Goal: Task Accomplishment & Management: Manage account settings

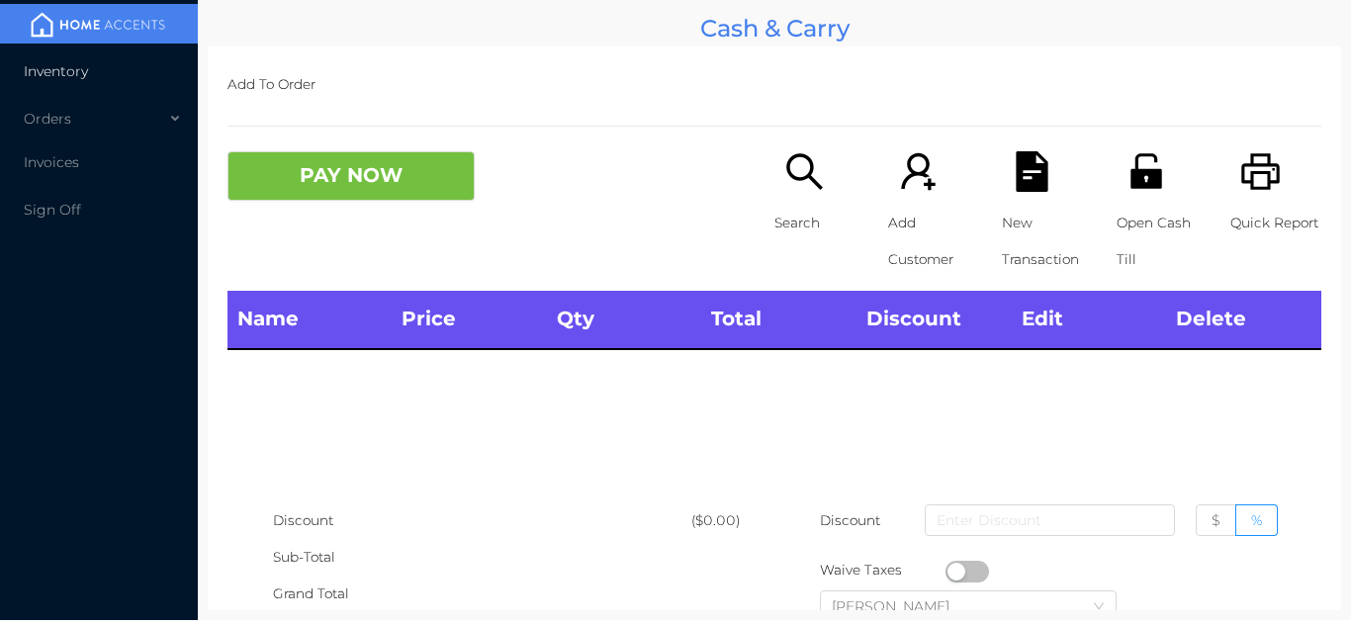
click at [64, 52] on li "Inventory" at bounding box center [99, 71] width 198 height 40
click at [79, 80] on li "Inventory" at bounding box center [99, 71] width 198 height 40
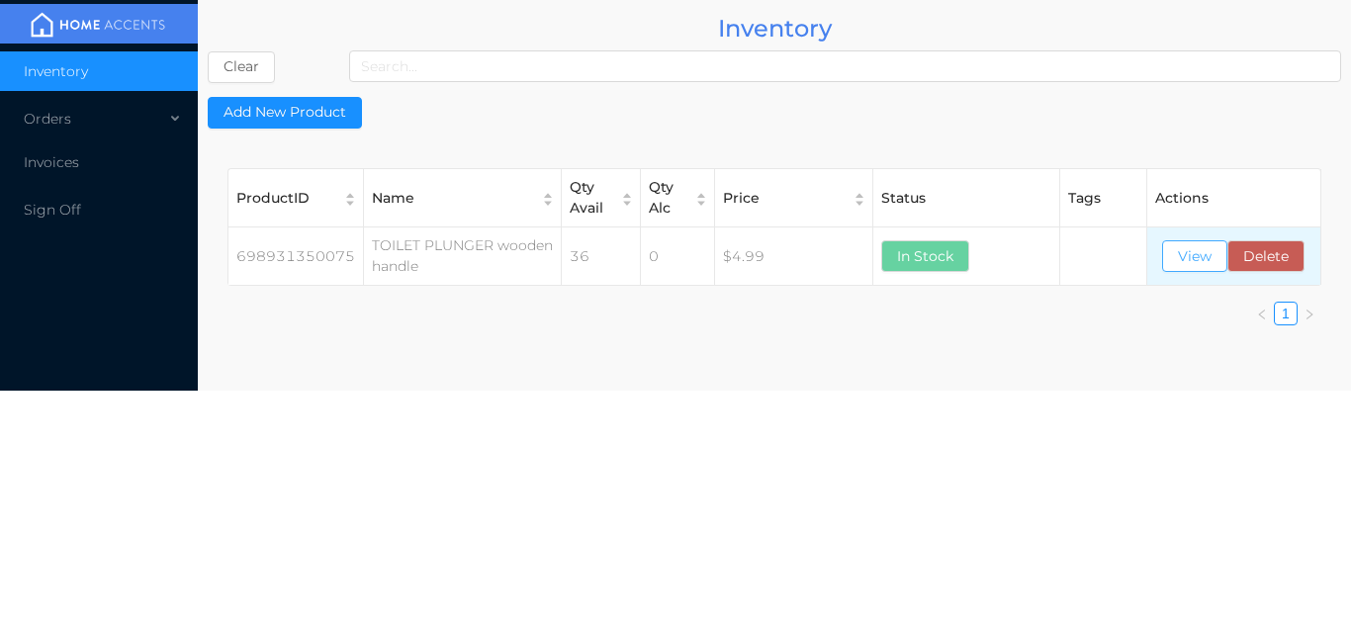
click at [1199, 268] on button "View" at bounding box center [1194, 256] width 65 height 32
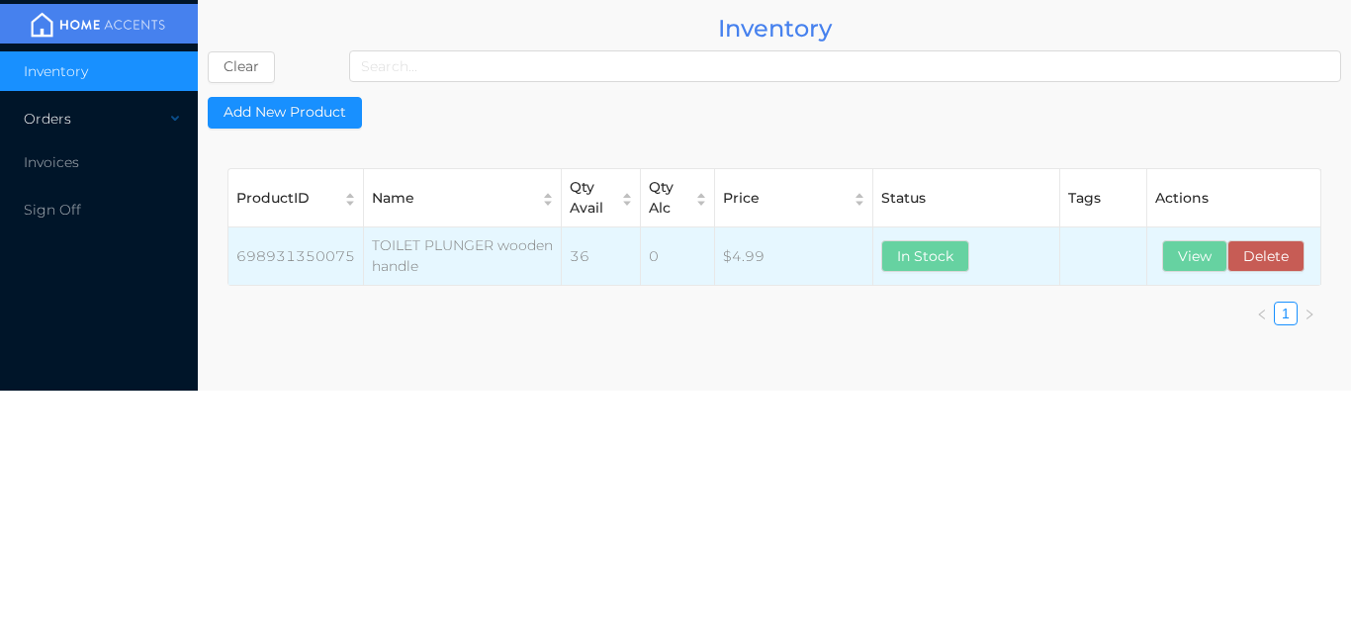
click at [96, 129] on div "Orders" at bounding box center [99, 119] width 198 height 40
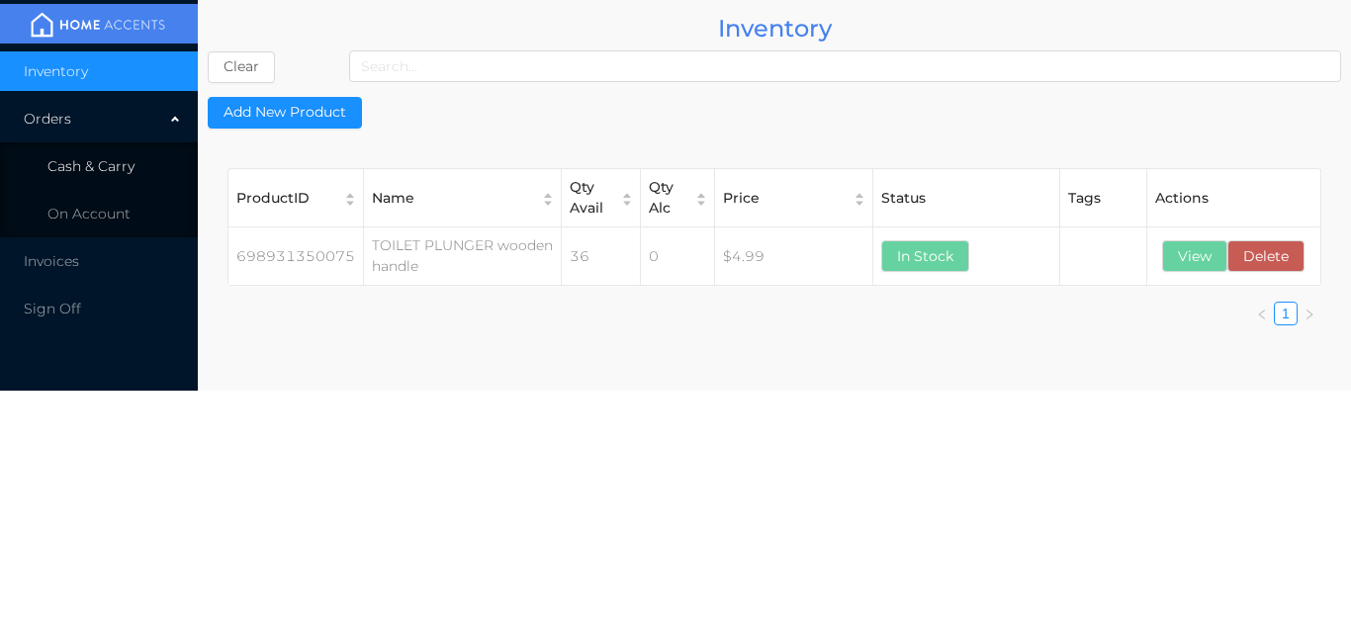
click at [115, 180] on li "Cash & Carry" at bounding box center [99, 166] width 198 height 40
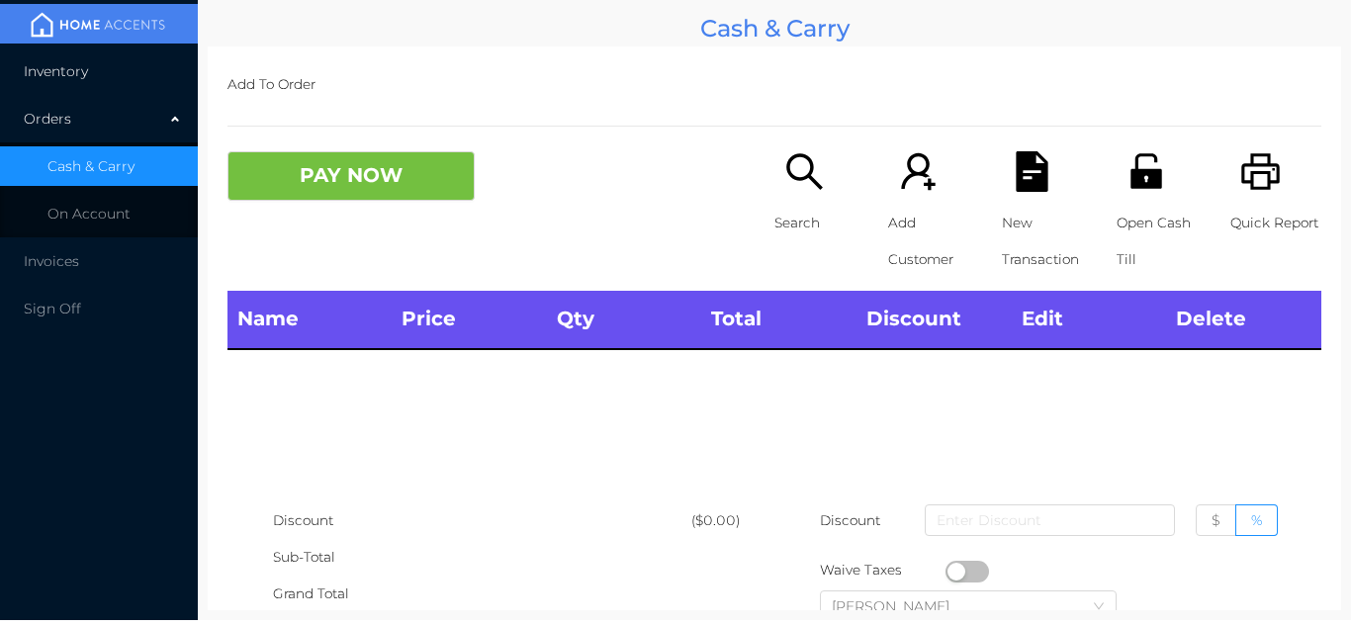
click at [113, 77] on li "Inventory" at bounding box center [99, 71] width 198 height 40
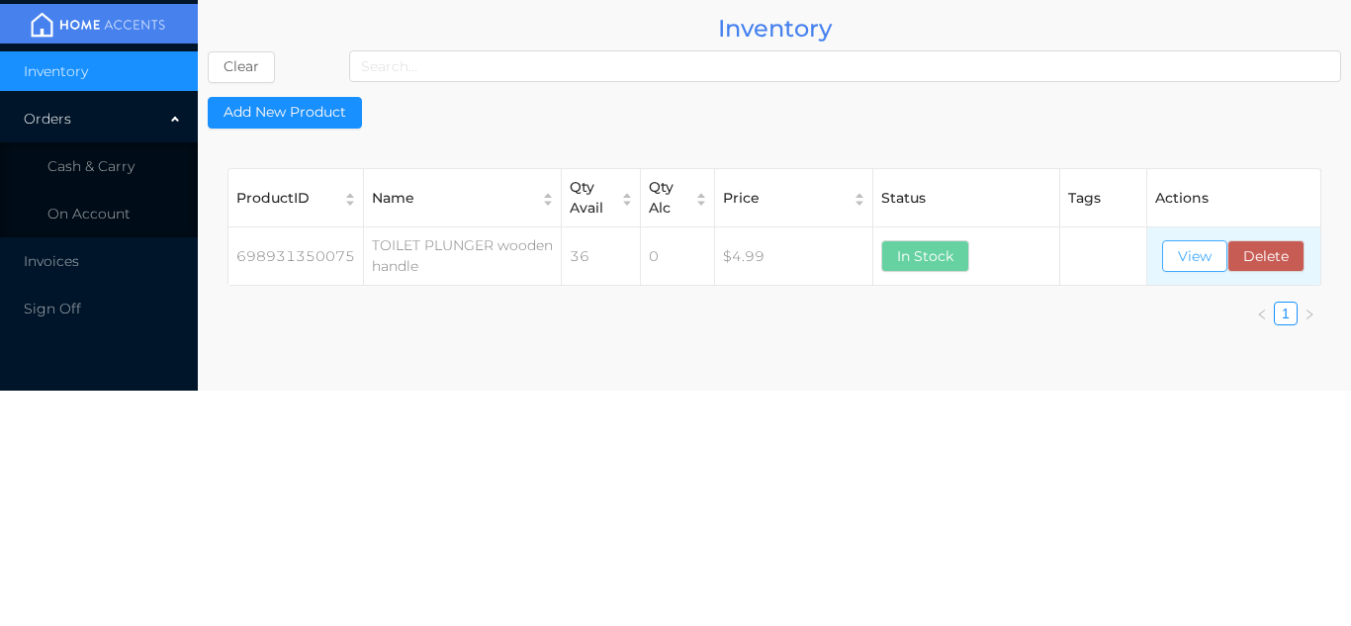
click at [1190, 257] on button "View" at bounding box center [1194, 256] width 65 height 32
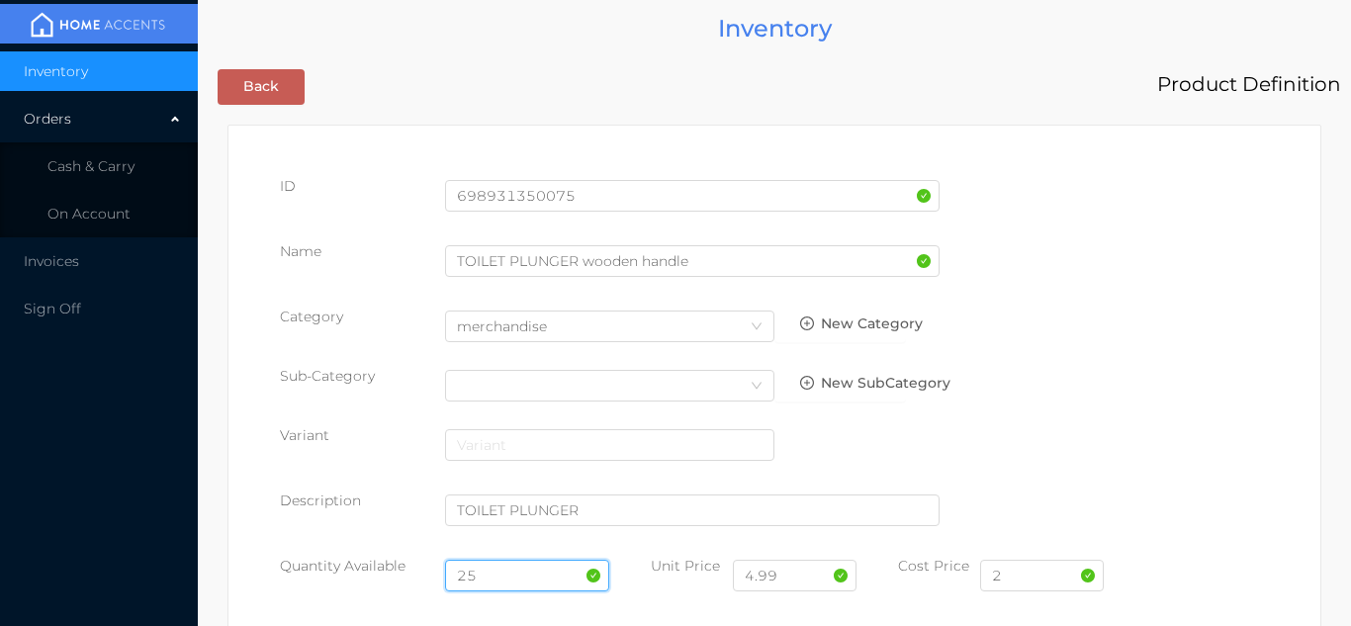
click at [513, 575] on input "25" at bounding box center [527, 576] width 165 height 32
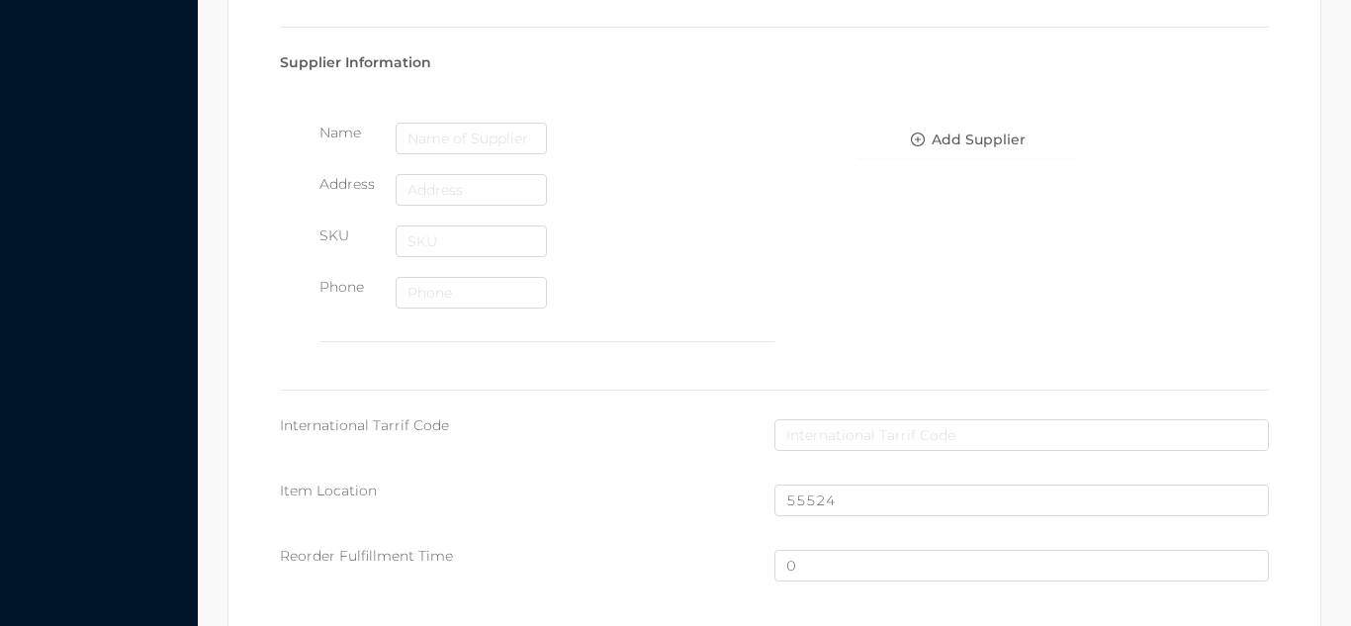
scroll to position [1331, 0]
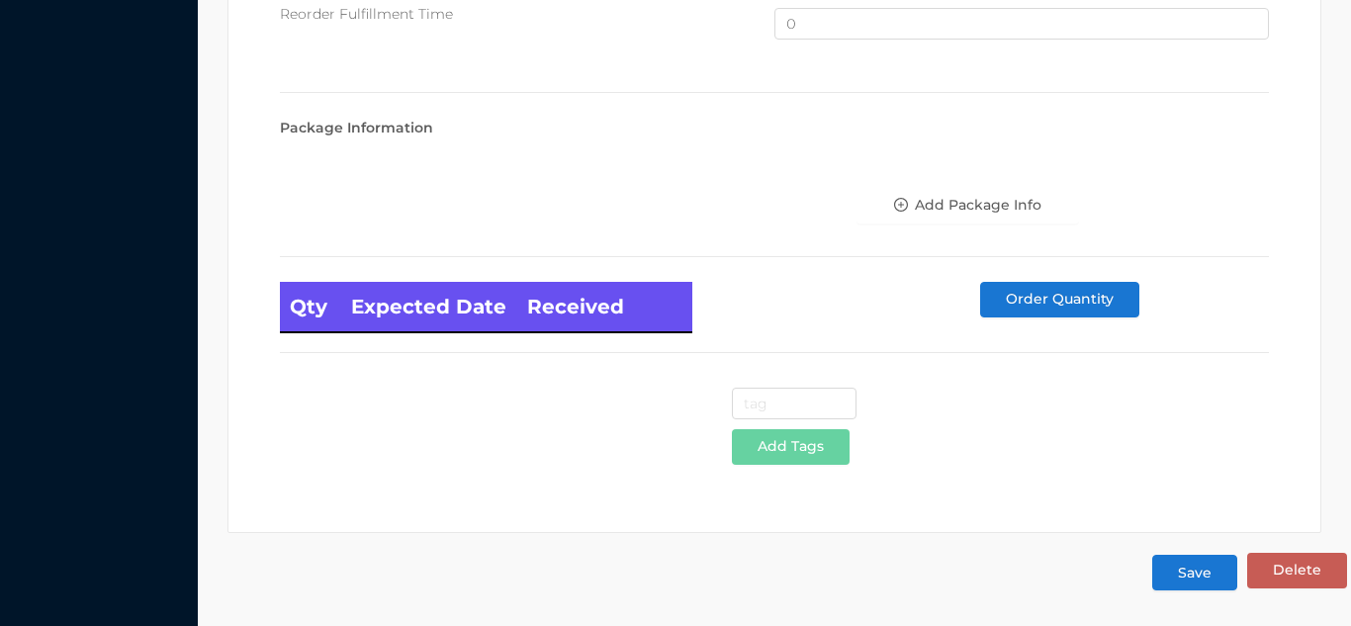
type input "24"
click at [1216, 566] on button "Save" at bounding box center [1194, 573] width 85 height 36
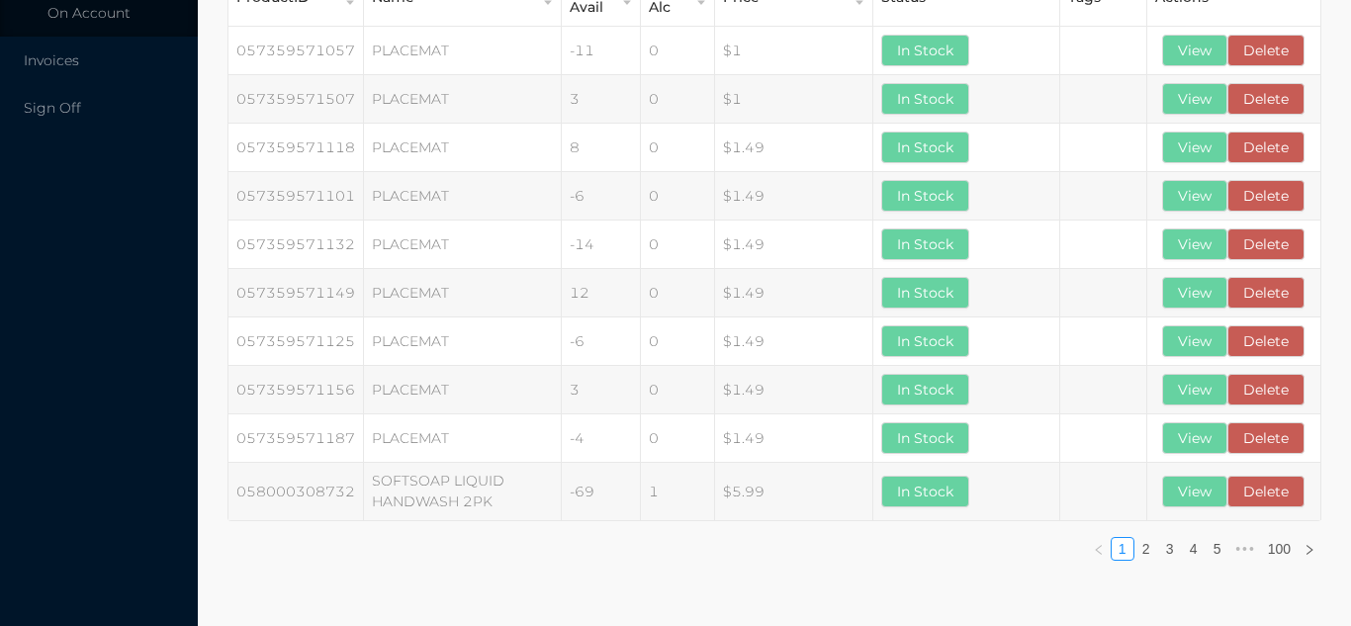
scroll to position [0, 0]
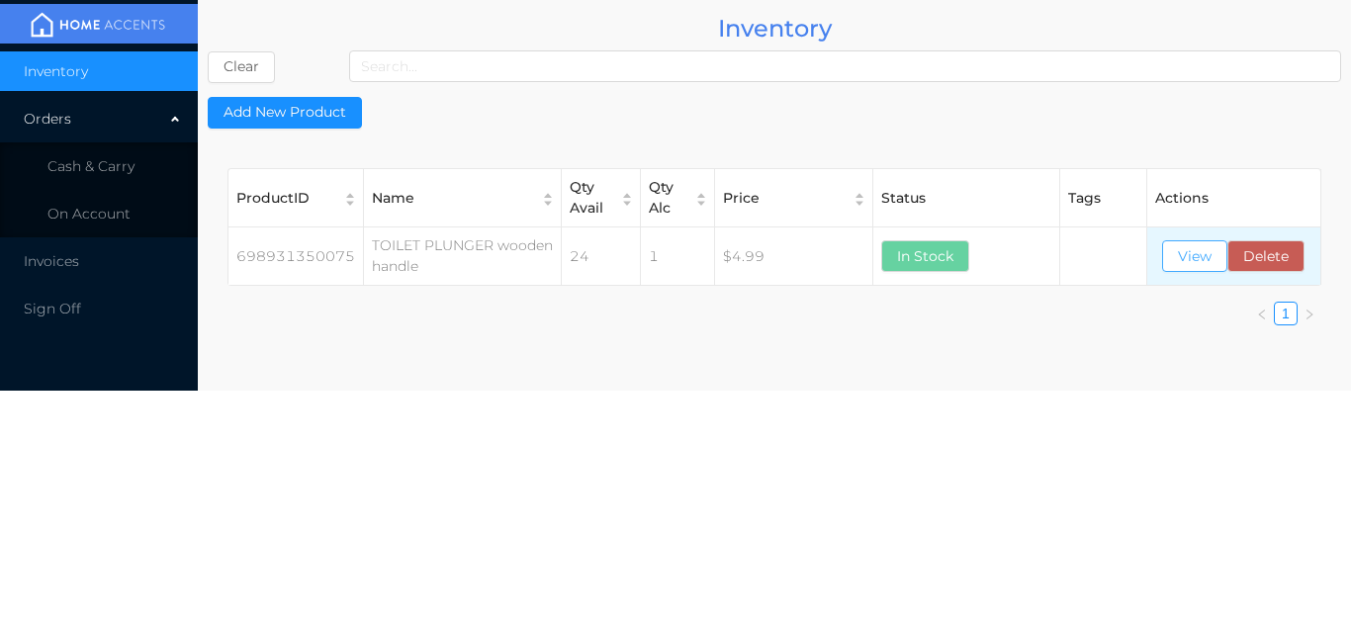
click at [1188, 265] on button "View" at bounding box center [1194, 256] width 65 height 32
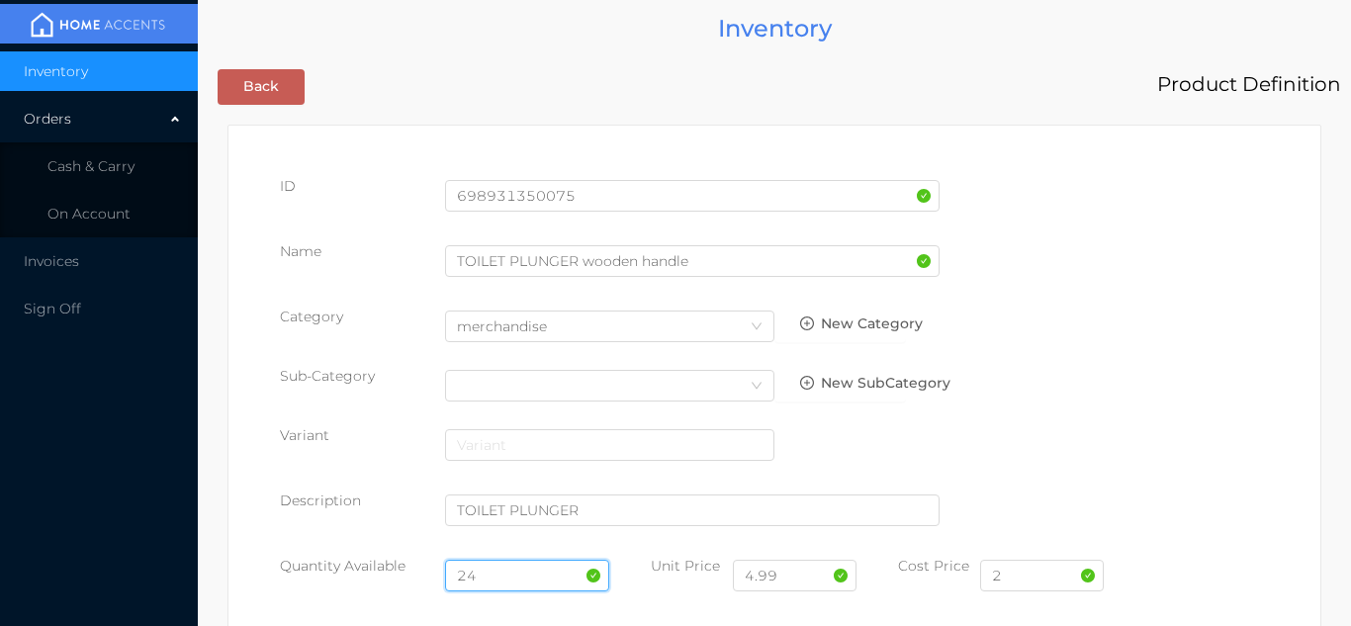
click at [505, 573] on input "24" at bounding box center [527, 576] width 165 height 32
type input "2"
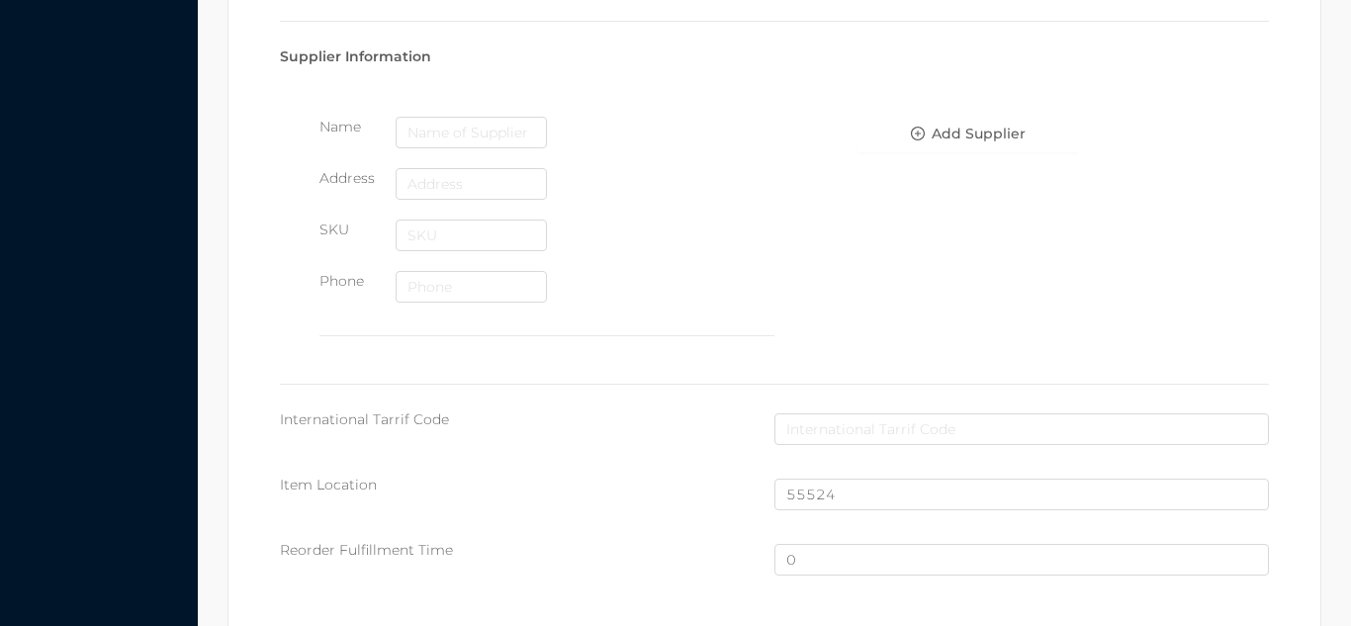
scroll to position [1331, 0]
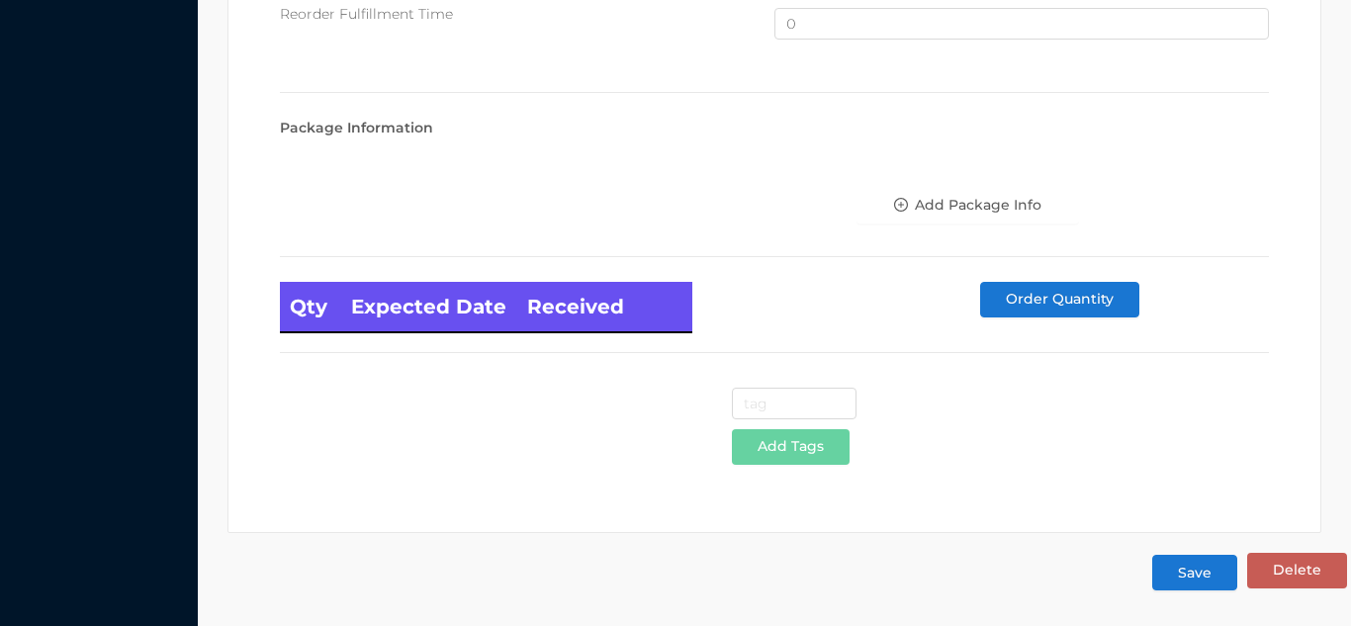
type input "36"
click at [1197, 586] on button "Save" at bounding box center [1194, 573] width 85 height 36
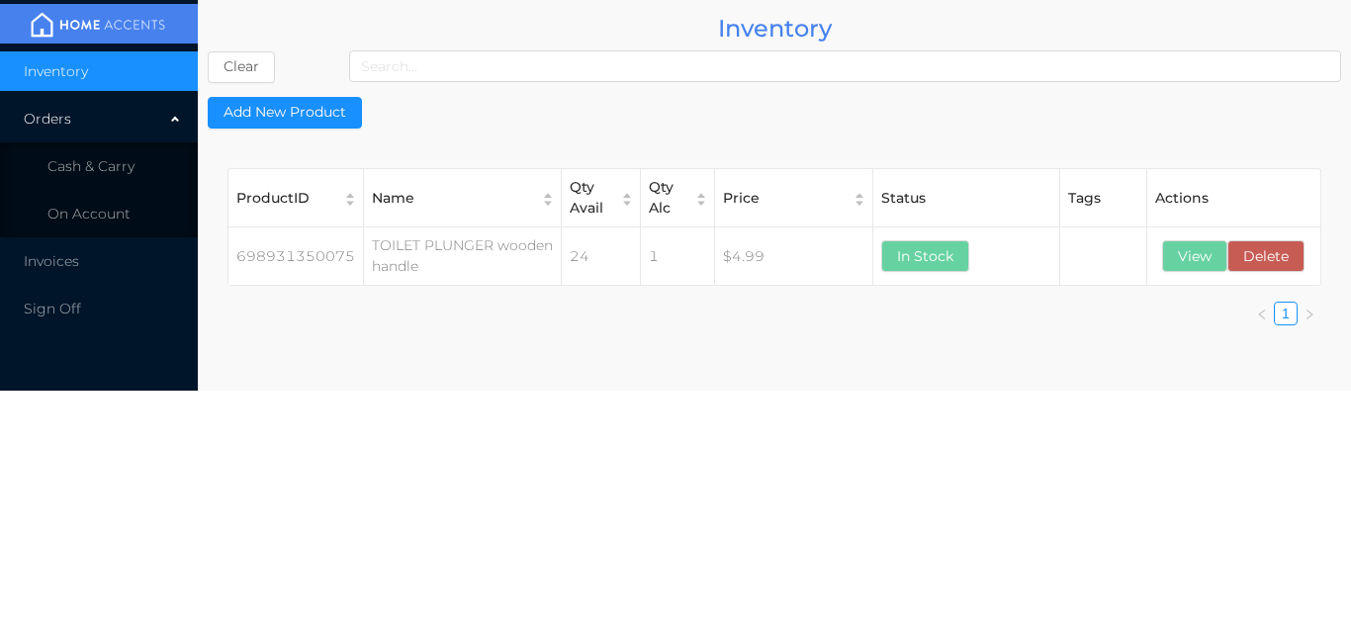
scroll to position [0, 0]
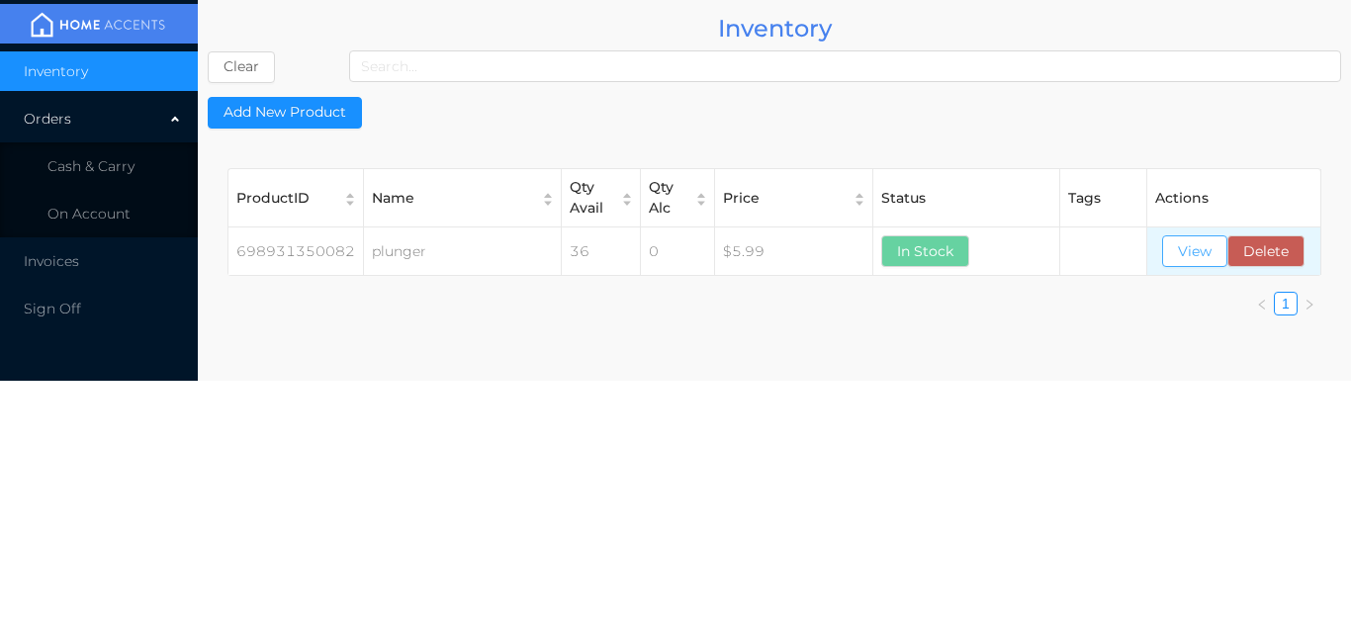
click at [1174, 250] on button "View" at bounding box center [1194, 251] width 65 height 32
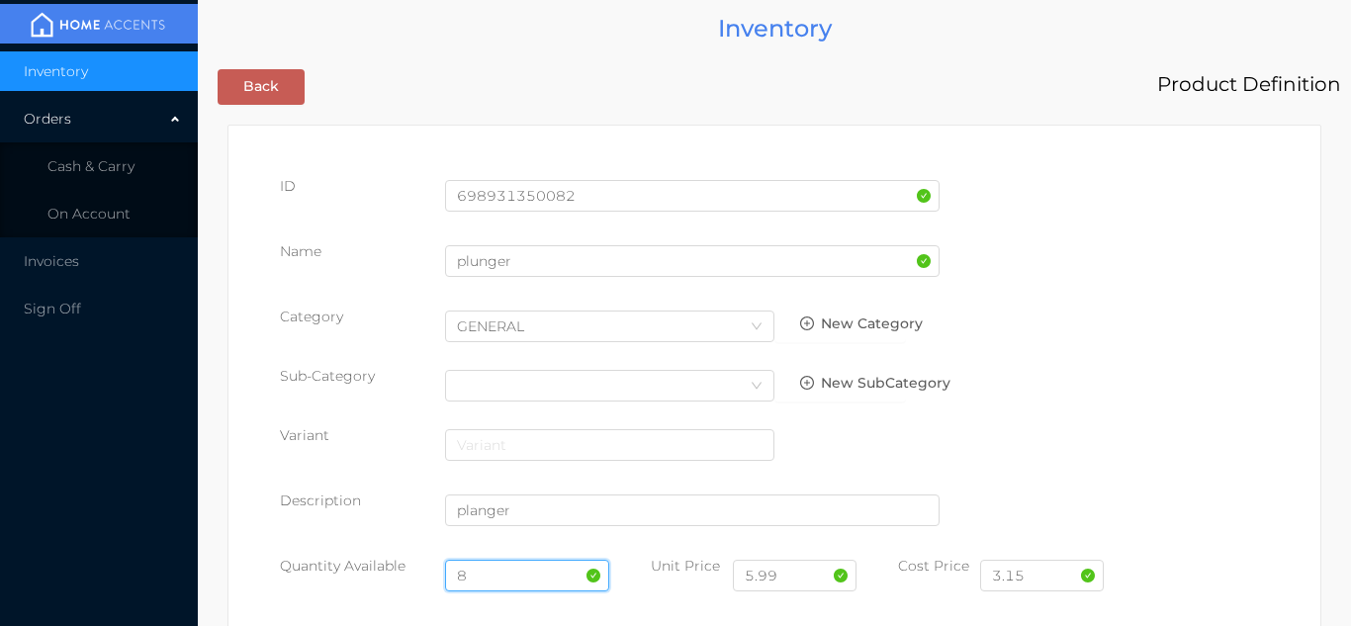
click at [509, 572] on input "8" at bounding box center [527, 576] width 165 height 32
type input "36"
click at [1055, 582] on input "3.15" at bounding box center [1042, 576] width 124 height 32
type input "3"
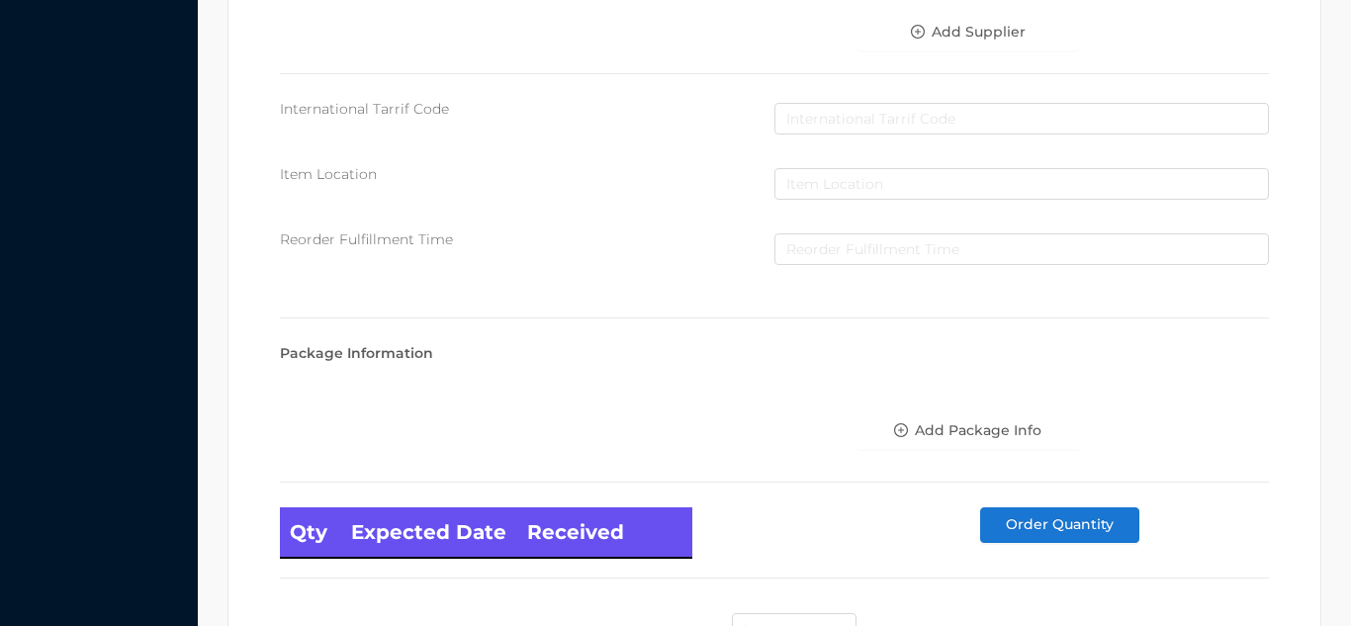
scroll to position [1122, 0]
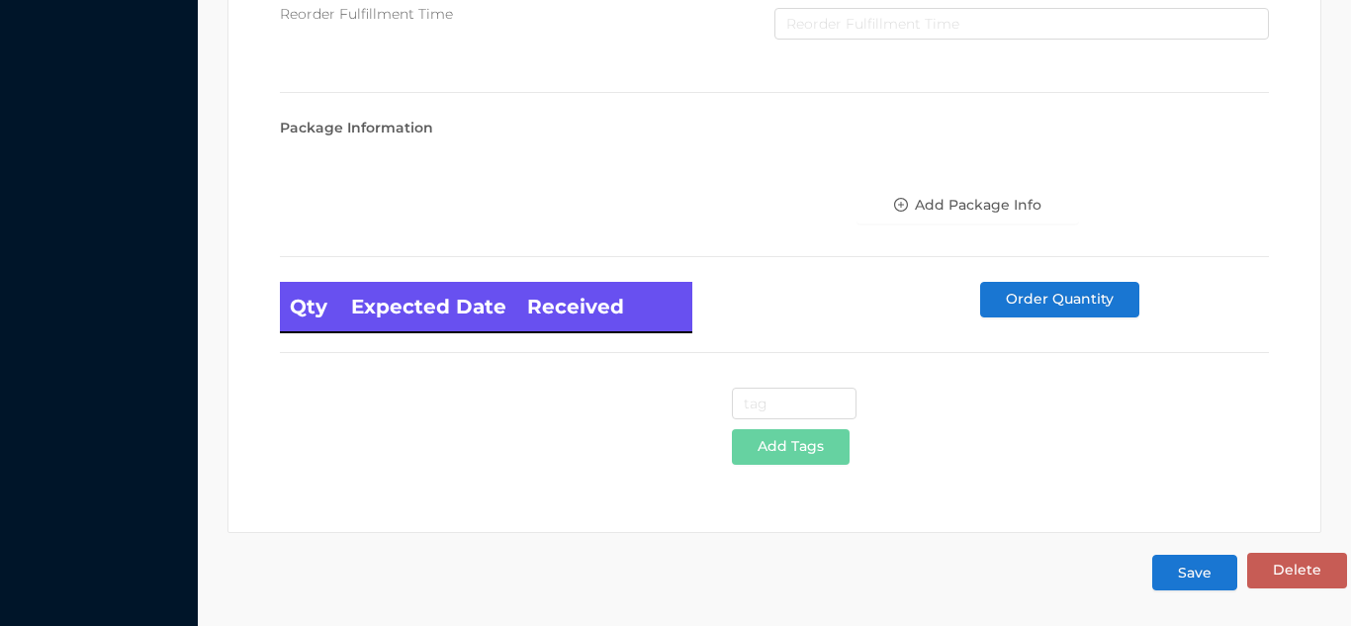
type input "2.75"
click at [1187, 566] on button "Save" at bounding box center [1194, 573] width 85 height 36
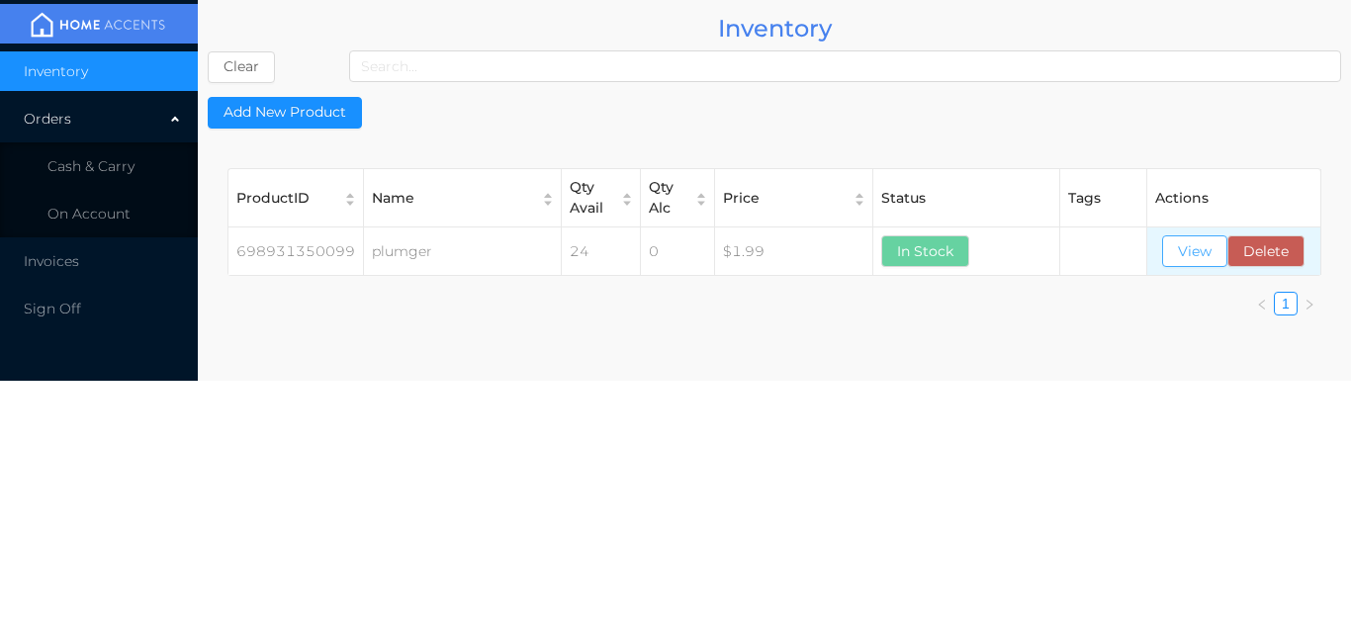
click at [1197, 246] on button "View" at bounding box center [1194, 251] width 65 height 32
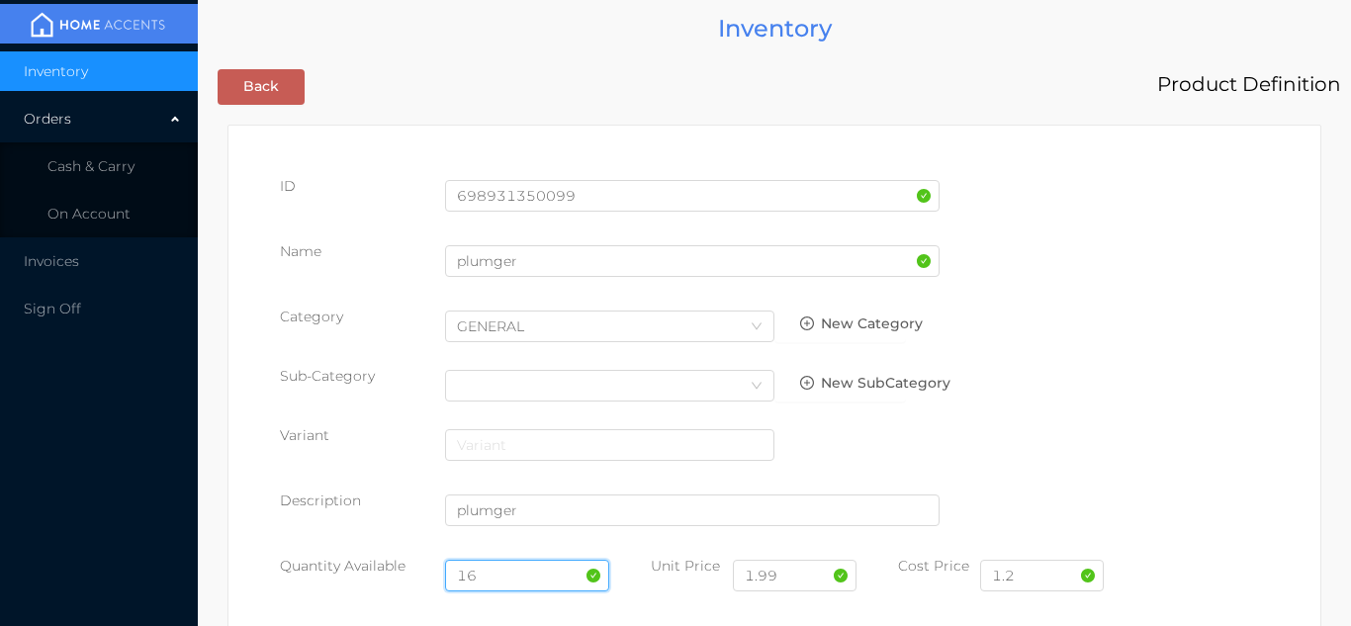
click at [508, 566] on input "16" at bounding box center [527, 576] width 165 height 32
type input "1"
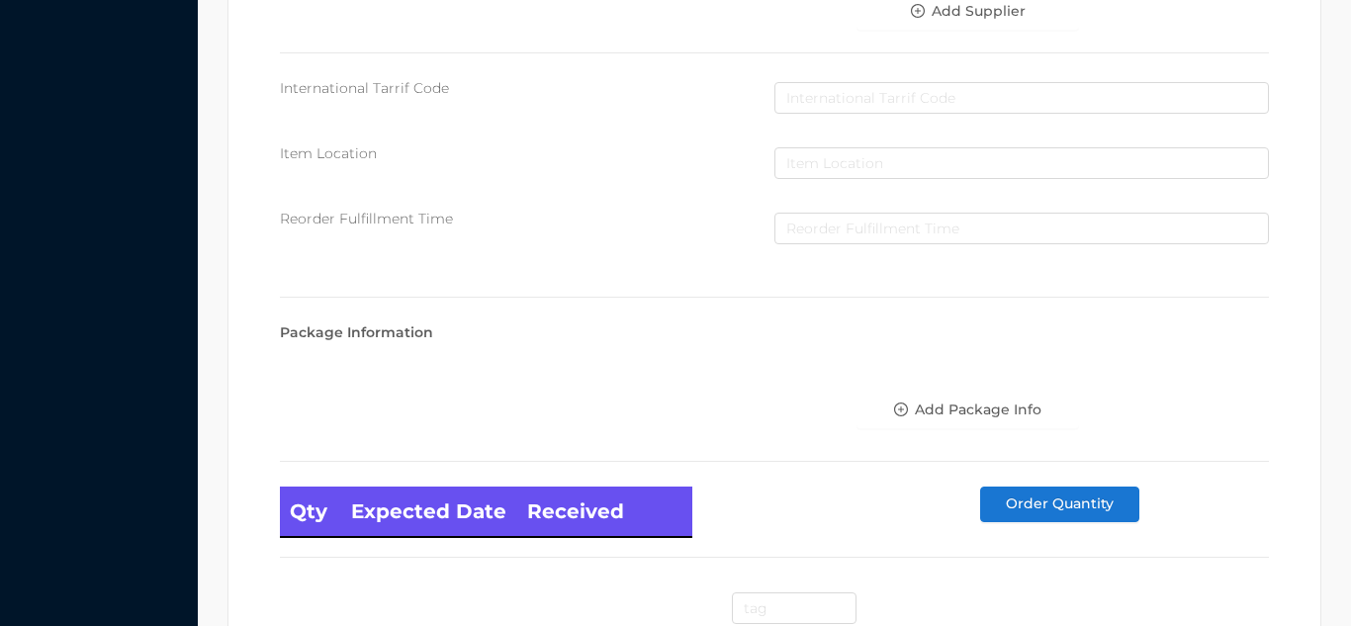
scroll to position [1122, 0]
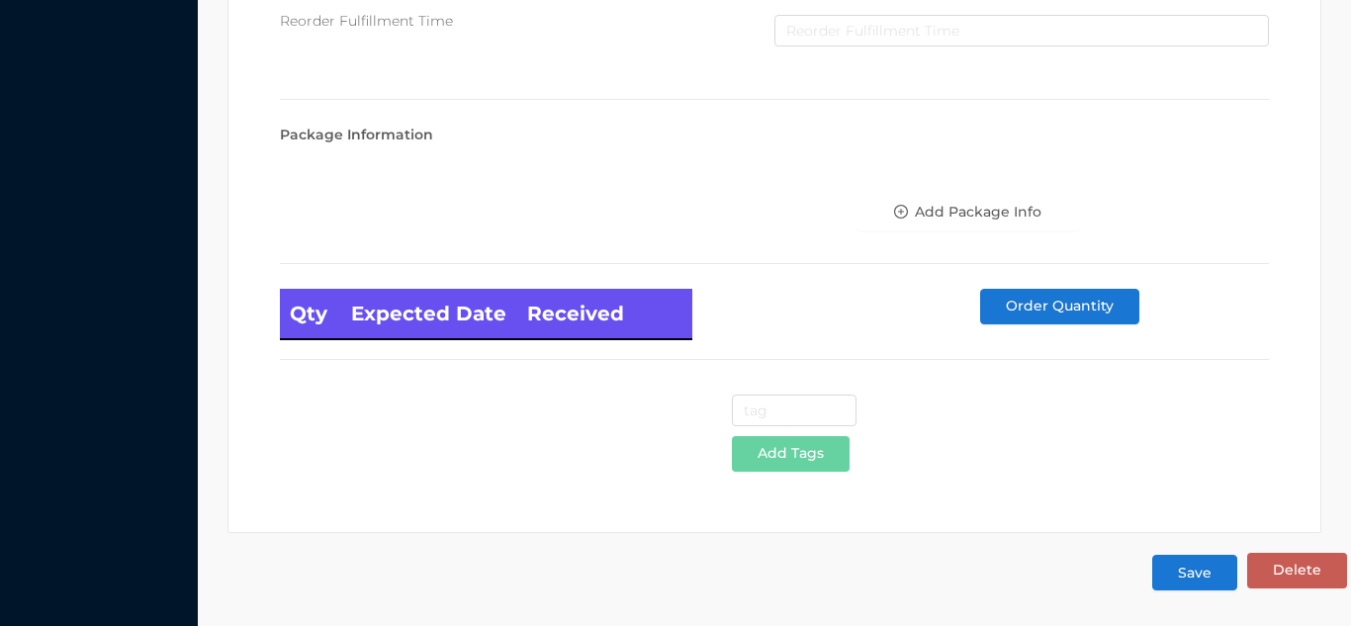
type input "24"
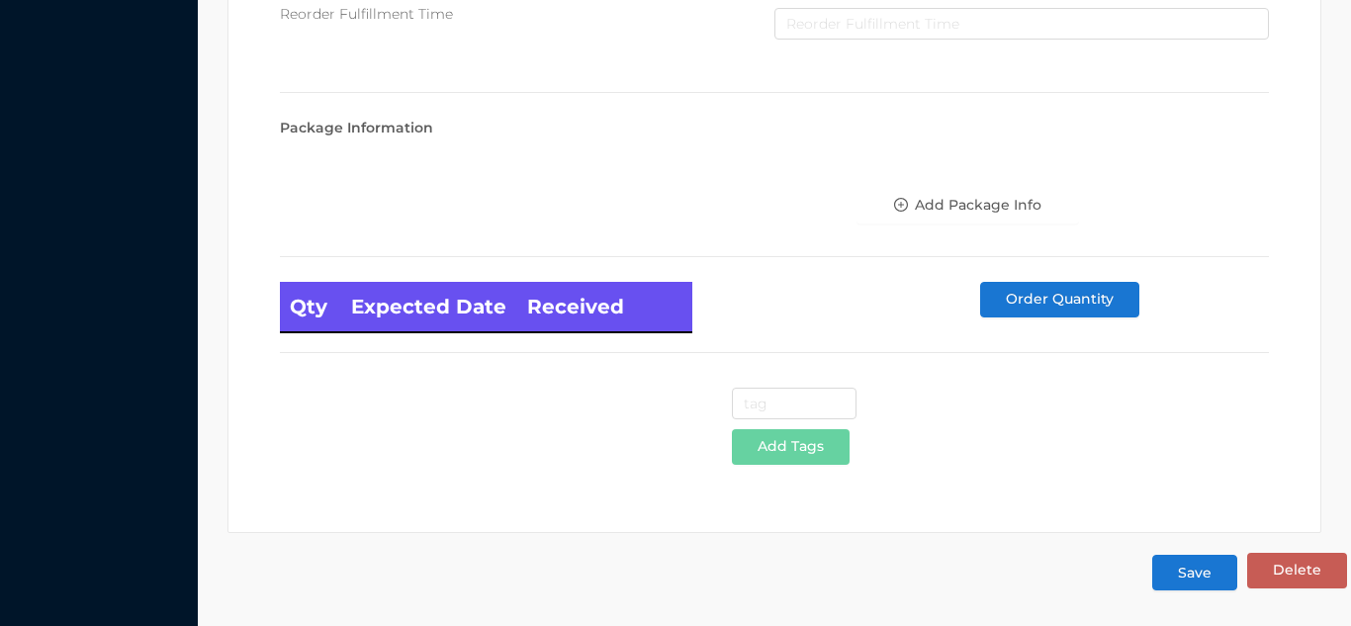
click at [1213, 570] on button "Save" at bounding box center [1194, 573] width 85 height 36
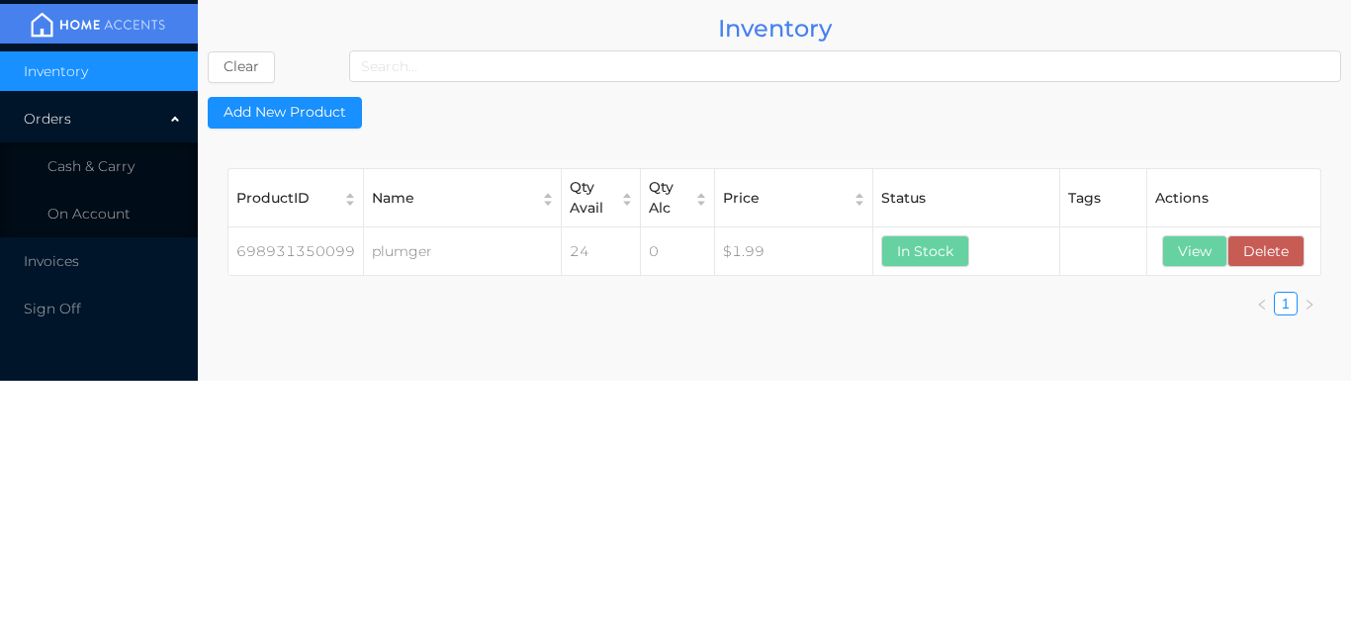
scroll to position [0, 0]
click at [1174, 252] on button "View" at bounding box center [1194, 251] width 65 height 32
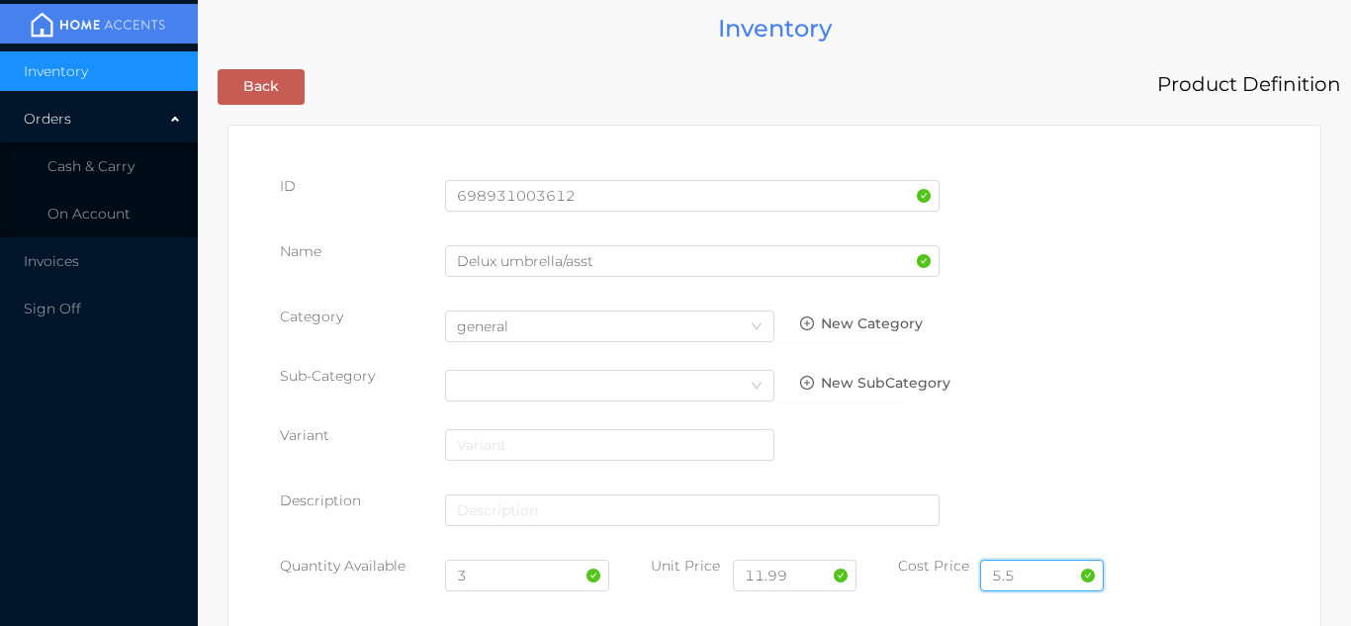
click at [1043, 574] on input "5.5" at bounding box center [1042, 576] width 124 height 32
type input "5"
click at [509, 582] on input "3" at bounding box center [527, 576] width 165 height 32
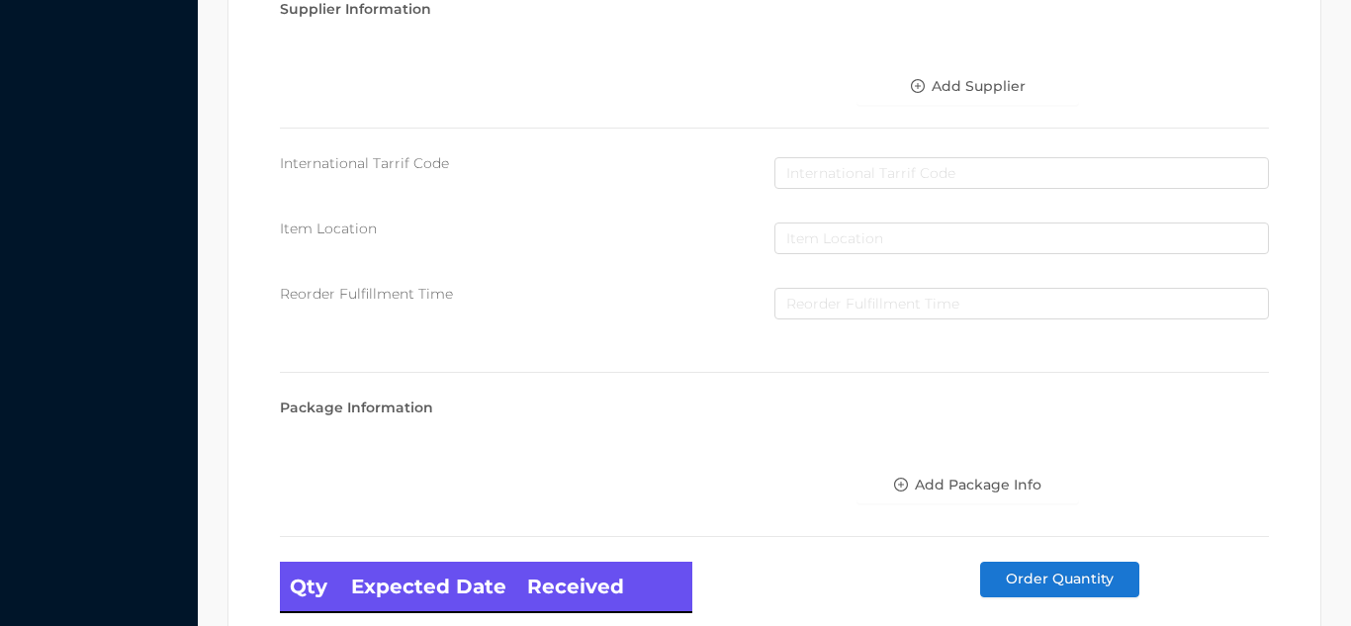
scroll to position [1122, 0]
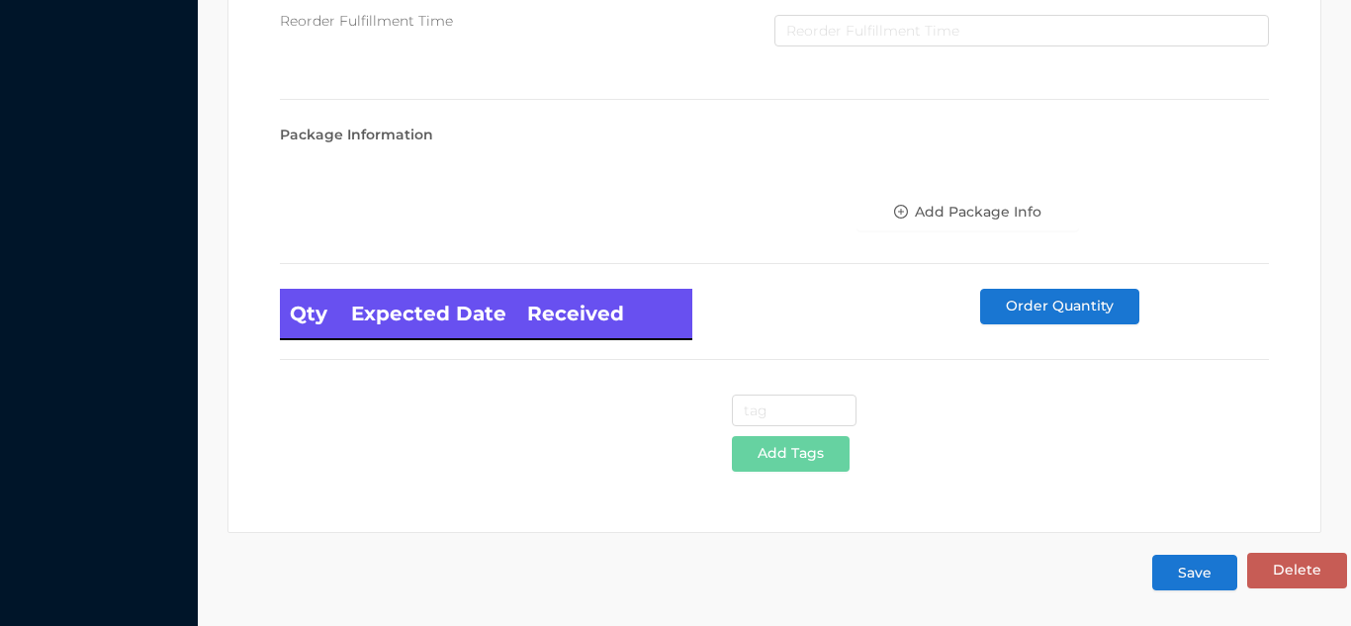
type input "24"
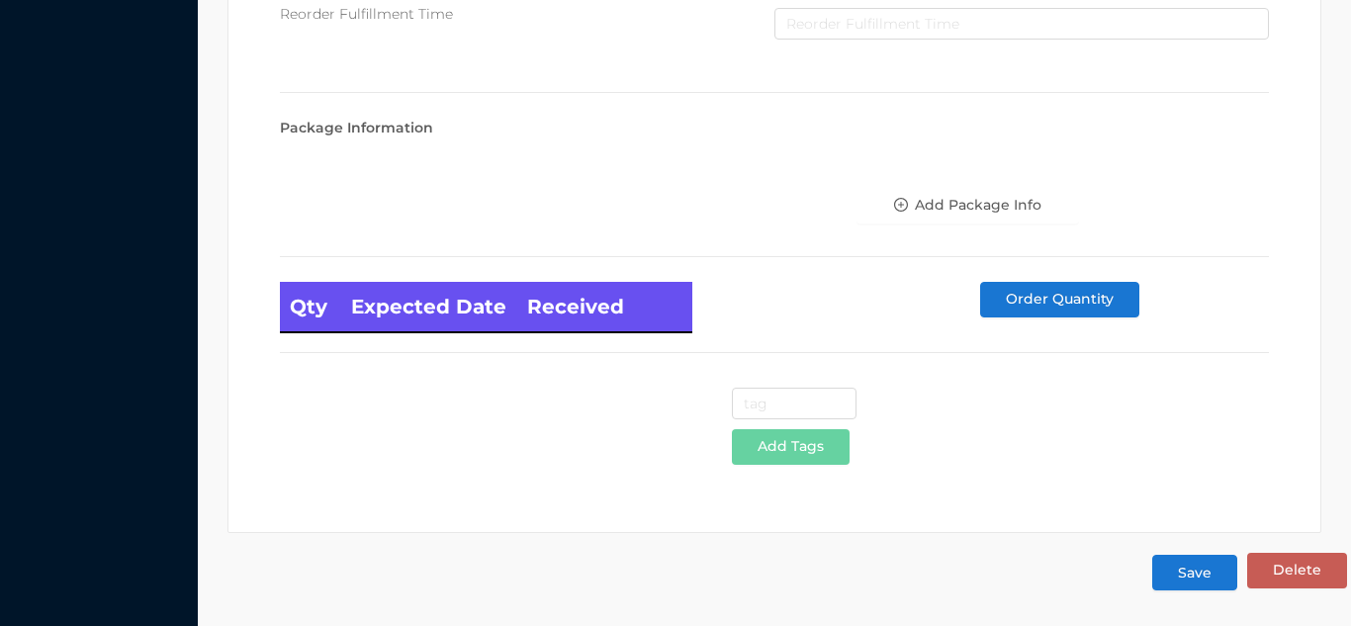
click at [1225, 585] on button "Save" at bounding box center [1194, 573] width 85 height 36
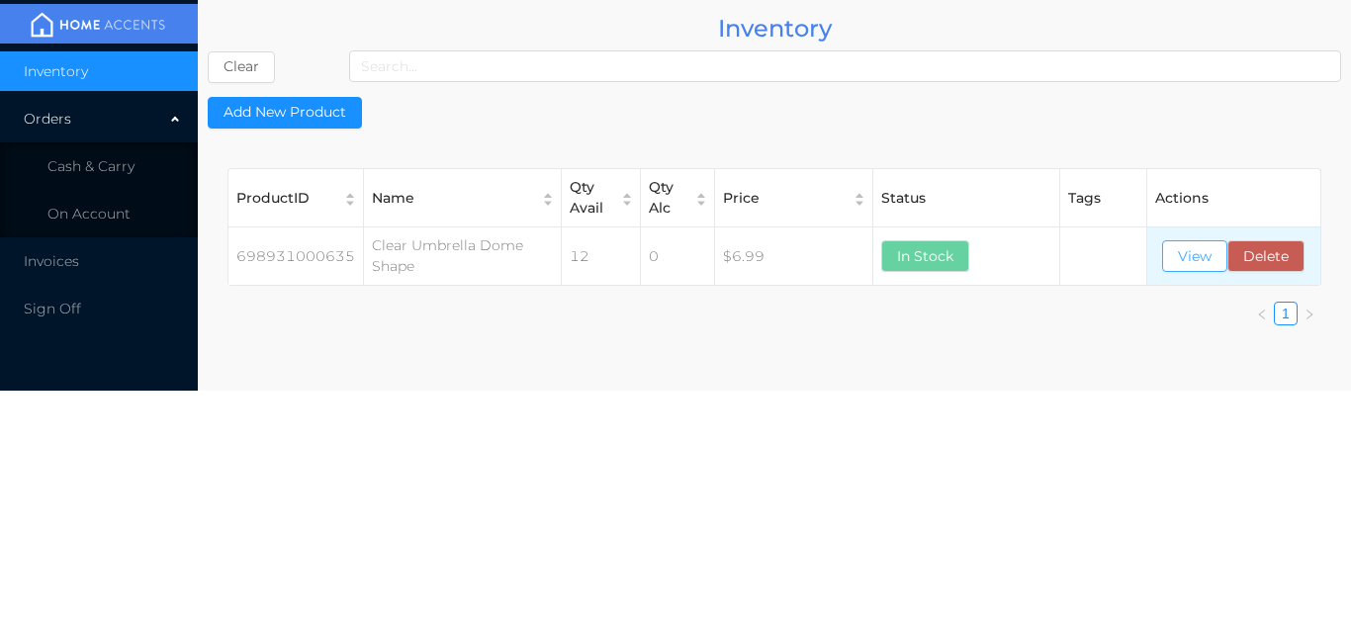
click at [1203, 262] on button "View" at bounding box center [1194, 256] width 65 height 32
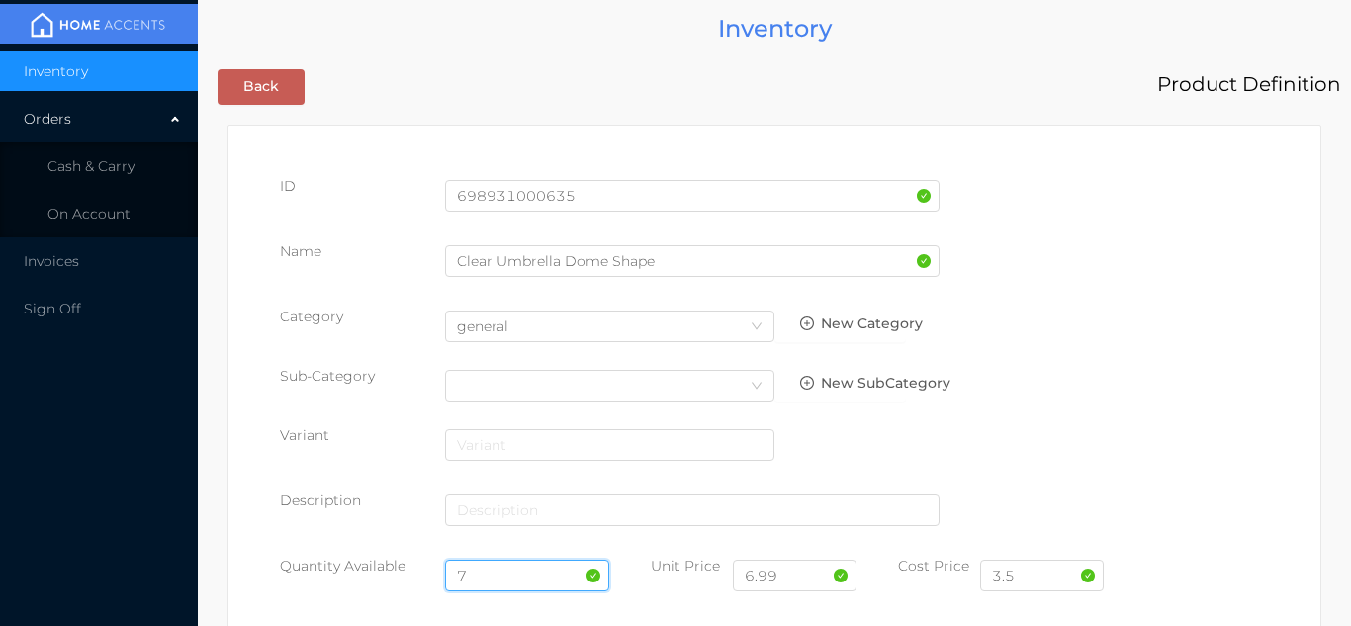
click at [517, 575] on input "7" at bounding box center [527, 576] width 165 height 32
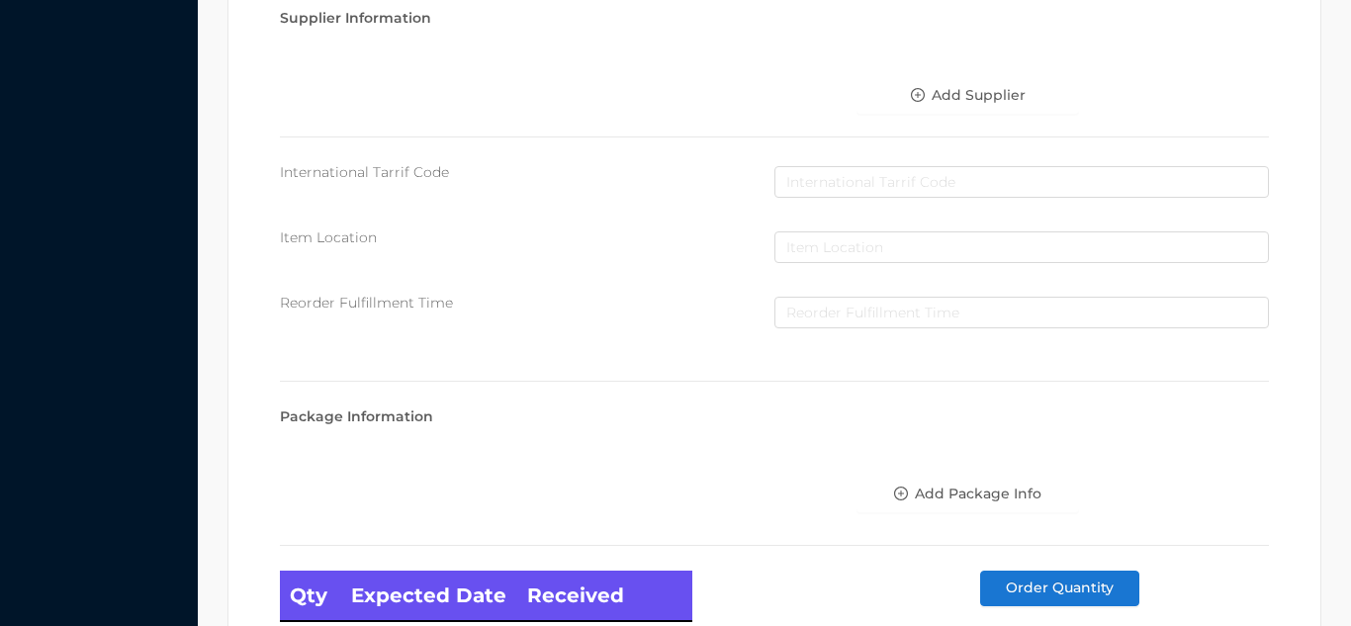
scroll to position [1122, 0]
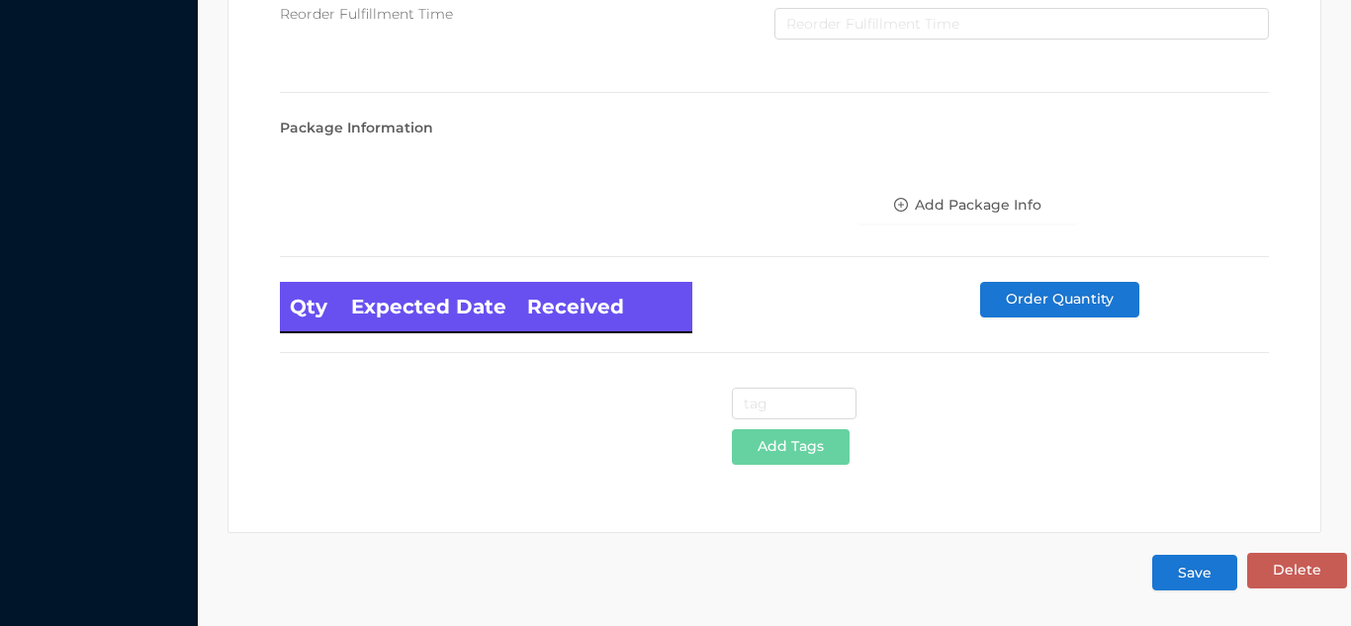
type input "12"
click at [1208, 576] on button "Save" at bounding box center [1194, 573] width 85 height 36
click at [1197, 587] on button "Save" at bounding box center [1194, 573] width 85 height 36
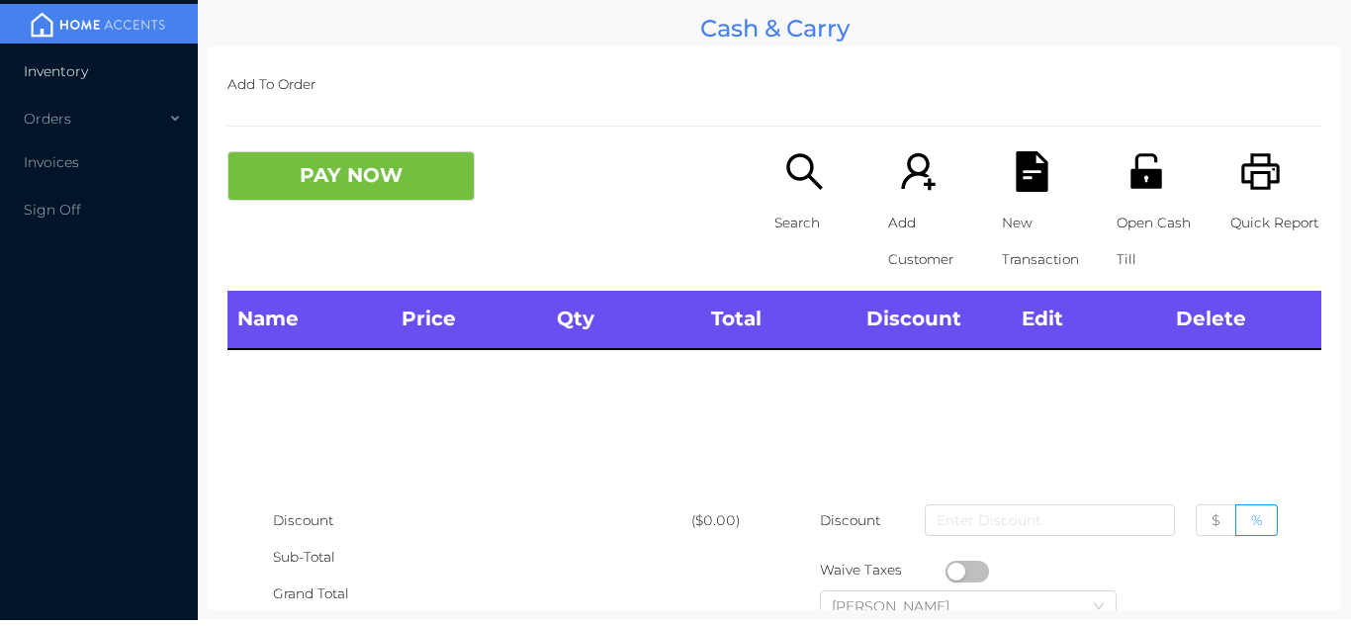
click at [92, 73] on li "Inventory" at bounding box center [99, 71] width 198 height 40
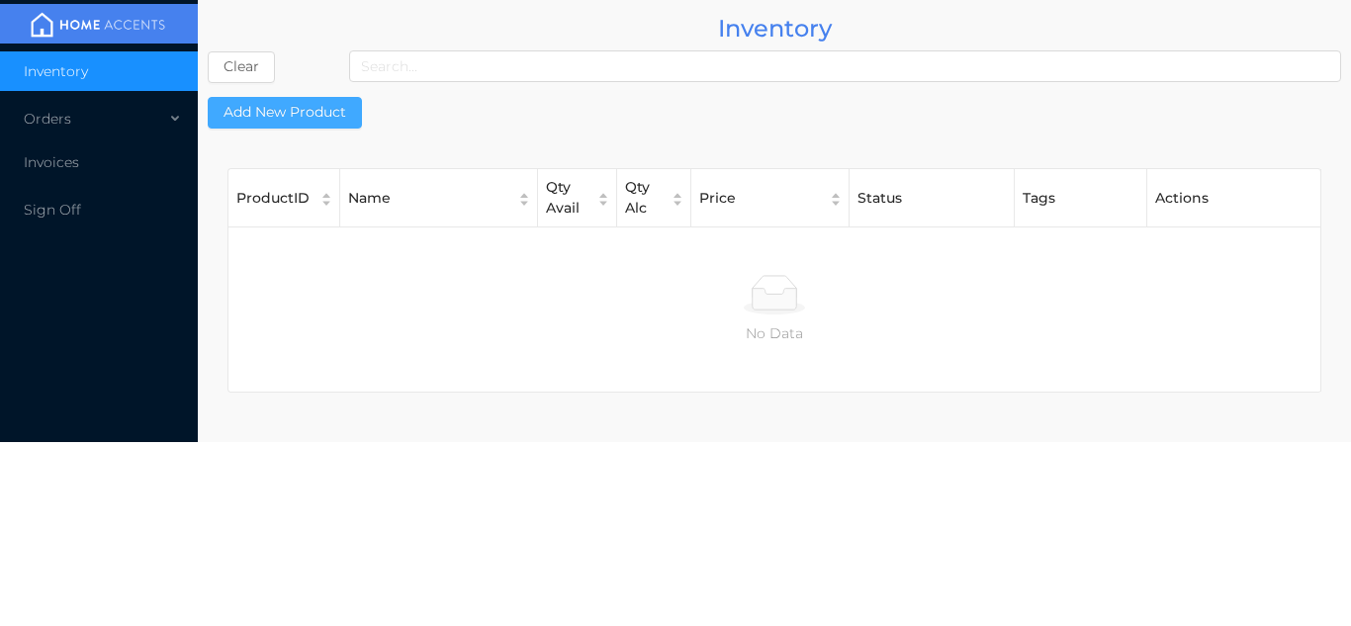
click at [307, 120] on button "Add New Product" at bounding box center [285, 113] width 154 height 32
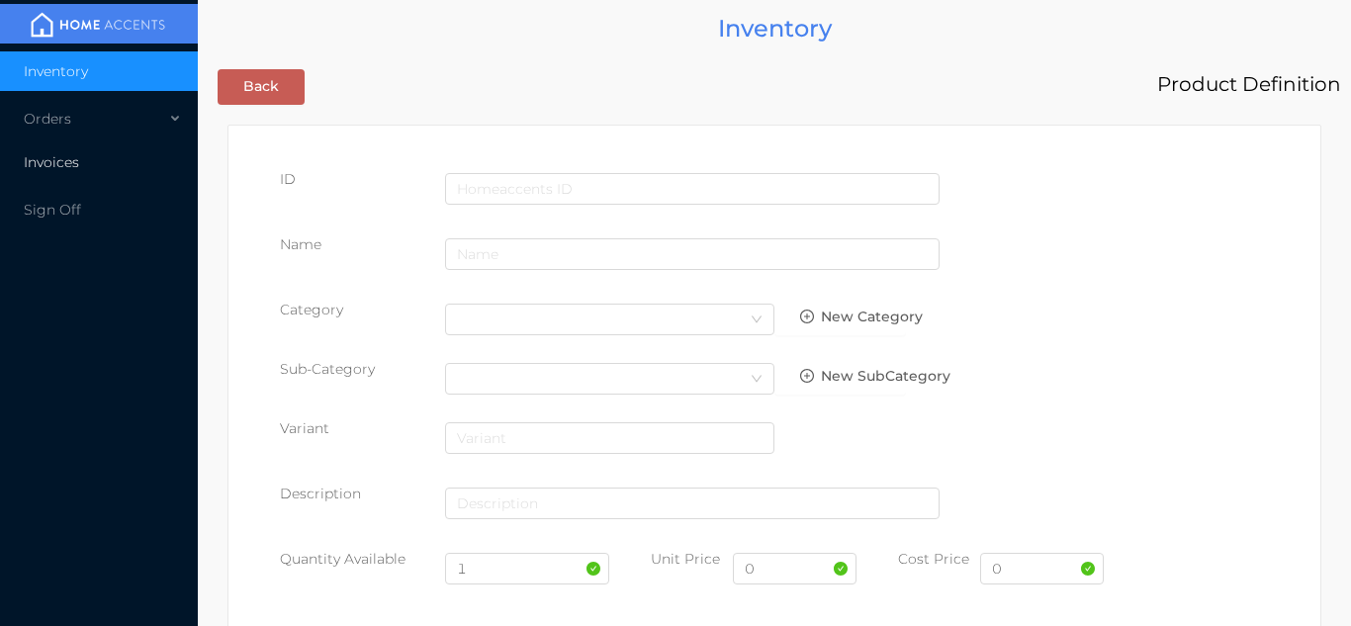
click at [88, 177] on li "Invoices" at bounding box center [99, 162] width 198 height 40
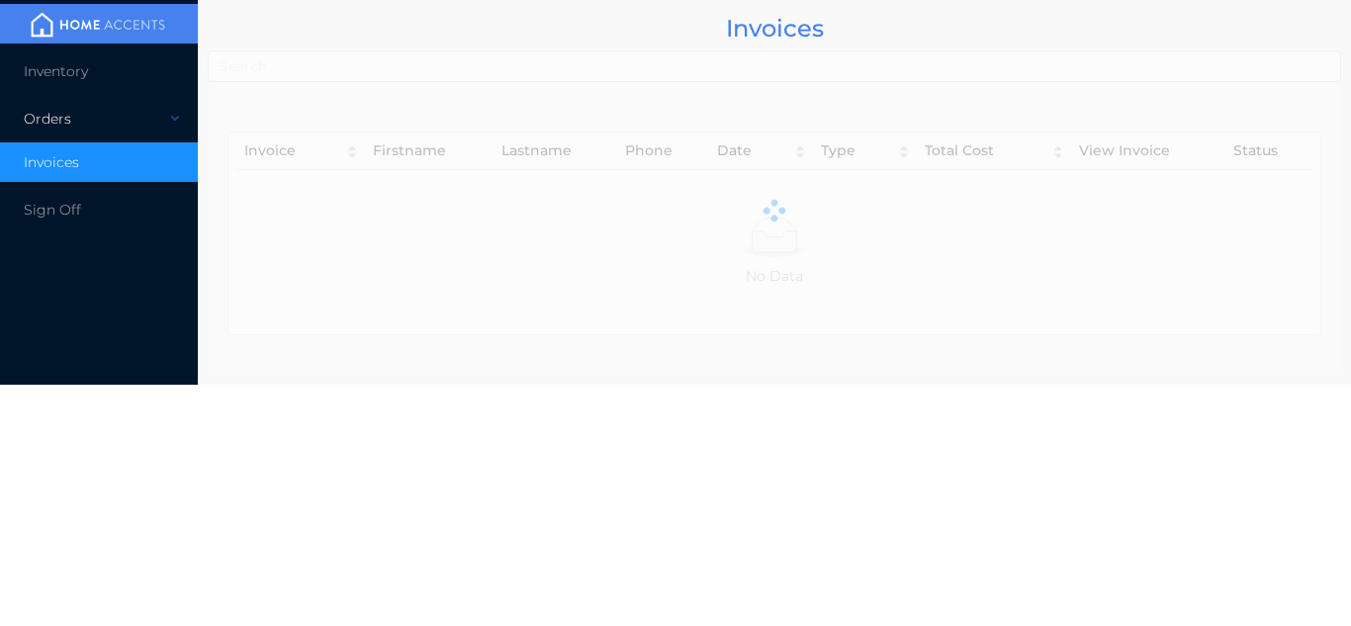
click at [93, 107] on div "Orders" at bounding box center [99, 119] width 198 height 40
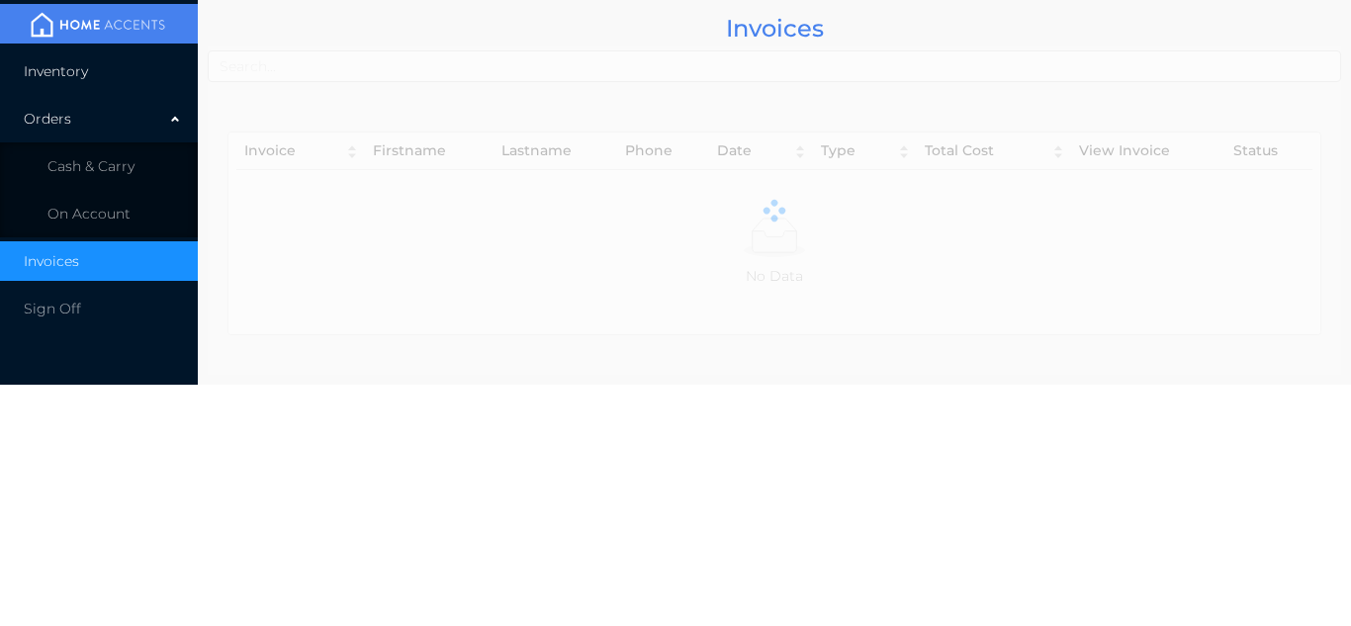
click at [89, 83] on li "Inventory" at bounding box center [99, 71] width 198 height 40
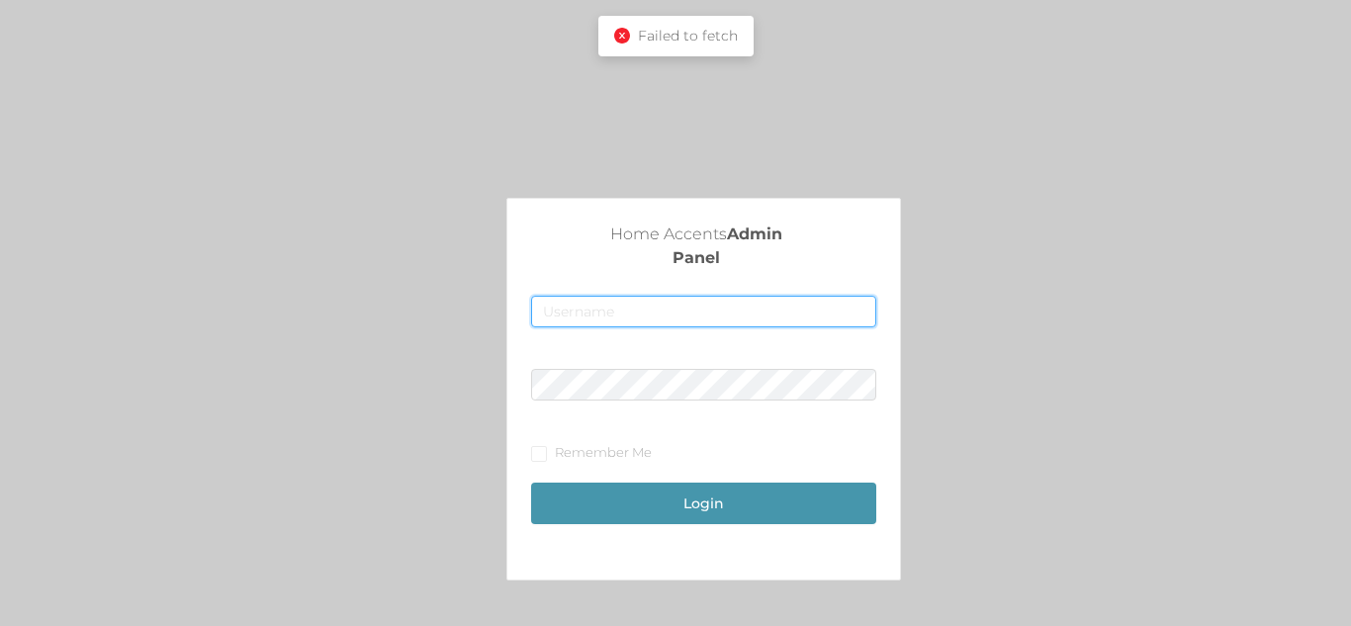
type input "fur1@accents.pw"
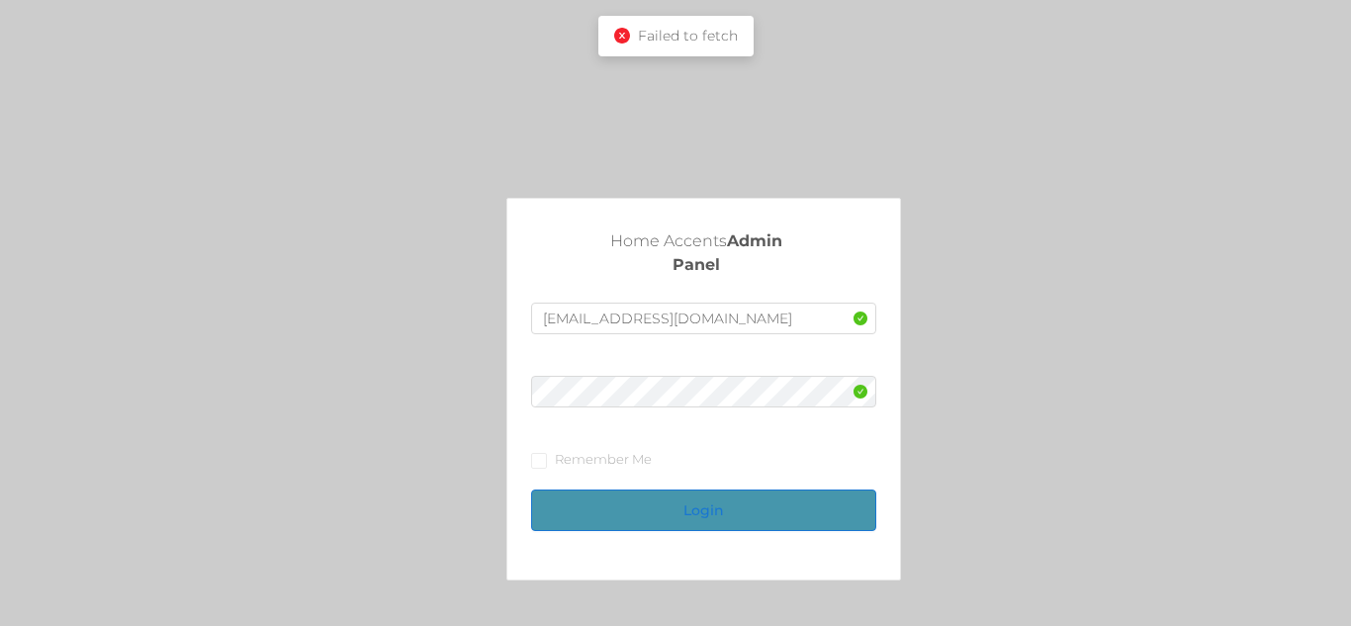
click at [736, 509] on button "Login" at bounding box center [703, 510] width 344 height 42
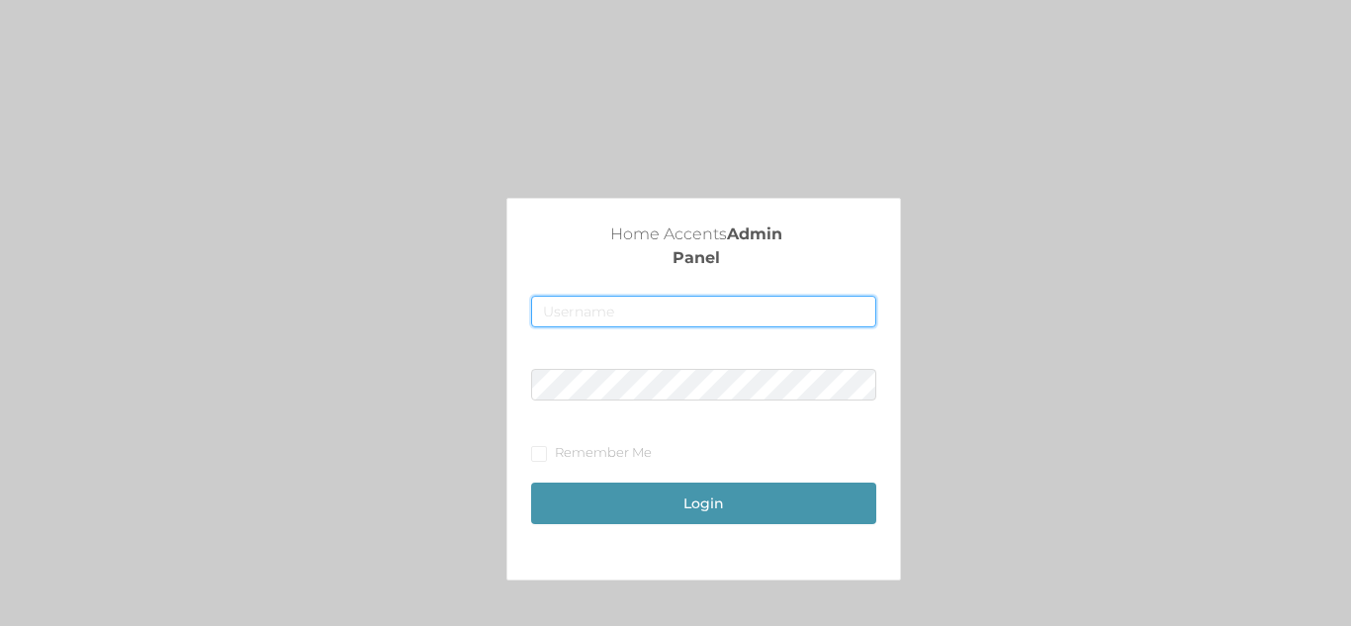
type input "[EMAIL_ADDRESS][DOMAIN_NAME]"
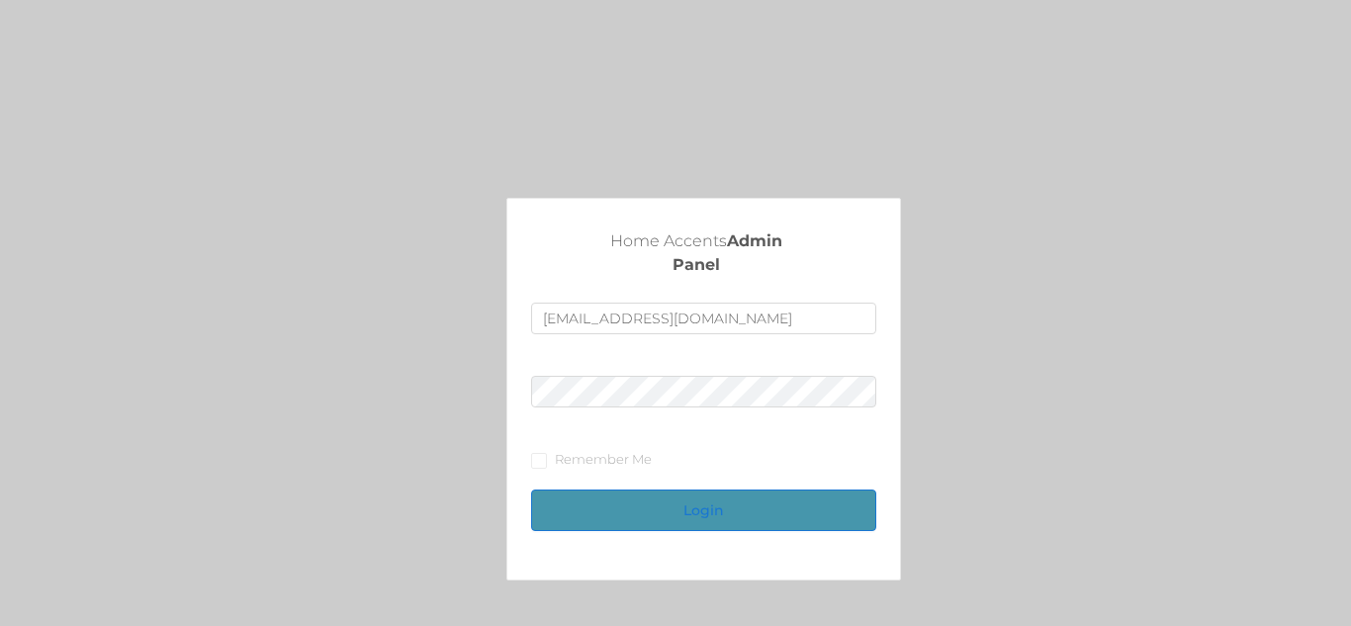
click at [727, 507] on button "Login" at bounding box center [703, 510] width 344 height 42
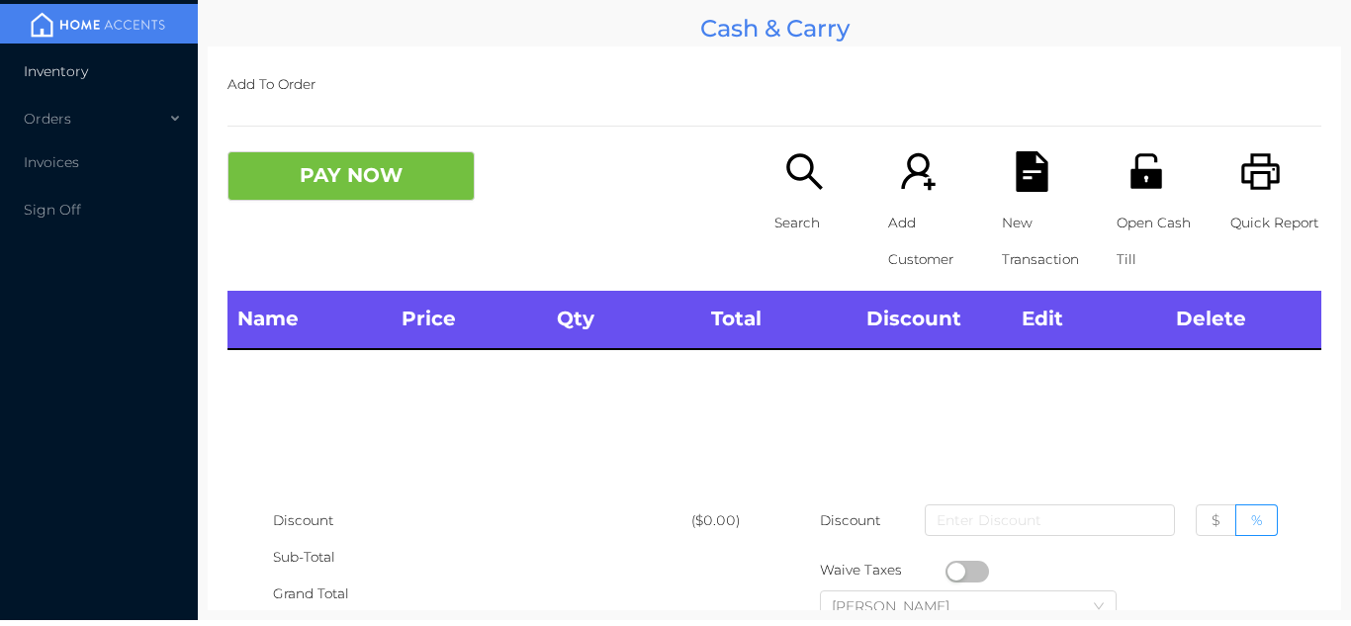
click at [71, 70] on span "Inventory" at bounding box center [56, 71] width 64 height 18
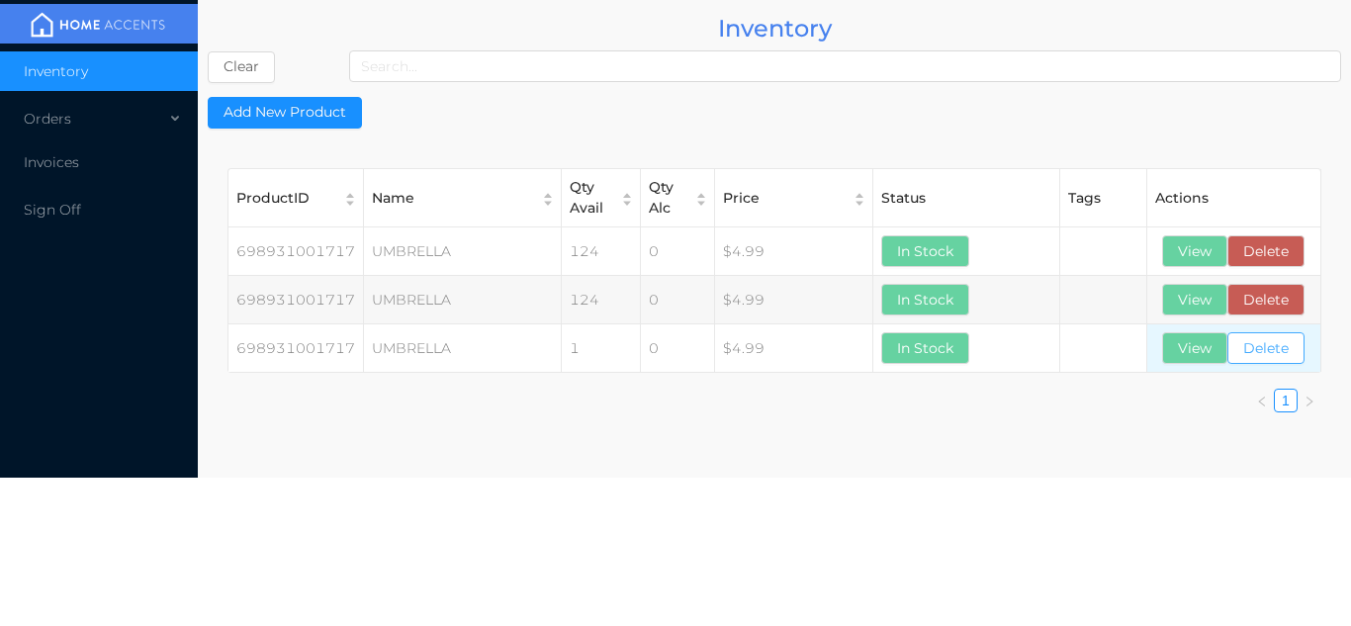
click at [1271, 359] on button "Delete" at bounding box center [1265, 348] width 77 height 32
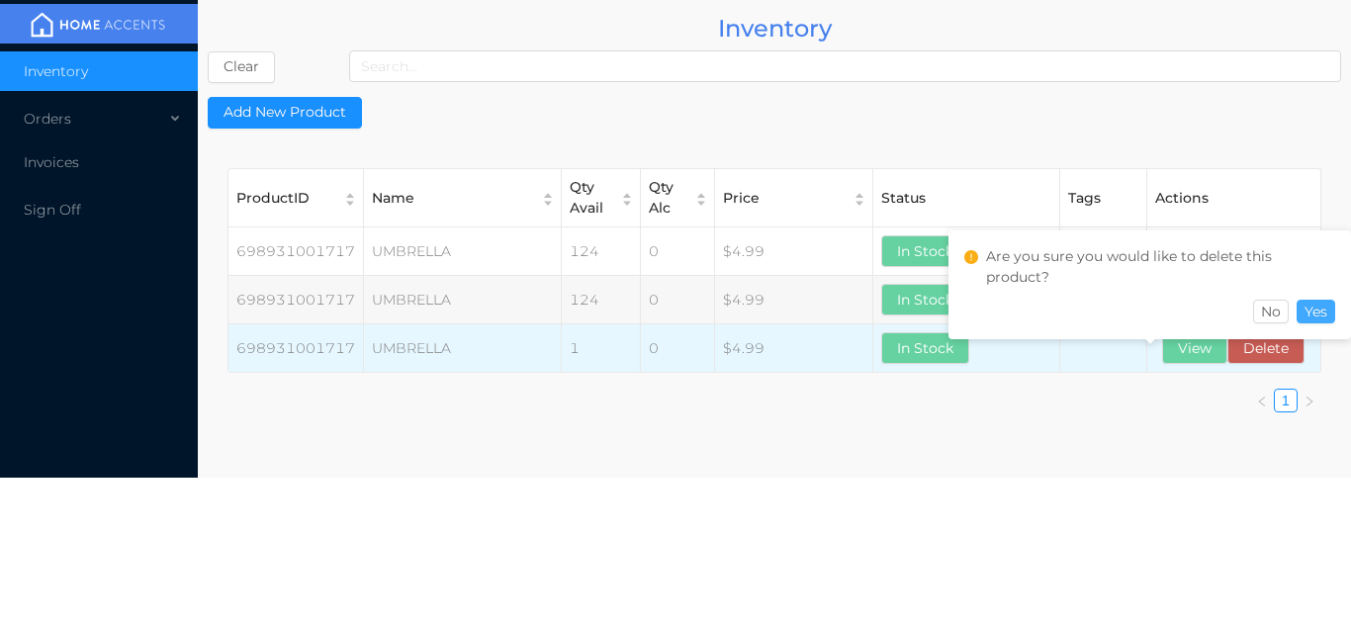
click at [1323, 304] on button "Yes" at bounding box center [1315, 312] width 39 height 24
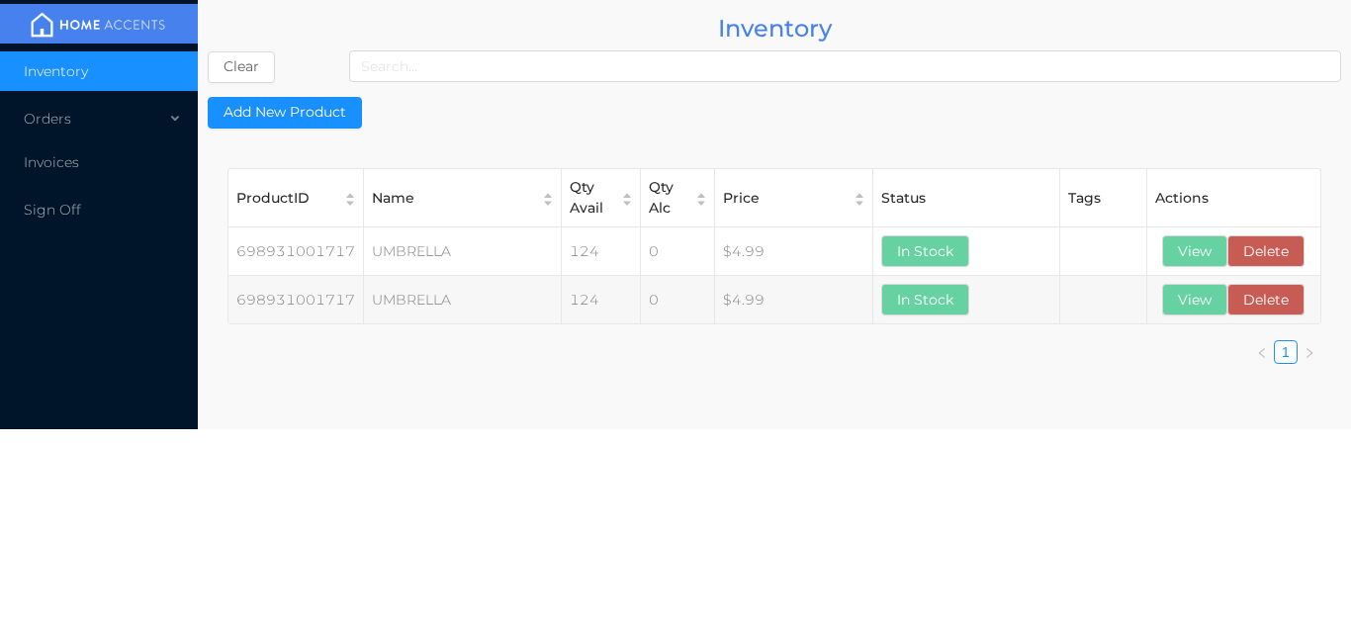
click at [1270, 360] on link at bounding box center [1262, 352] width 24 height 24
click at [1282, 306] on button "Delete" at bounding box center [1265, 300] width 77 height 32
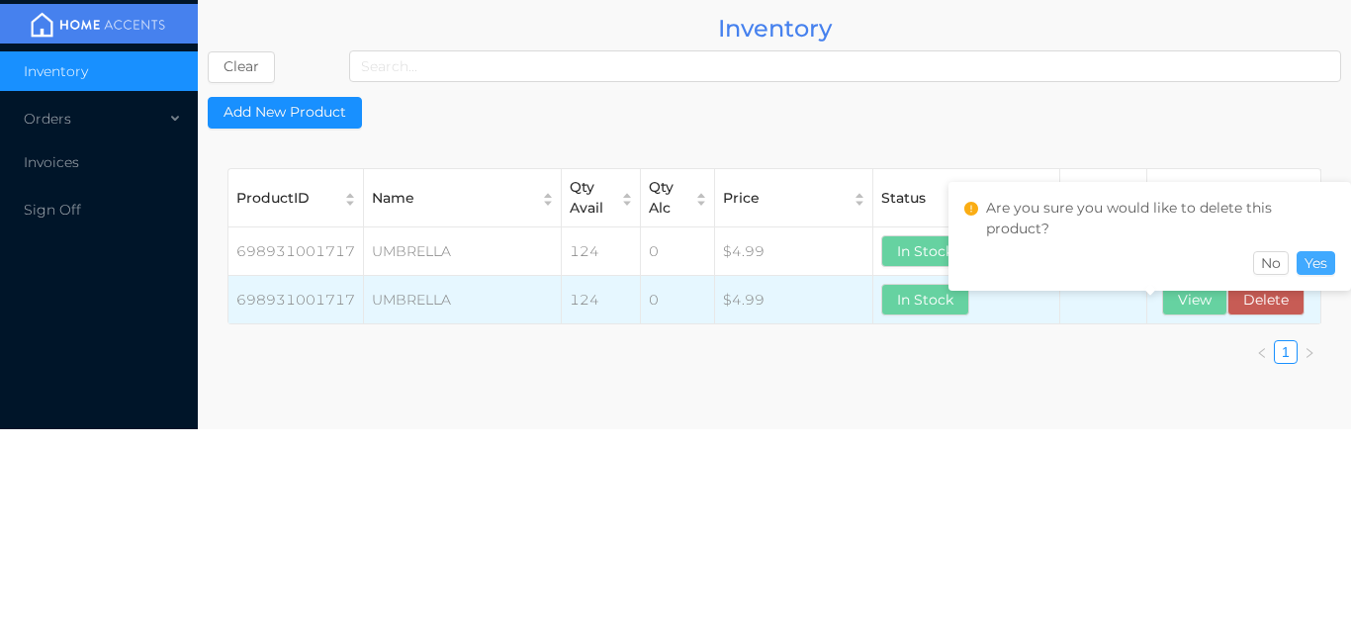
click at [1312, 259] on button "Yes" at bounding box center [1315, 263] width 39 height 24
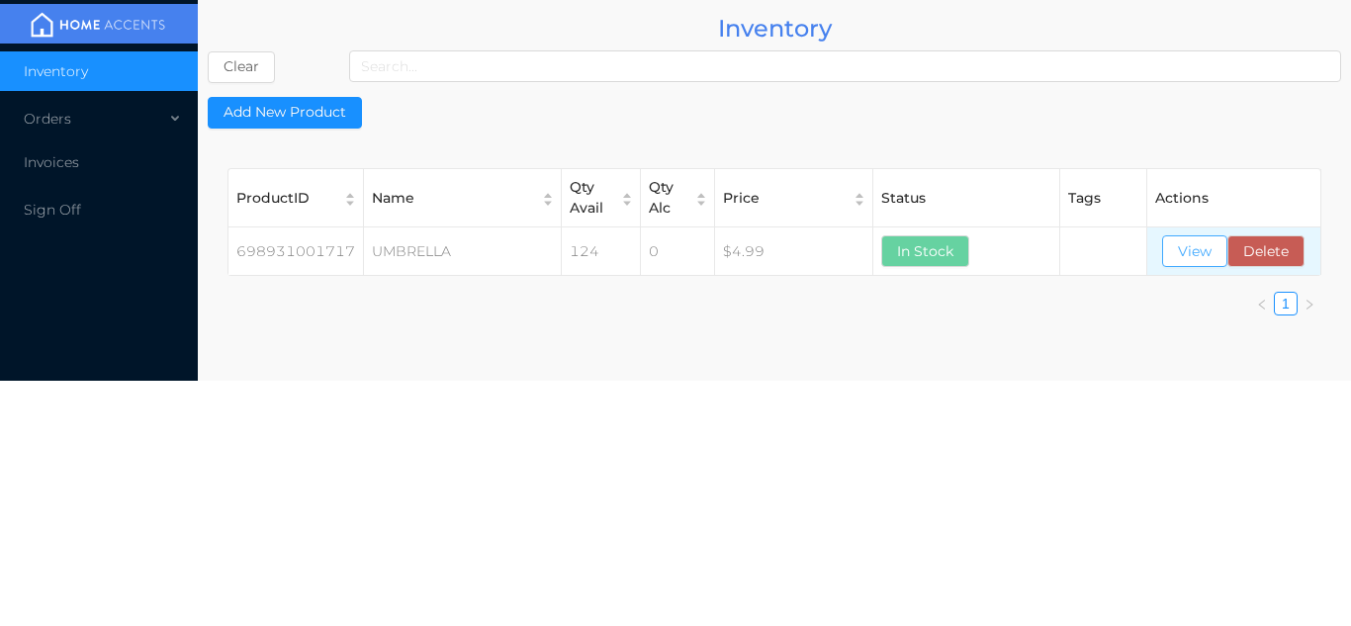
click at [1203, 255] on button "View" at bounding box center [1194, 251] width 65 height 32
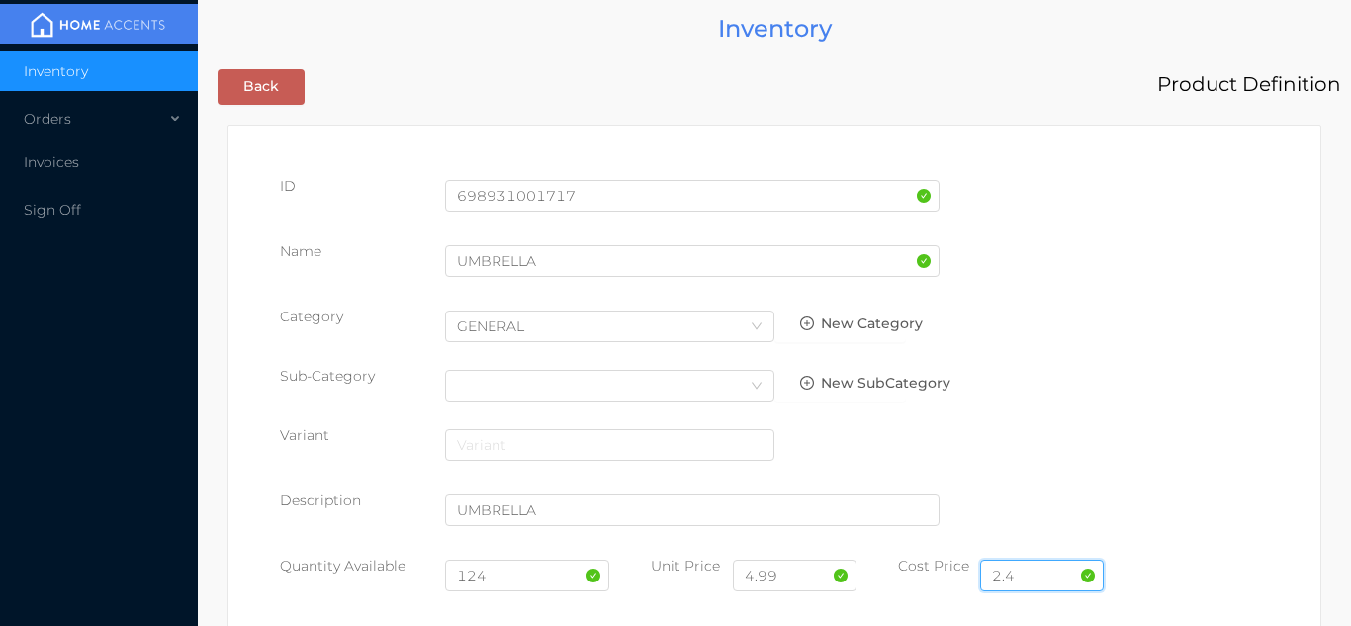
click at [1057, 575] on input "2.4" at bounding box center [1042, 576] width 124 height 32
type input "2.75"
click at [526, 580] on input "124" at bounding box center [527, 576] width 165 height 32
type input "1"
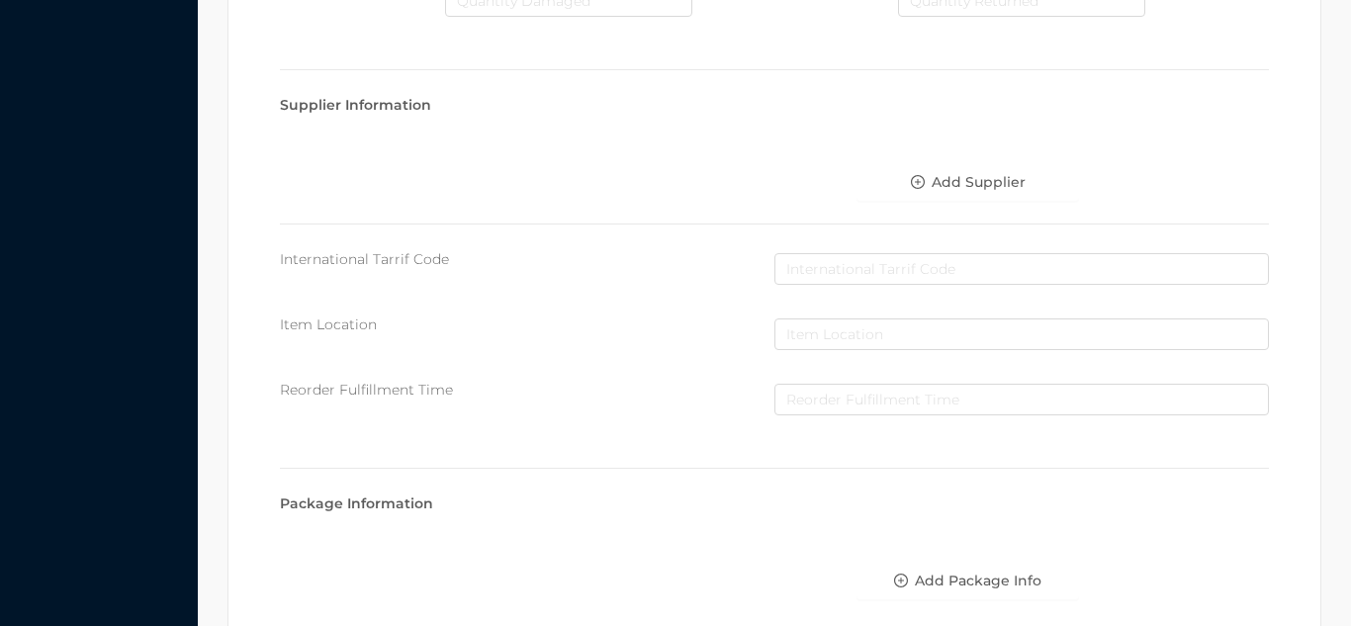
scroll to position [1122, 0]
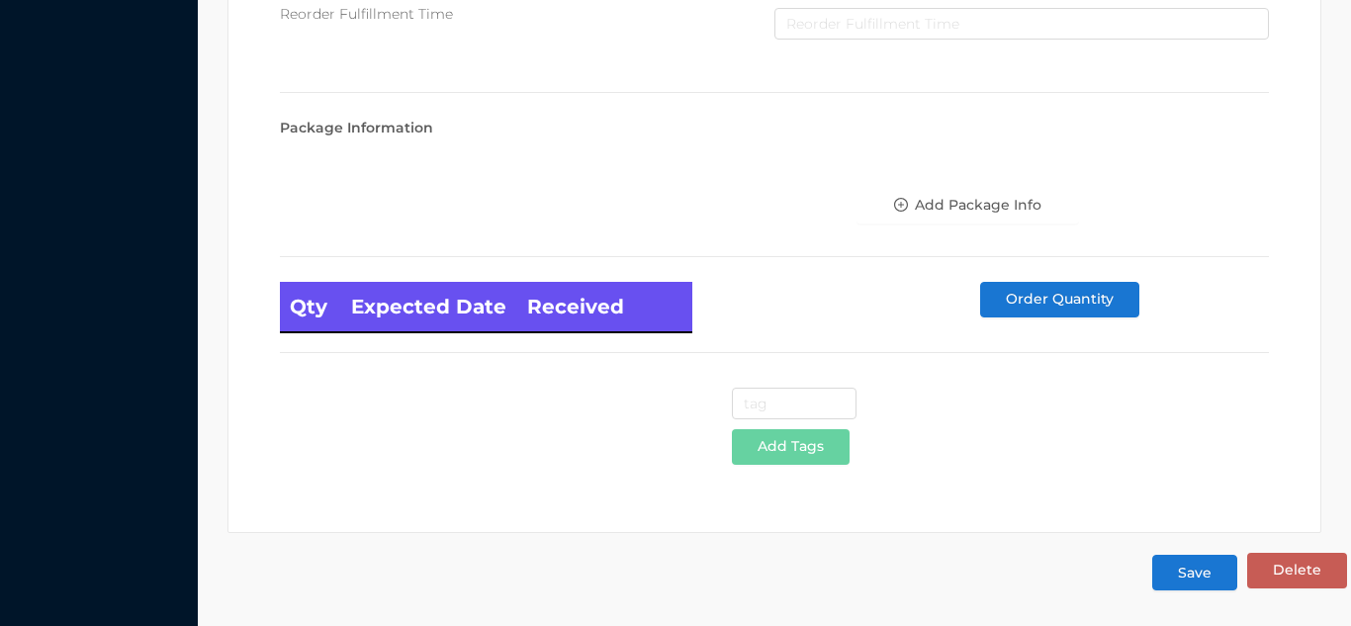
type input "12"
click at [1206, 572] on button "Save" at bounding box center [1194, 573] width 85 height 36
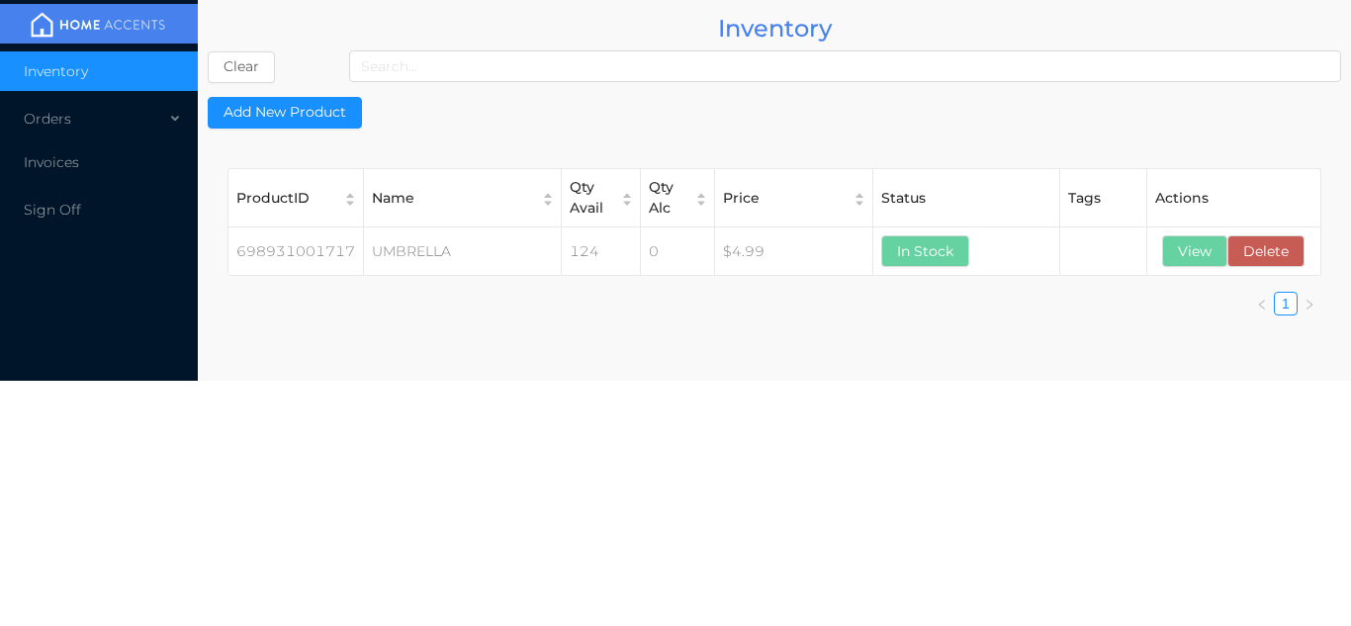
scroll to position [0, 0]
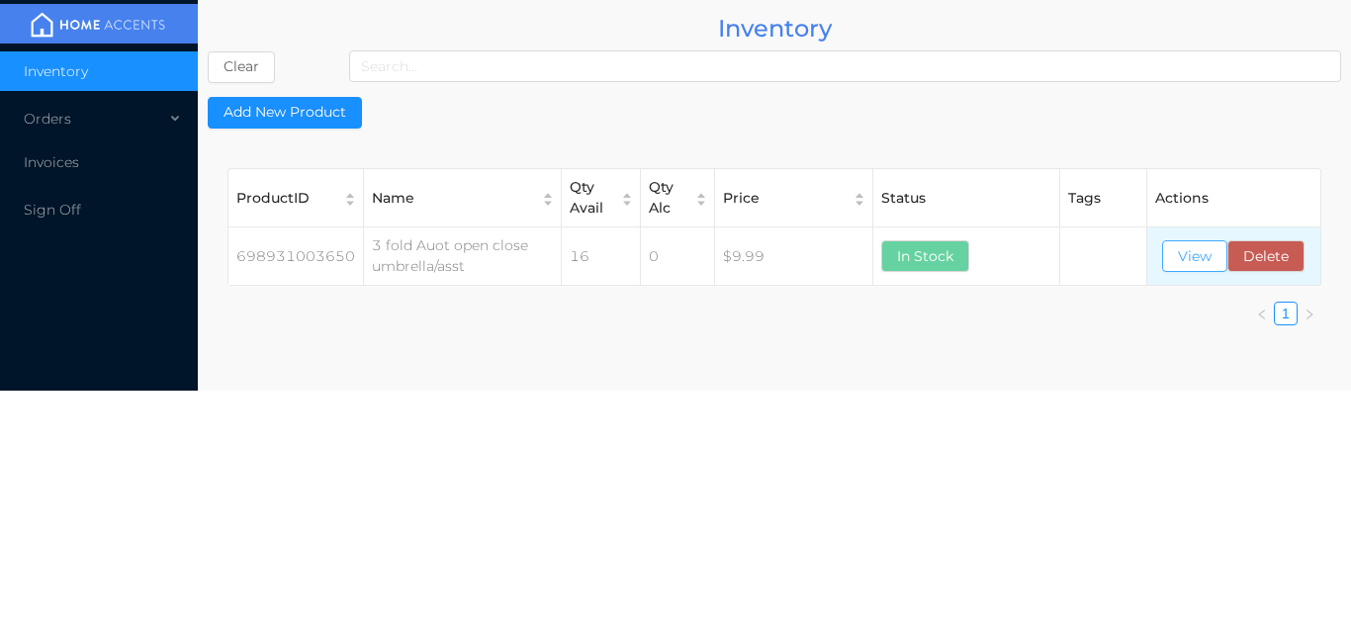
click at [1188, 261] on button "View" at bounding box center [1194, 256] width 65 height 32
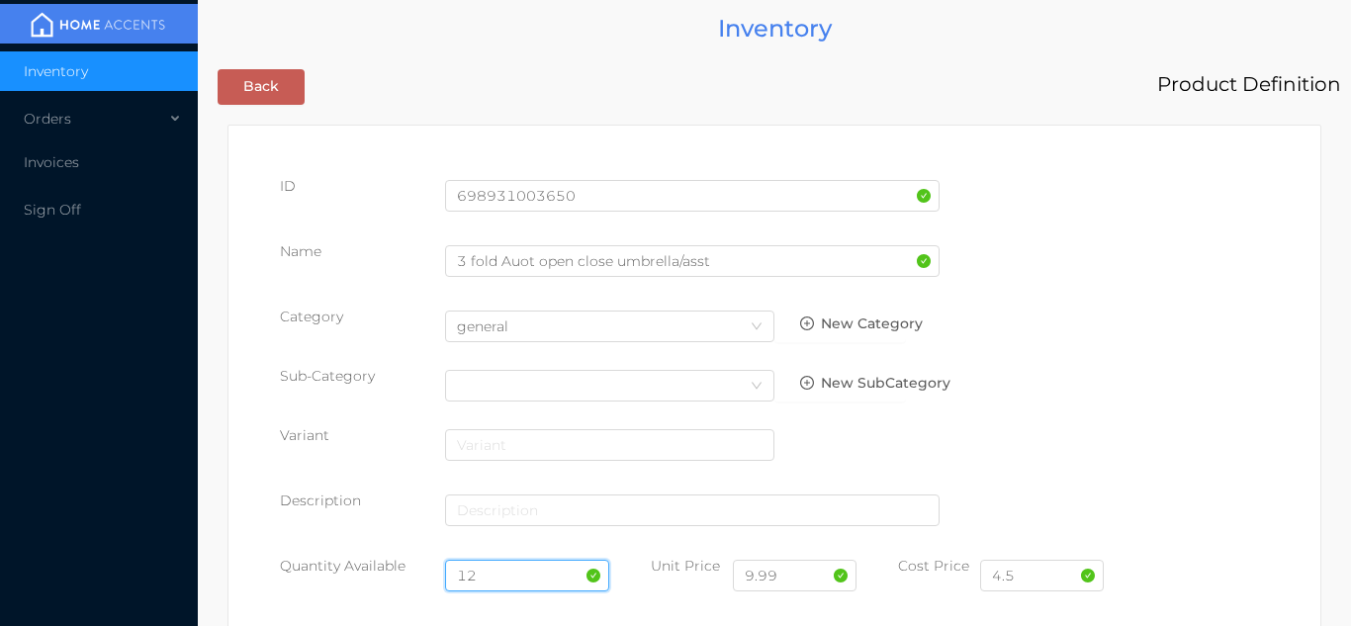
click at [516, 574] on input "12" at bounding box center [527, 576] width 165 height 32
type input "1"
type input "24"
click at [1056, 576] on input "4.5" at bounding box center [1042, 576] width 124 height 32
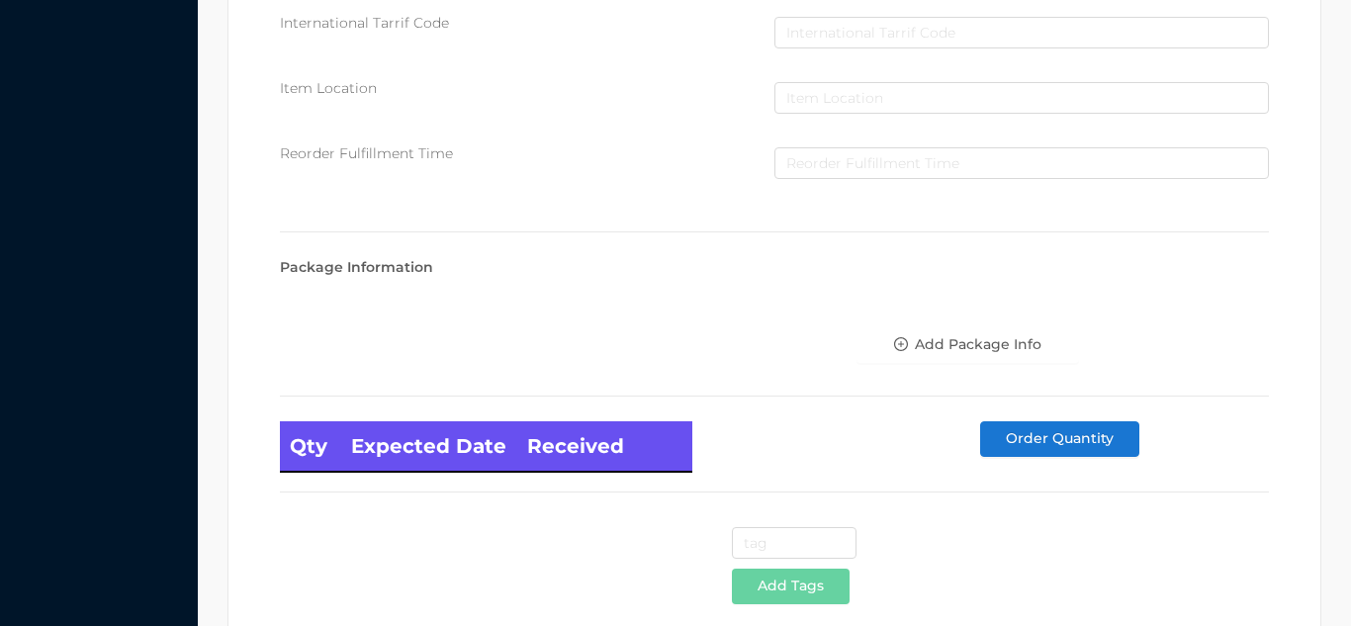
scroll to position [1122, 0]
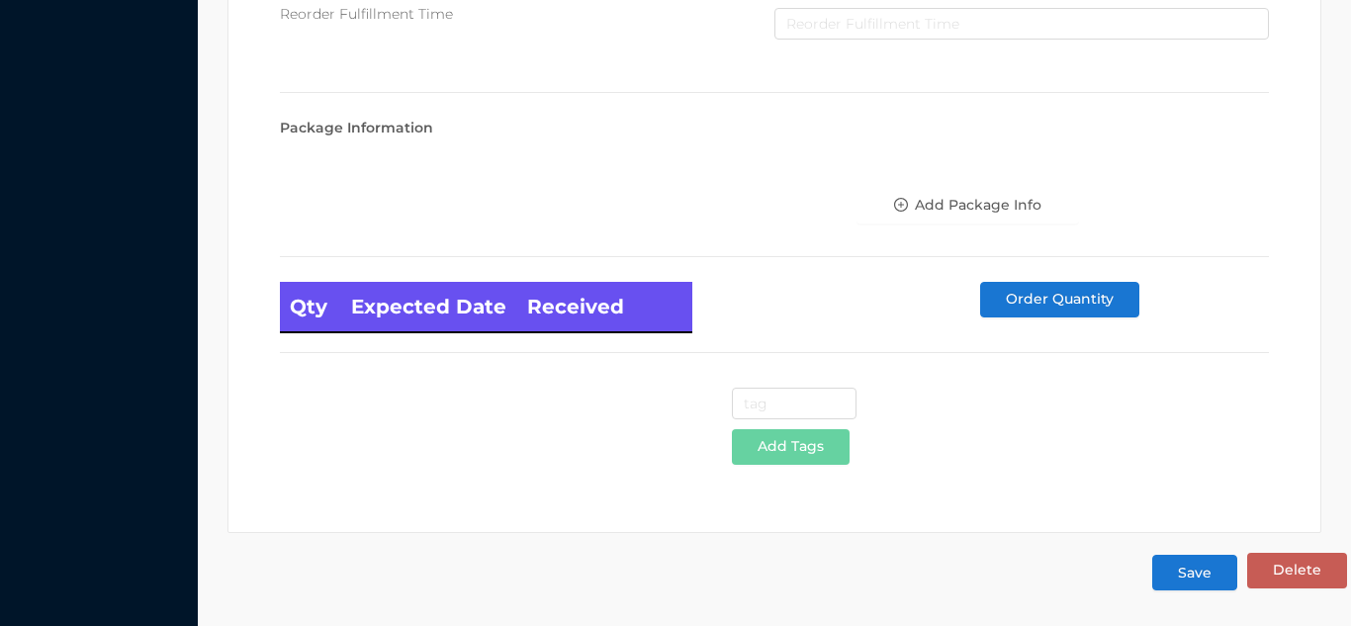
type input "4.75"
click at [1213, 563] on button "Save" at bounding box center [1194, 573] width 85 height 36
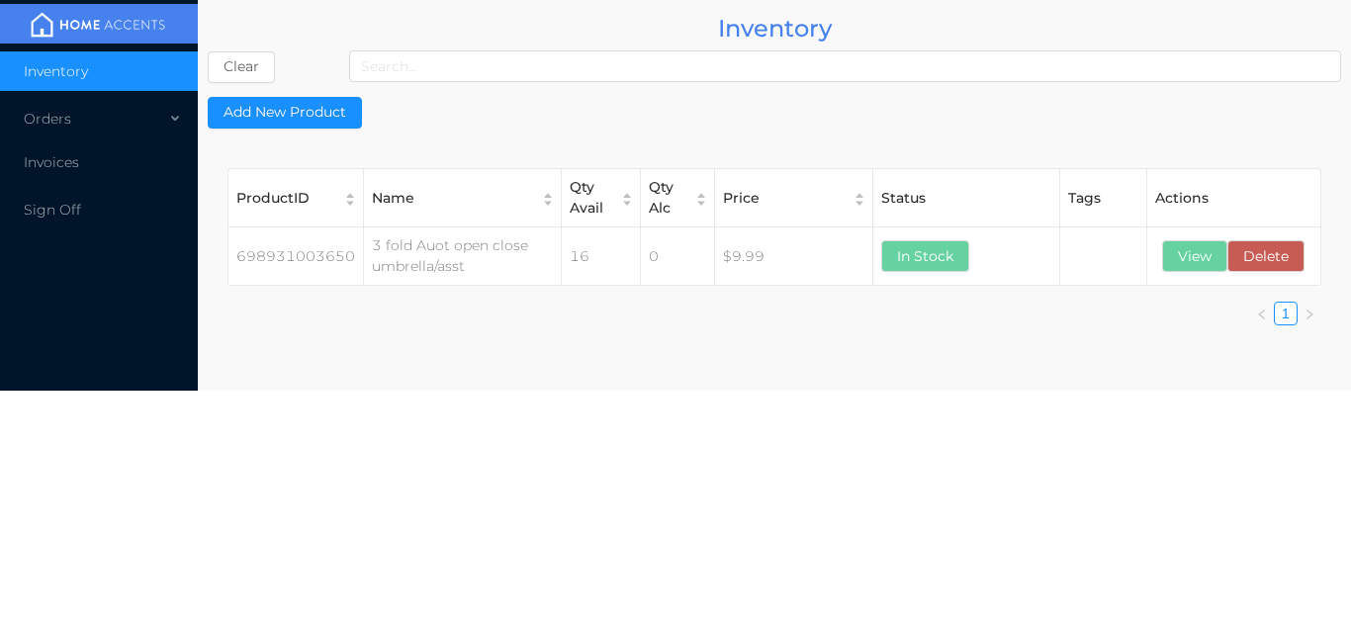
scroll to position [0, 0]
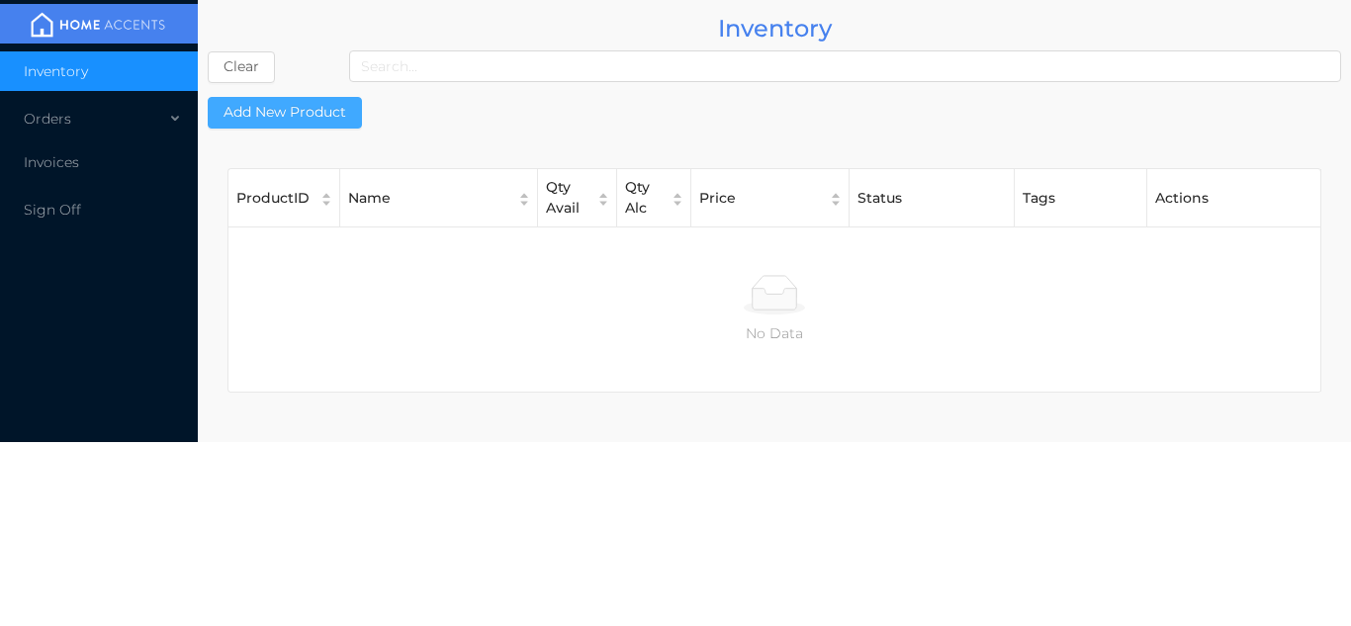
click at [327, 113] on button "Add New Product" at bounding box center [285, 113] width 154 height 32
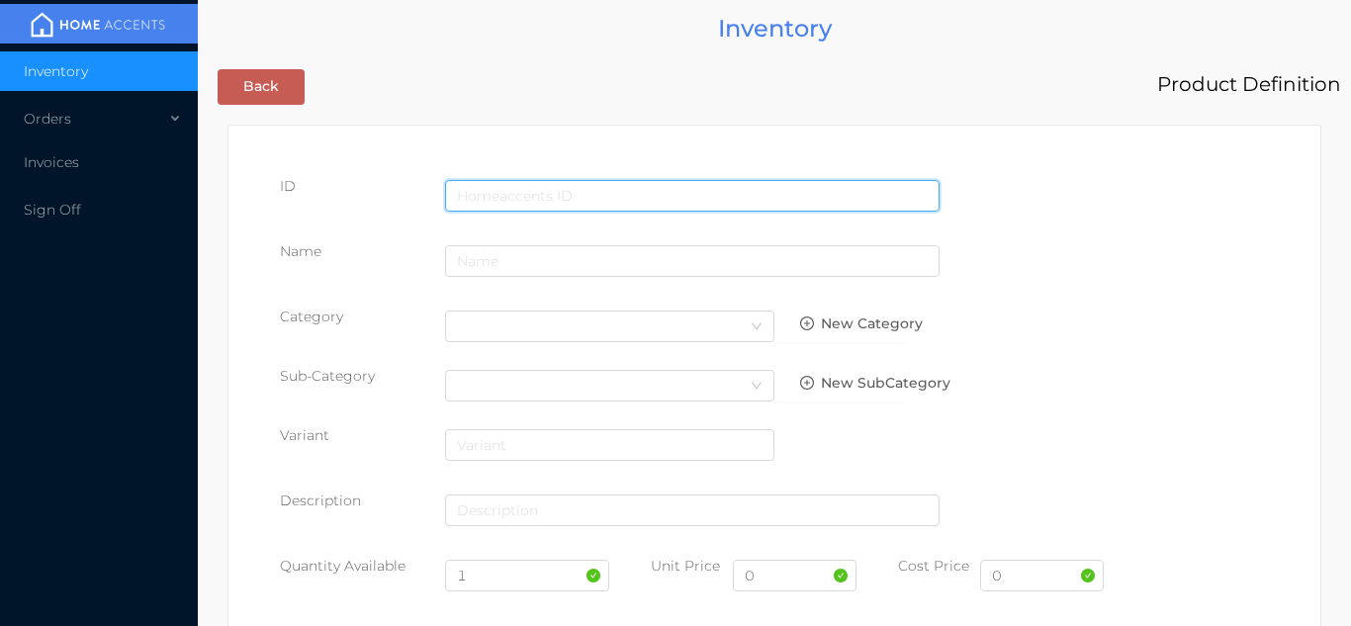
click at [560, 194] on input "text" at bounding box center [692, 196] width 494 height 32
type input "698931000383"
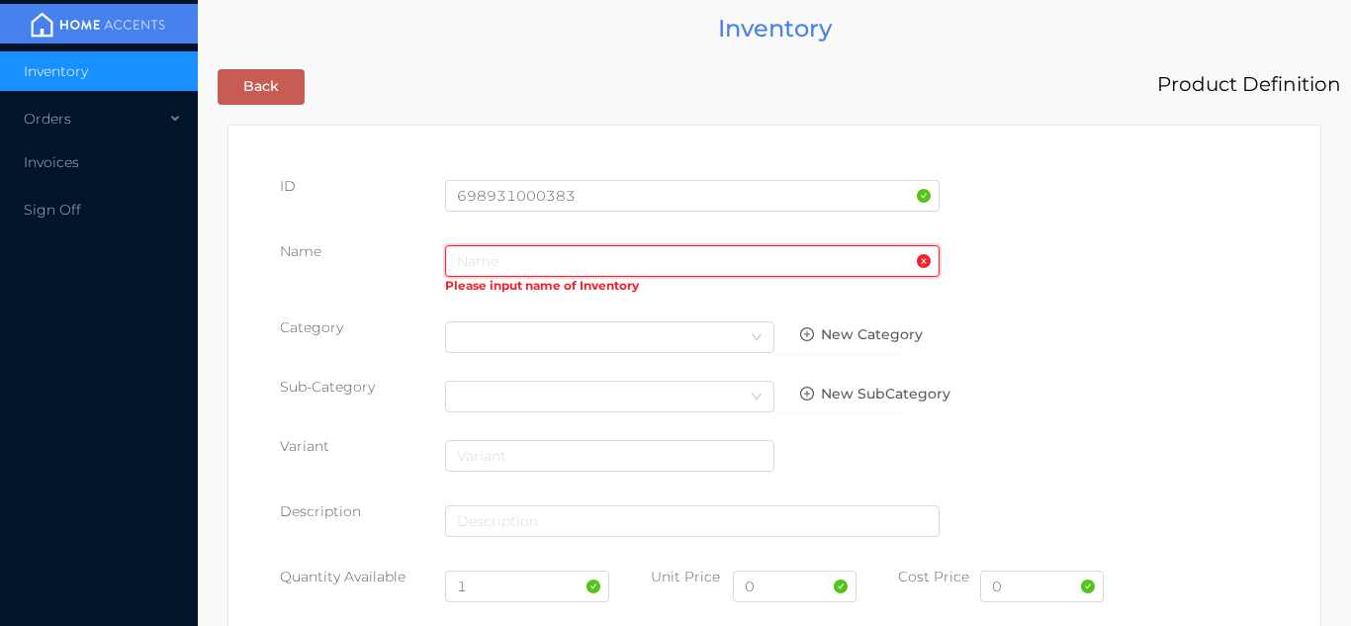
click at [523, 265] on input "text" at bounding box center [692, 261] width 494 height 32
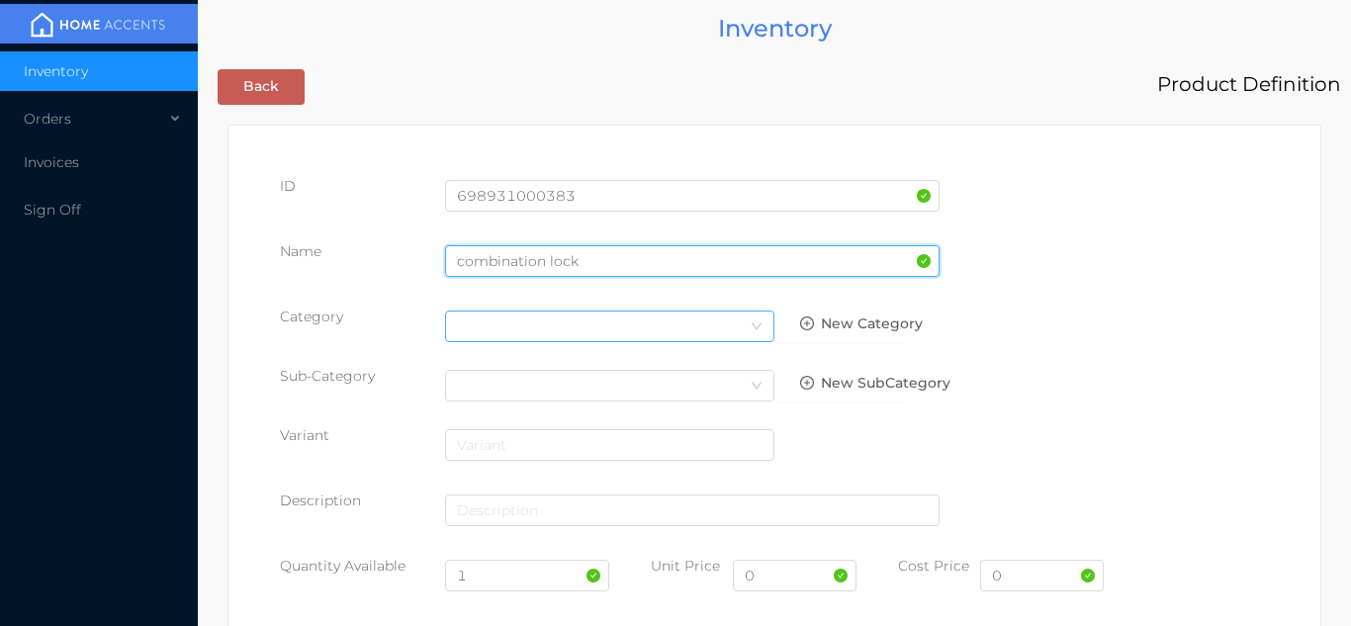
type input "combination lock"
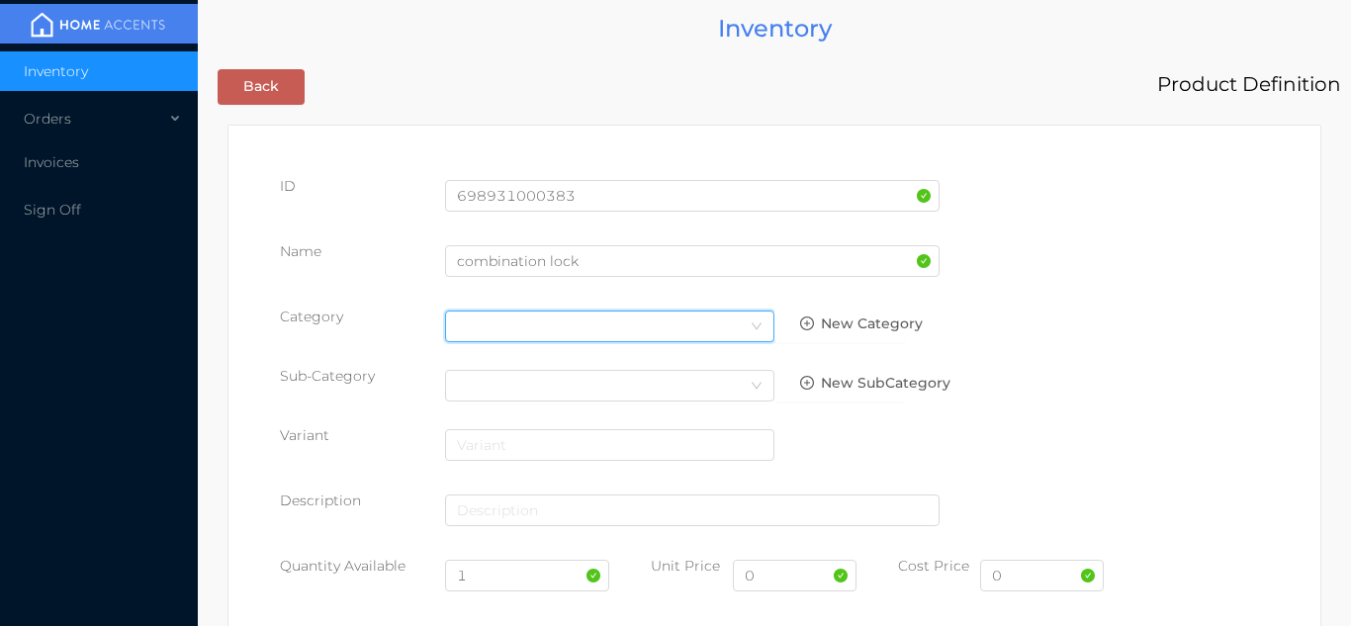
click at [740, 332] on div "Select Category" at bounding box center [610, 326] width 306 height 30
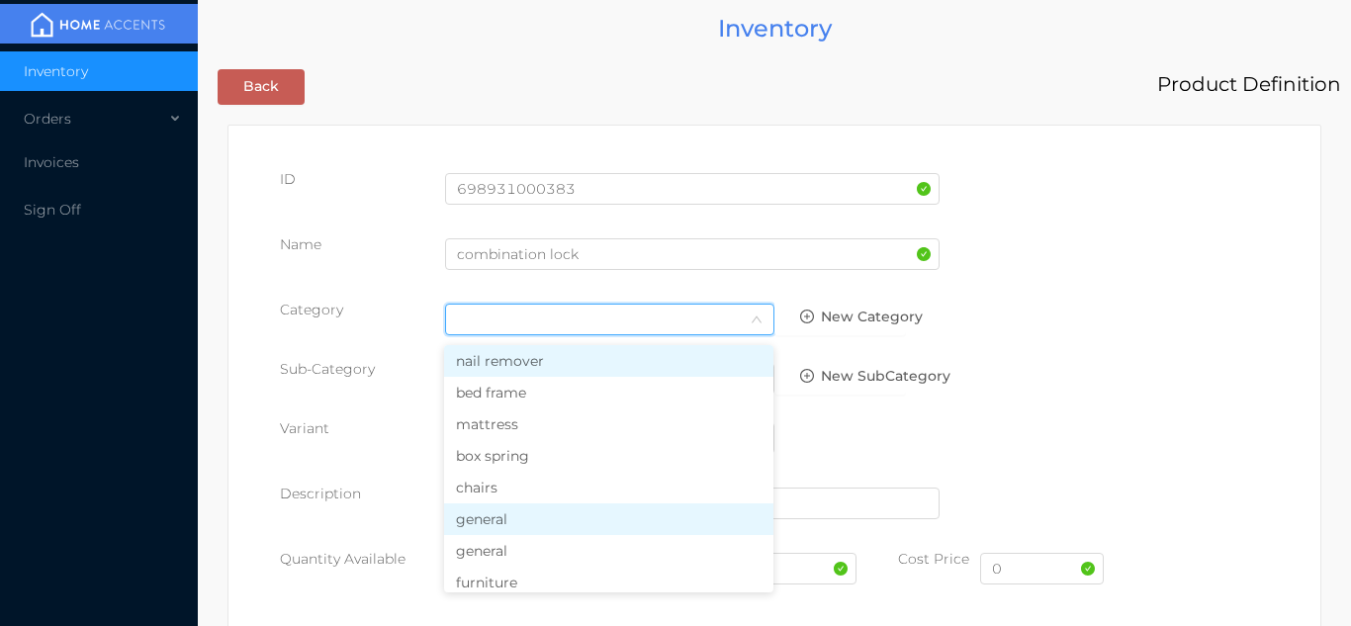
click at [566, 512] on li "general" at bounding box center [608, 519] width 329 height 32
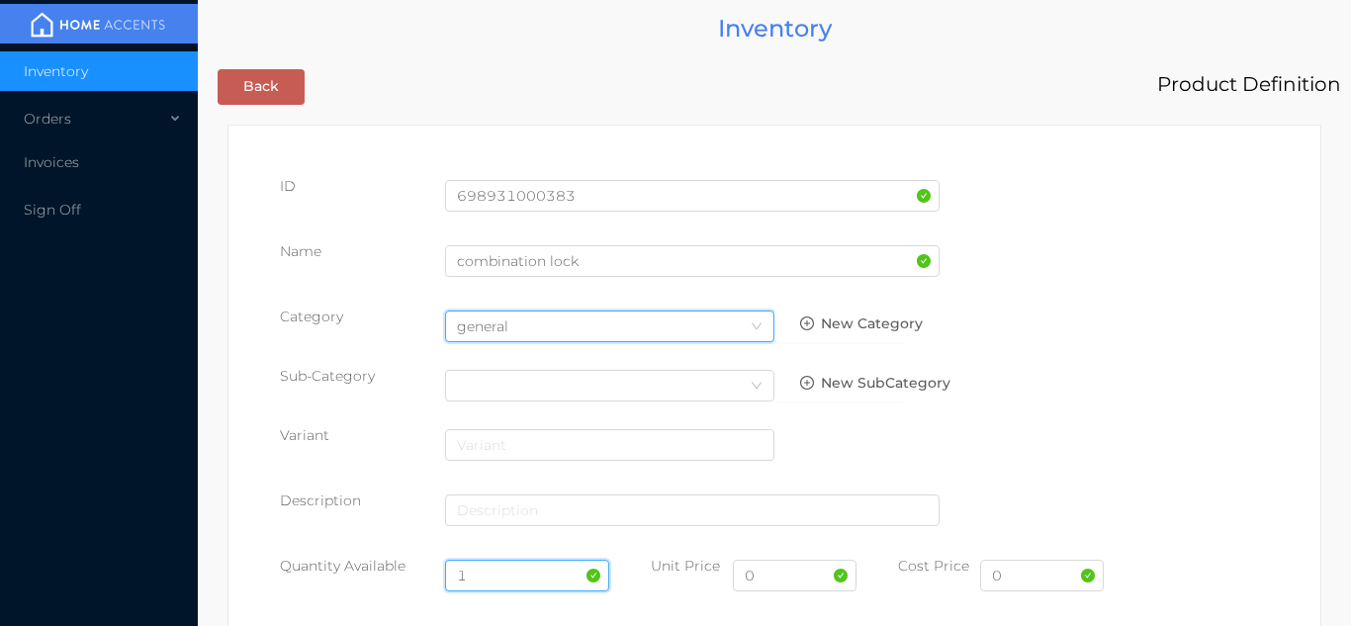
click at [509, 575] on input "1" at bounding box center [527, 576] width 165 height 32
type input "12"
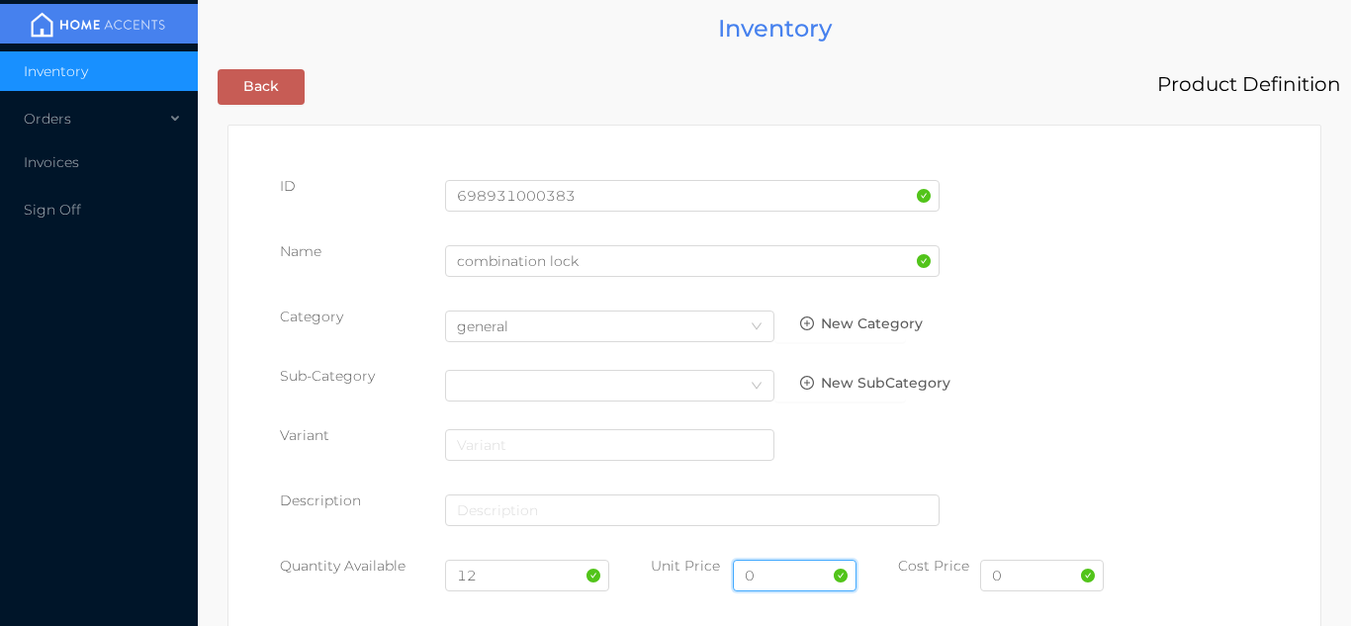
click at [800, 576] on input "0" at bounding box center [795, 576] width 124 height 32
click at [1033, 574] on input "0" at bounding box center [1042, 576] width 124 height 32
type input "2"
click at [812, 576] on input "0" at bounding box center [795, 576] width 124 height 32
type input "3.99"
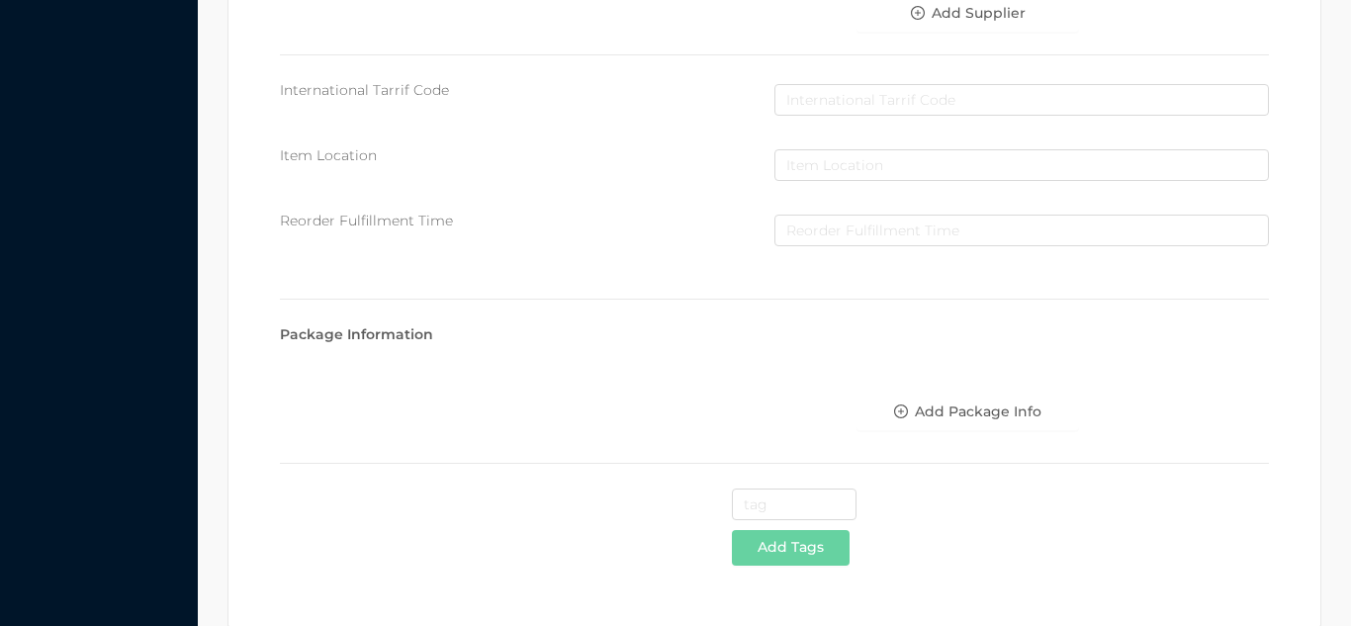
scroll to position [1017, 0]
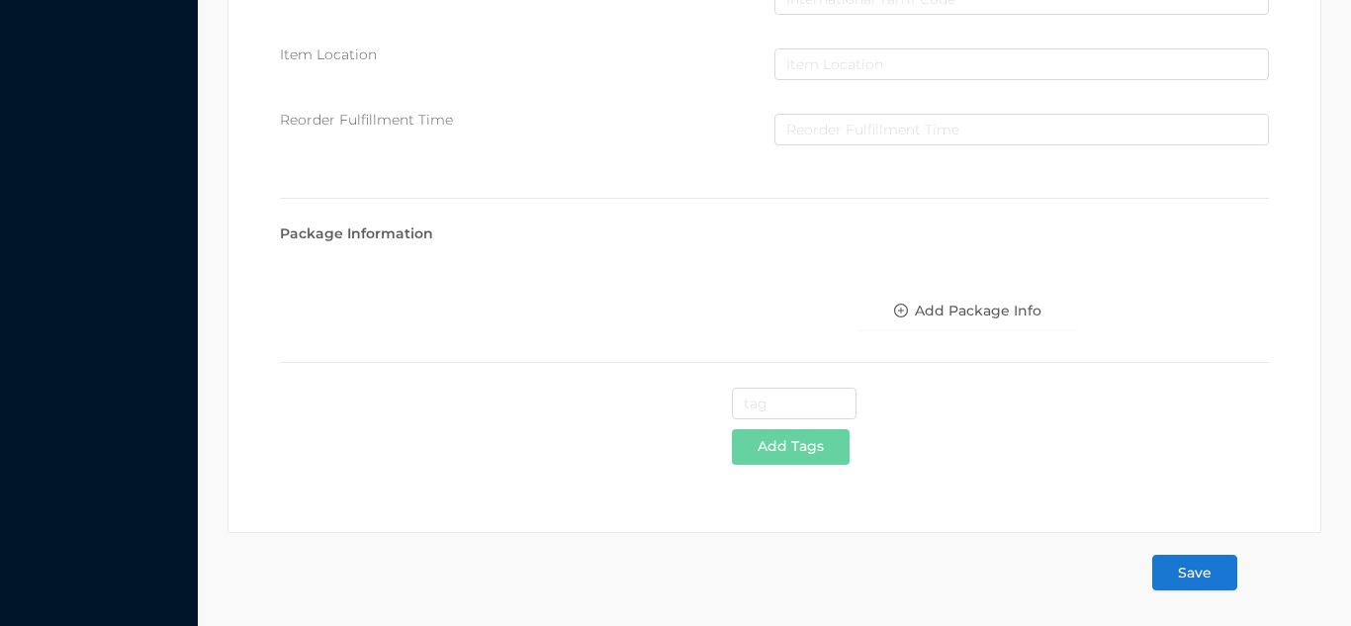
click at [1195, 586] on button "Save" at bounding box center [1194, 573] width 85 height 36
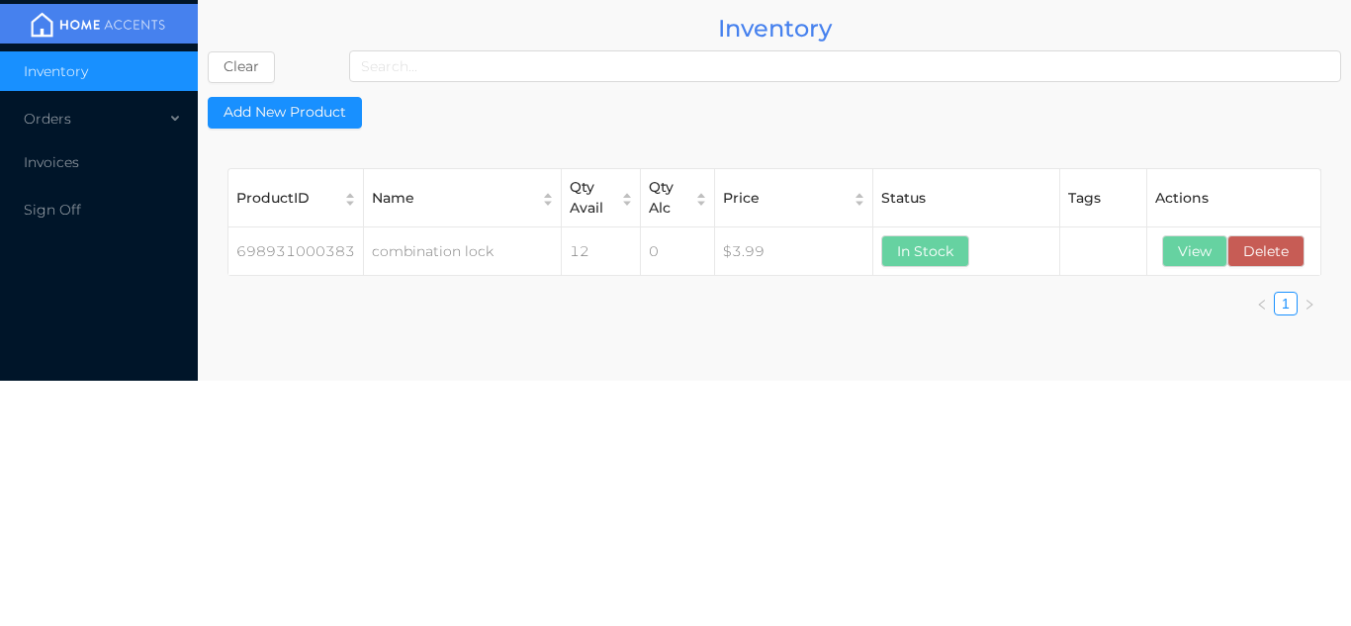
scroll to position [0, 0]
click at [1196, 257] on button "View" at bounding box center [1194, 251] width 65 height 32
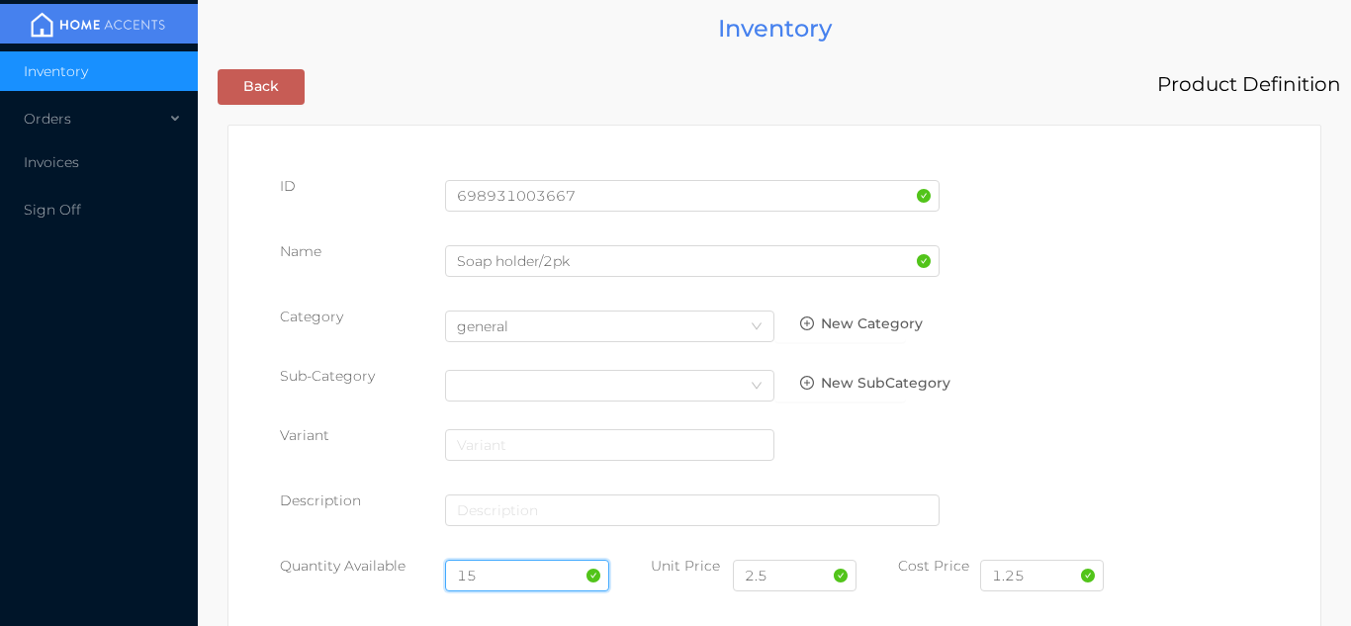
click at [519, 573] on input "15" at bounding box center [527, 576] width 165 height 32
type input "1"
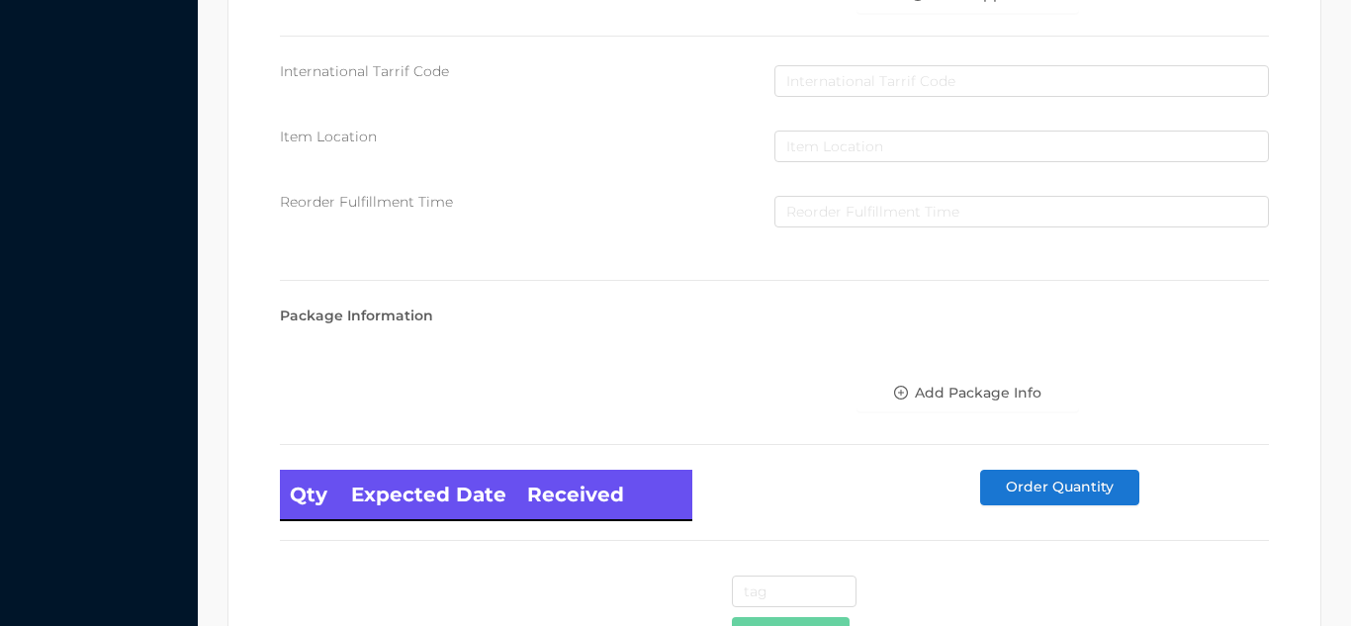
scroll to position [1122, 0]
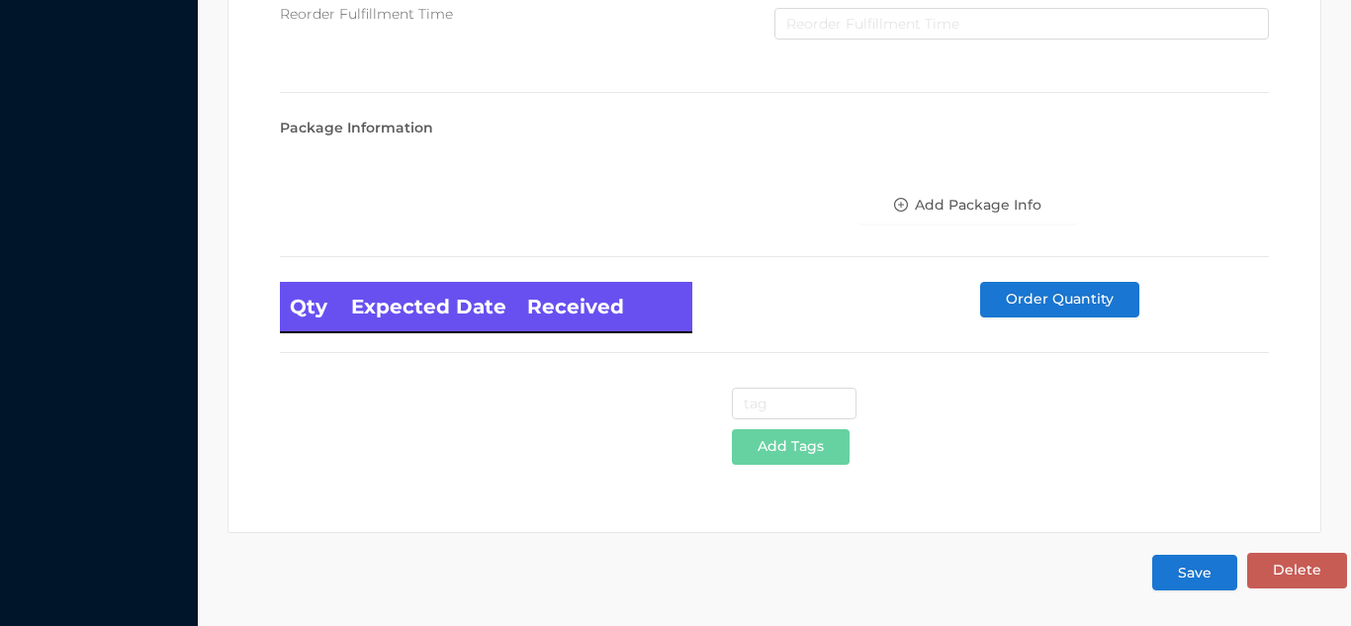
type input "24"
click at [1230, 576] on button "Save" at bounding box center [1194, 573] width 85 height 36
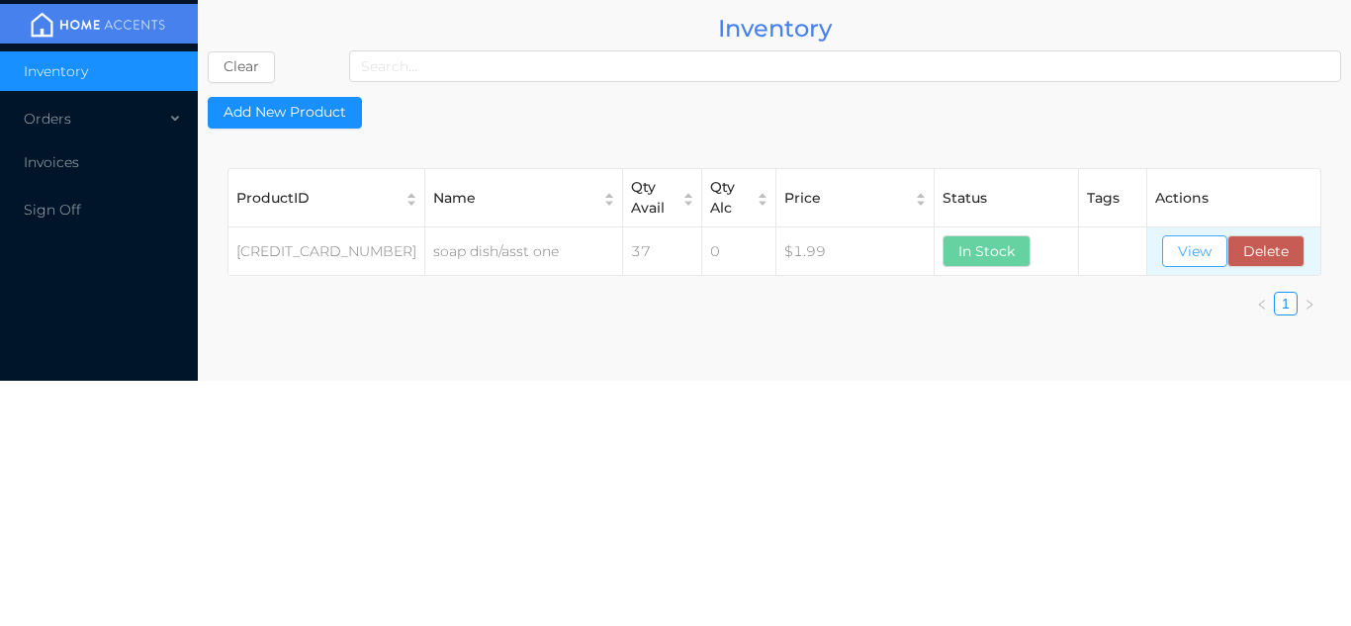
click at [1180, 259] on button "View" at bounding box center [1194, 251] width 65 height 32
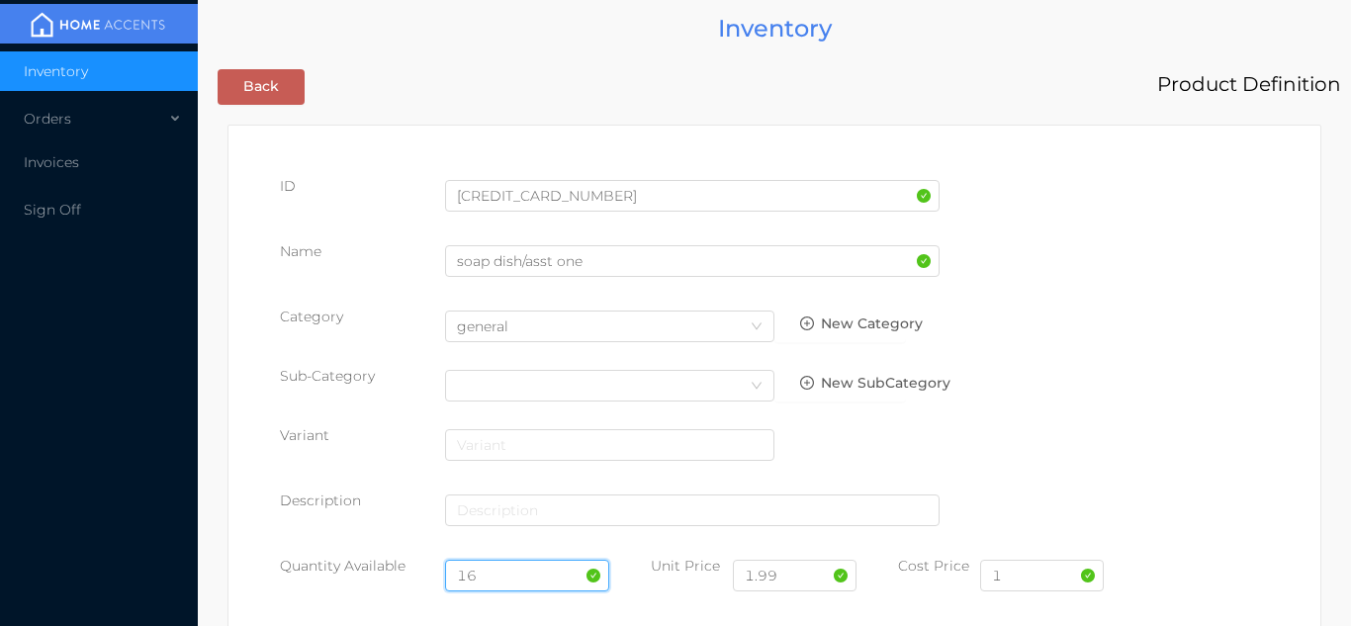
click at [514, 574] on input "16" at bounding box center [527, 576] width 165 height 32
type input "1"
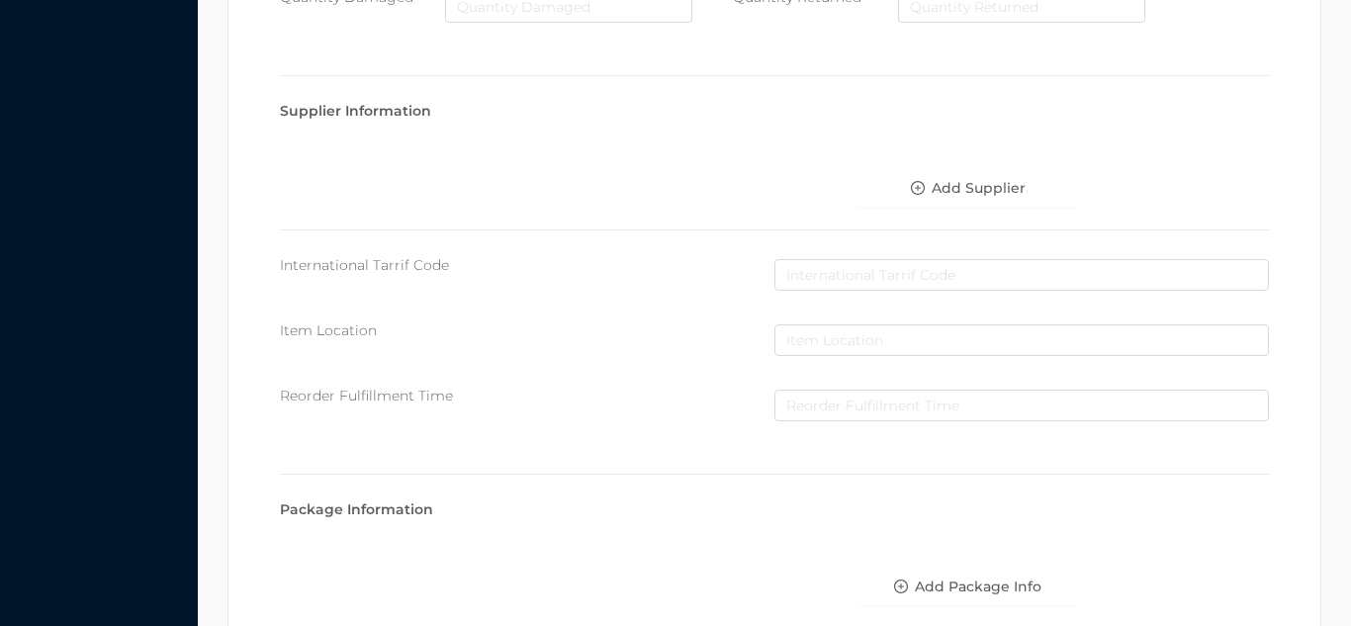
scroll to position [1122, 0]
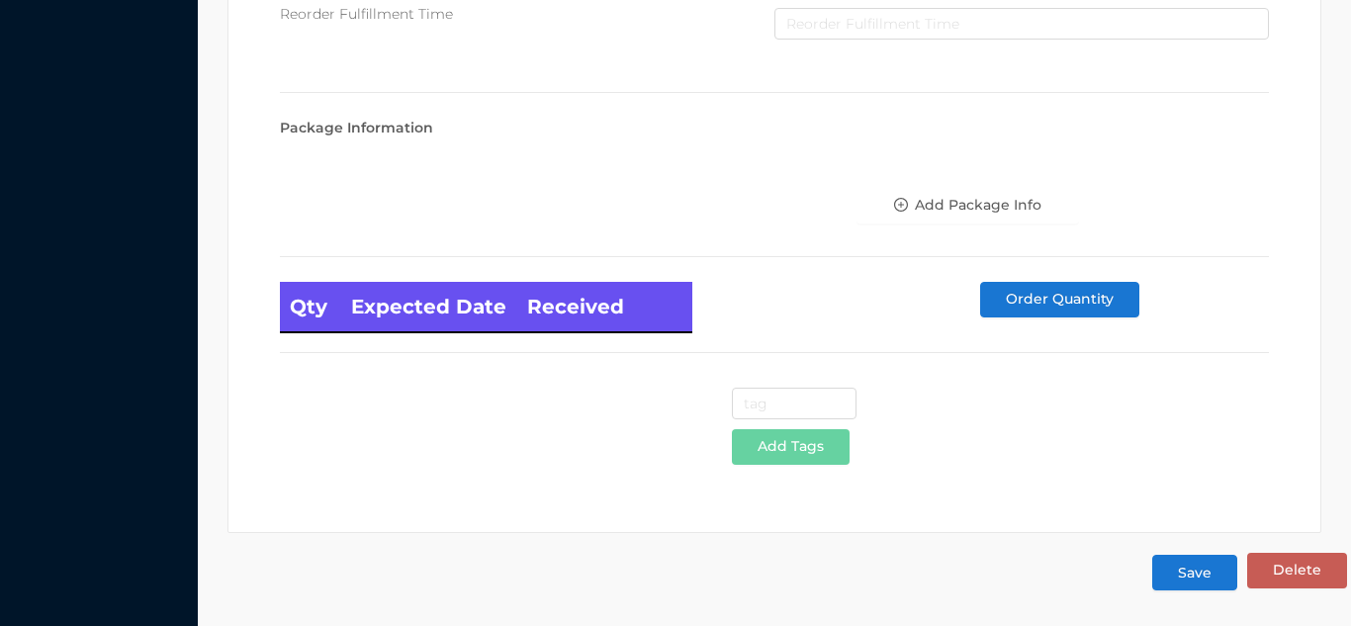
type input "24"
click at [1198, 572] on button "Save" at bounding box center [1194, 573] width 85 height 36
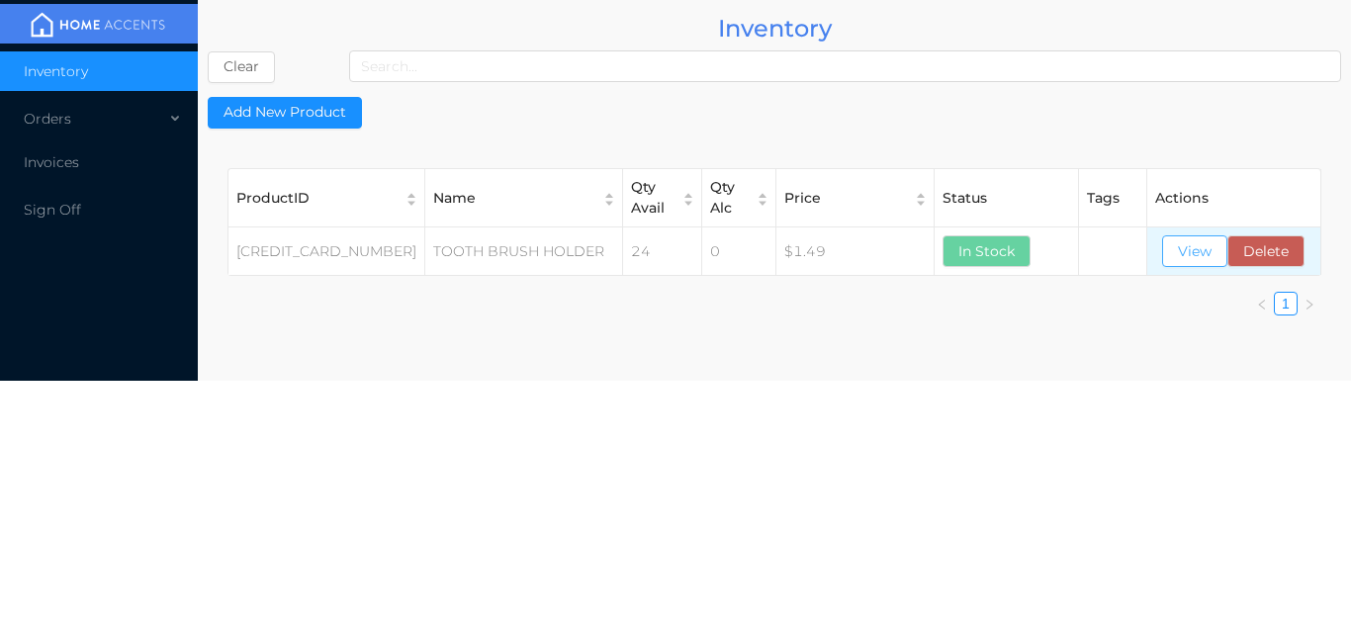
click at [1190, 256] on button "View" at bounding box center [1194, 251] width 65 height 32
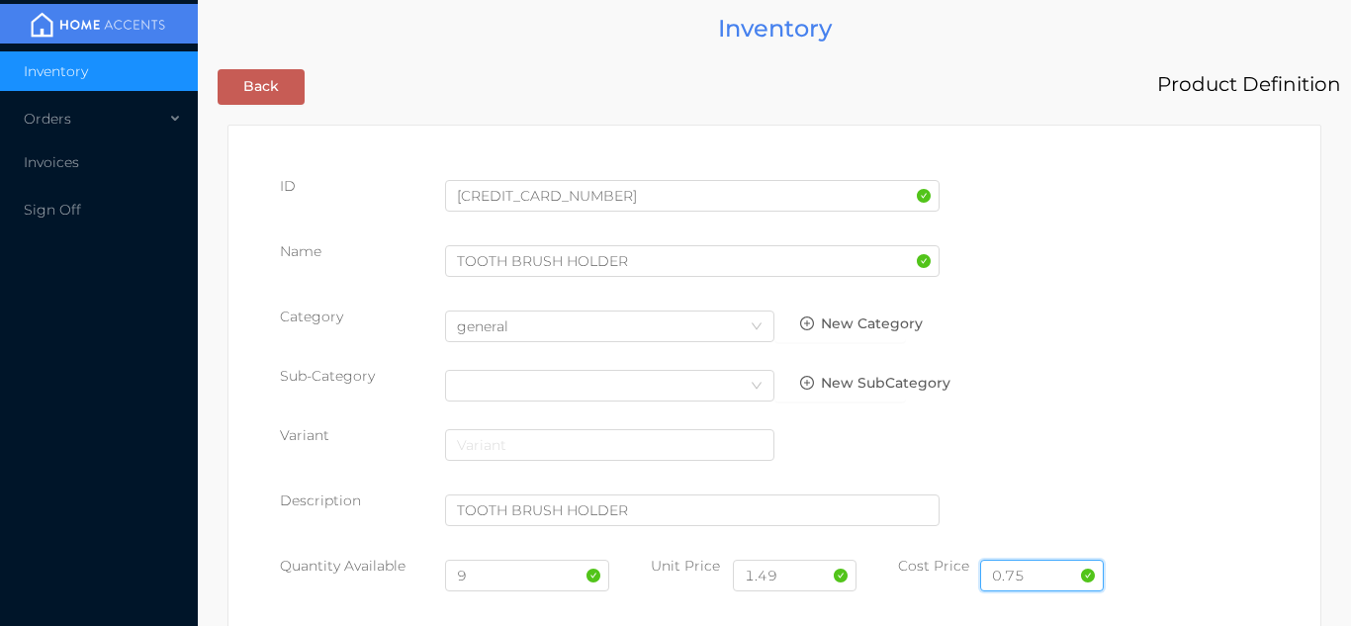
click at [1055, 573] on input "0.75" at bounding box center [1042, 576] width 124 height 32
type input "0.65"
click at [512, 581] on input "9" at bounding box center [527, 576] width 165 height 32
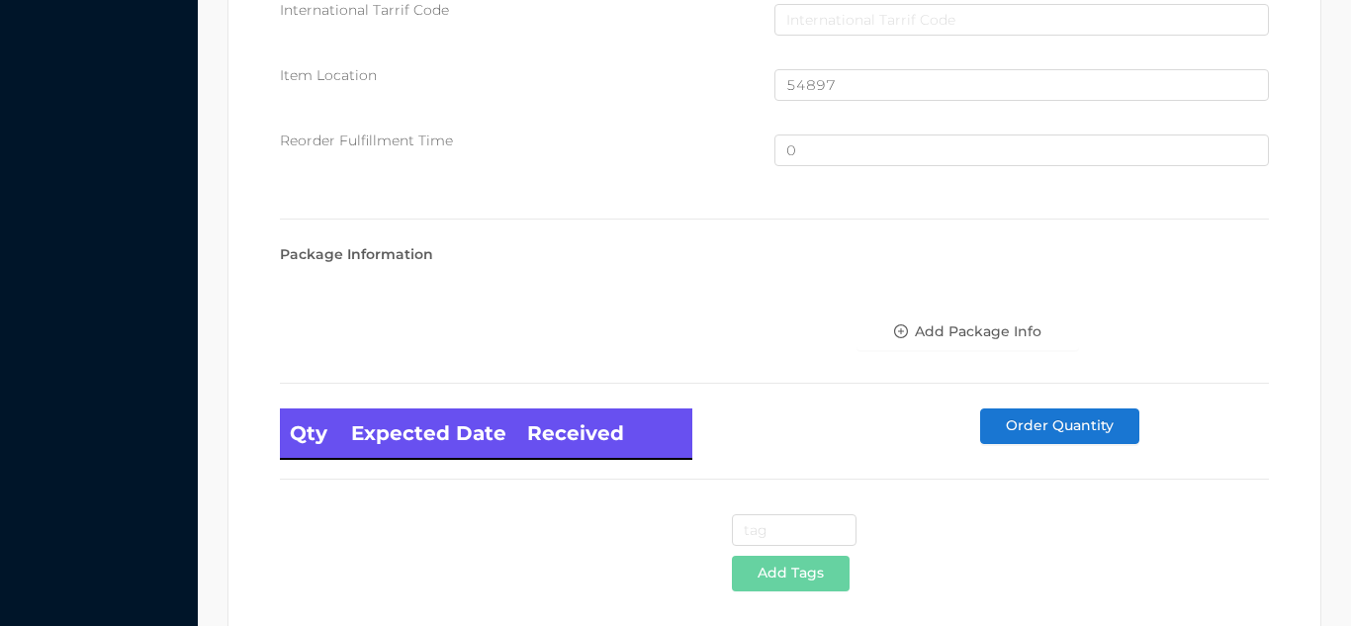
scroll to position [1331, 0]
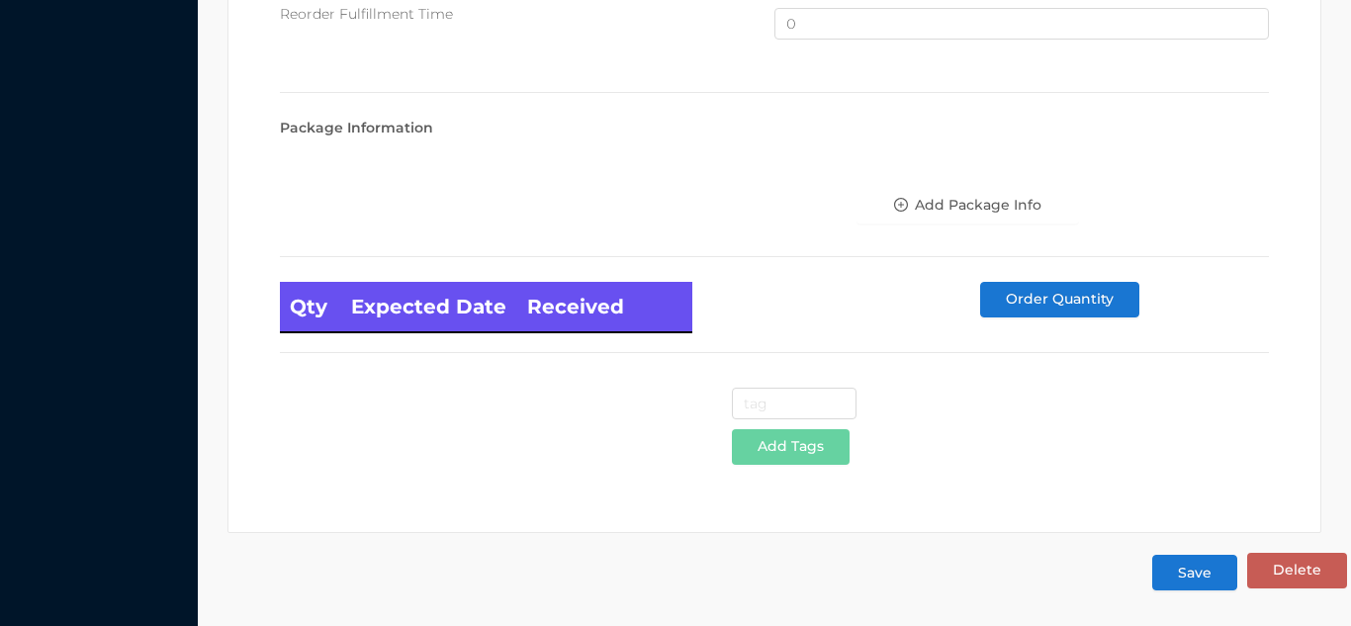
type input "24"
click at [1195, 573] on button "Save" at bounding box center [1194, 573] width 85 height 36
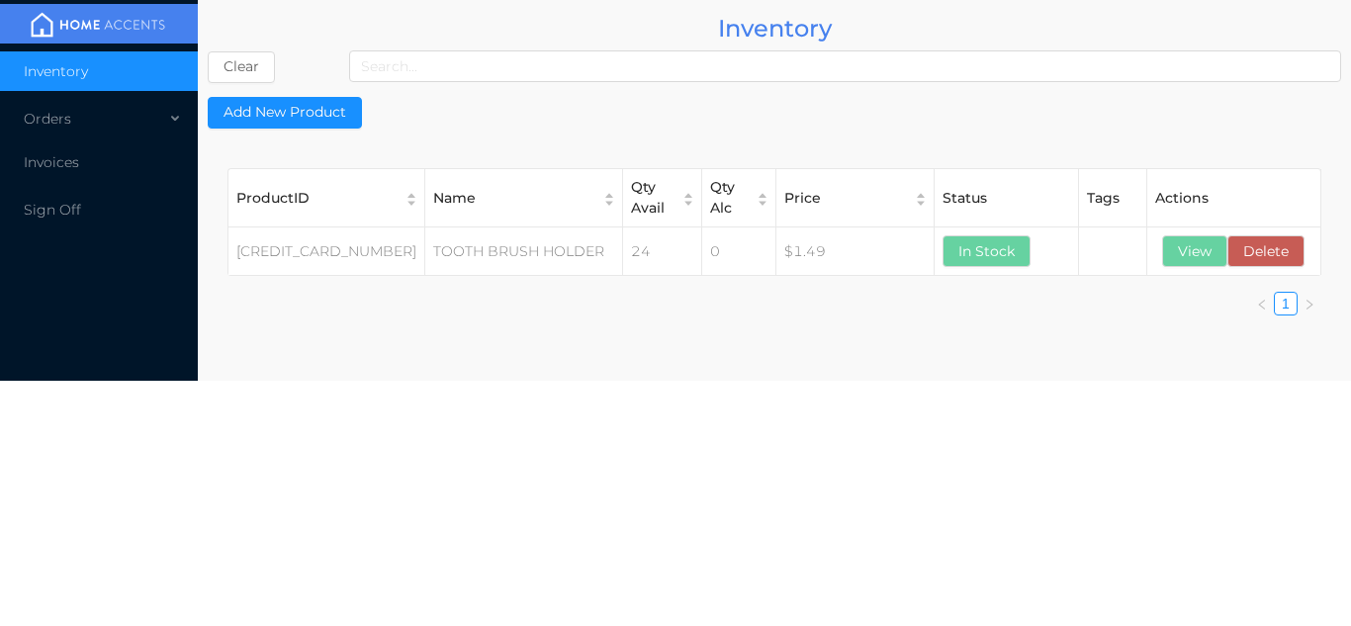
scroll to position [0, 0]
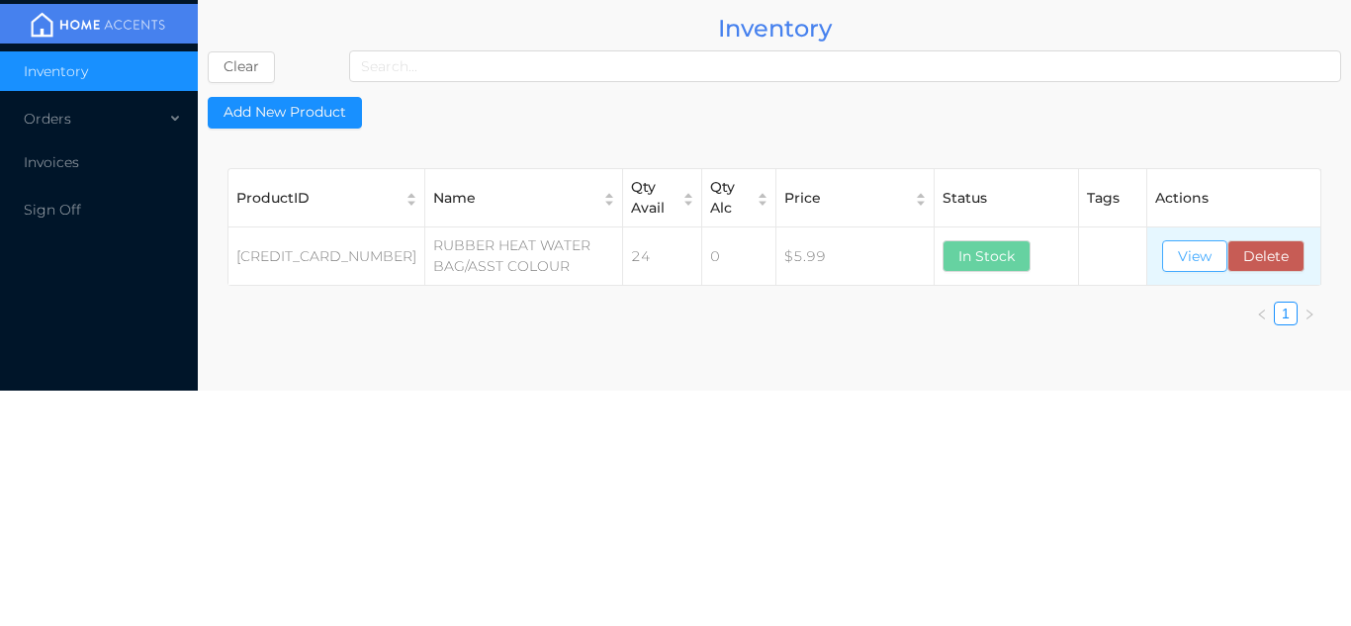
click at [1195, 260] on button "View" at bounding box center [1194, 256] width 65 height 32
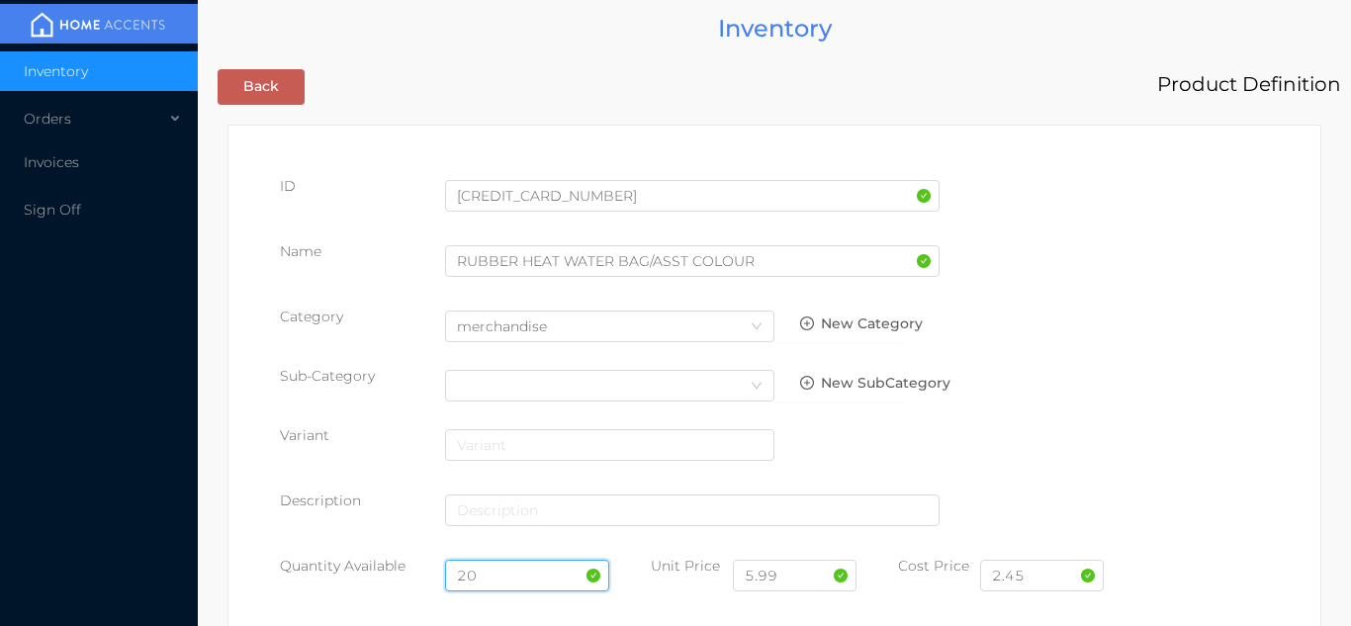
click at [516, 572] on input "20" at bounding box center [527, 576] width 165 height 32
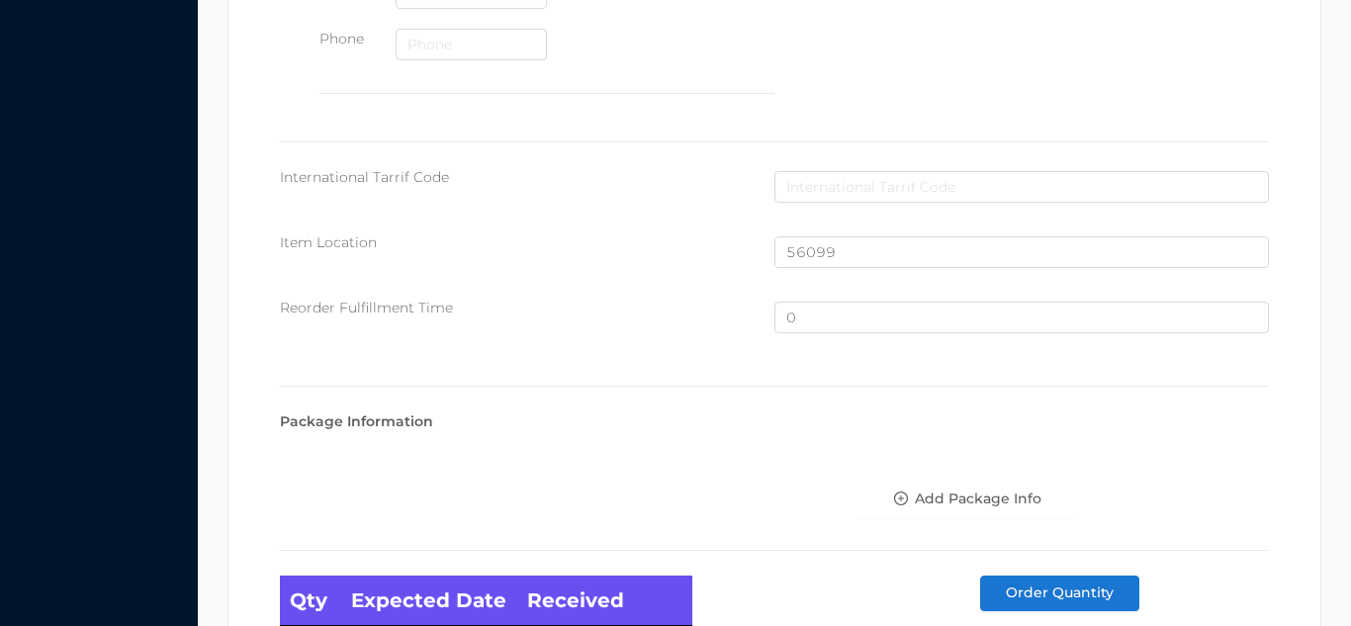
scroll to position [1331, 0]
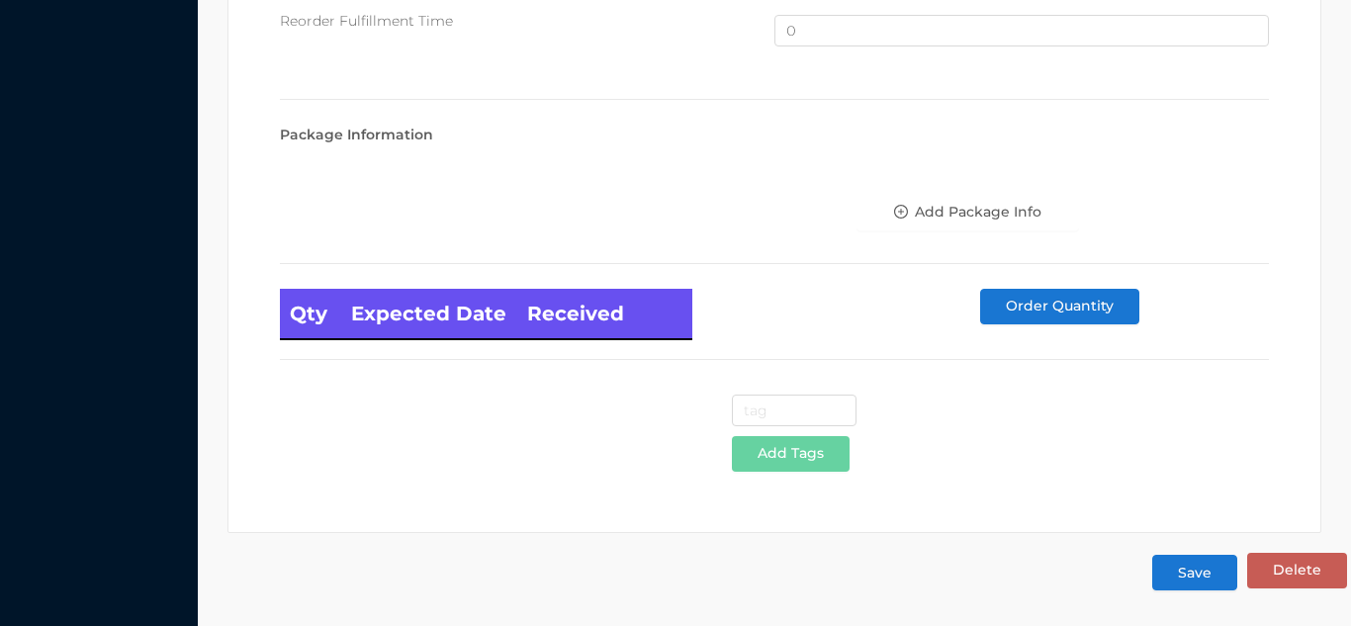
type input "24"
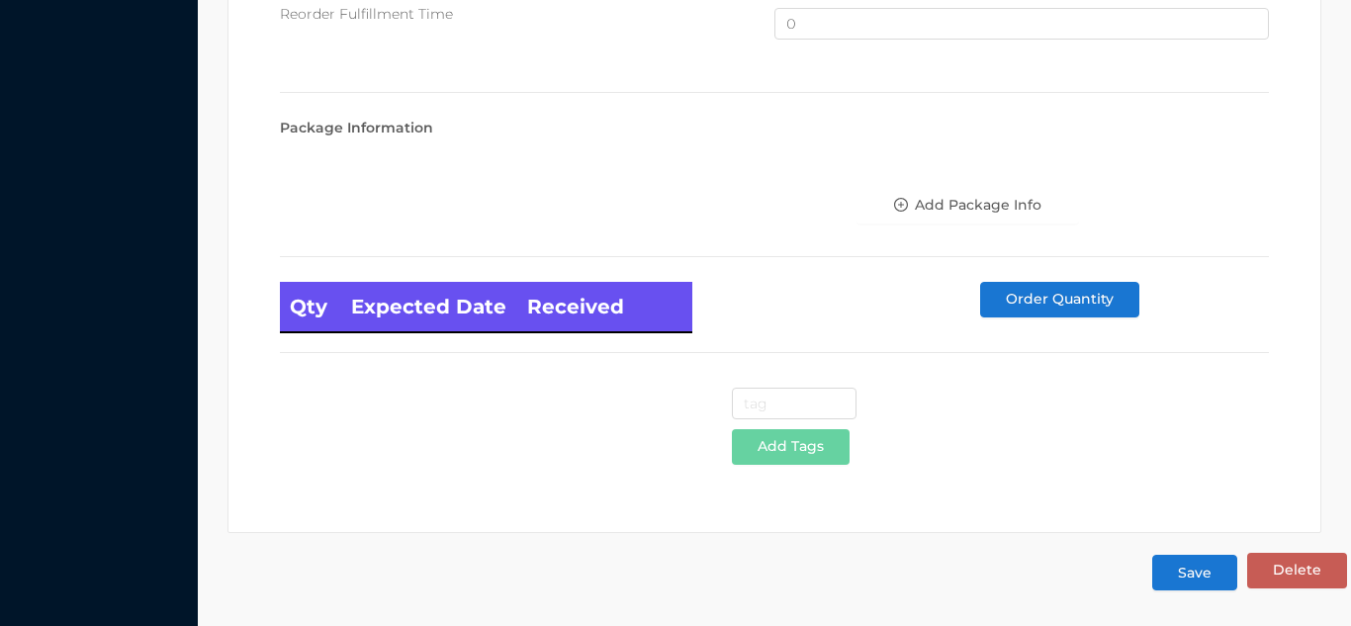
click at [1194, 578] on button "Save" at bounding box center [1194, 573] width 85 height 36
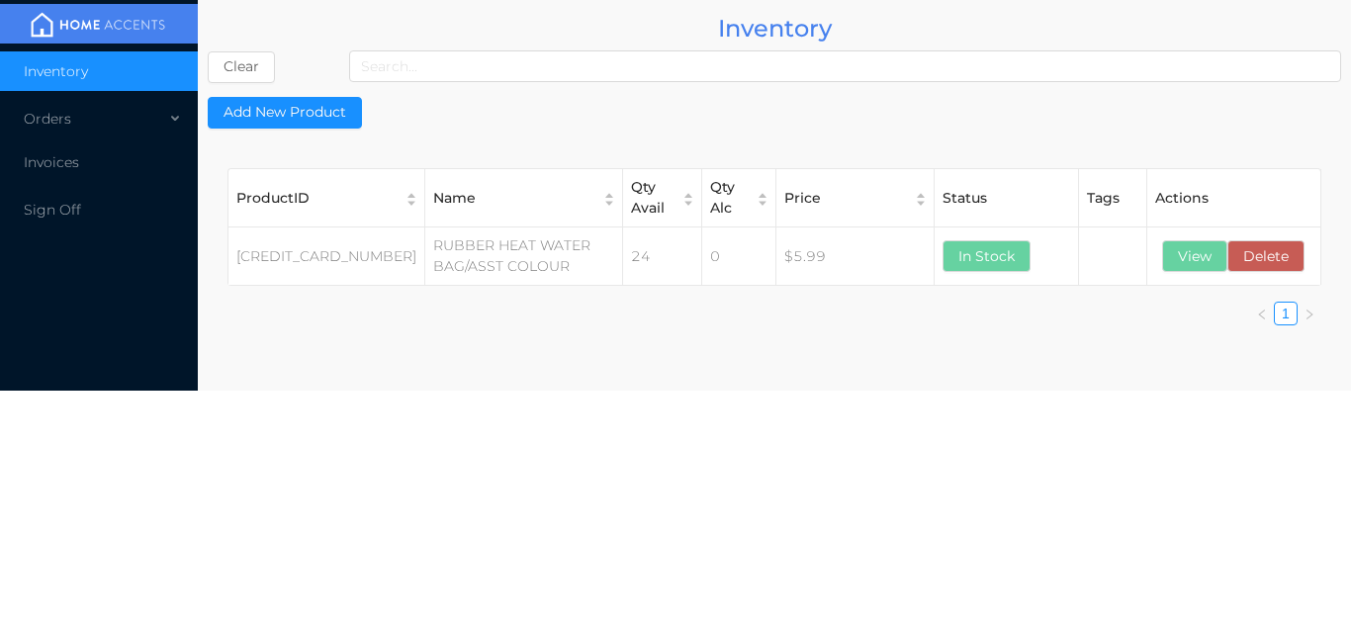
scroll to position [0, 0]
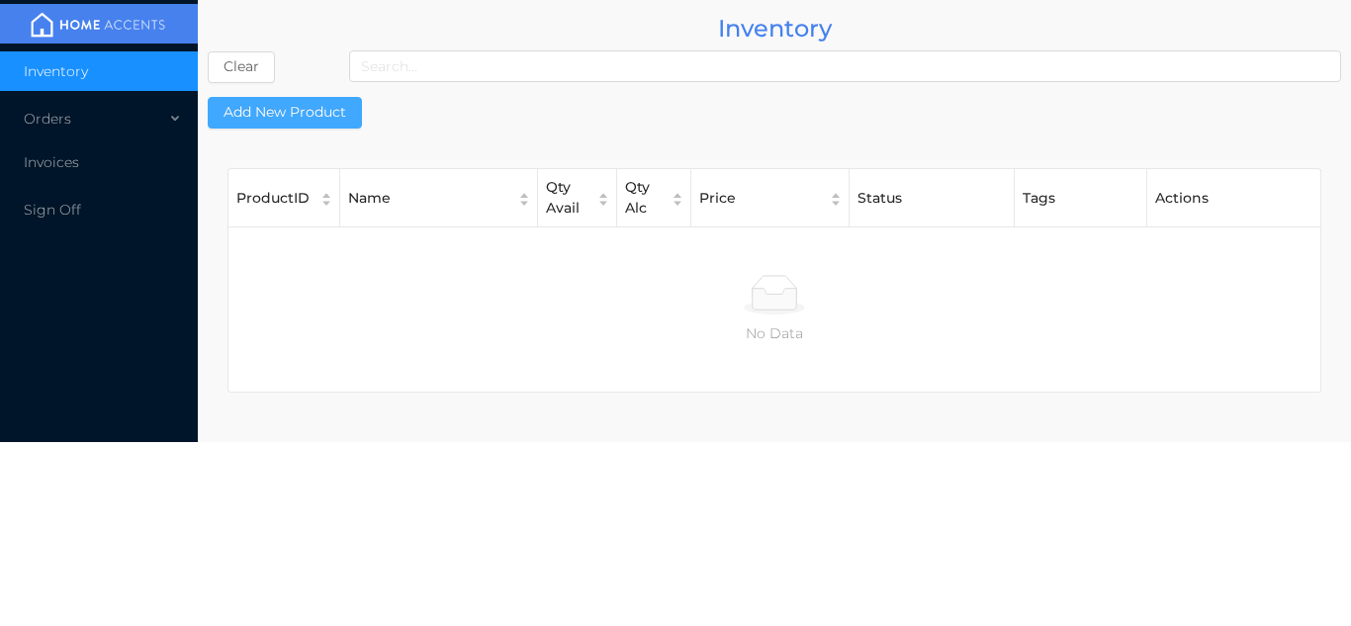
click at [310, 114] on button "Add New Product" at bounding box center [285, 113] width 154 height 32
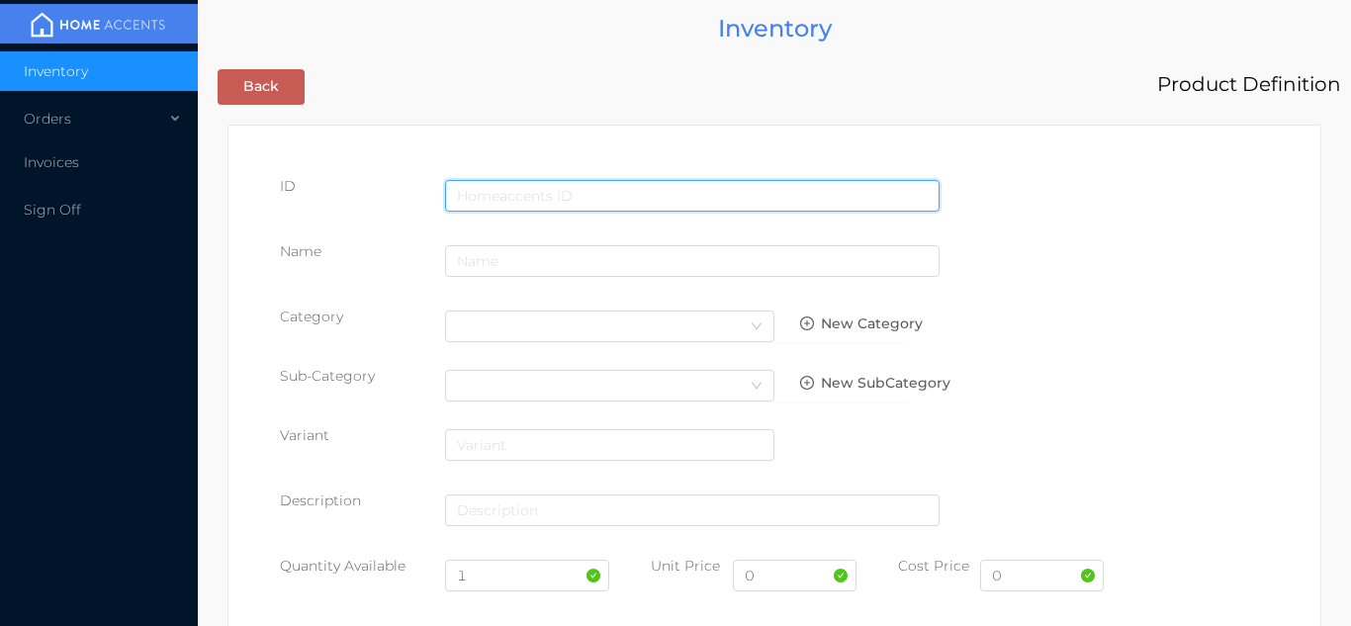
click at [525, 197] on input "text" at bounding box center [692, 196] width 494 height 32
type input "698931003889"
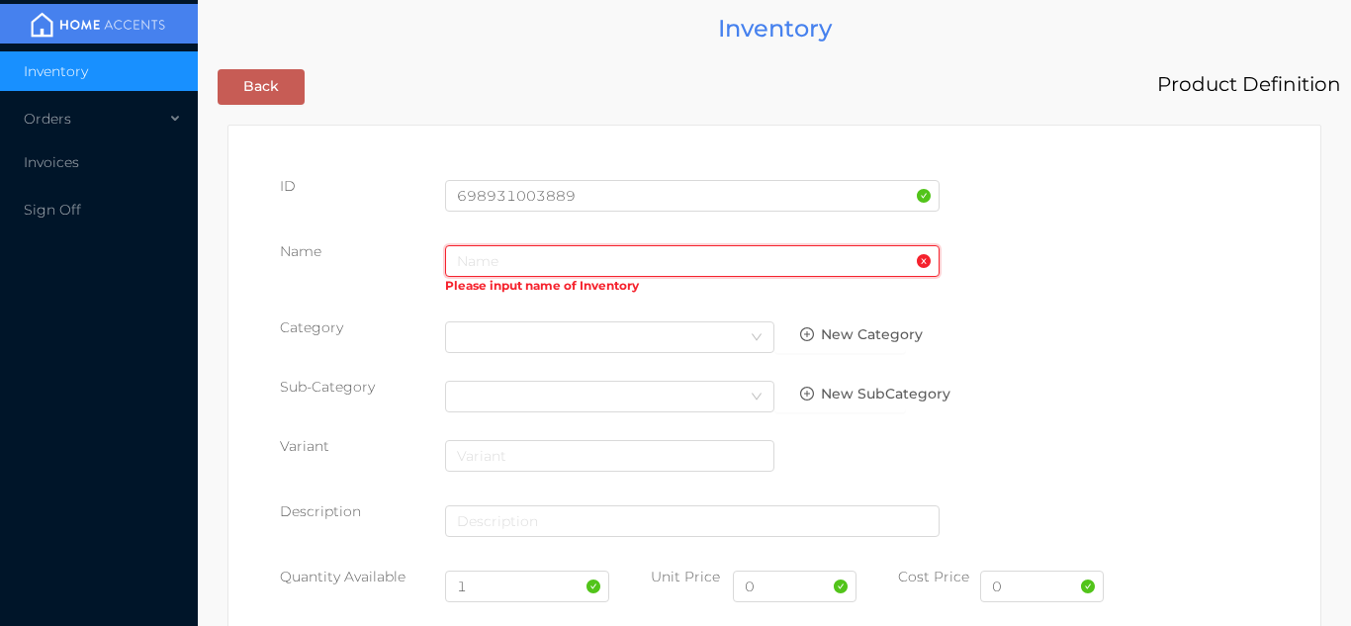
click at [513, 265] on input "text" at bounding box center [692, 261] width 494 height 32
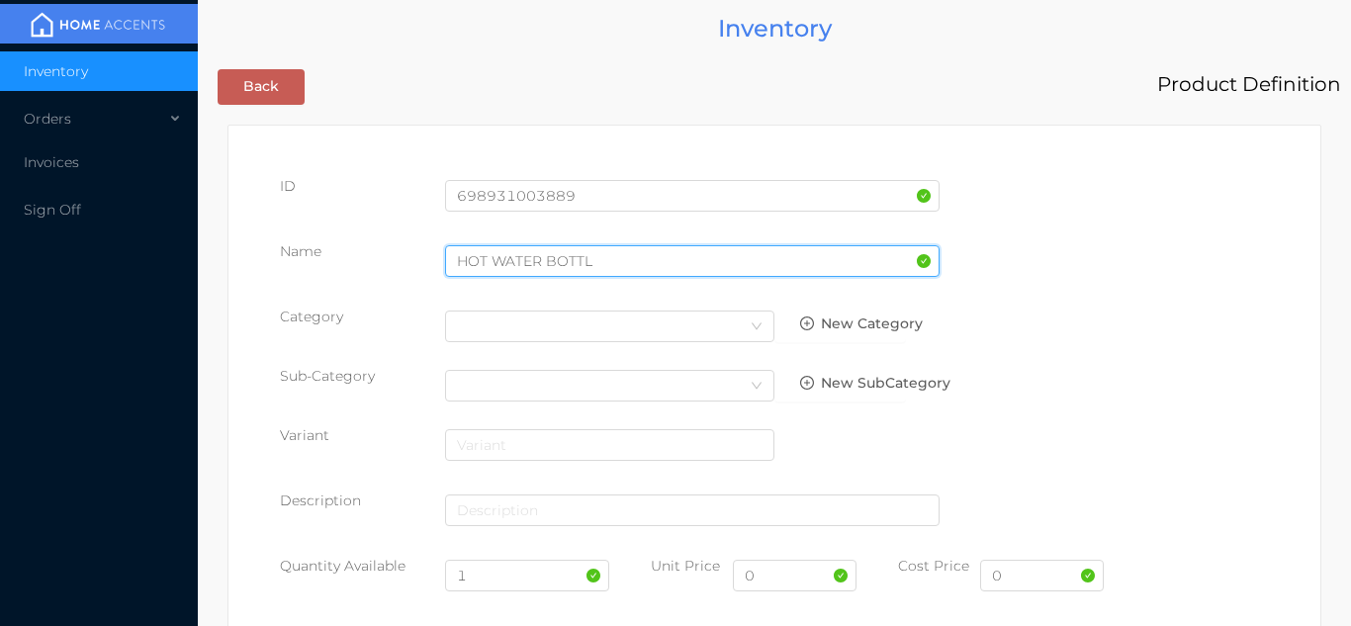
type input "HOT WATER BOTTL"
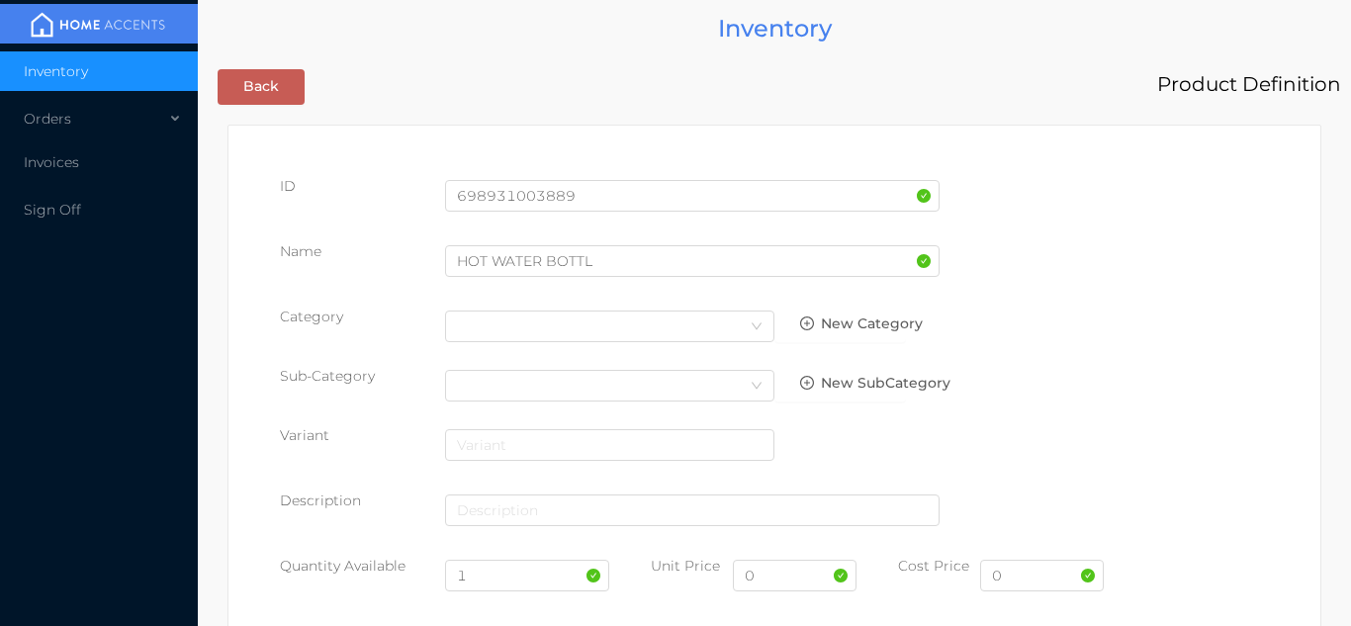
click at [1180, 287] on div "Name HOT WATER BOTTL" at bounding box center [774, 268] width 989 height 55
click at [710, 323] on div "Select Category" at bounding box center [610, 326] width 306 height 30
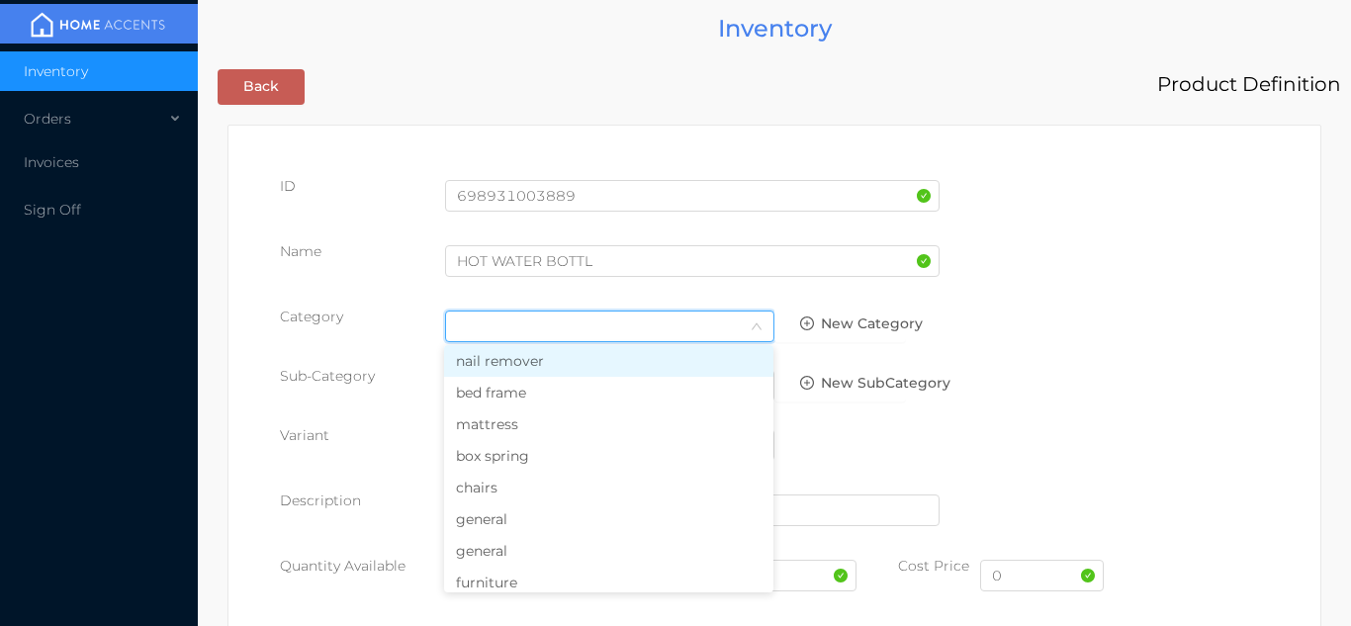
click at [520, 526] on li "general" at bounding box center [608, 519] width 329 height 32
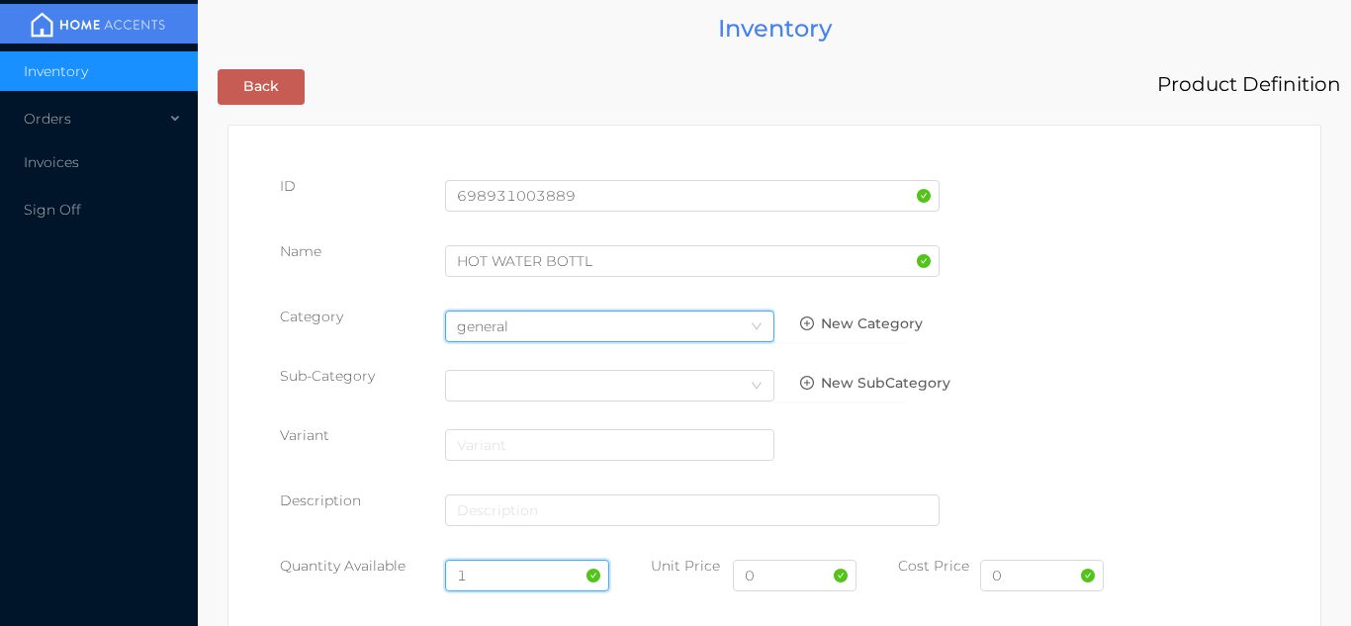
click at [505, 574] on input "1" at bounding box center [527, 576] width 165 height 32
type input "24"
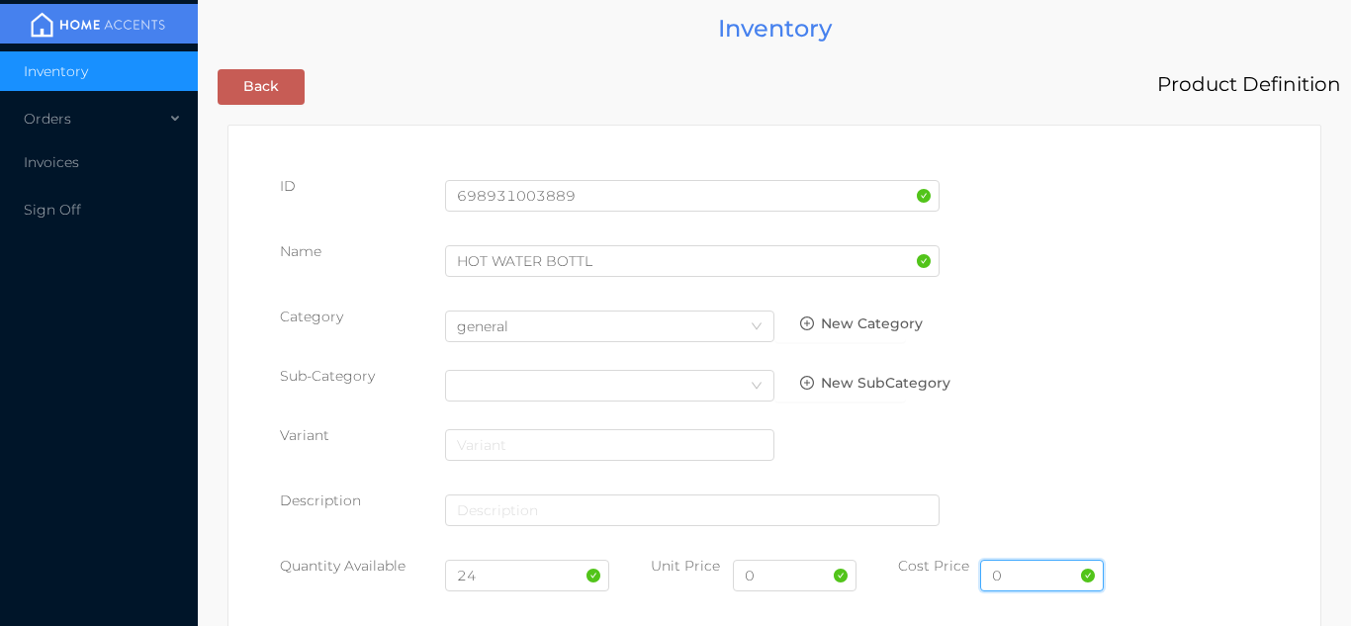
click at [1033, 577] on input "0" at bounding box center [1042, 576] width 124 height 32
type input "1.75"
click at [796, 579] on input "0" at bounding box center [795, 576] width 124 height 32
type input "3.99"
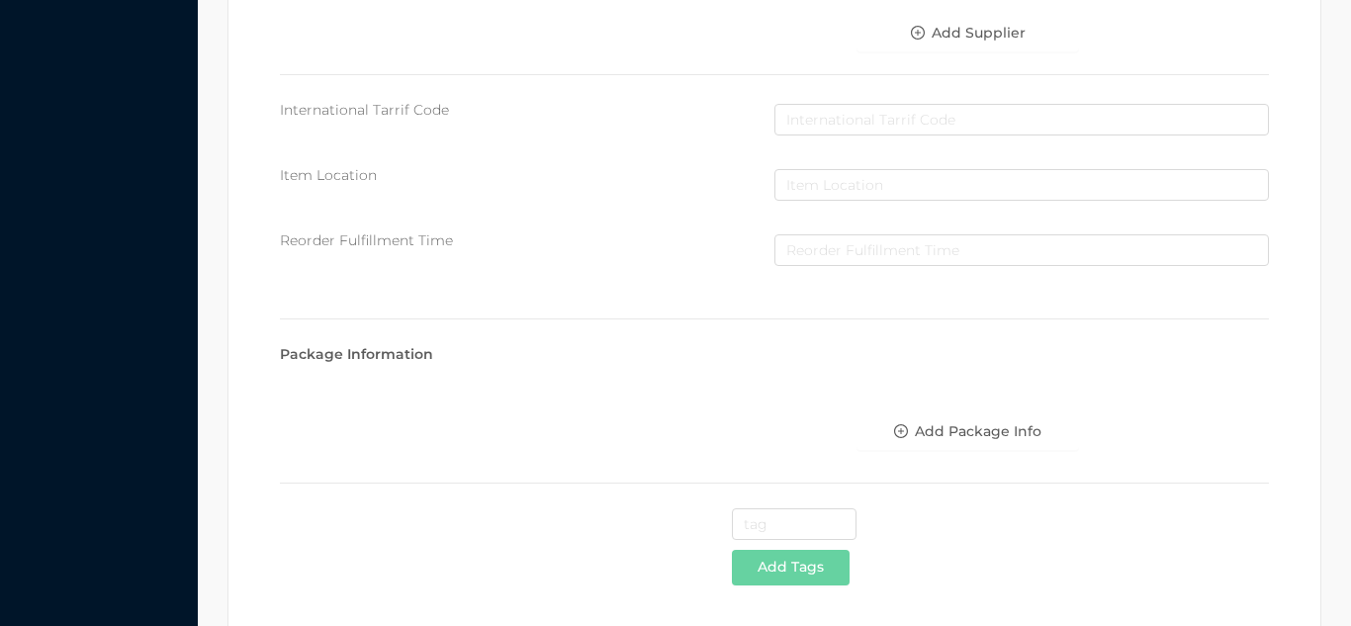
scroll to position [1017, 0]
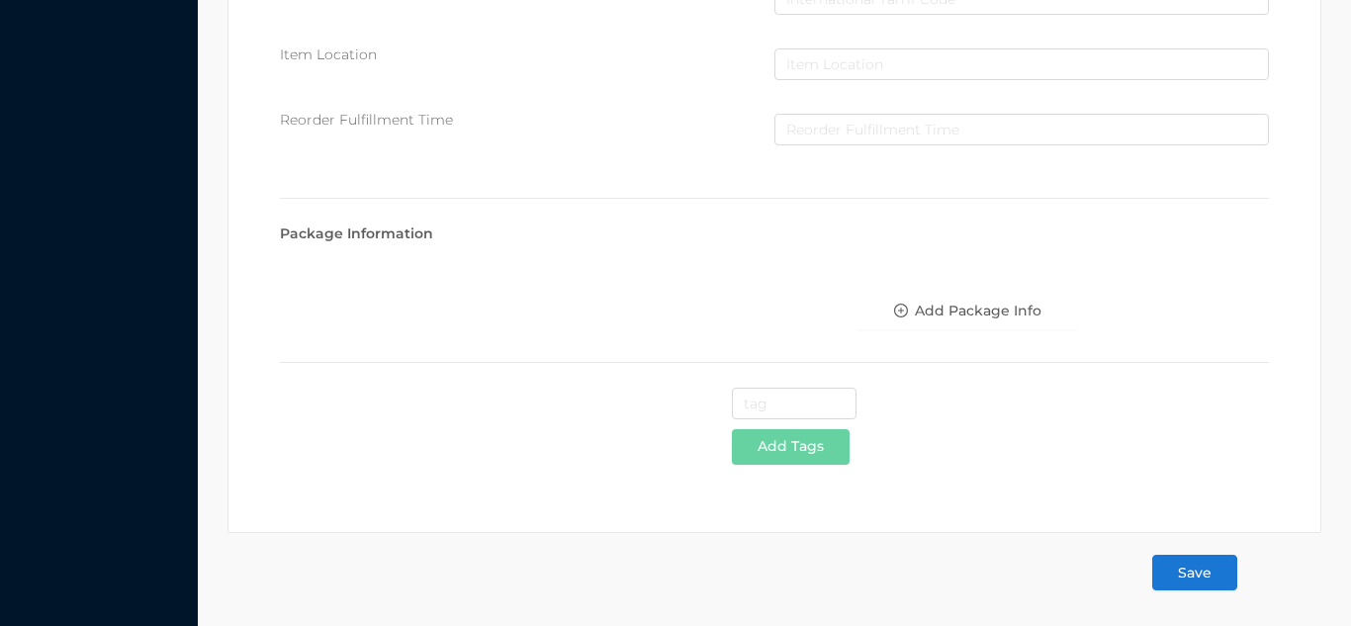
click at [1202, 584] on button "Save" at bounding box center [1194, 573] width 85 height 36
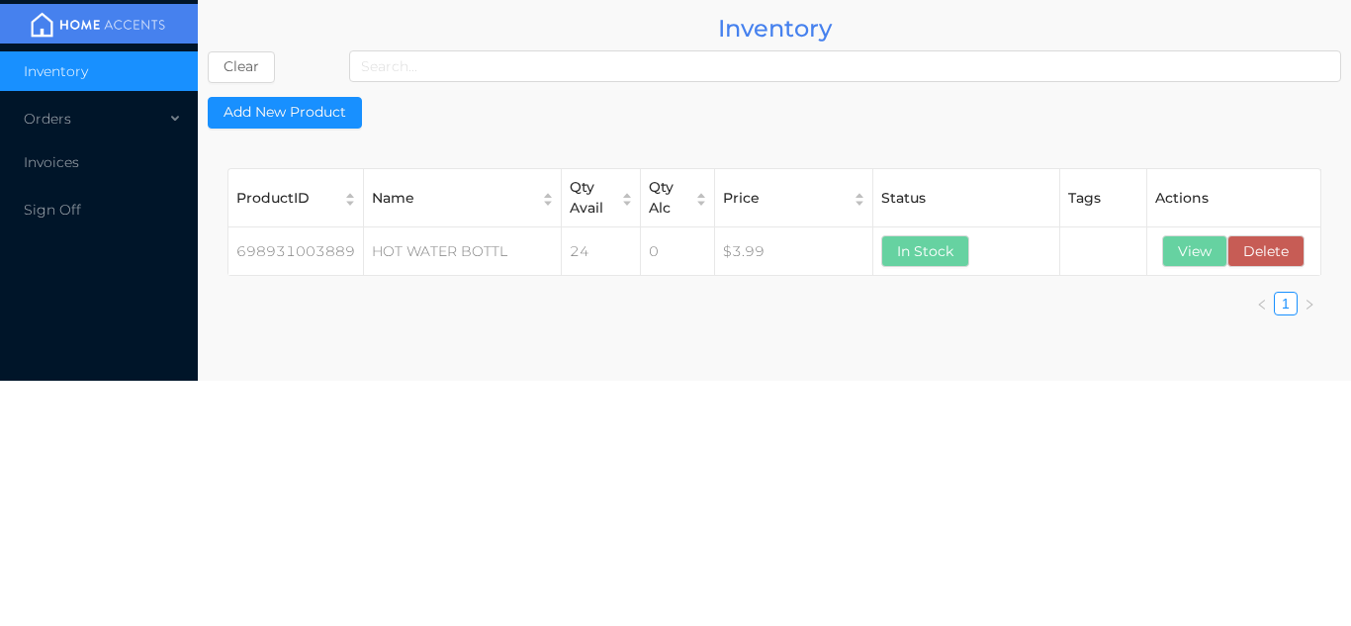
scroll to position [0, 0]
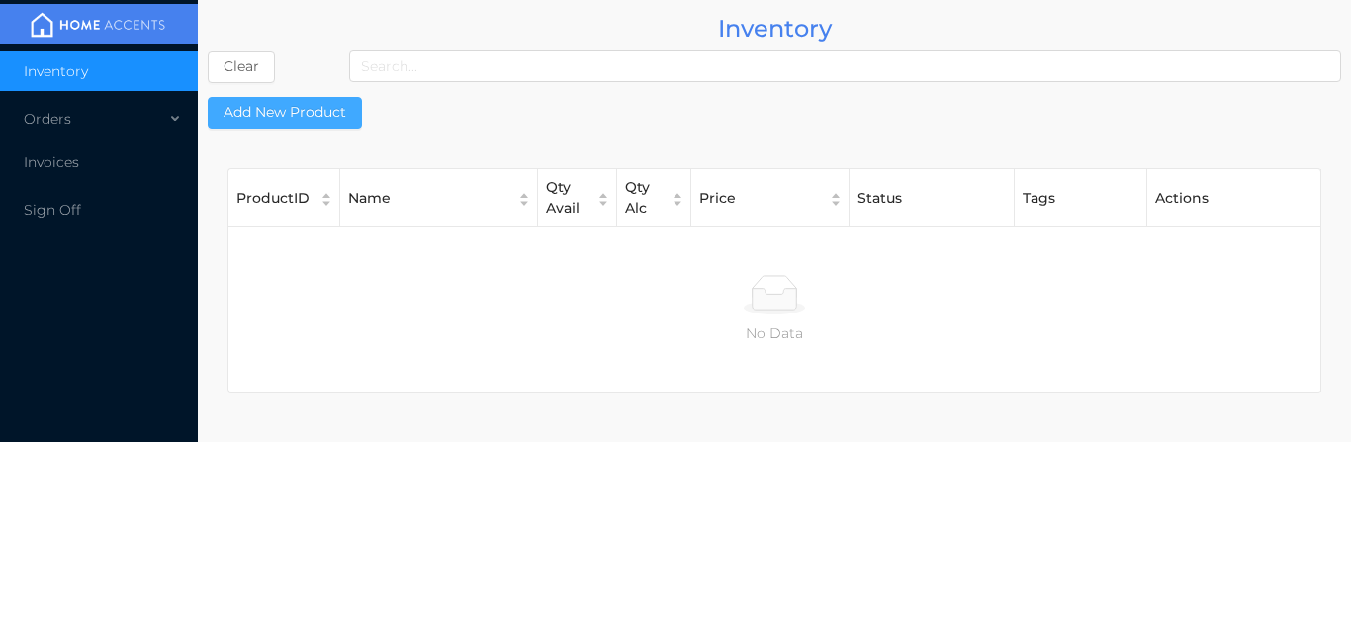
click at [308, 104] on button "Add New Product" at bounding box center [285, 113] width 154 height 32
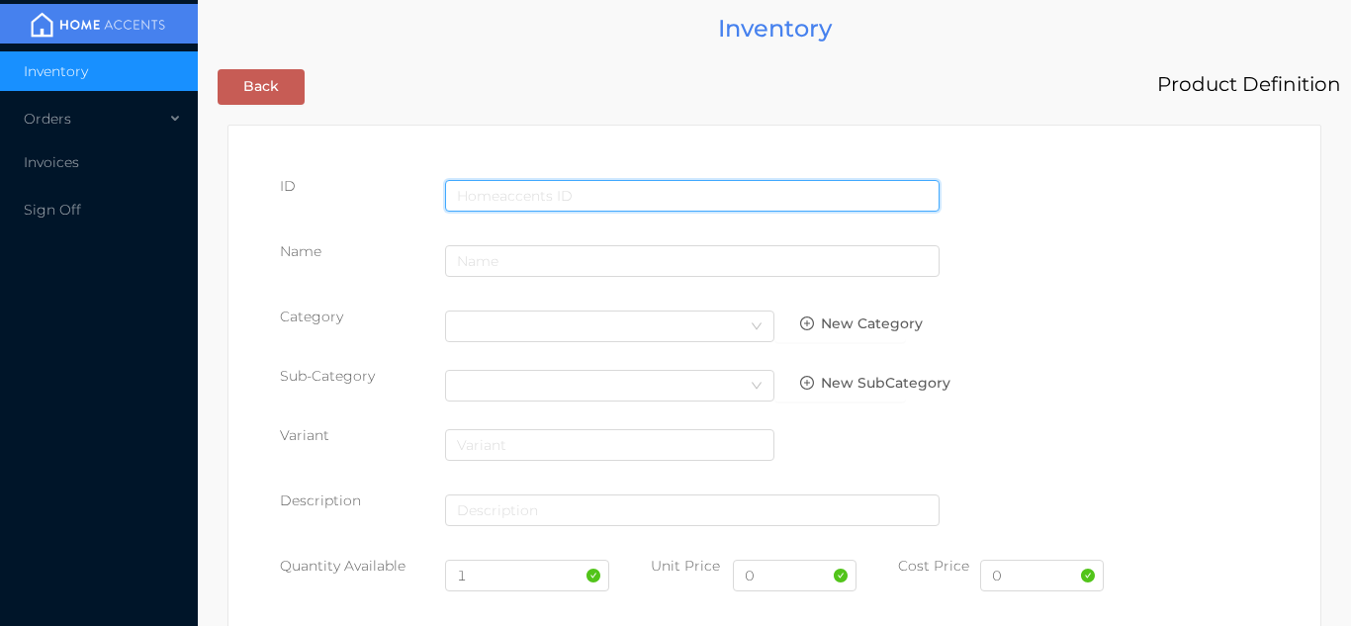
click at [564, 190] on input "text" at bounding box center [692, 196] width 494 height 32
type input "698931003704"
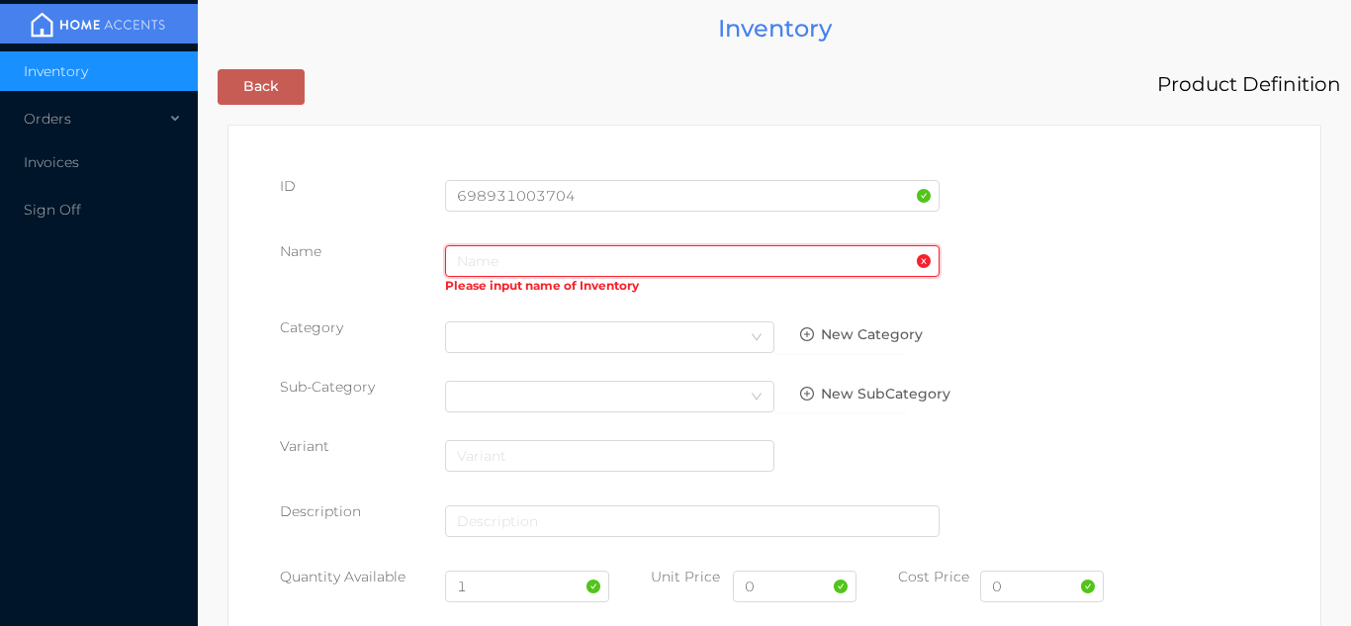
click at [489, 276] on input "text" at bounding box center [692, 261] width 494 height 32
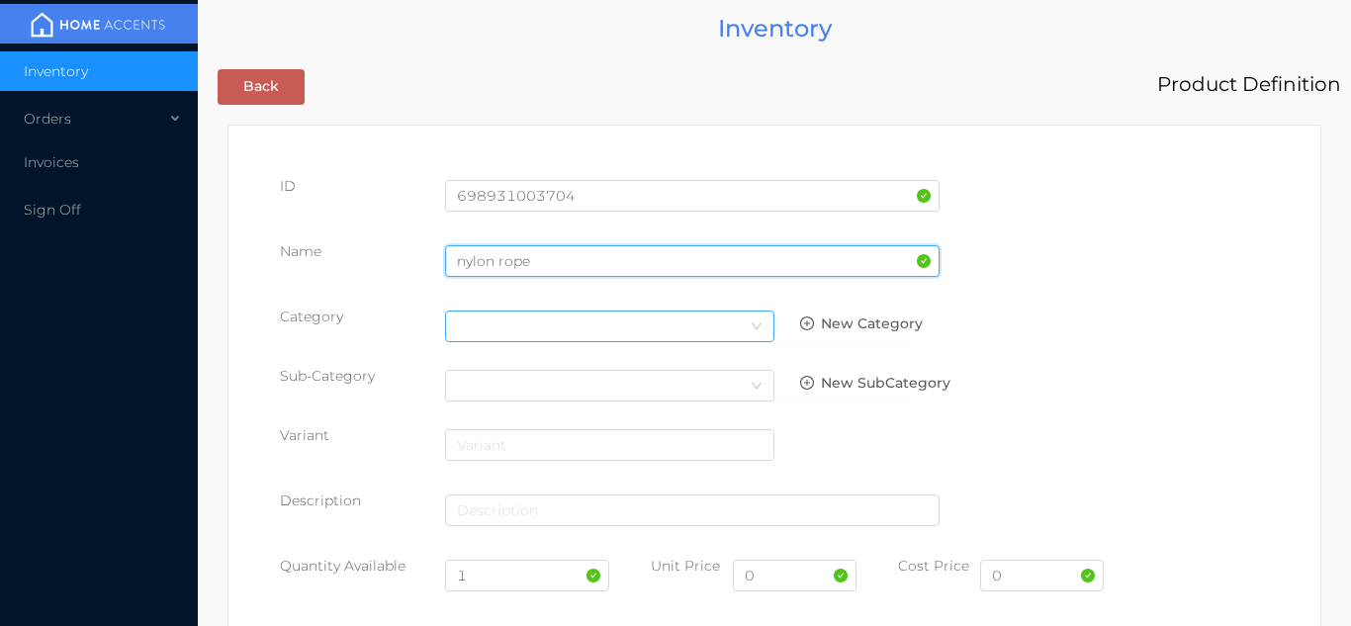
type input "nylon rope"
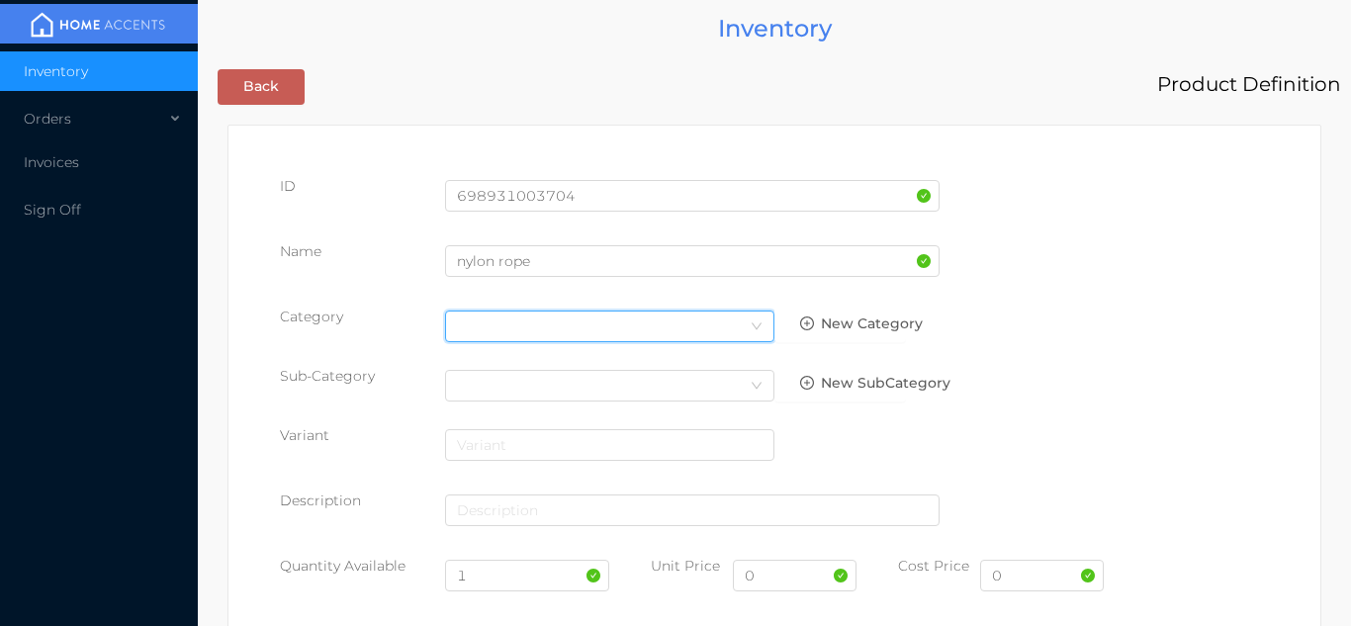
click at [753, 320] on icon "icon: down" at bounding box center [757, 326] width 12 height 12
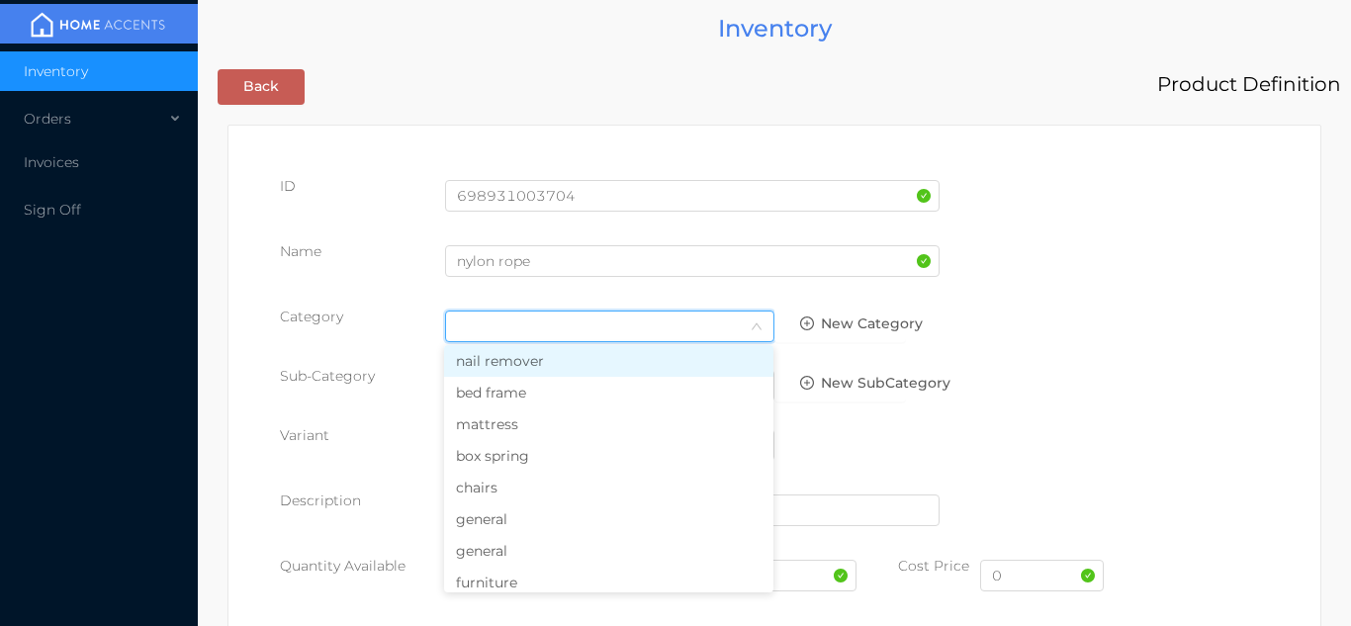
click at [540, 521] on li "general" at bounding box center [608, 519] width 329 height 32
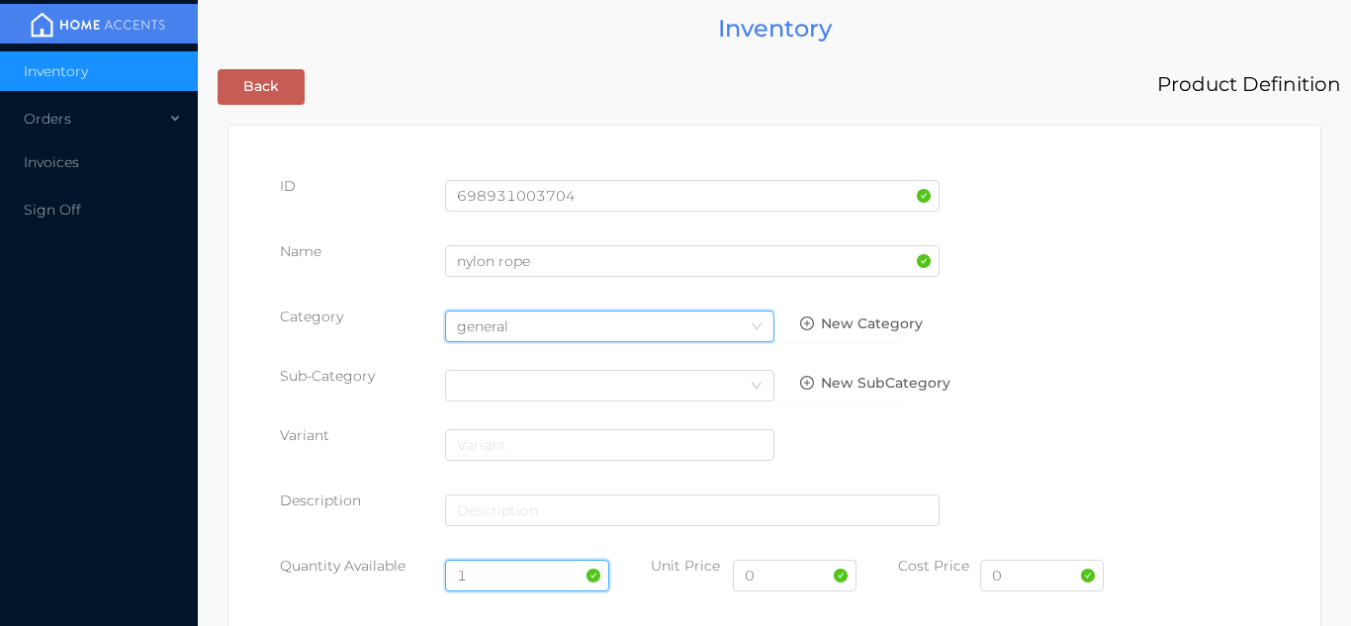
click at [510, 576] on input "1" at bounding box center [527, 576] width 165 height 32
type input "24"
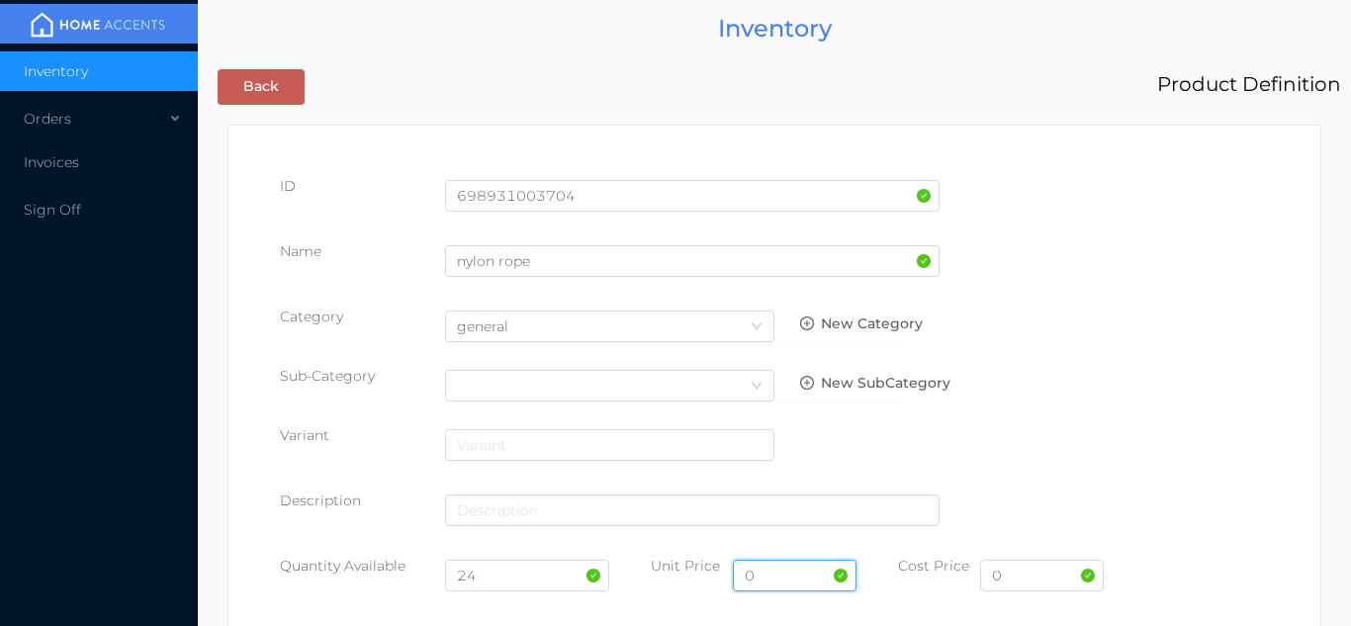
click at [806, 577] on input "0" at bounding box center [795, 576] width 124 height 32
type input "1.49"
click at [1050, 577] on input "0" at bounding box center [1042, 576] width 124 height 32
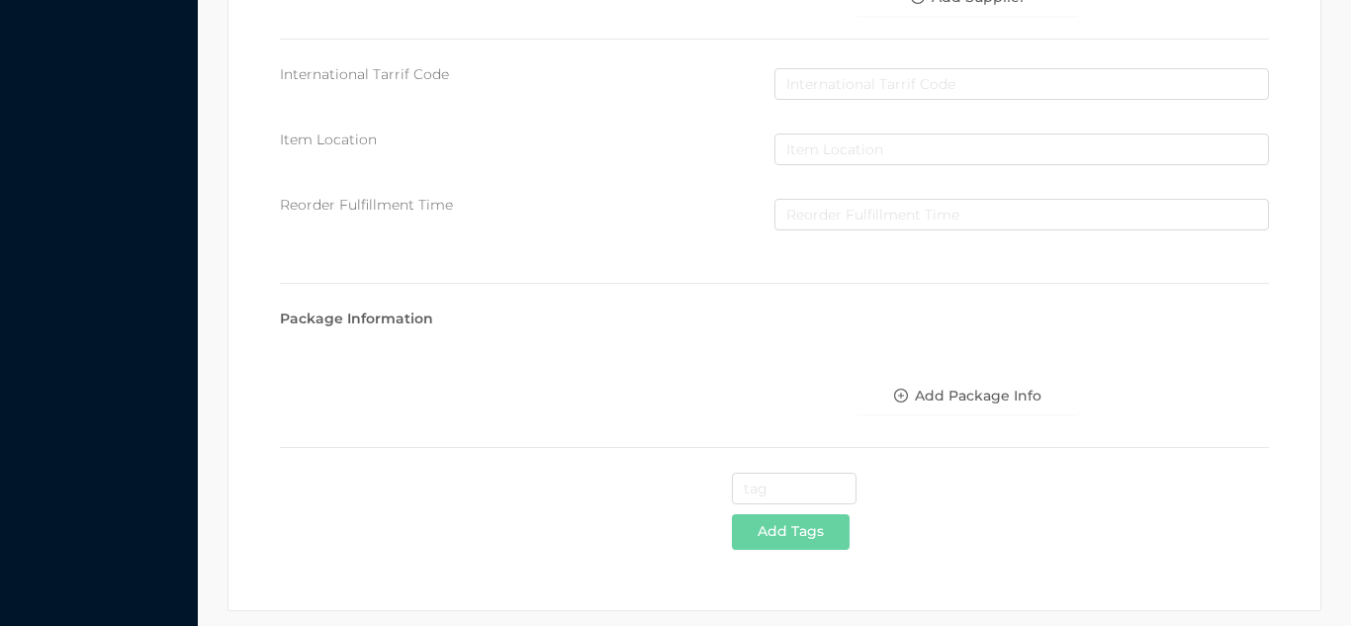
scroll to position [1017, 0]
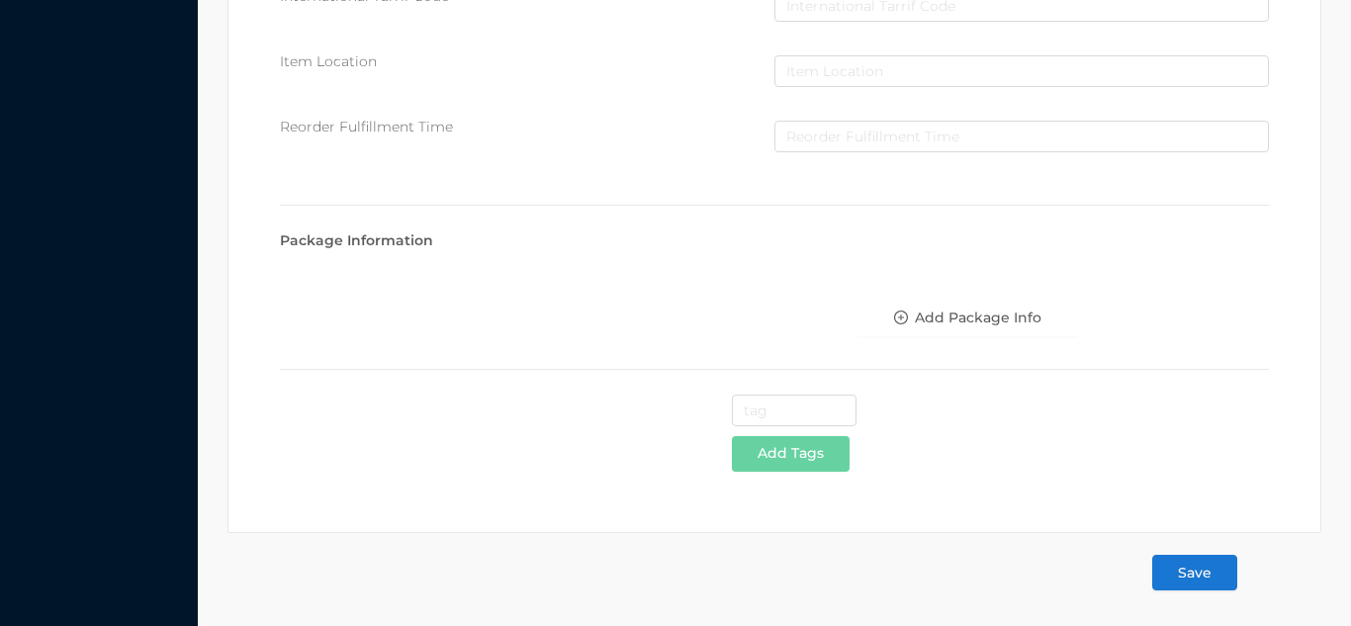
type input "0.75"
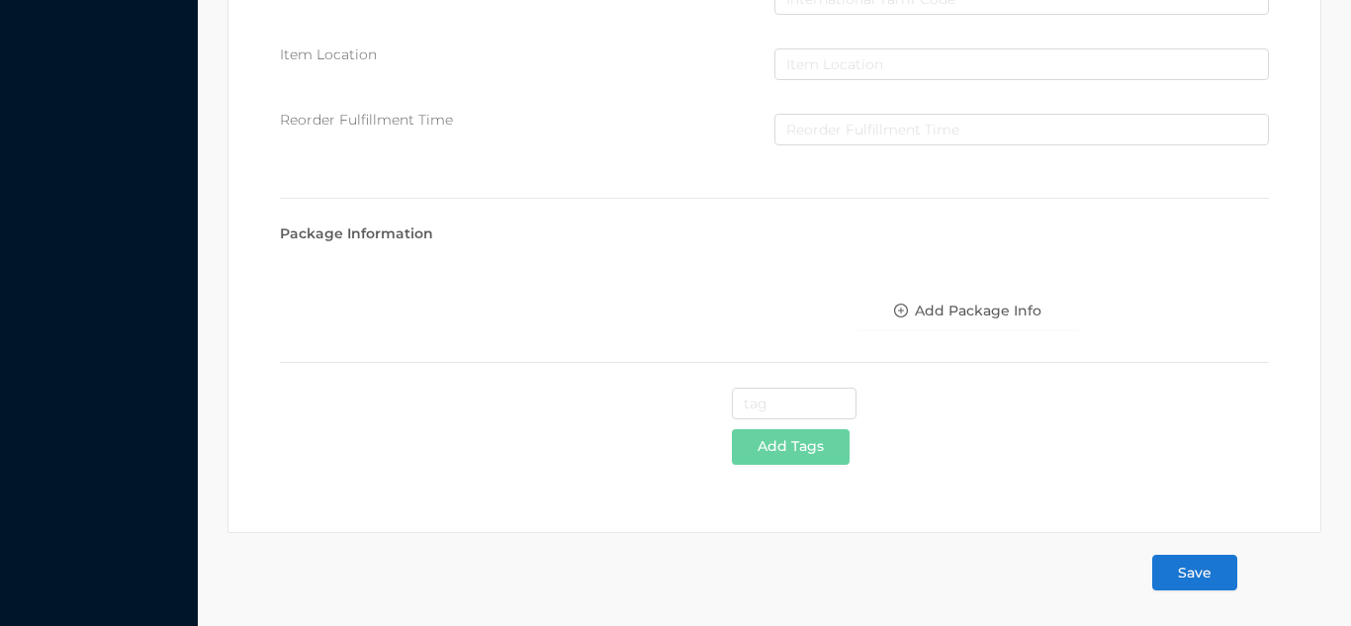
click at [1213, 571] on button "Save" at bounding box center [1194, 573] width 85 height 36
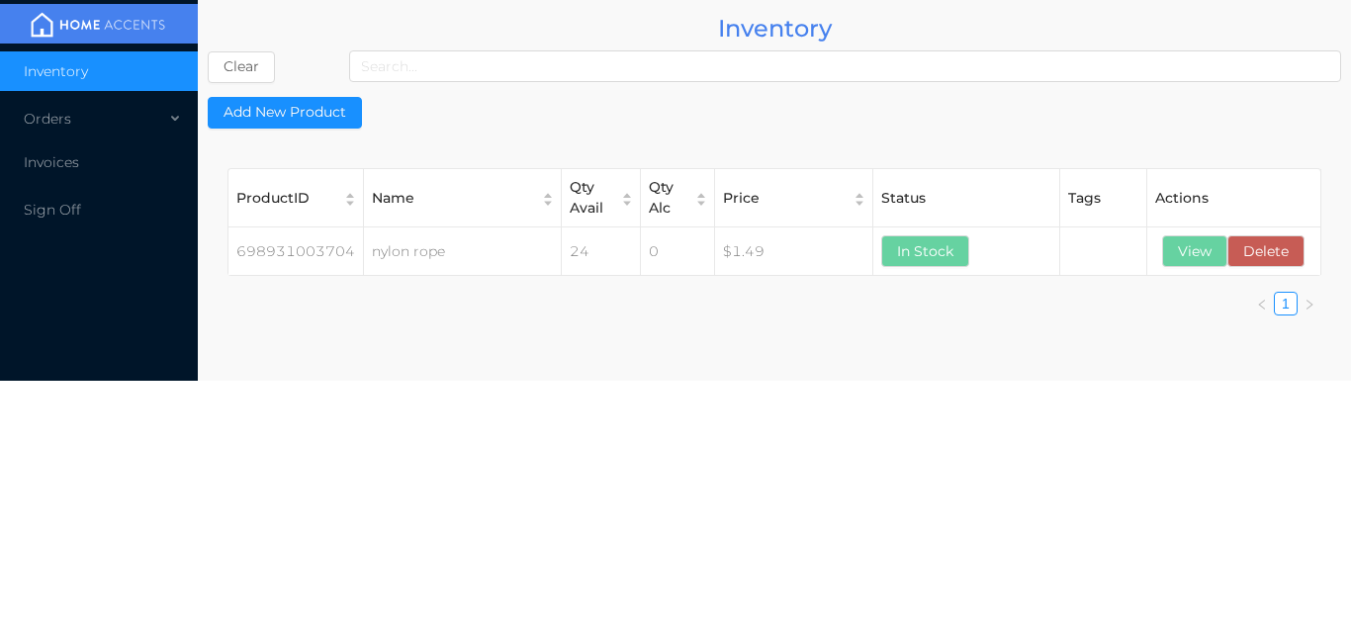
scroll to position [0, 0]
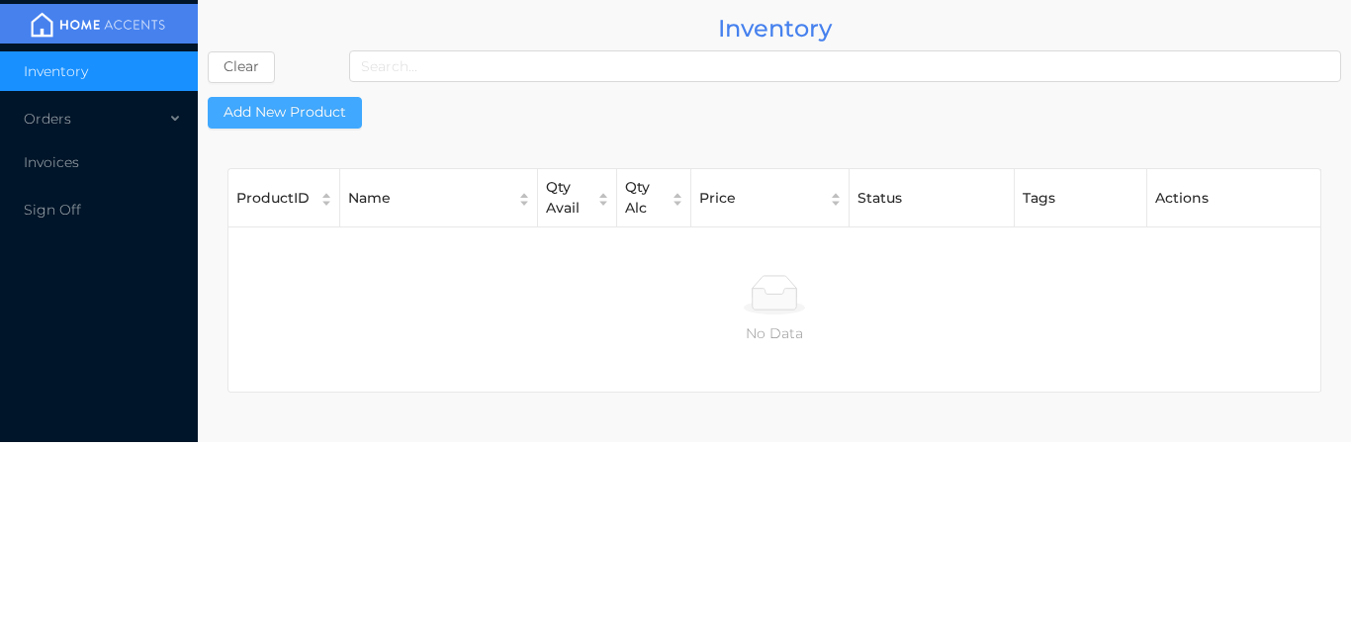
click at [316, 125] on button "Add New Product" at bounding box center [285, 113] width 154 height 32
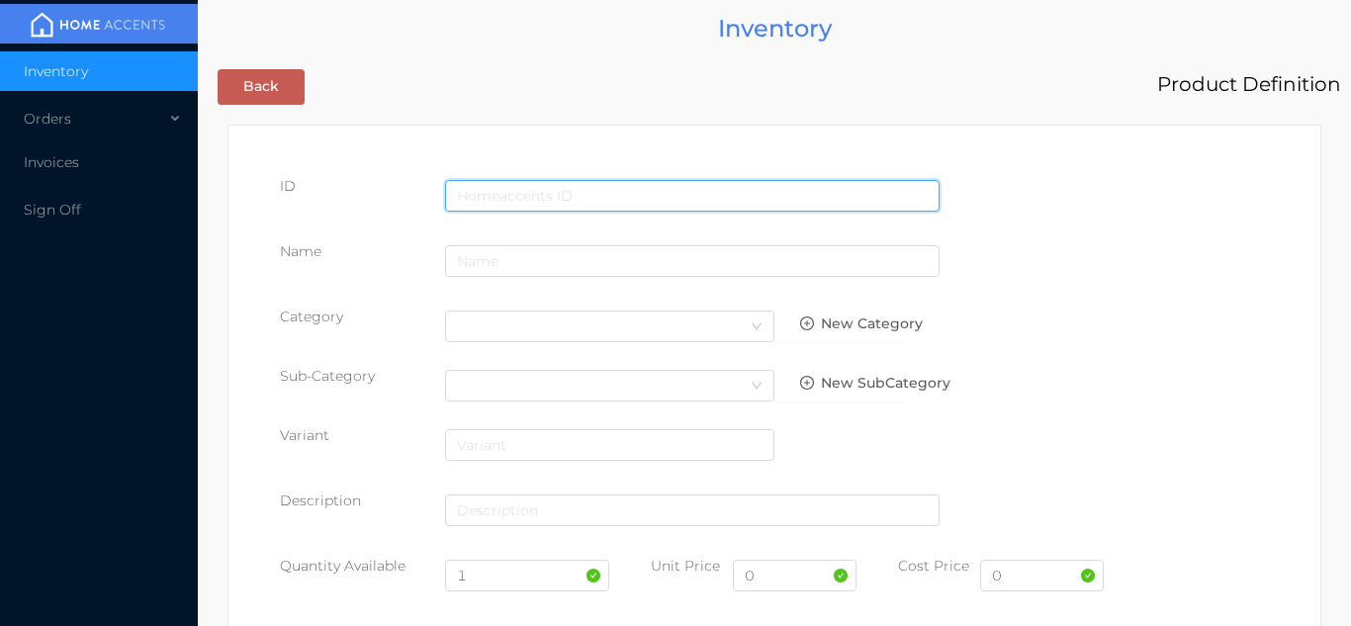
click at [624, 190] on input "text" at bounding box center [692, 196] width 494 height 32
type input "698931101080"
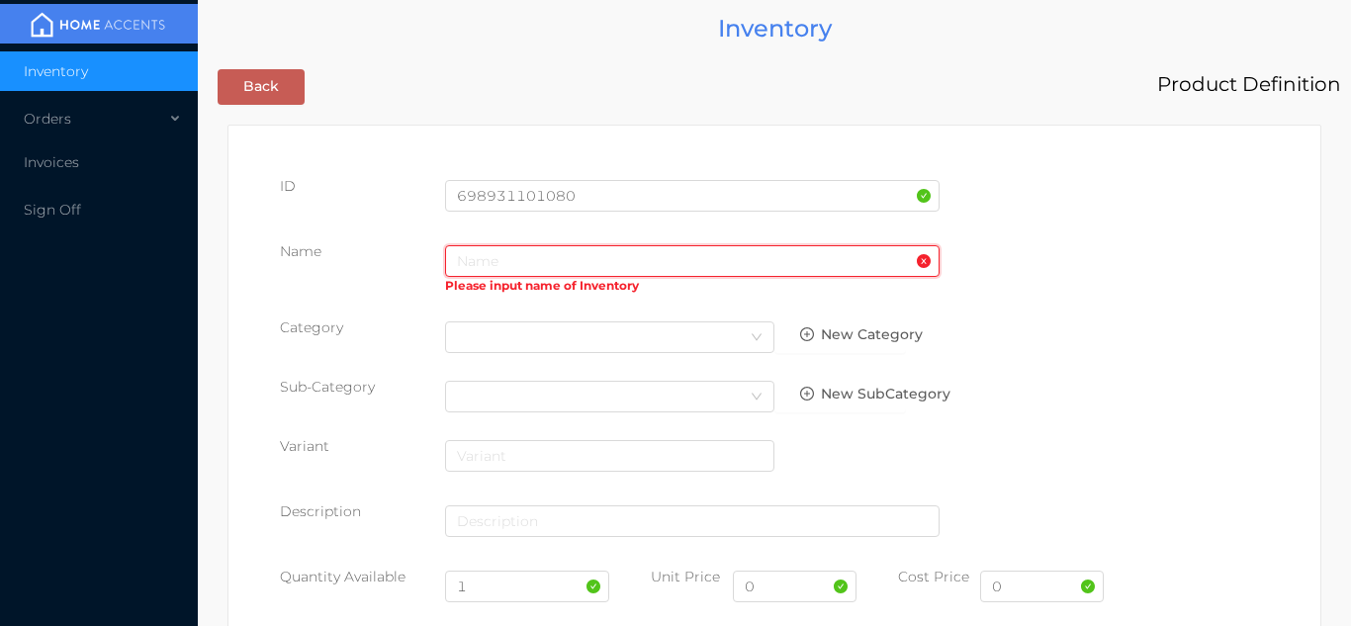
click at [480, 276] on input "text" at bounding box center [692, 261] width 494 height 32
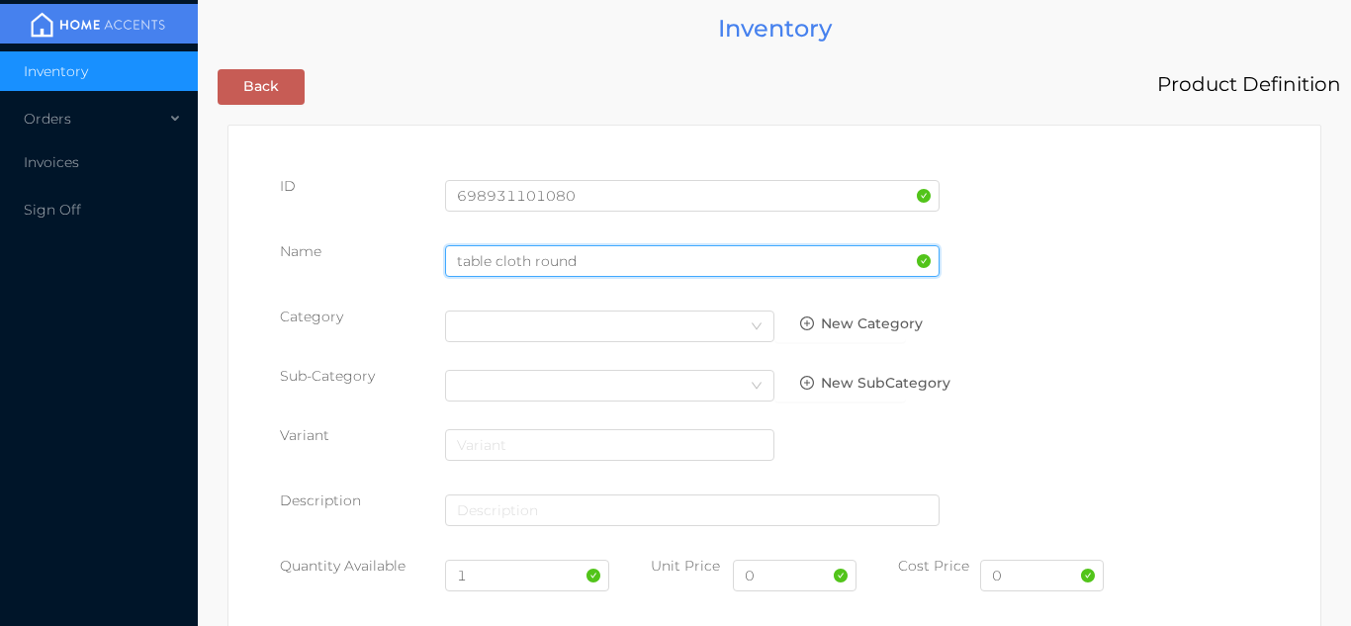
type input "table cloth round"
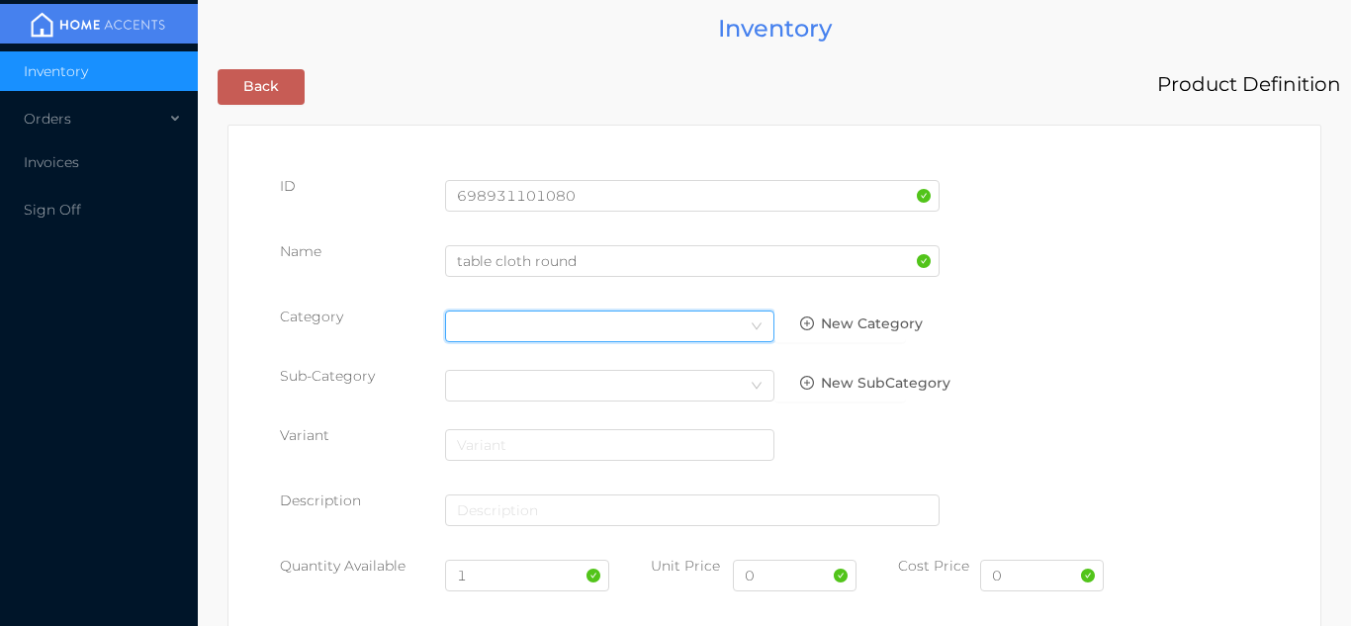
click at [752, 325] on icon "icon: down" at bounding box center [757, 326] width 12 height 12
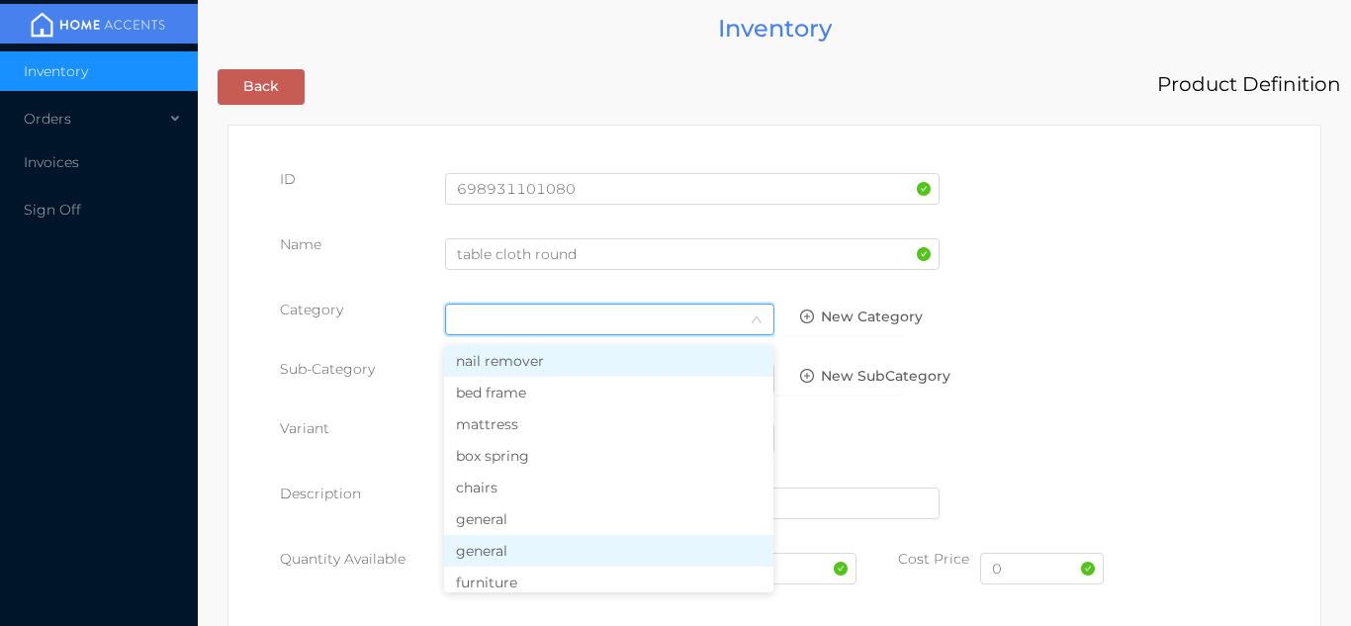
click at [543, 559] on li "general" at bounding box center [608, 551] width 329 height 32
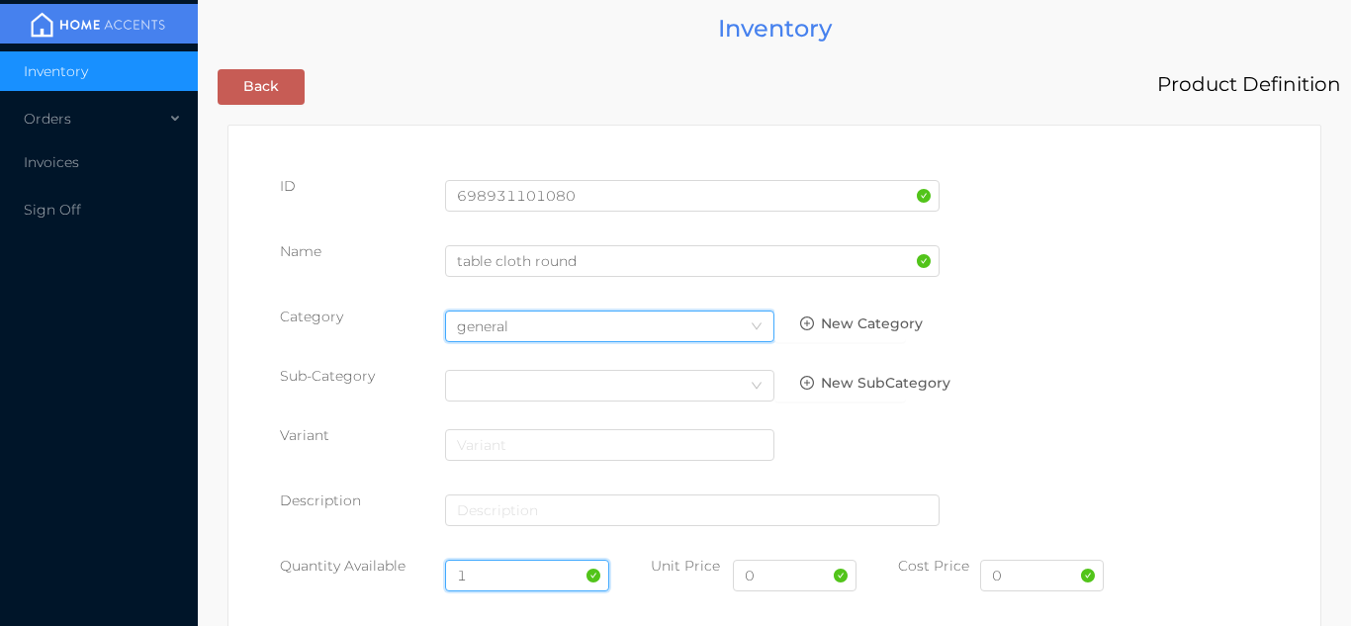
click at [508, 583] on input "1" at bounding box center [527, 576] width 165 height 32
type input "6"
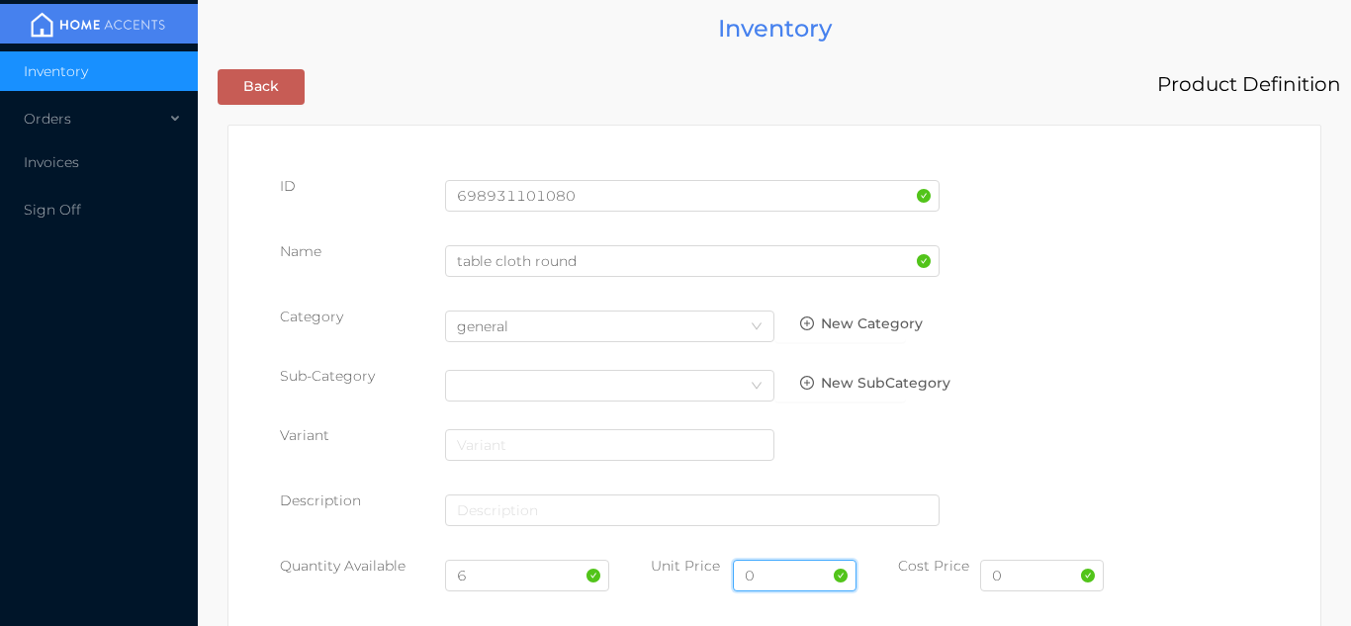
click at [792, 581] on input "0" at bounding box center [795, 576] width 124 height 32
type input "4.99"
click at [1034, 582] on input "0" at bounding box center [1042, 576] width 124 height 32
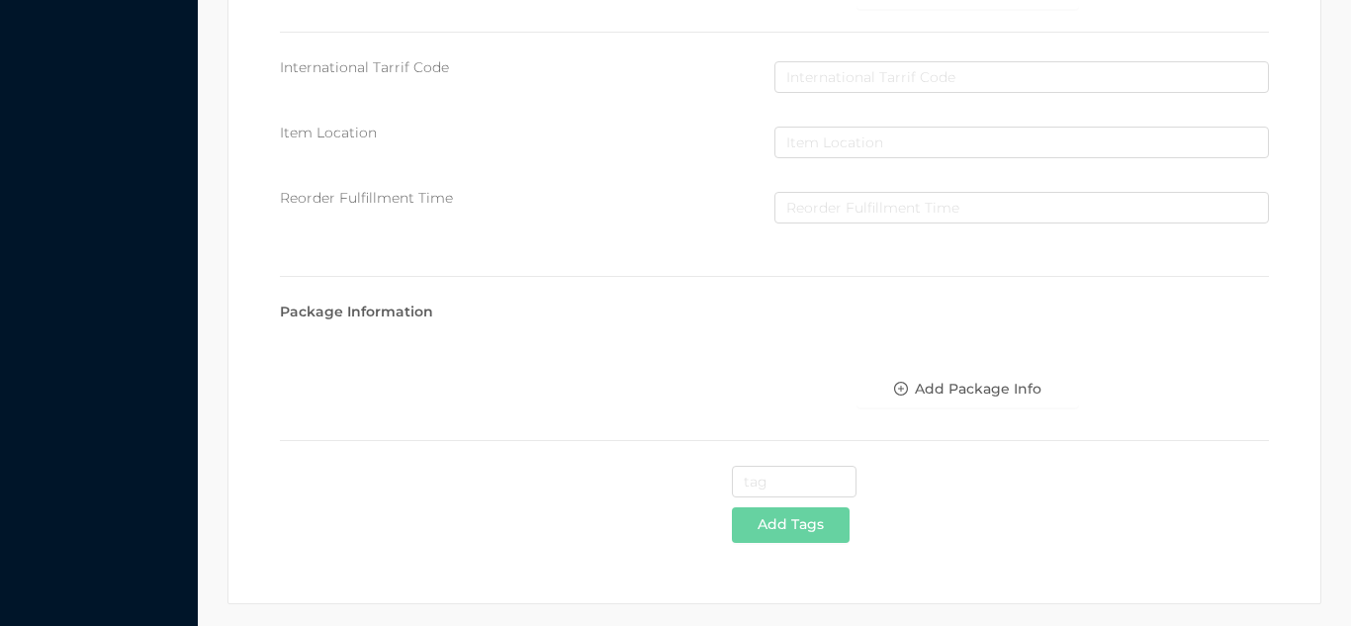
scroll to position [1017, 0]
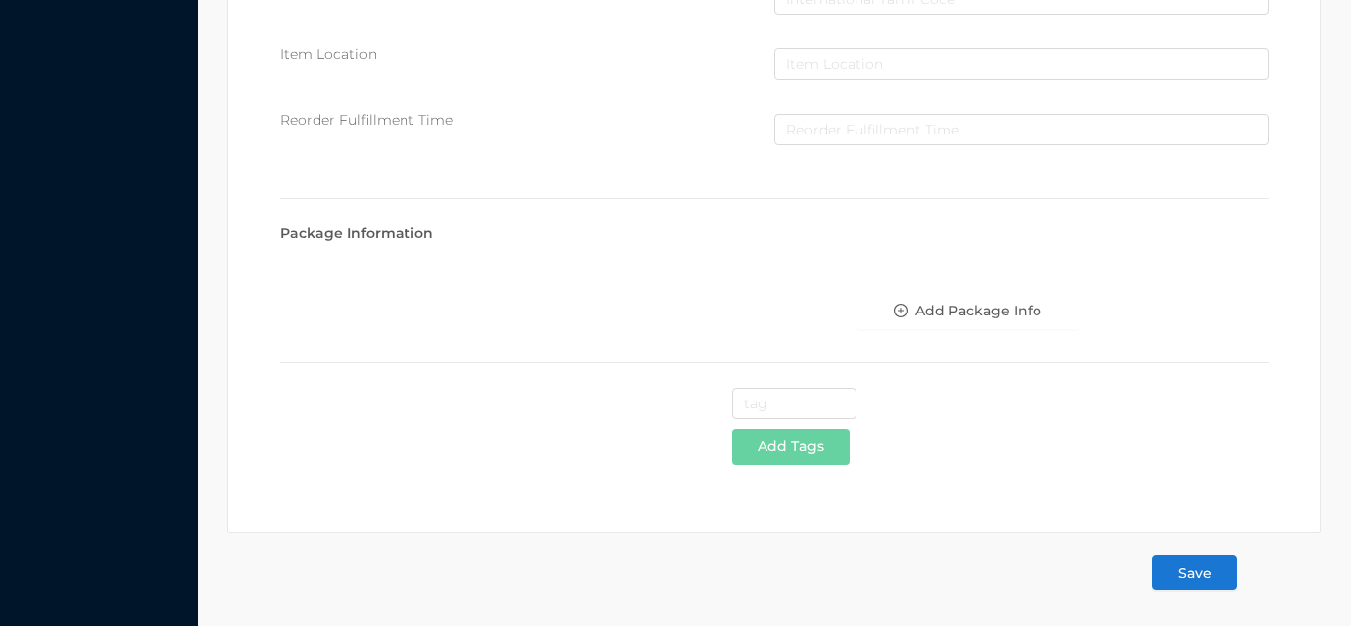
type input "2.75"
click at [1206, 575] on button "Save" at bounding box center [1194, 573] width 85 height 36
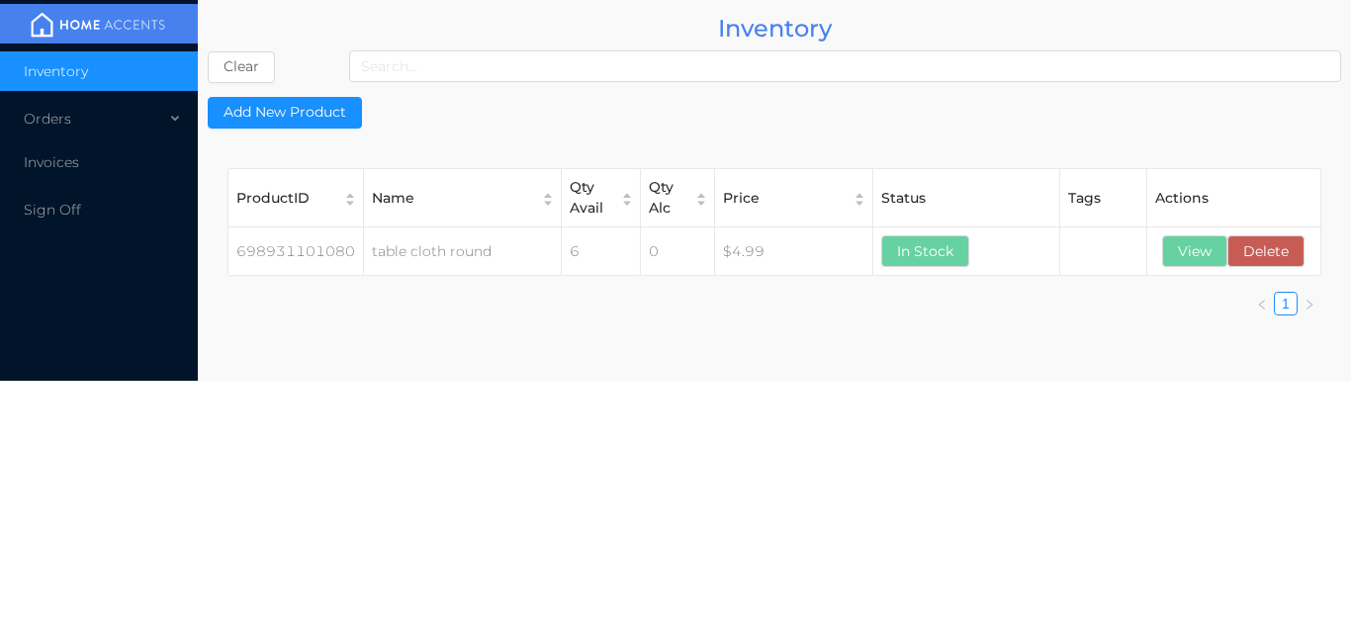
scroll to position [0, 0]
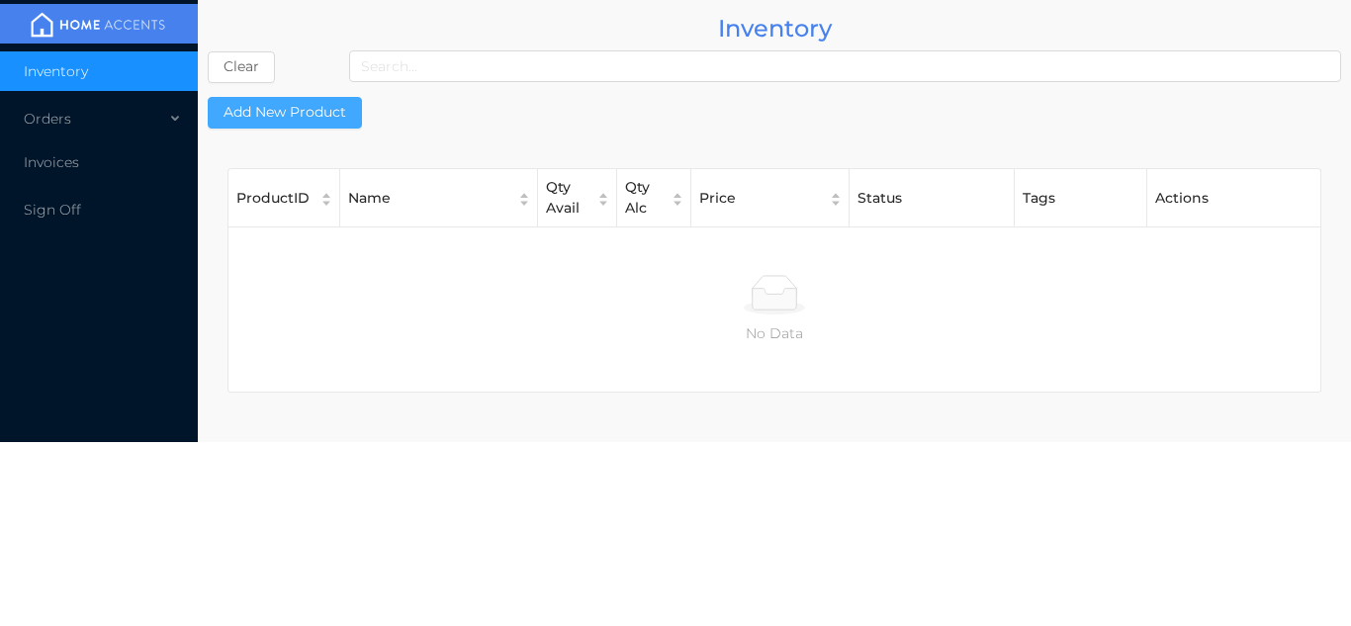
click at [311, 114] on button "Add New Product" at bounding box center [285, 113] width 154 height 32
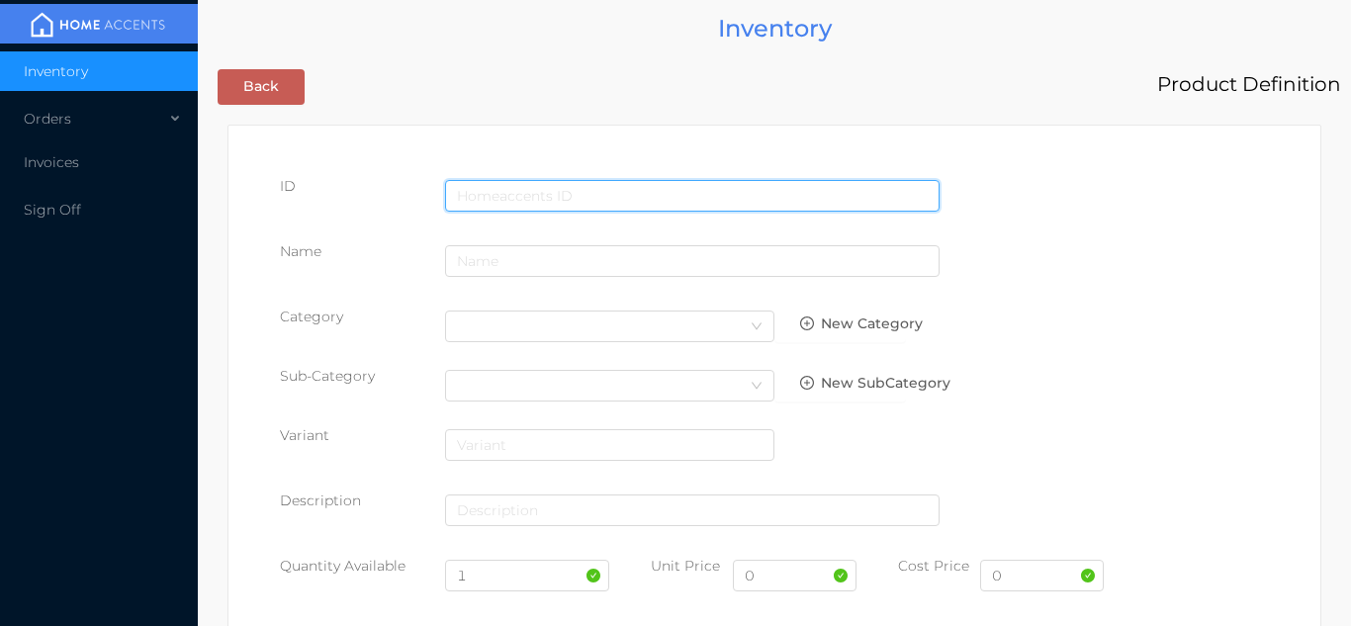
click at [634, 192] on input "text" at bounding box center [692, 196] width 494 height 32
type input "698931101059"
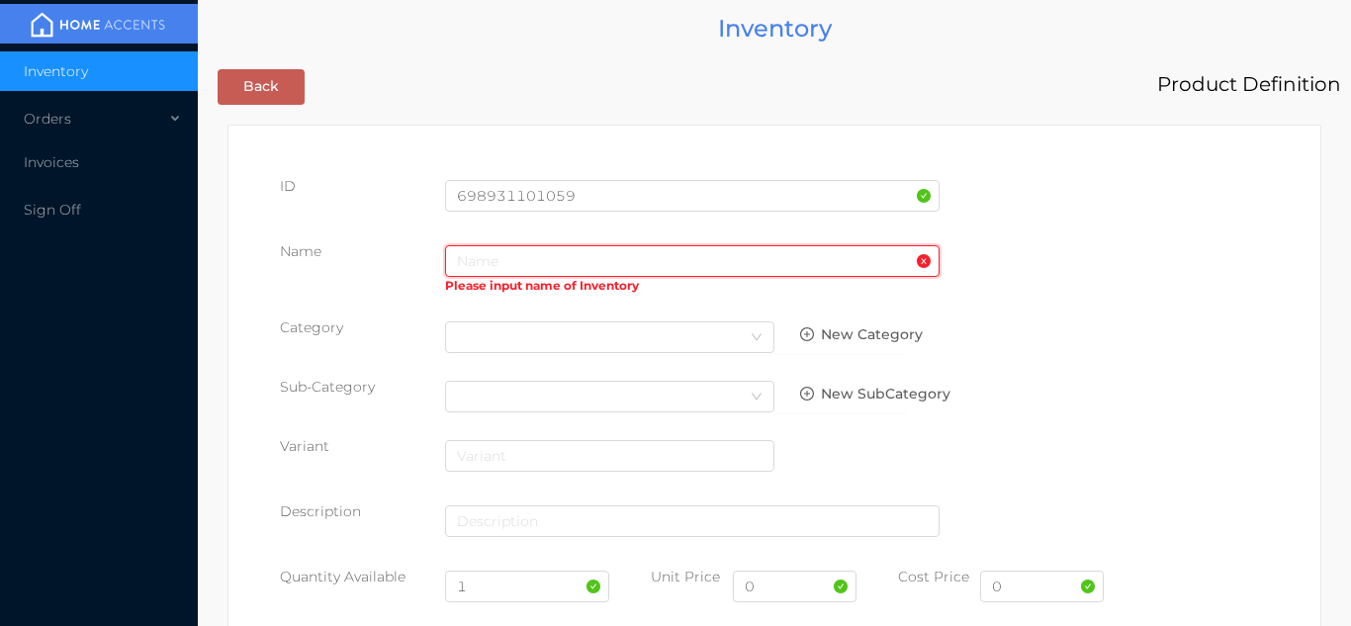
click at [531, 265] on input "text" at bounding box center [692, 261] width 494 height 32
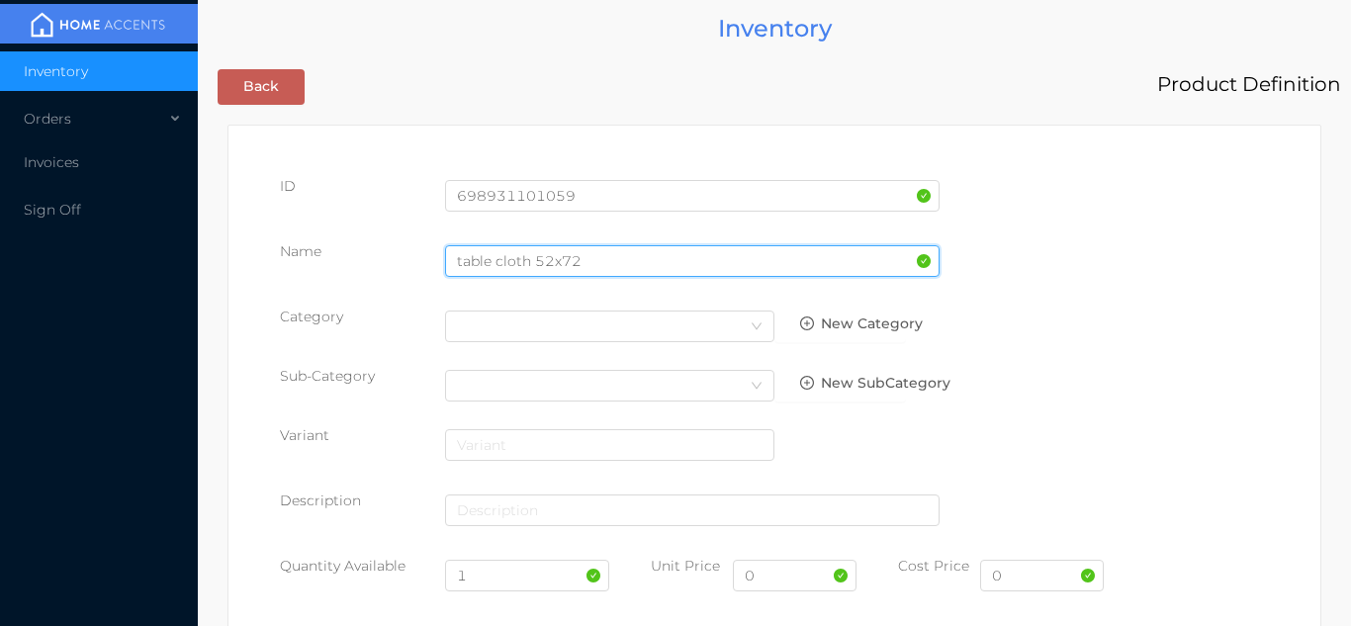
type input "table cloth 52x72"
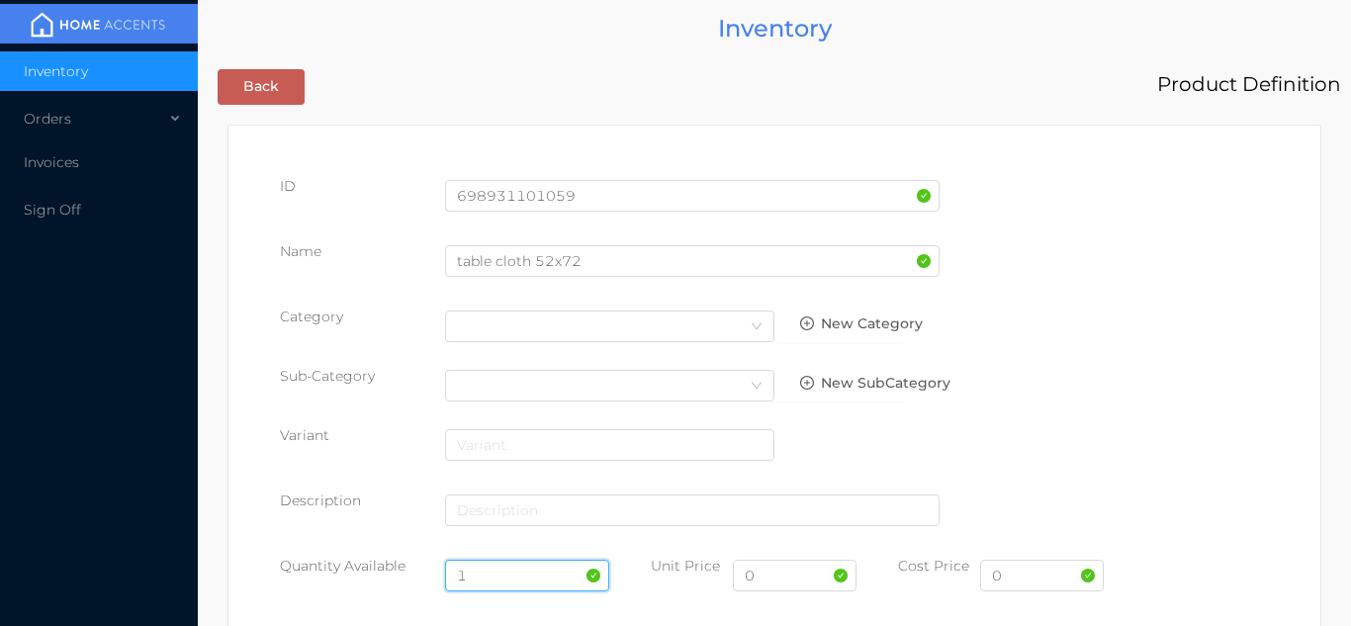
click at [515, 576] on input "1" at bounding box center [527, 576] width 165 height 32
type input "12"
click at [785, 579] on input "0" at bounding box center [795, 576] width 124 height 32
type input "3.99"
click at [1035, 579] on input "0" at bounding box center [1042, 576] width 124 height 32
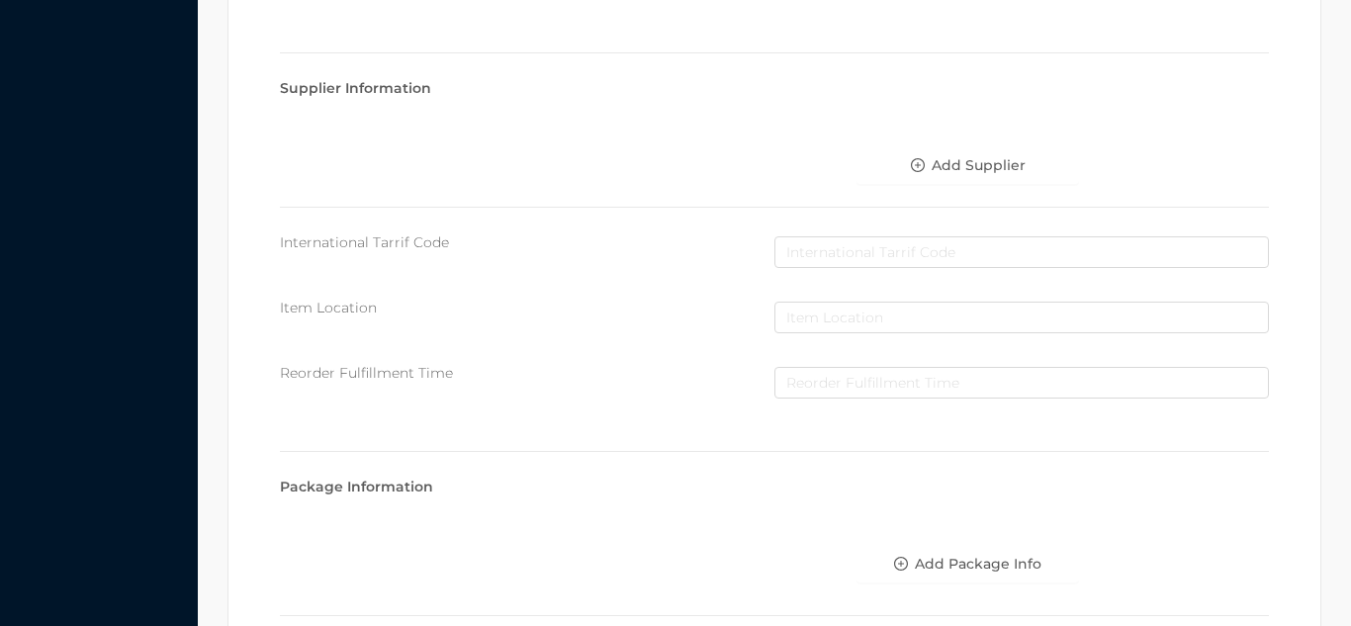
scroll to position [1017, 0]
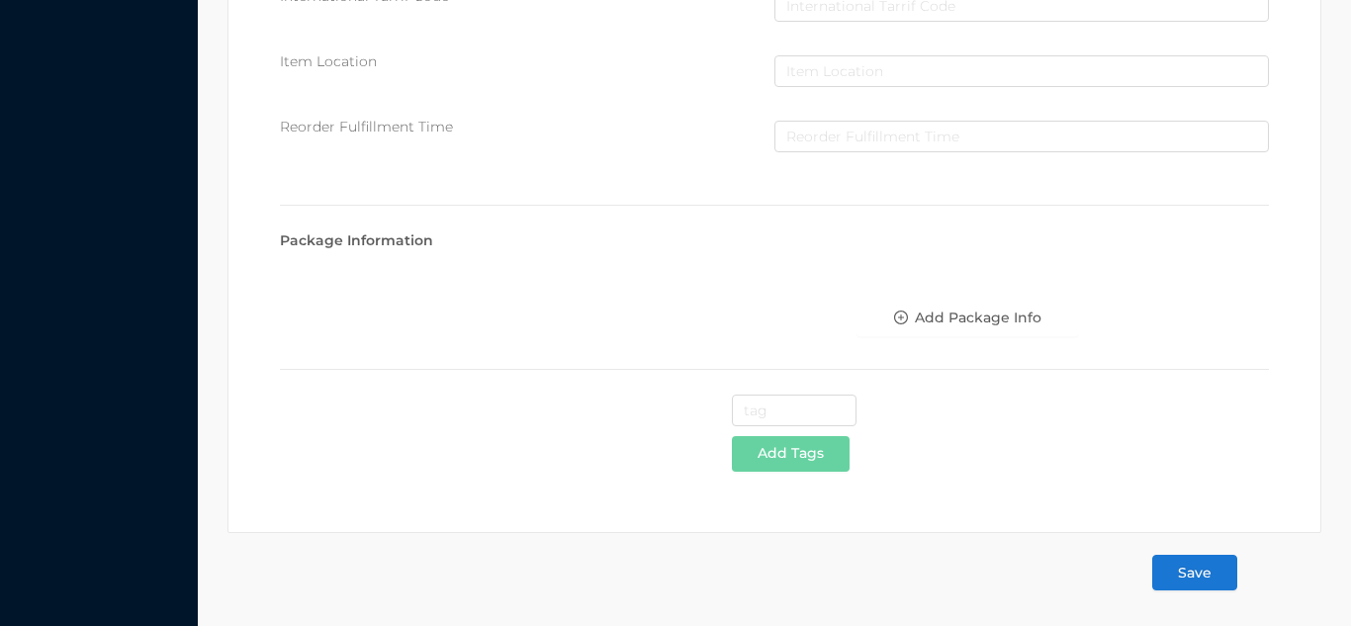
type input "2"
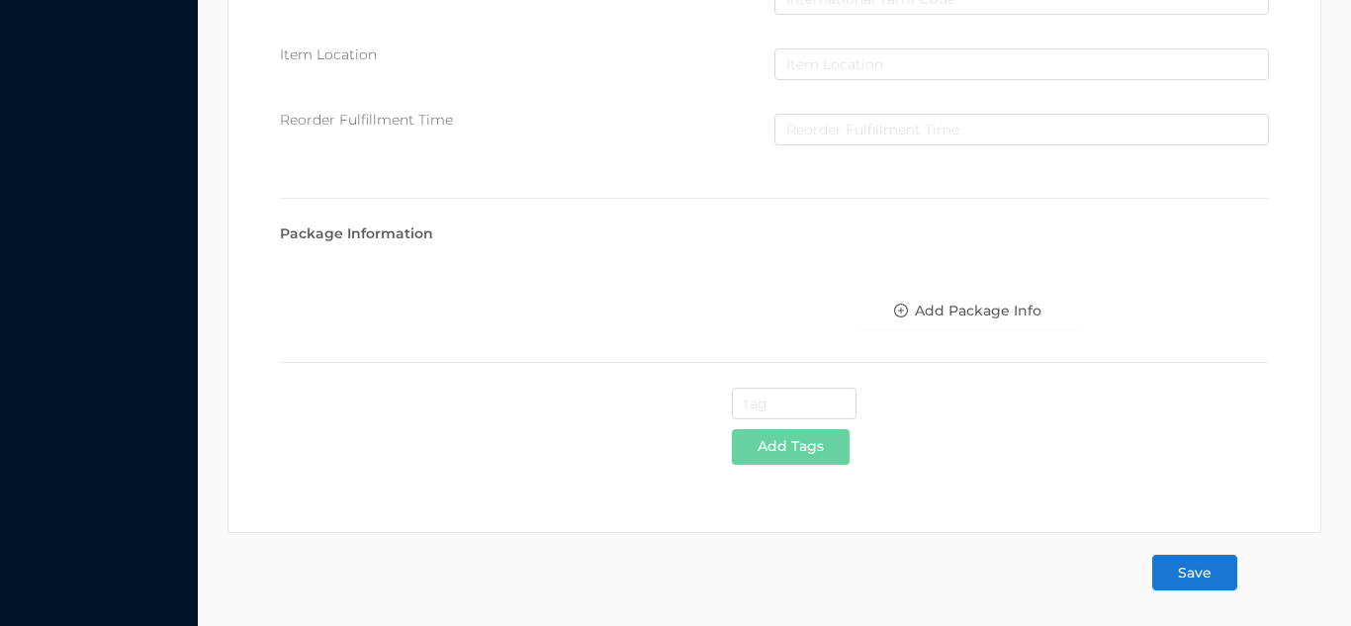
click at [1201, 571] on button "Save" at bounding box center [1194, 573] width 85 height 36
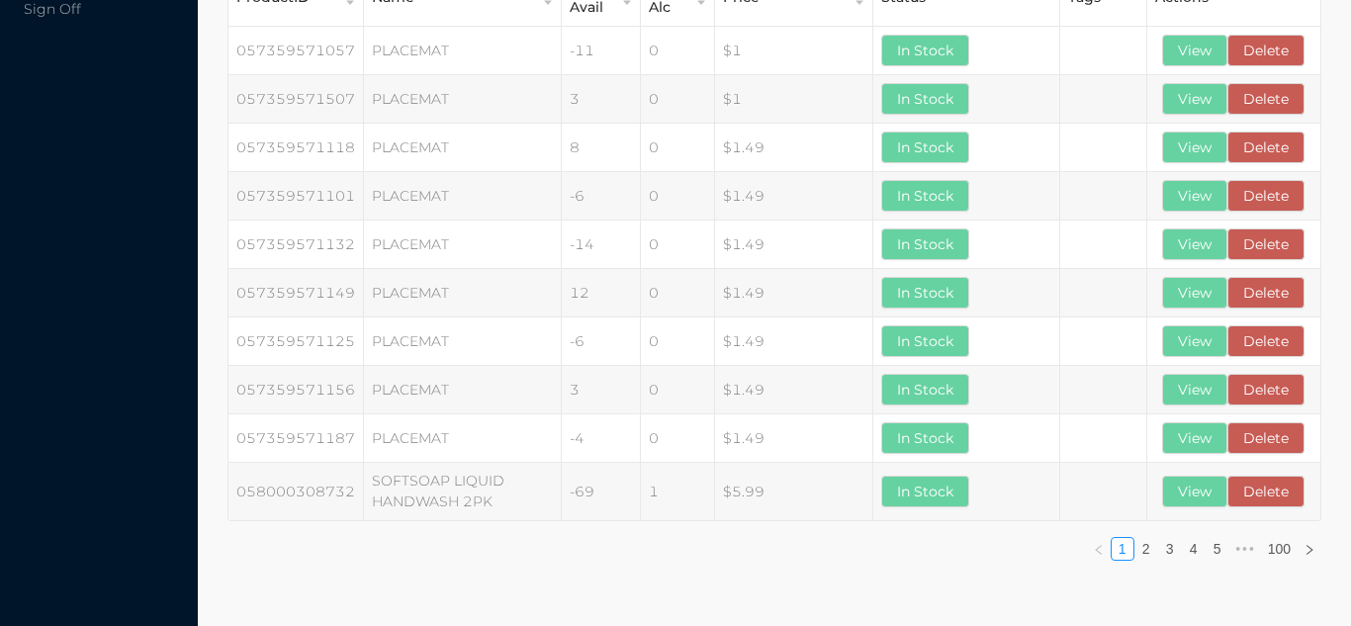
scroll to position [0, 0]
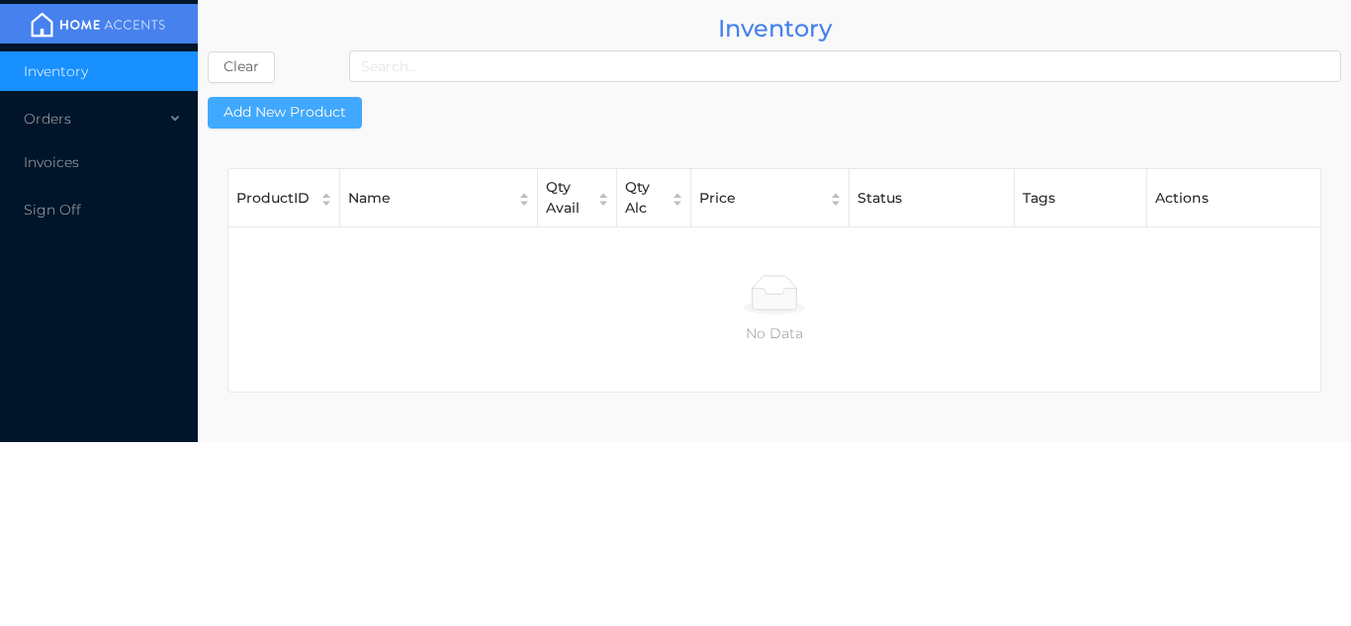
click at [316, 100] on button "Add New Product" at bounding box center [285, 113] width 154 height 32
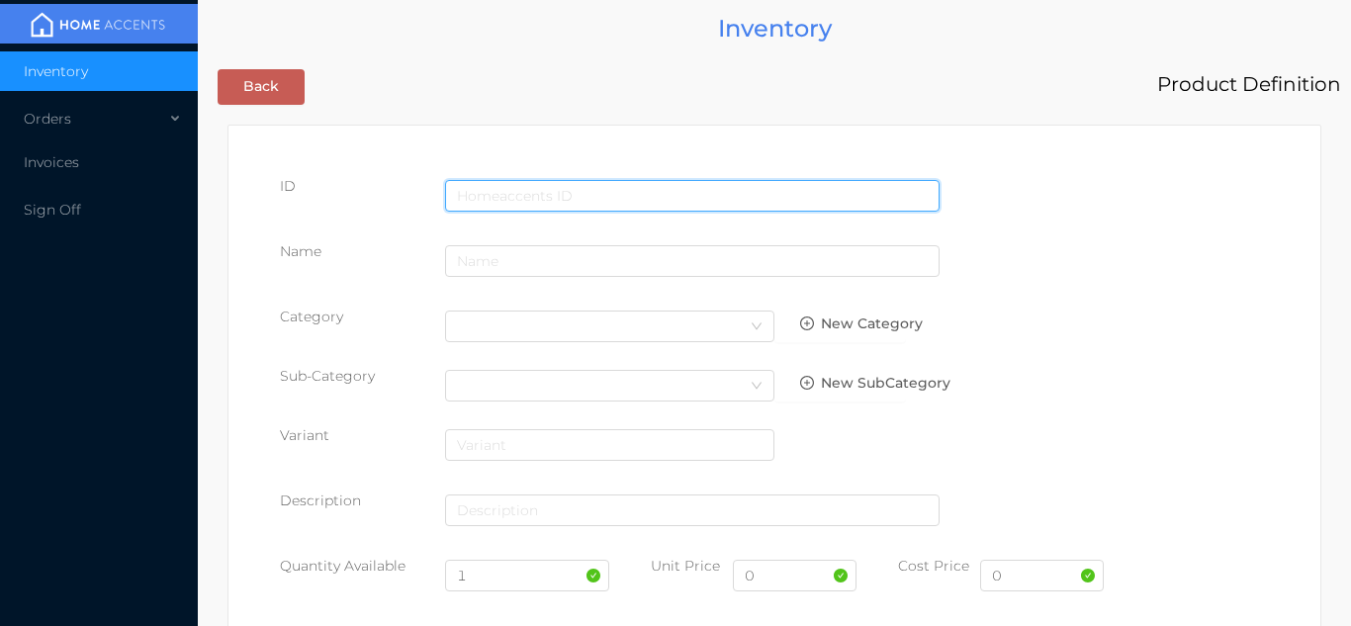
click at [584, 195] on input "text" at bounding box center [692, 196] width 494 height 32
type input "698931101066"
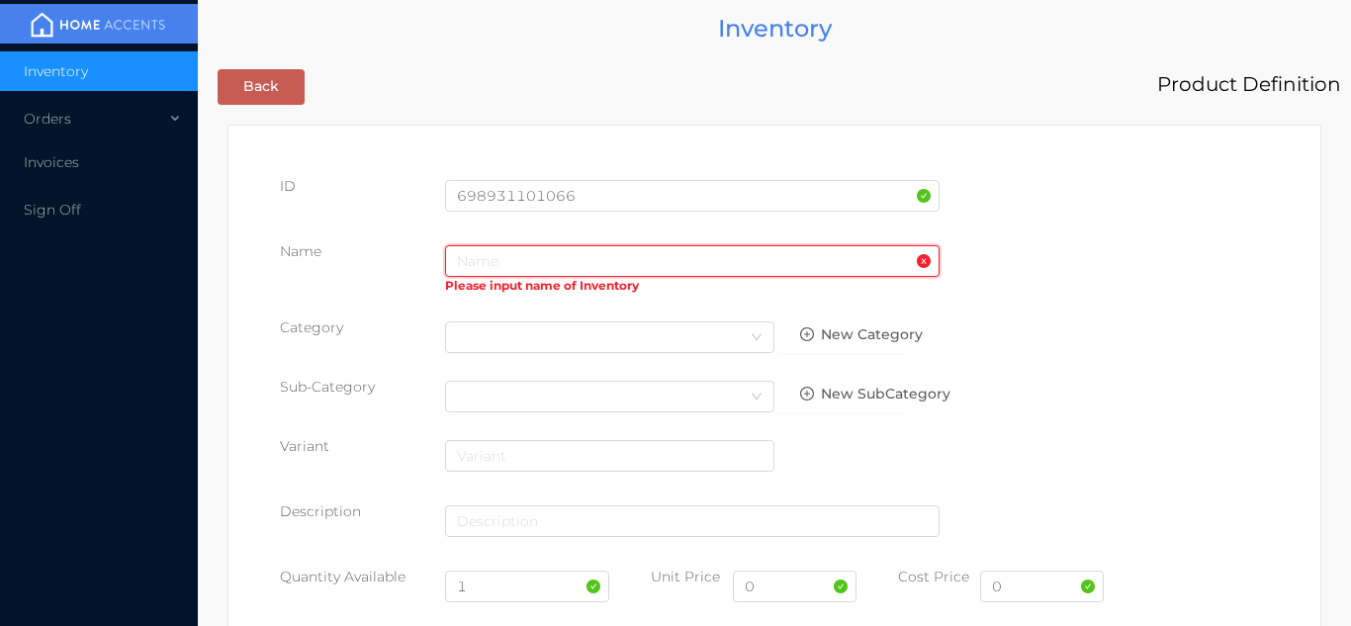
click at [494, 265] on input "text" at bounding box center [692, 261] width 494 height 32
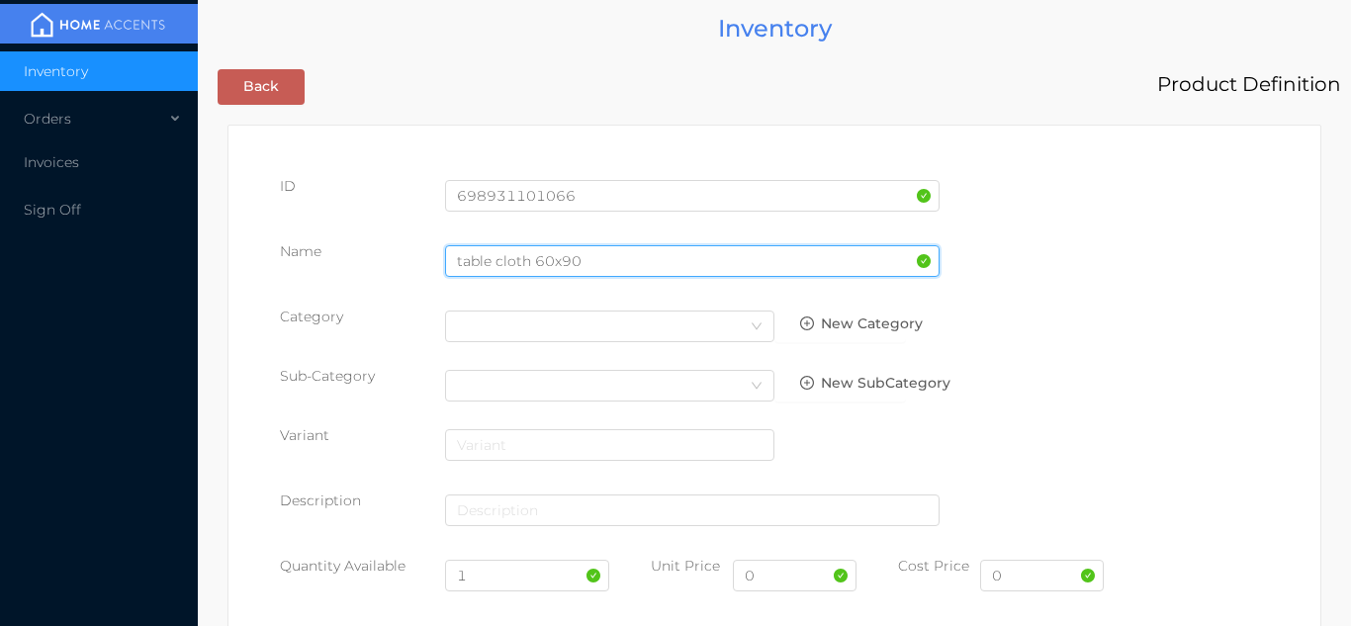
type input "table cloth 60x90"
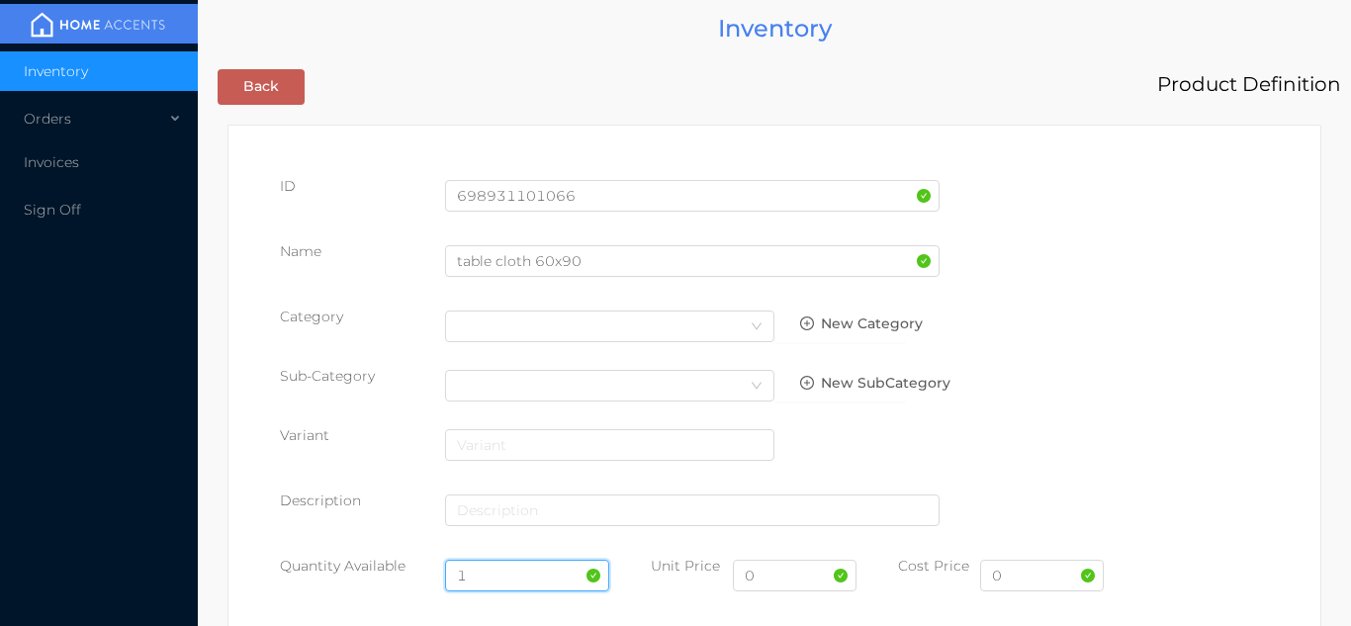
click at [496, 581] on input "1" at bounding box center [527, 576] width 165 height 32
type input "12"
click at [802, 580] on input "0" at bounding box center [795, 576] width 124 height 32
type input "5.99"
click at [1041, 580] on input "0" at bounding box center [1042, 576] width 124 height 32
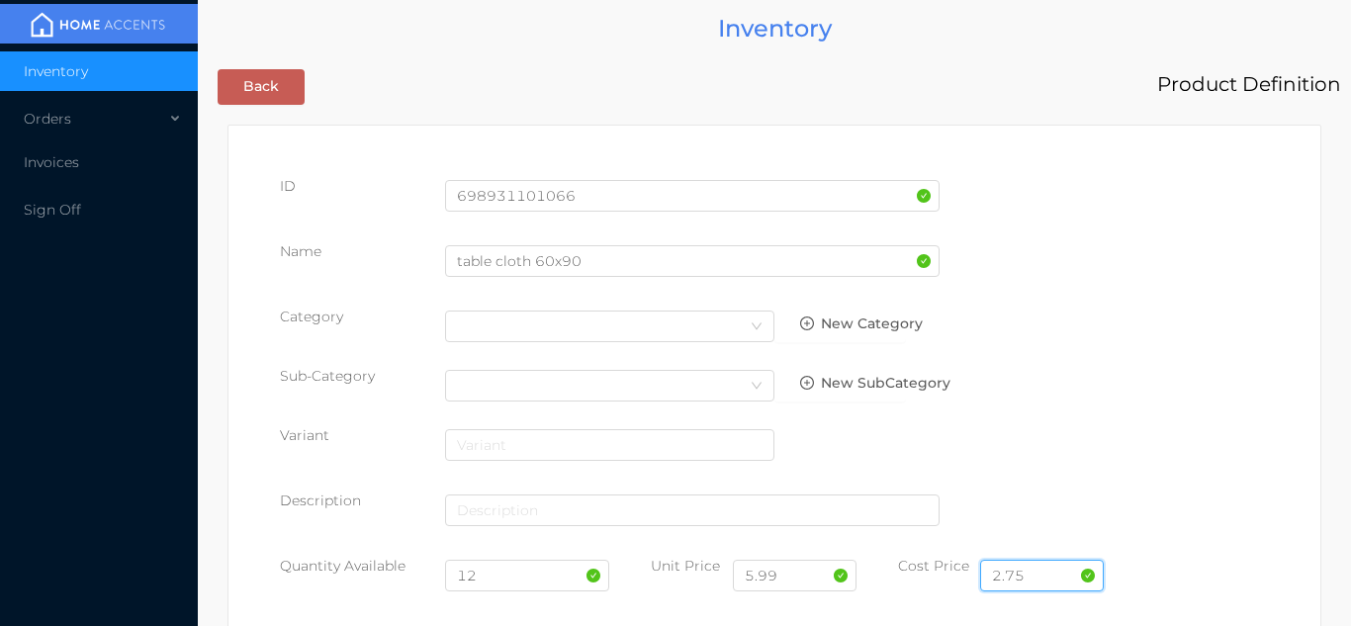
type input "2.75"
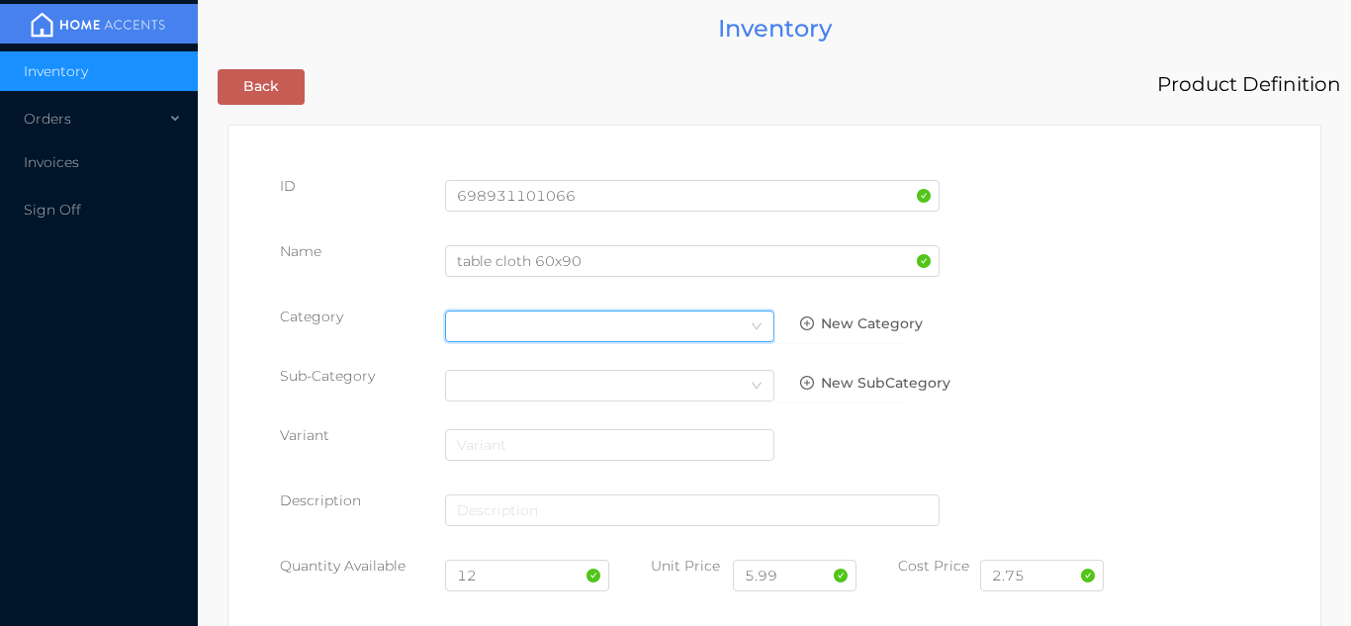
click at [755, 333] on icon "icon: down" at bounding box center [757, 327] width 12 height 14
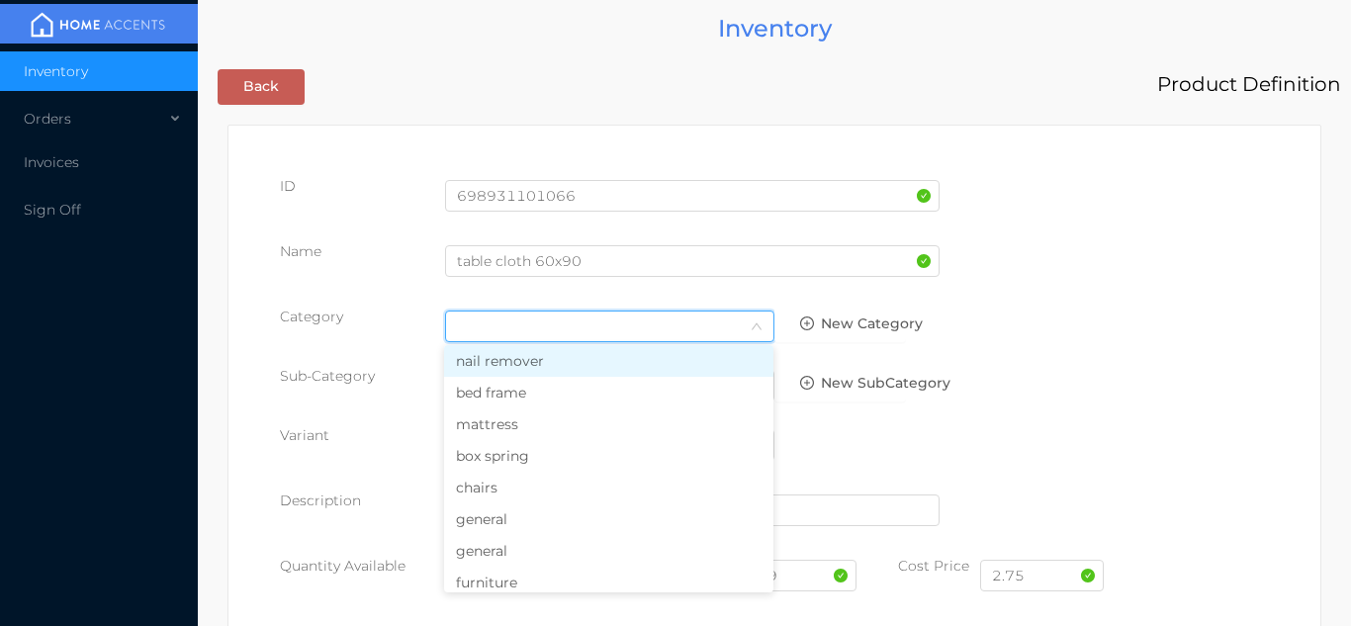
click at [515, 489] on li "chairs" at bounding box center [608, 488] width 329 height 32
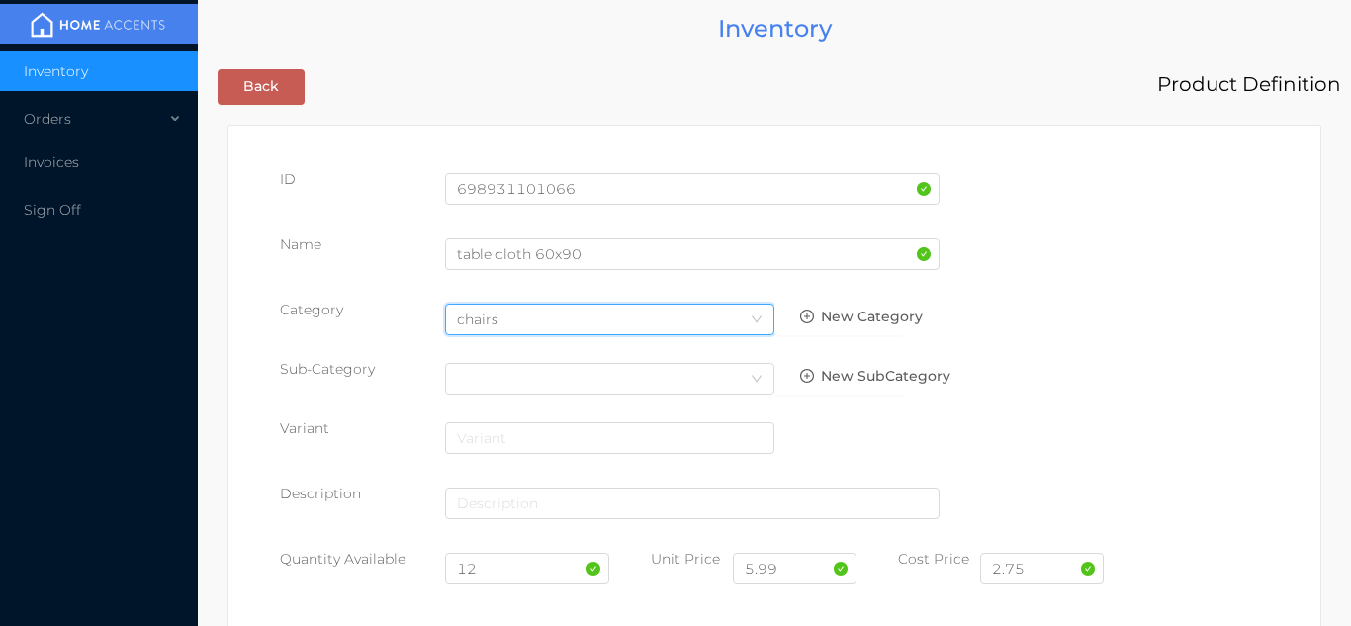
click at [758, 319] on icon "icon: down" at bounding box center [757, 319] width 12 height 12
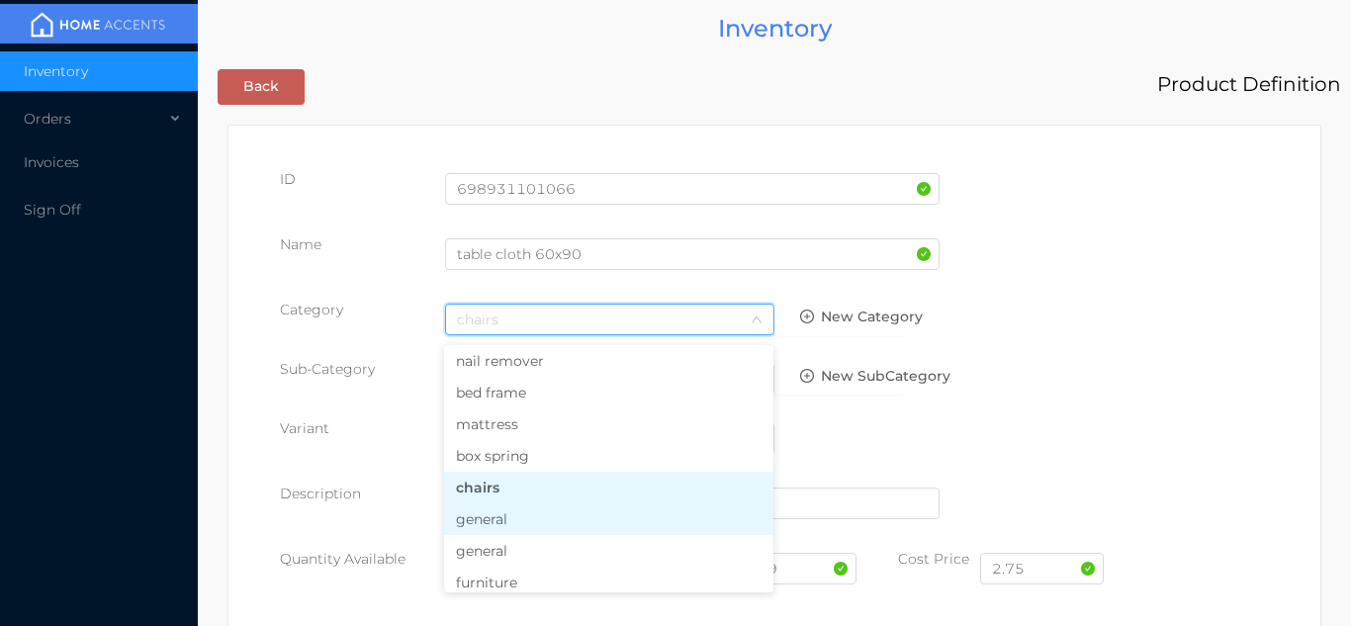
click at [535, 522] on li "general" at bounding box center [608, 519] width 329 height 32
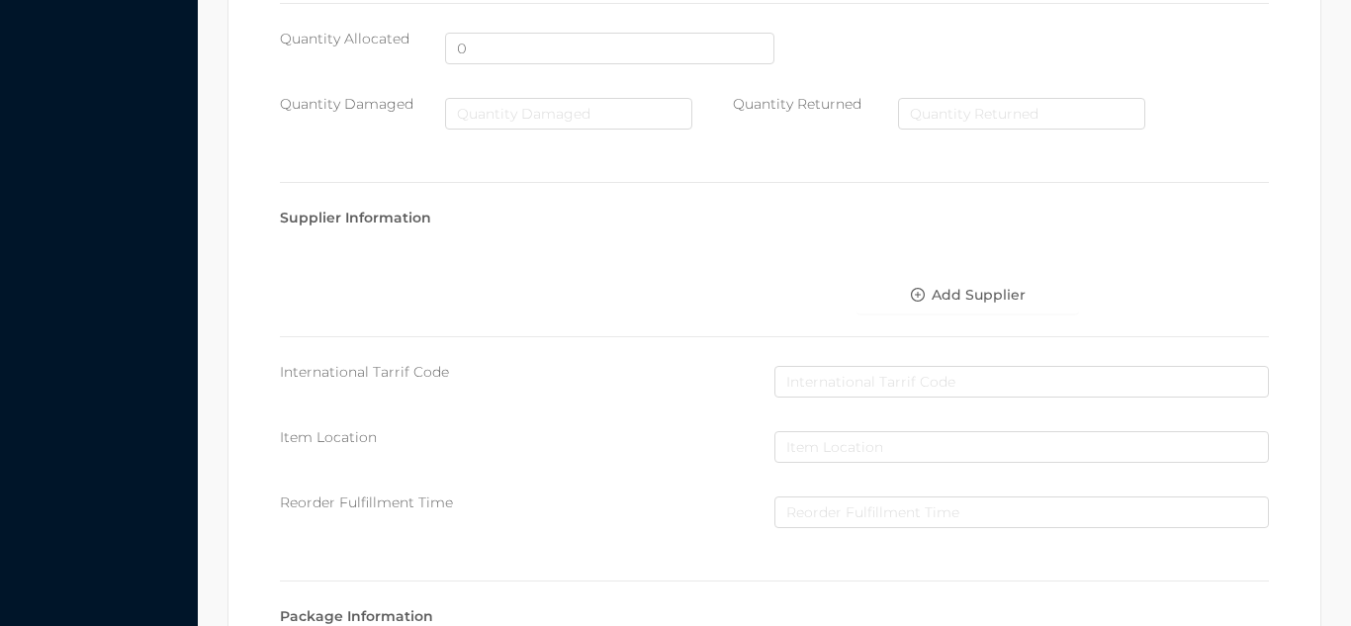
scroll to position [1017, 0]
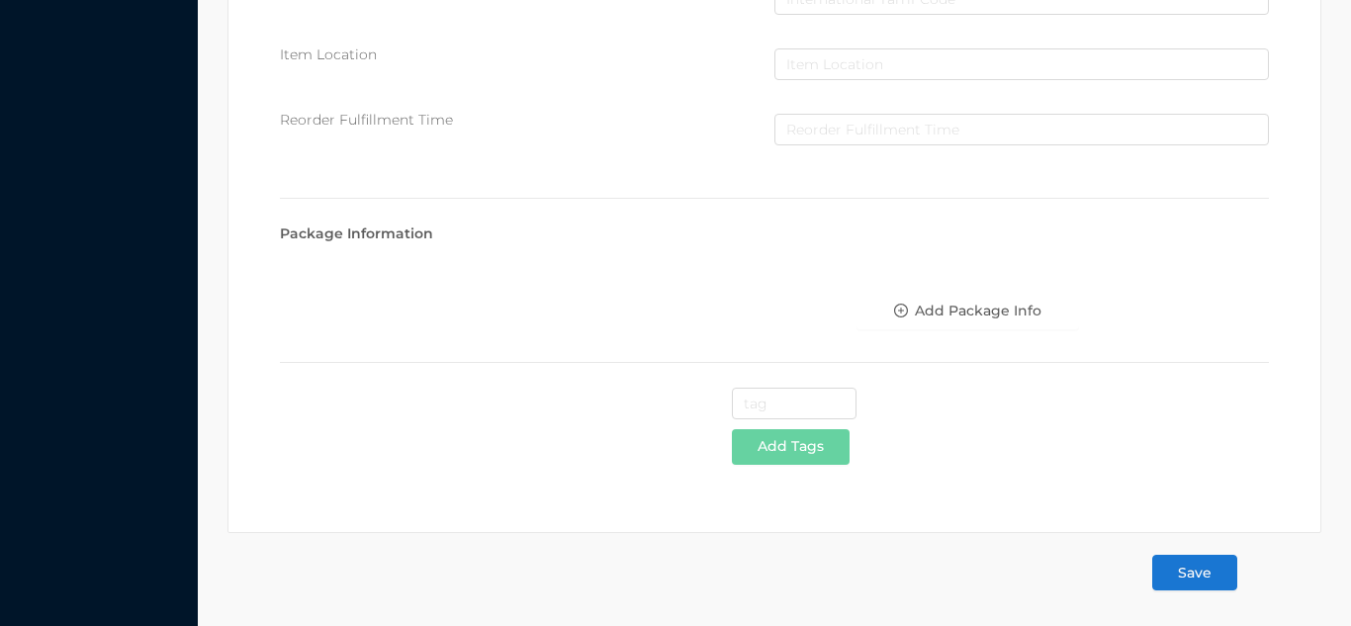
click at [1210, 577] on button "Save" at bounding box center [1194, 573] width 85 height 36
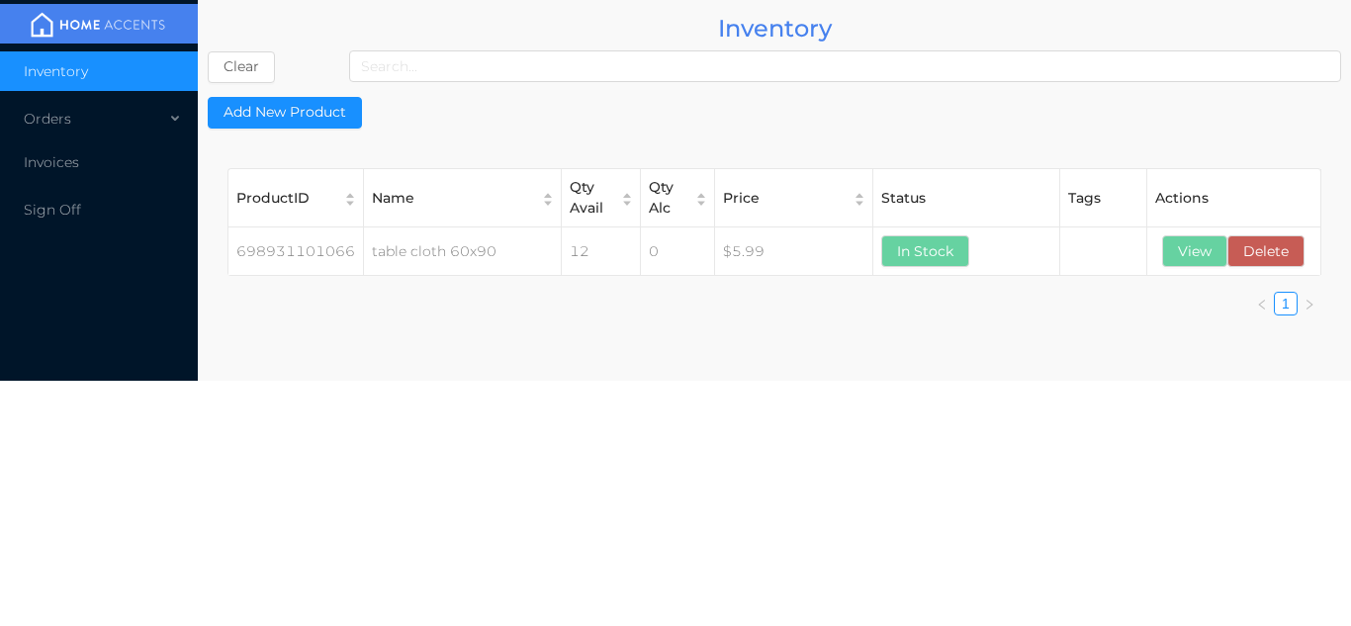
scroll to position [0, 0]
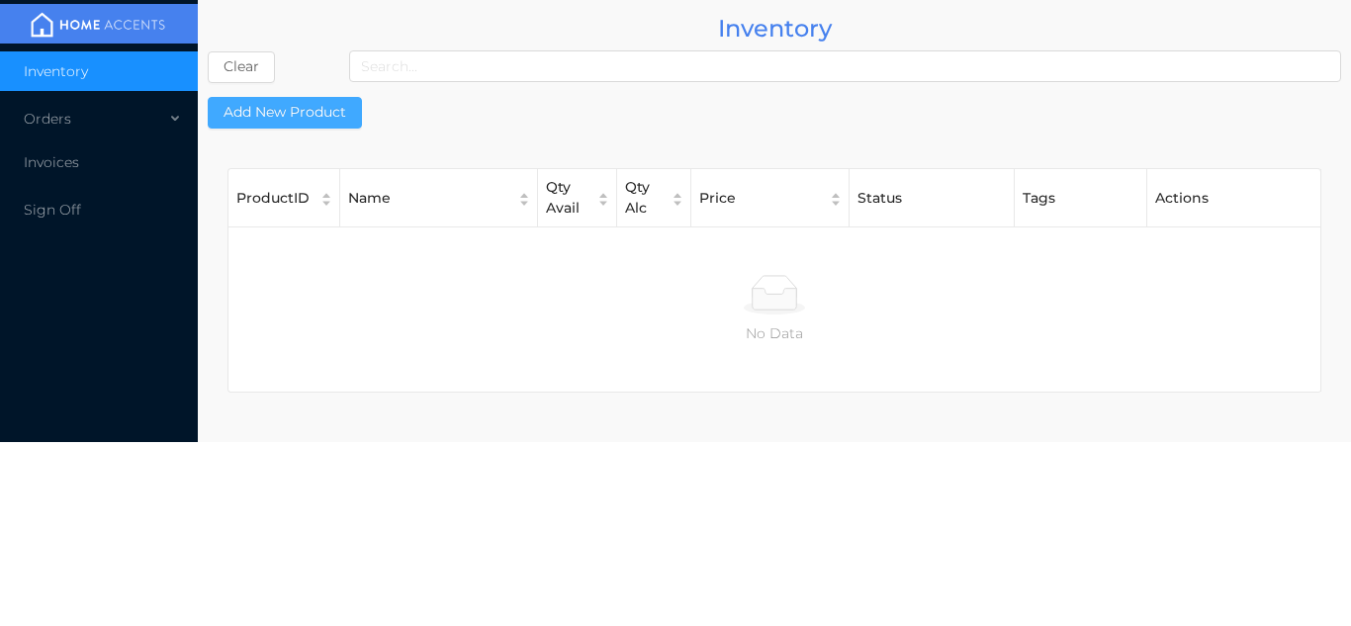
click at [298, 119] on button "Add New Product" at bounding box center [285, 113] width 154 height 32
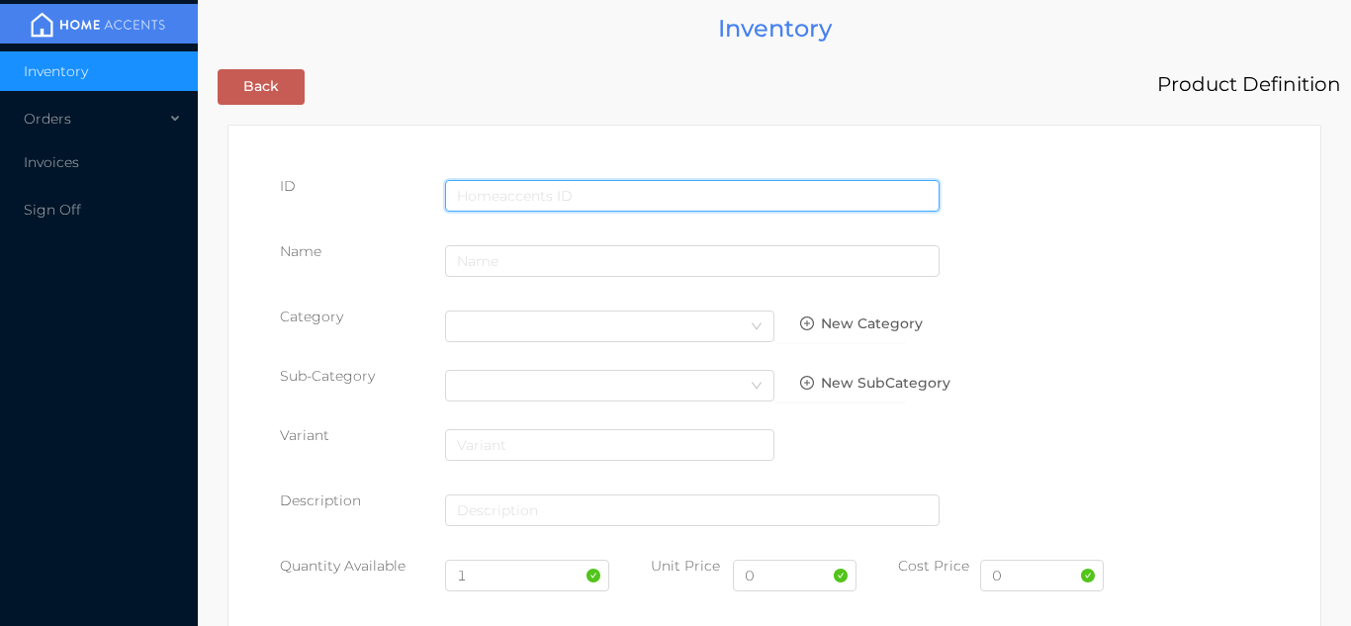
click at [515, 188] on input "text" at bounding box center [692, 196] width 494 height 32
type input "698931101073"
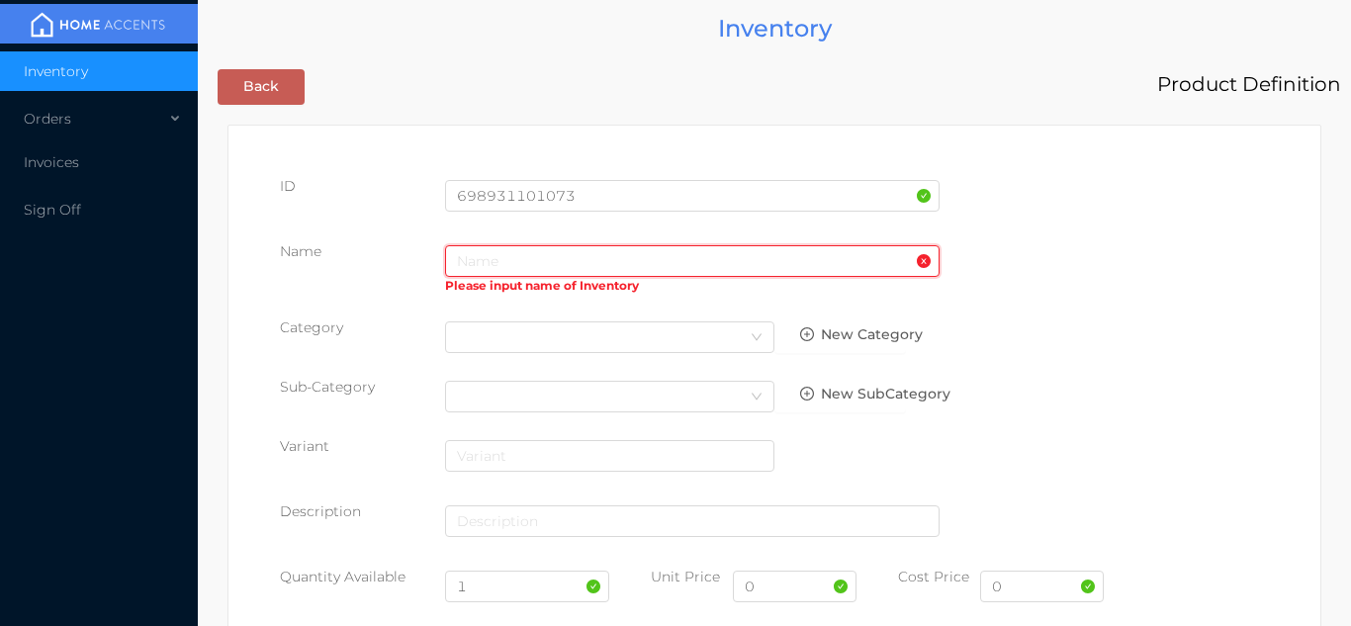
click at [538, 259] on input "text" at bounding box center [692, 261] width 494 height 32
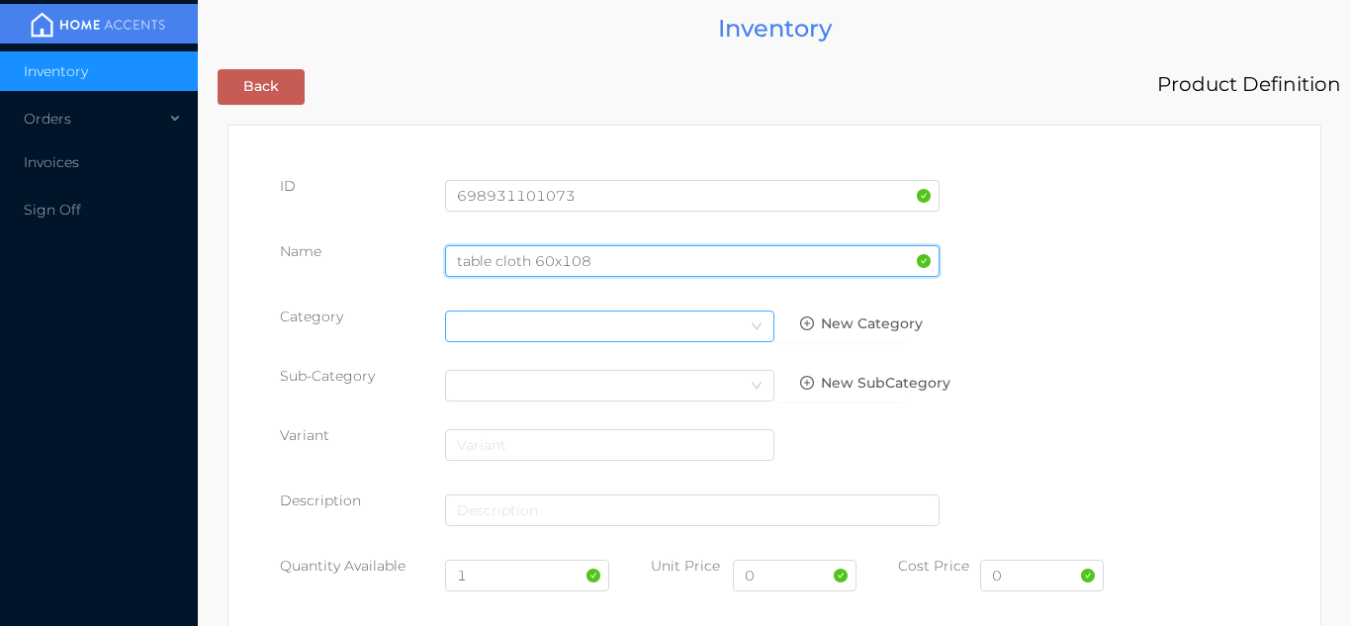
type input "table cloth 60x108"
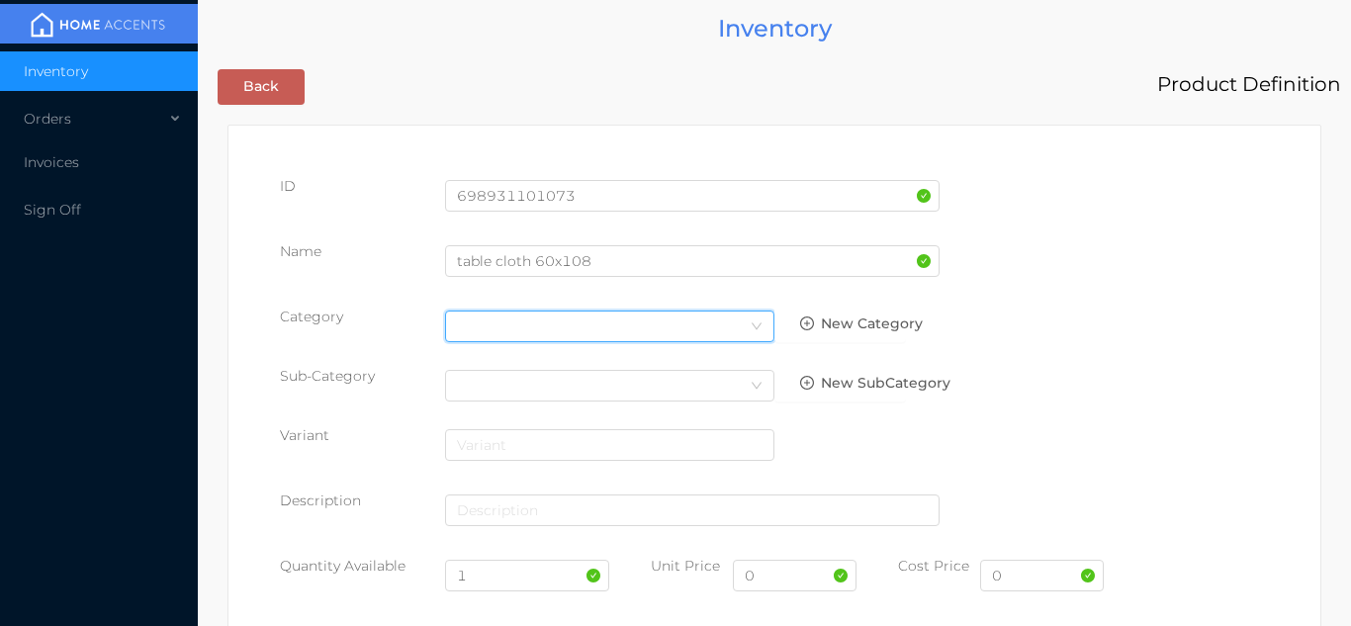
click at [754, 326] on icon "icon: down" at bounding box center [757, 325] width 10 height 7
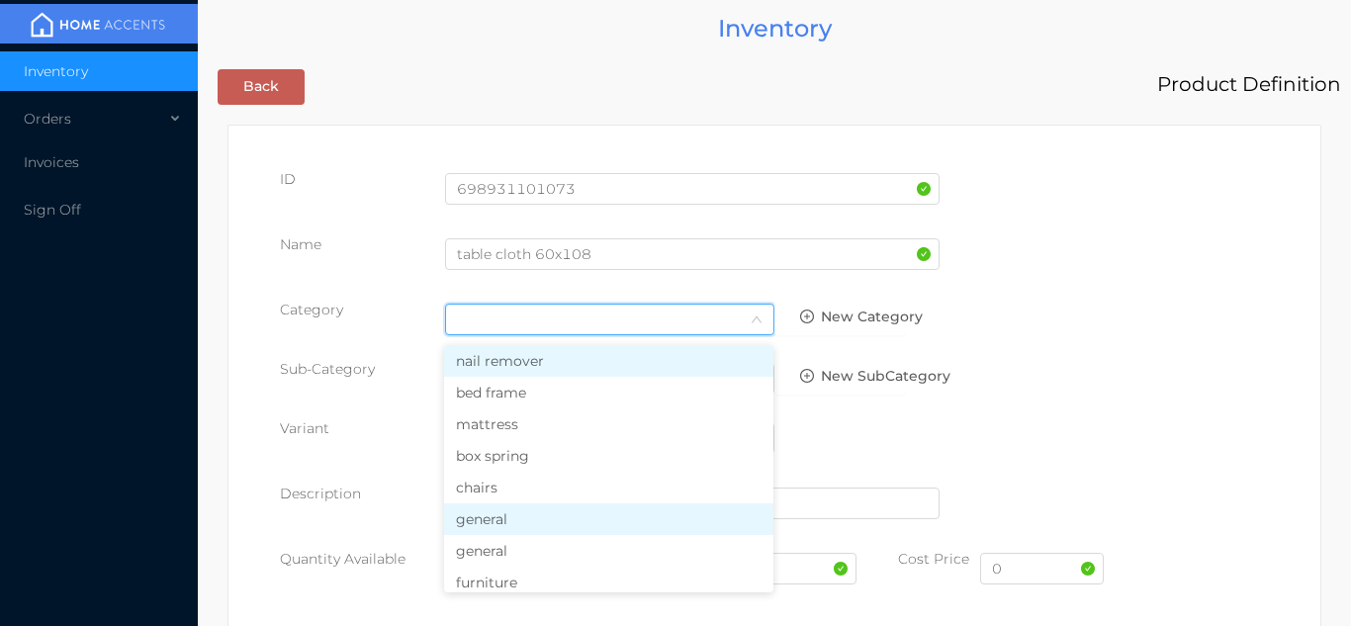
click at [532, 518] on li "general" at bounding box center [608, 519] width 329 height 32
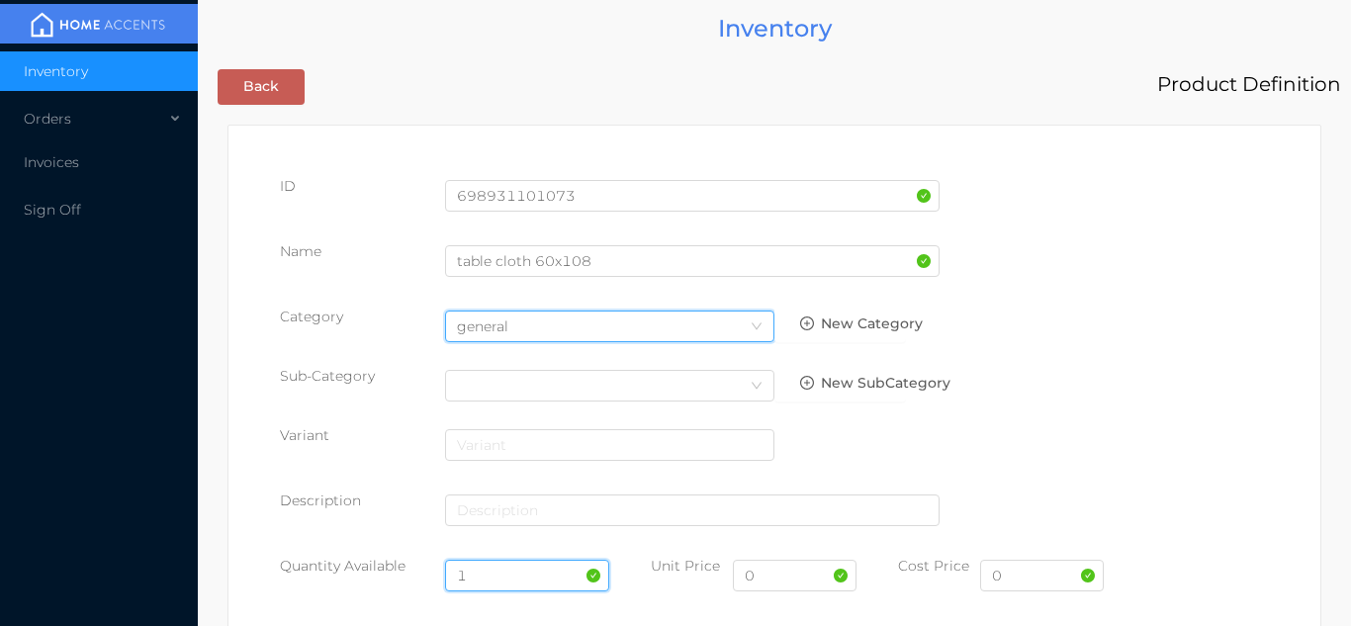
click at [512, 576] on input "1" at bounding box center [527, 576] width 165 height 32
type input "12"
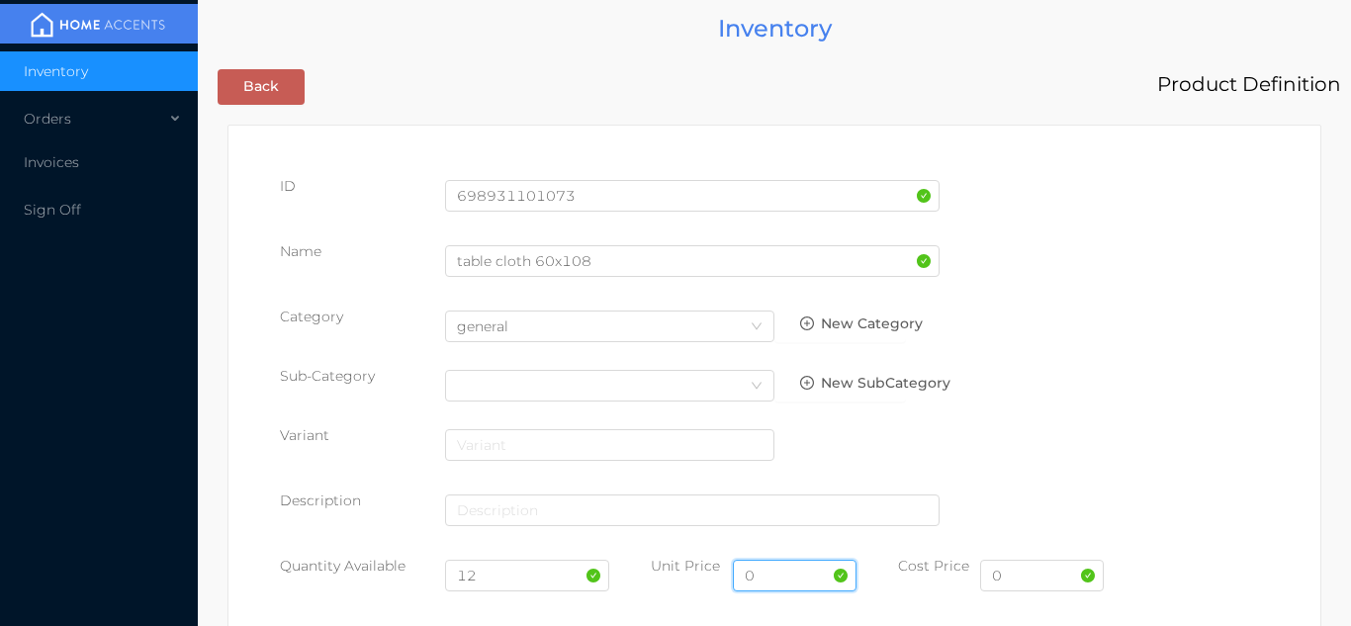
click at [804, 583] on input "0" at bounding box center [795, 576] width 124 height 32
click at [807, 580] on input "0" at bounding box center [795, 576] width 124 height 32
type input "6.99"
click at [1039, 578] on input "0" at bounding box center [1042, 576] width 124 height 32
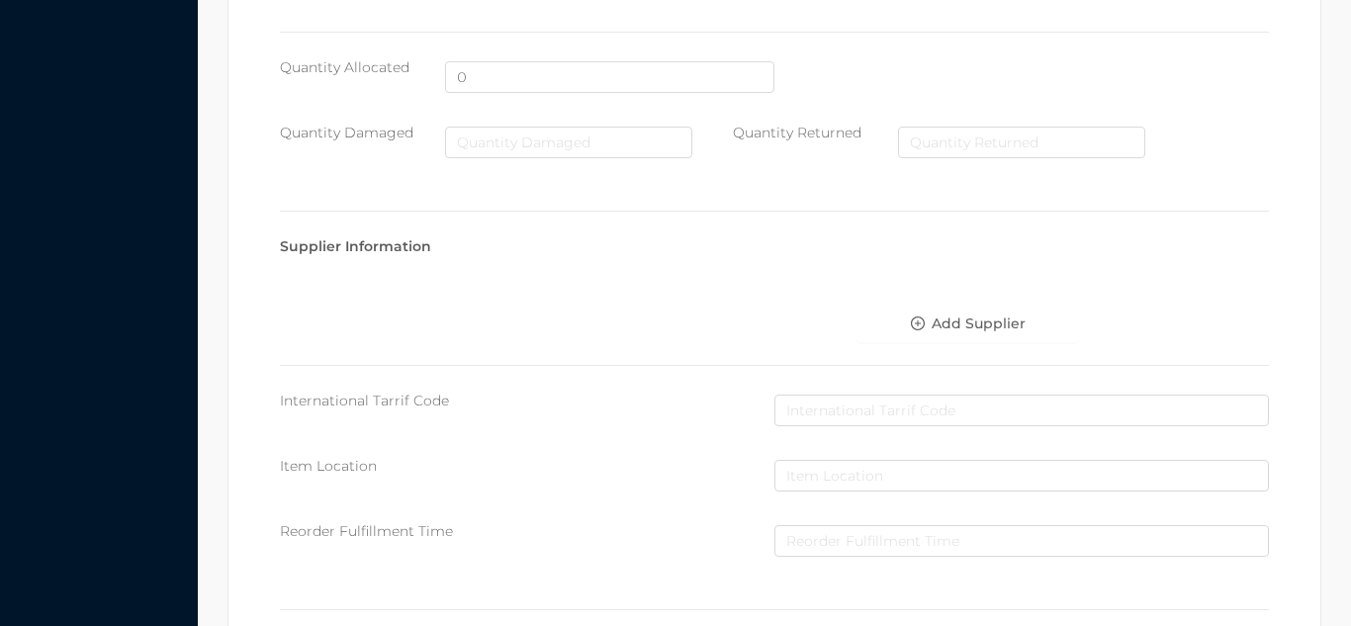
scroll to position [1017, 0]
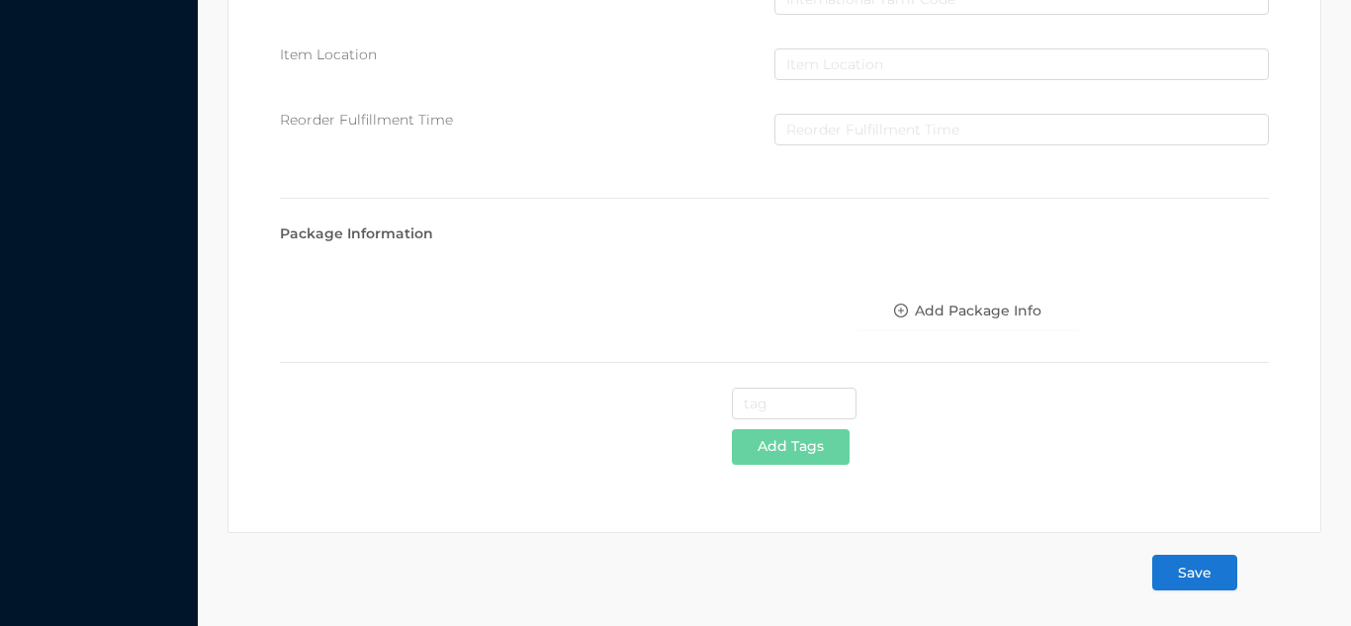
type input "3.25"
click at [1214, 577] on button "Save" at bounding box center [1194, 573] width 85 height 36
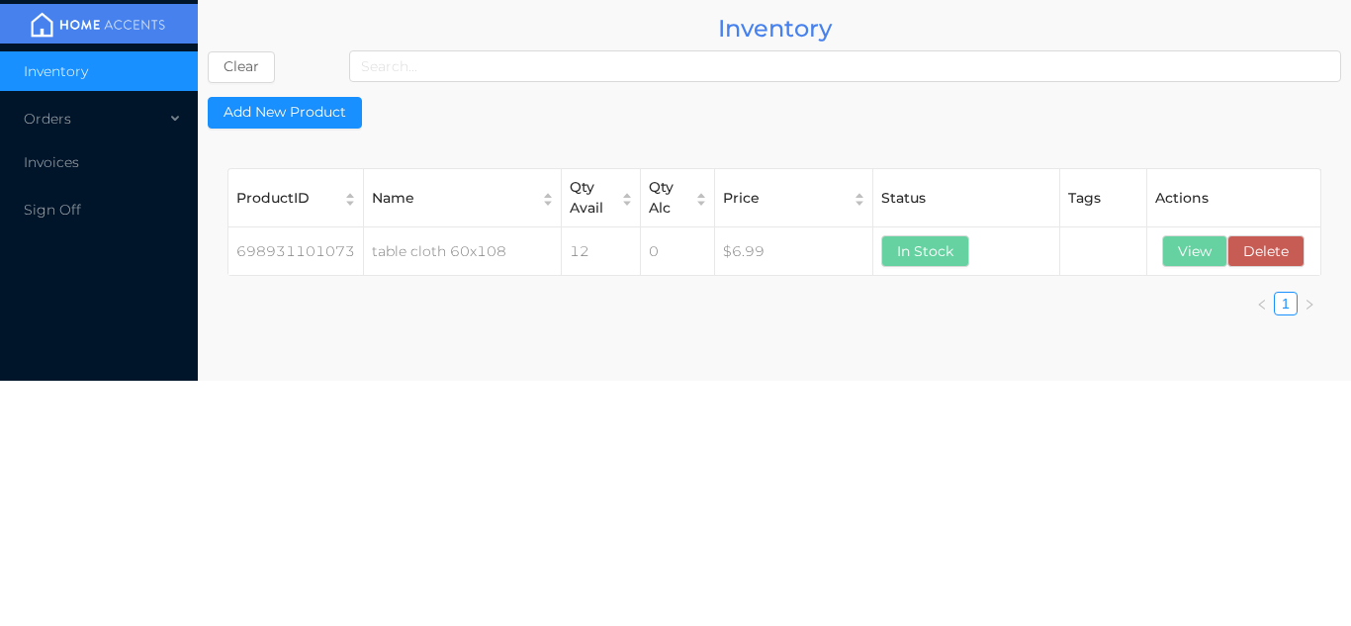
scroll to position [0, 0]
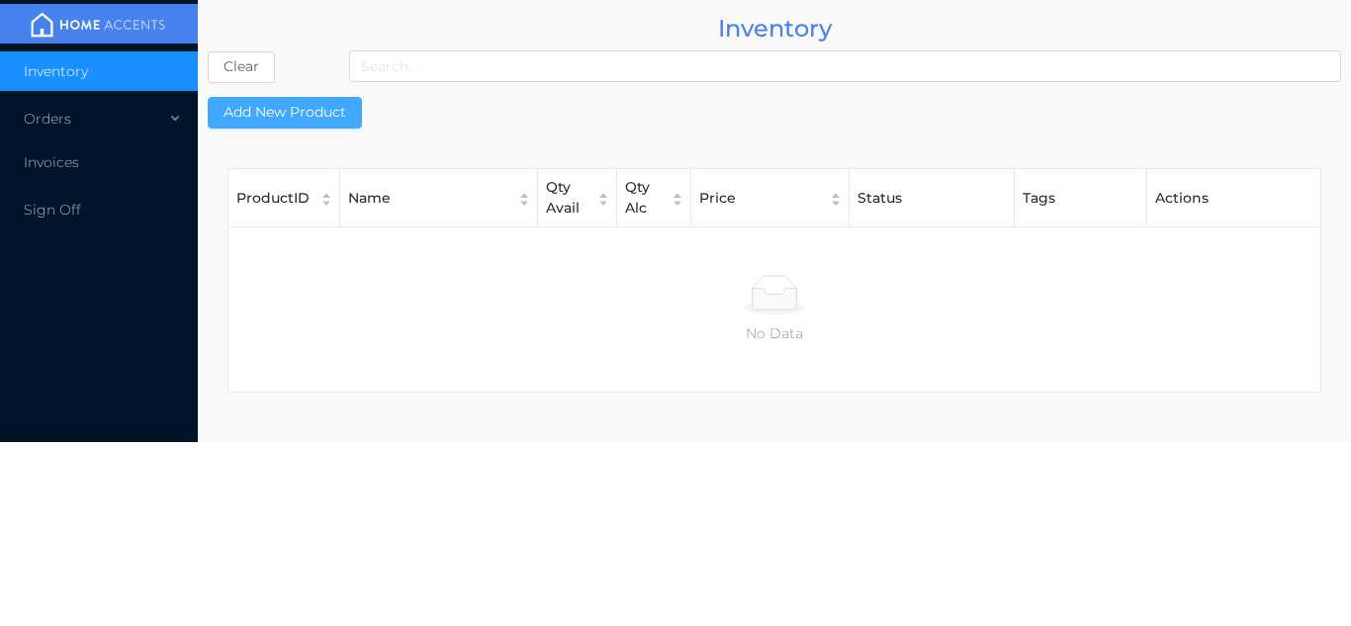
click at [300, 112] on button "Add New Product" at bounding box center [285, 113] width 154 height 32
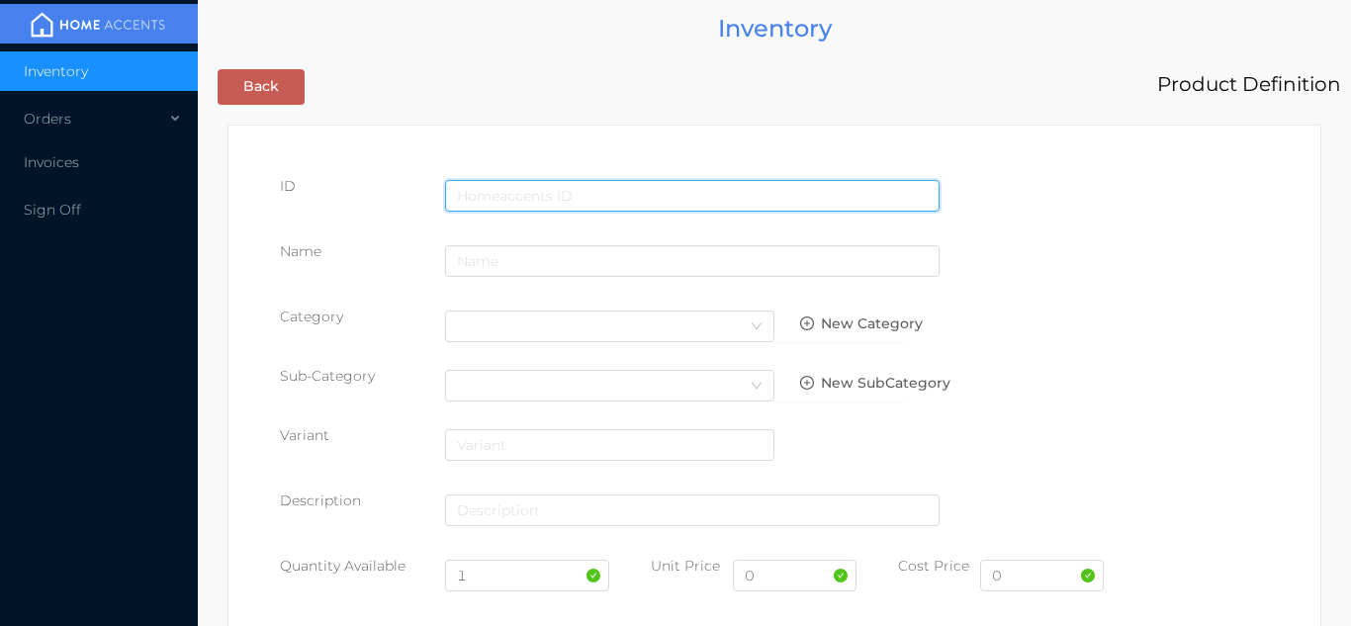
click at [553, 195] on input "text" at bounding box center [692, 196] width 494 height 32
type input "698931003834"
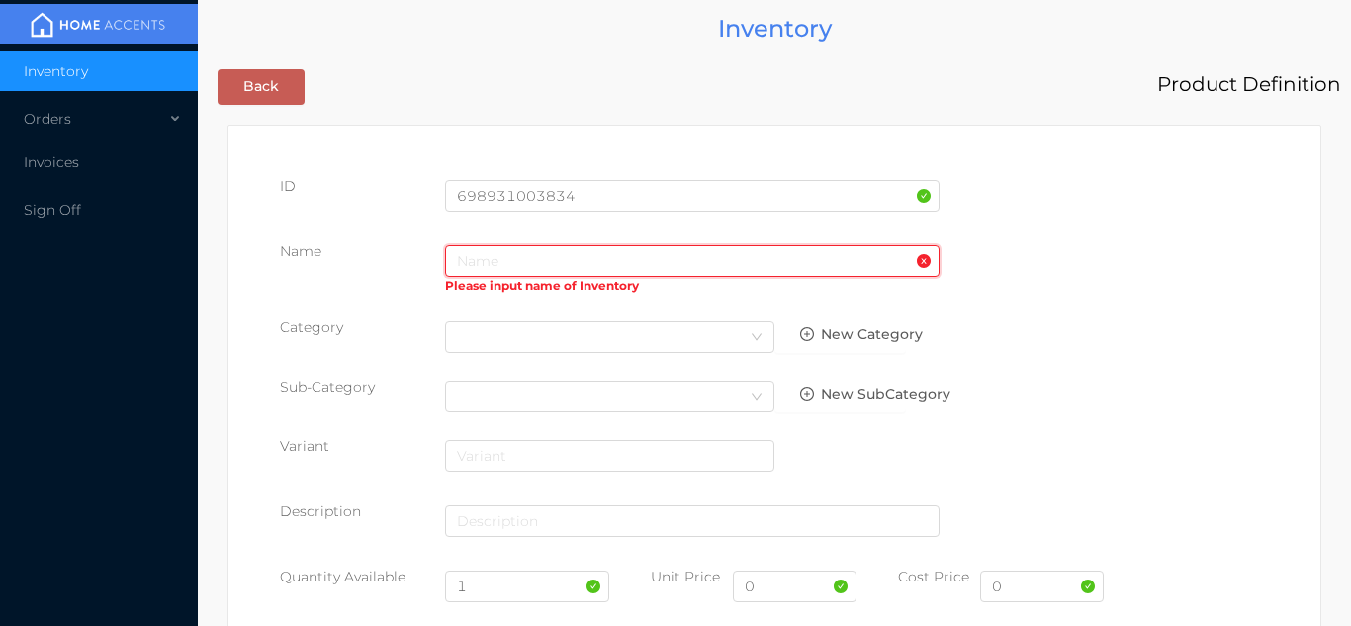
click at [511, 266] on input "text" at bounding box center [692, 261] width 494 height 32
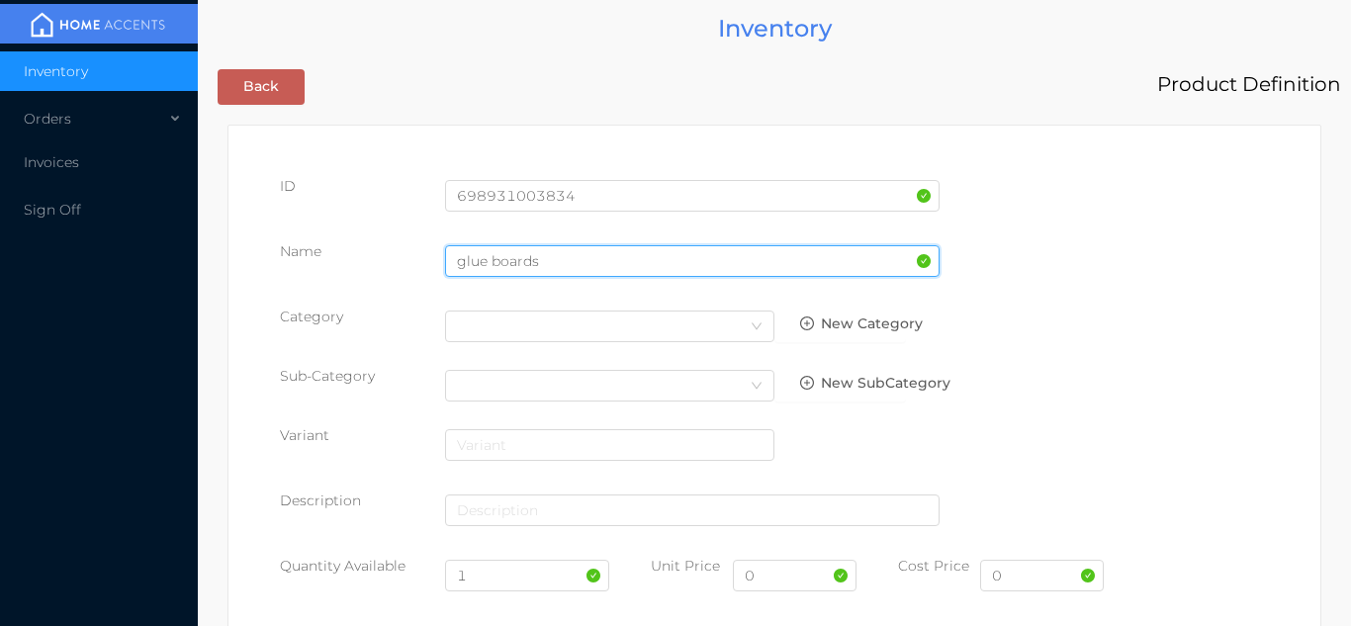
type input "glue boards"
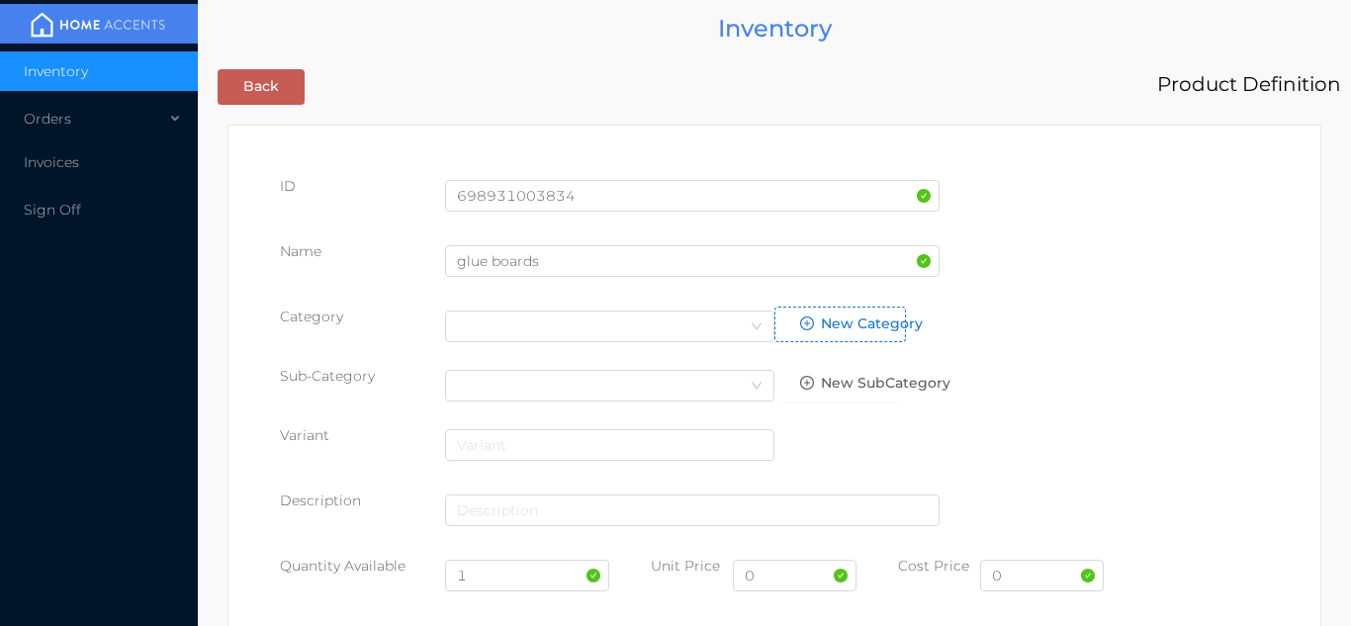
click at [775, 327] on button "New Category" at bounding box center [840, 325] width 132 height 36
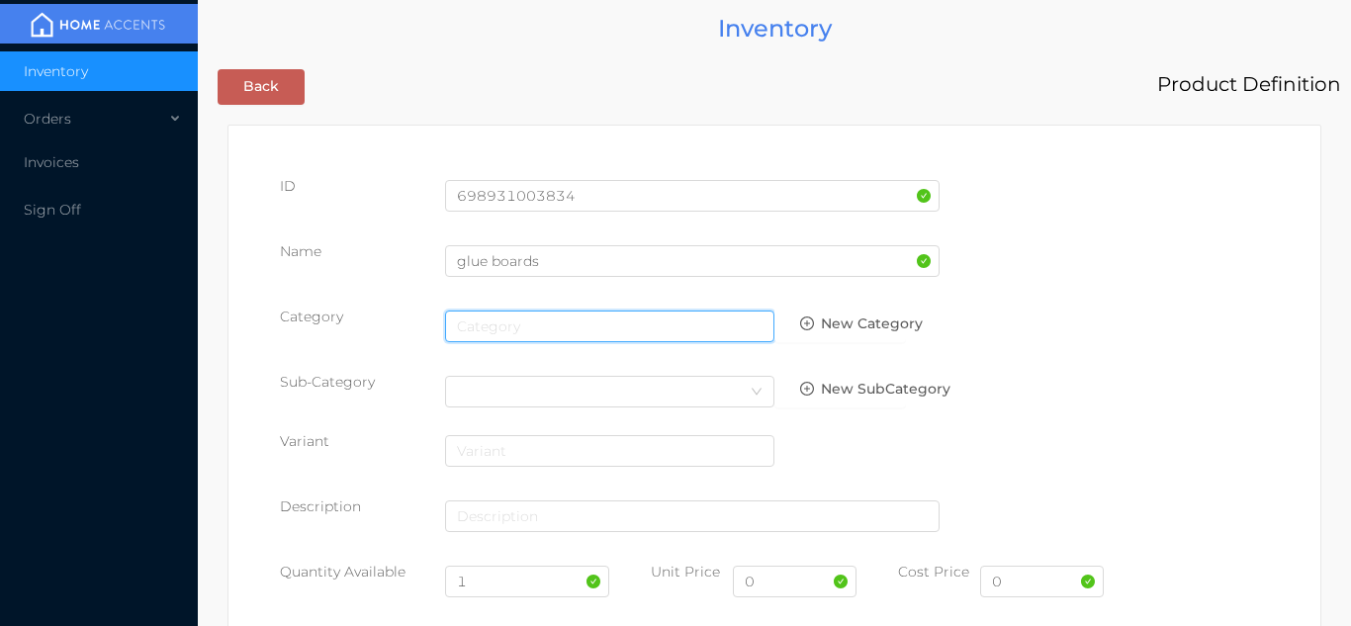
click at [703, 330] on input "text" at bounding box center [609, 326] width 329 height 32
type input "general"
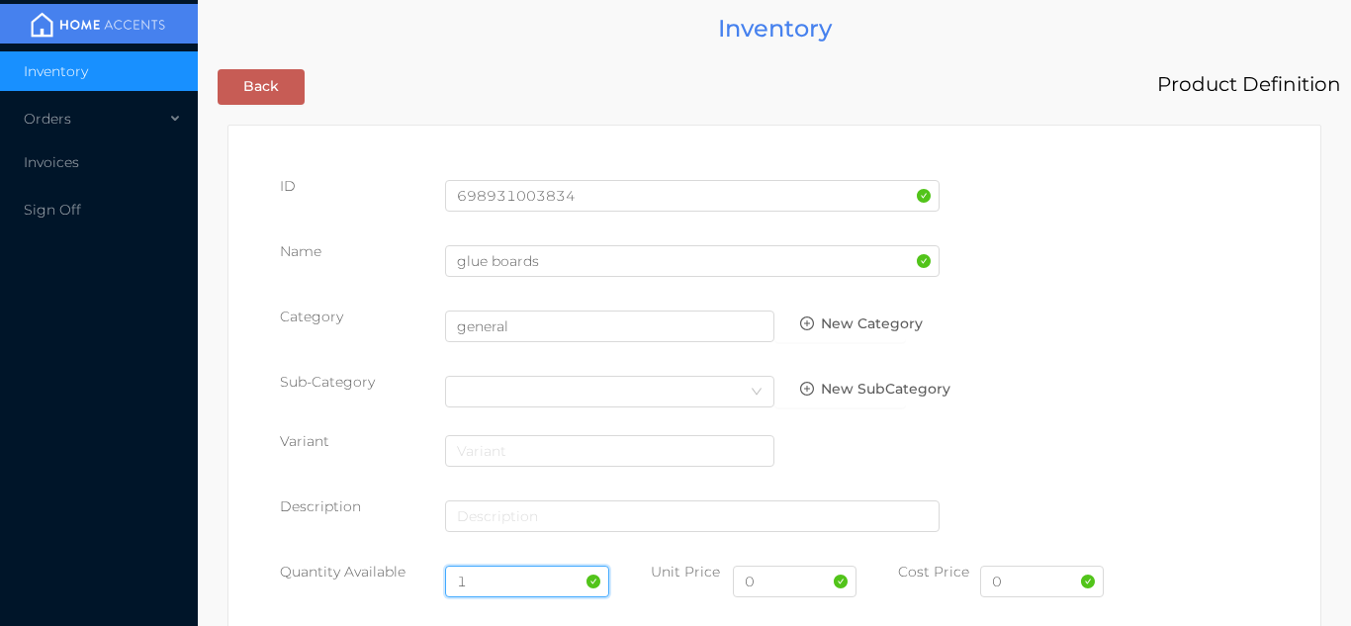
click at [494, 584] on input "1" at bounding box center [527, 582] width 165 height 32
type input "96"
click at [798, 587] on input "0" at bounding box center [795, 582] width 124 height 32
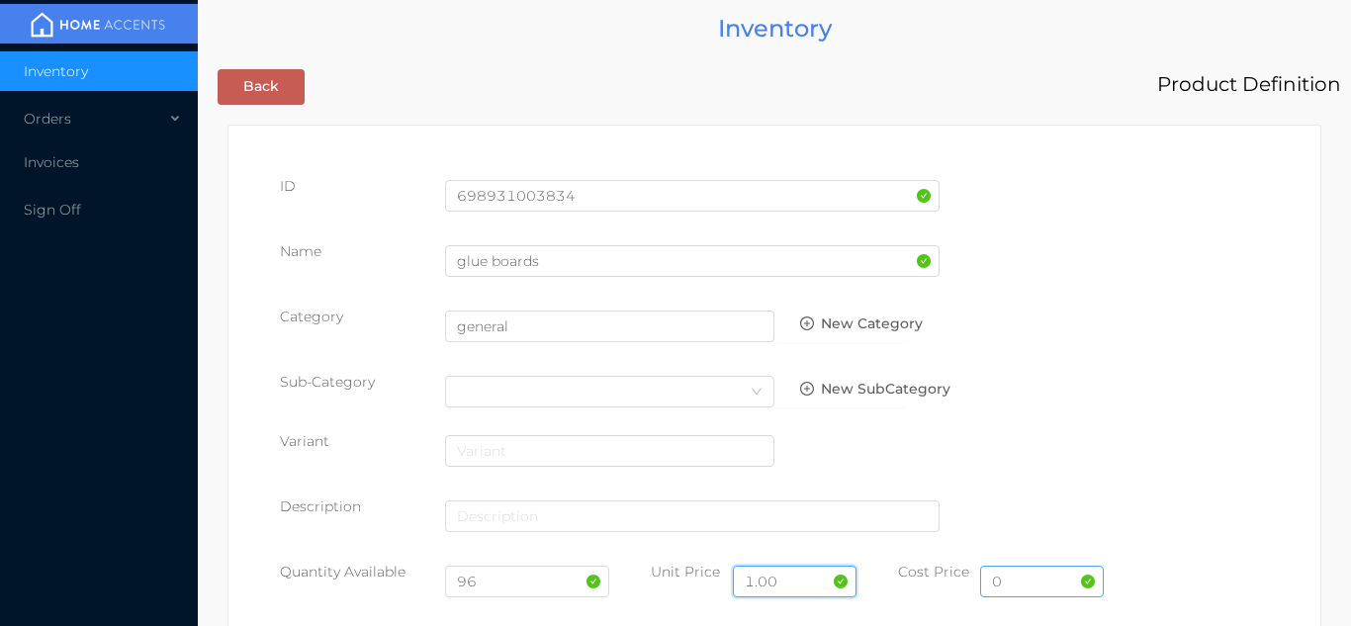
type input "1.00"
click at [1034, 588] on input "0" at bounding box center [1042, 582] width 124 height 32
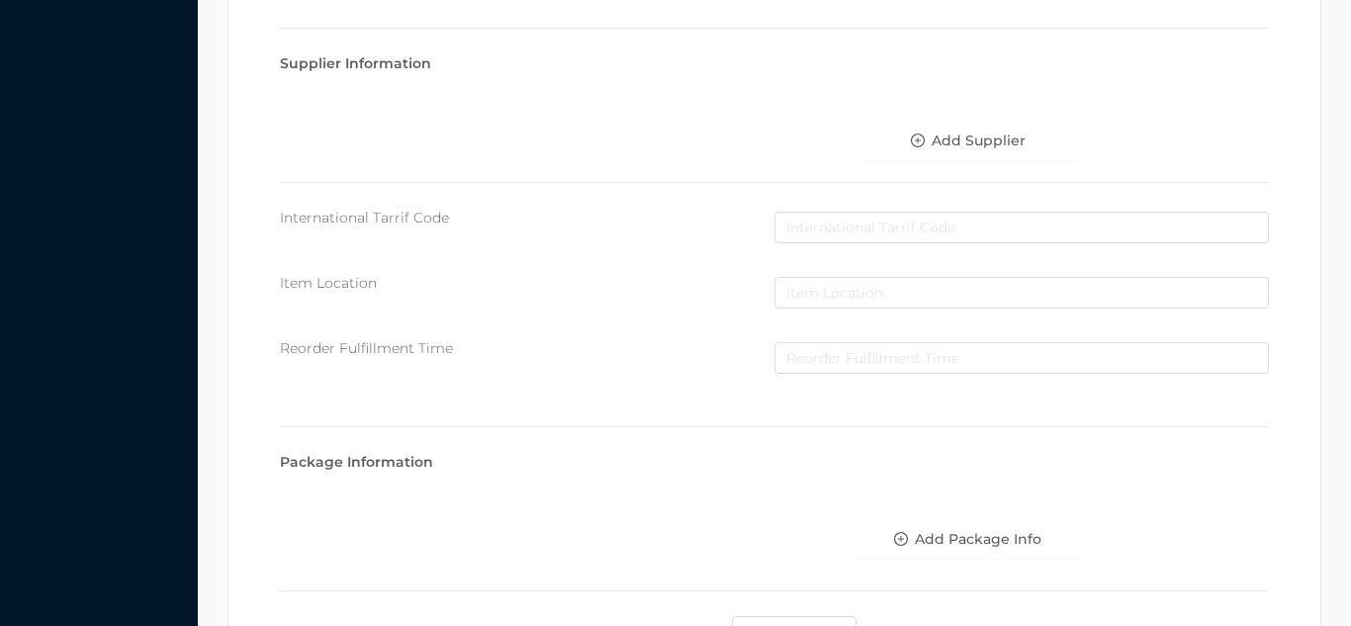
scroll to position [1022, 0]
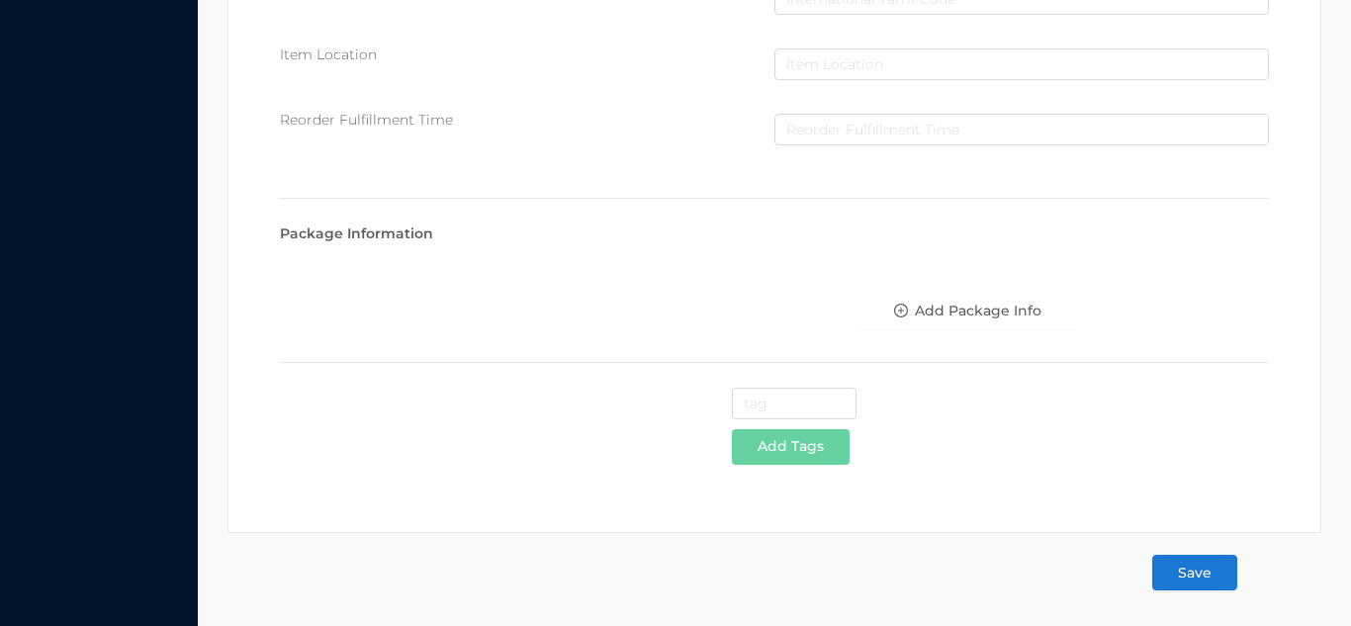
type input "0.39"
click at [1218, 570] on button "Save" at bounding box center [1194, 573] width 85 height 36
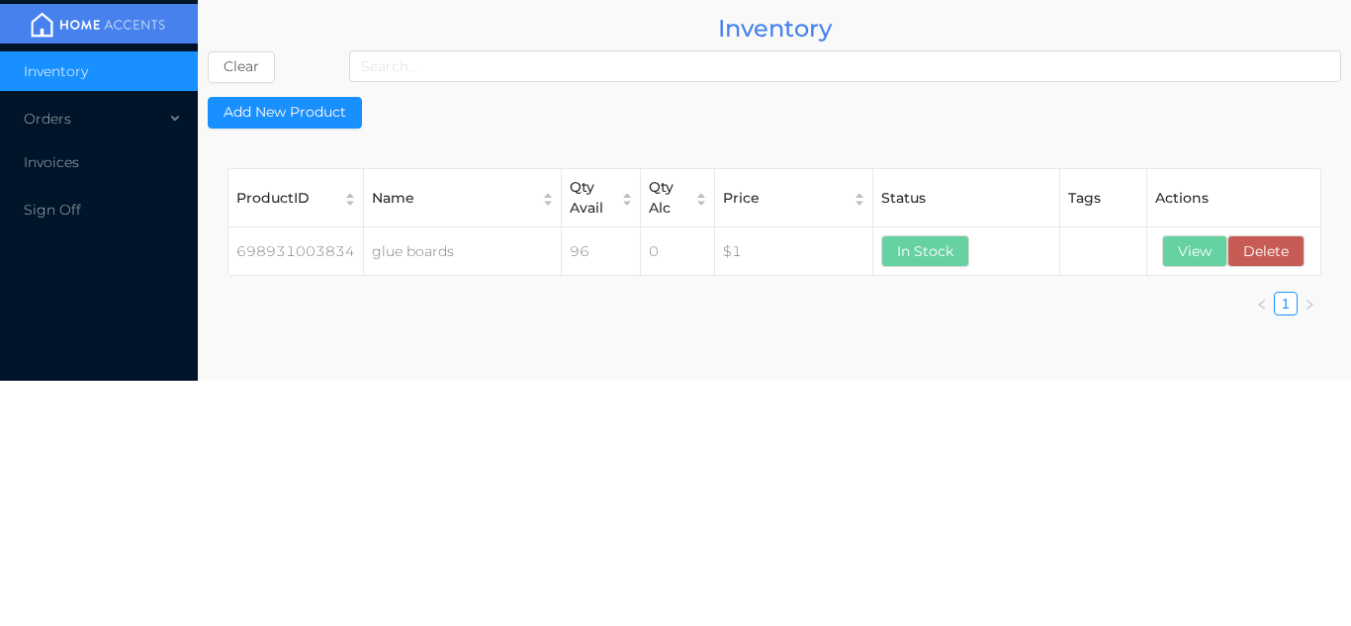
scroll to position [0, 0]
click at [1207, 256] on button "View" at bounding box center [1194, 251] width 65 height 32
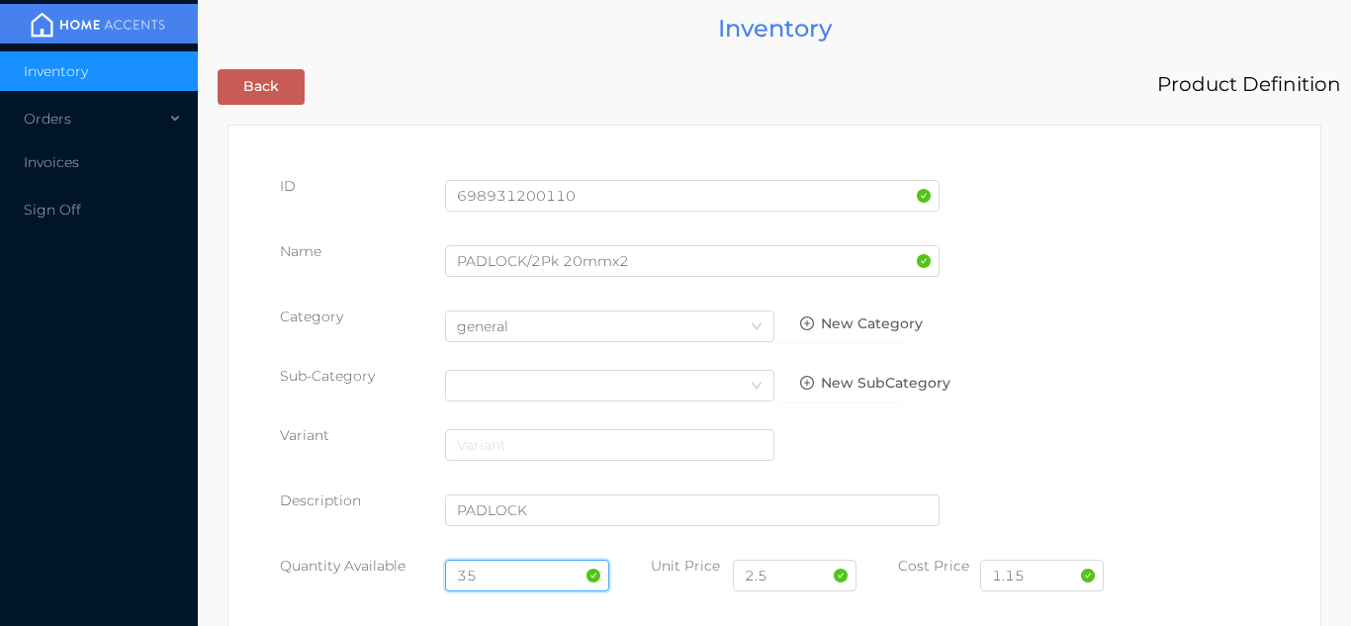
click at [512, 573] on input "35" at bounding box center [527, 576] width 165 height 32
type input "3"
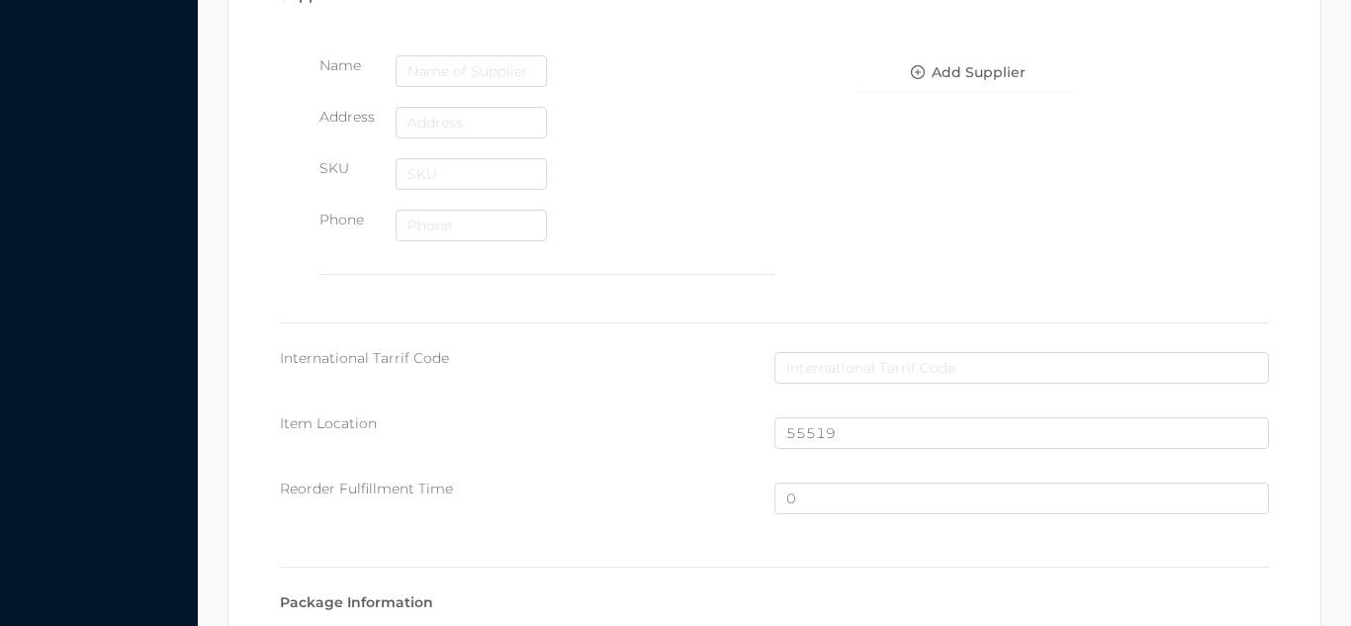
scroll to position [1331, 0]
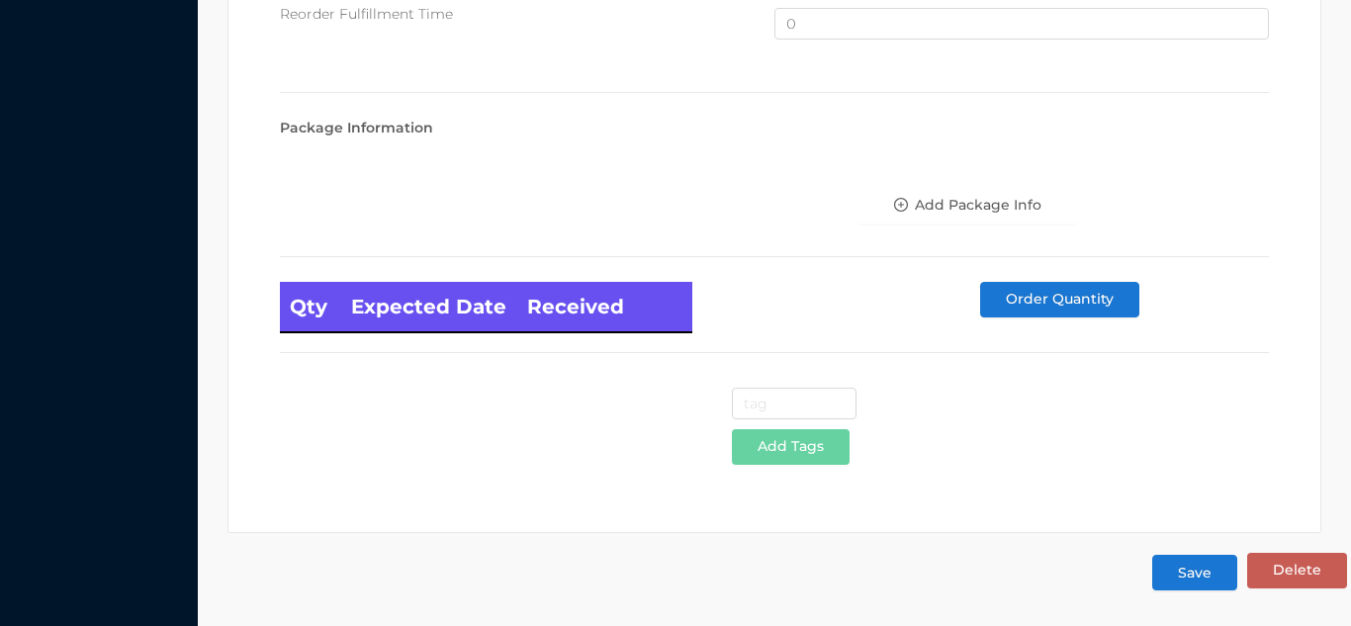
type input "24"
click at [1192, 573] on button "Save" at bounding box center [1194, 573] width 85 height 36
